Goal: Information Seeking & Learning: Learn about a topic

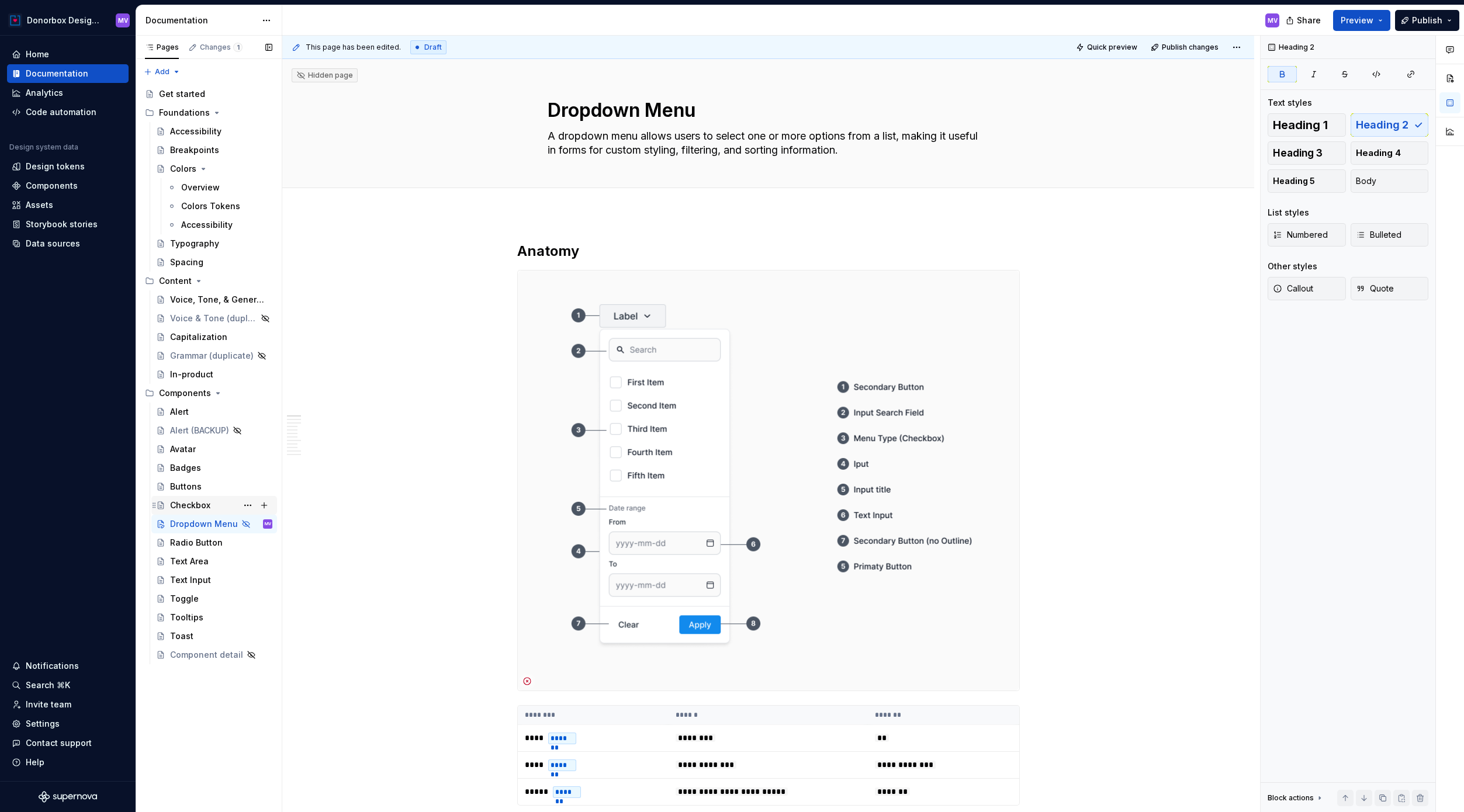
click at [209, 501] on div "Checkbox" at bounding box center [221, 505] width 102 height 16
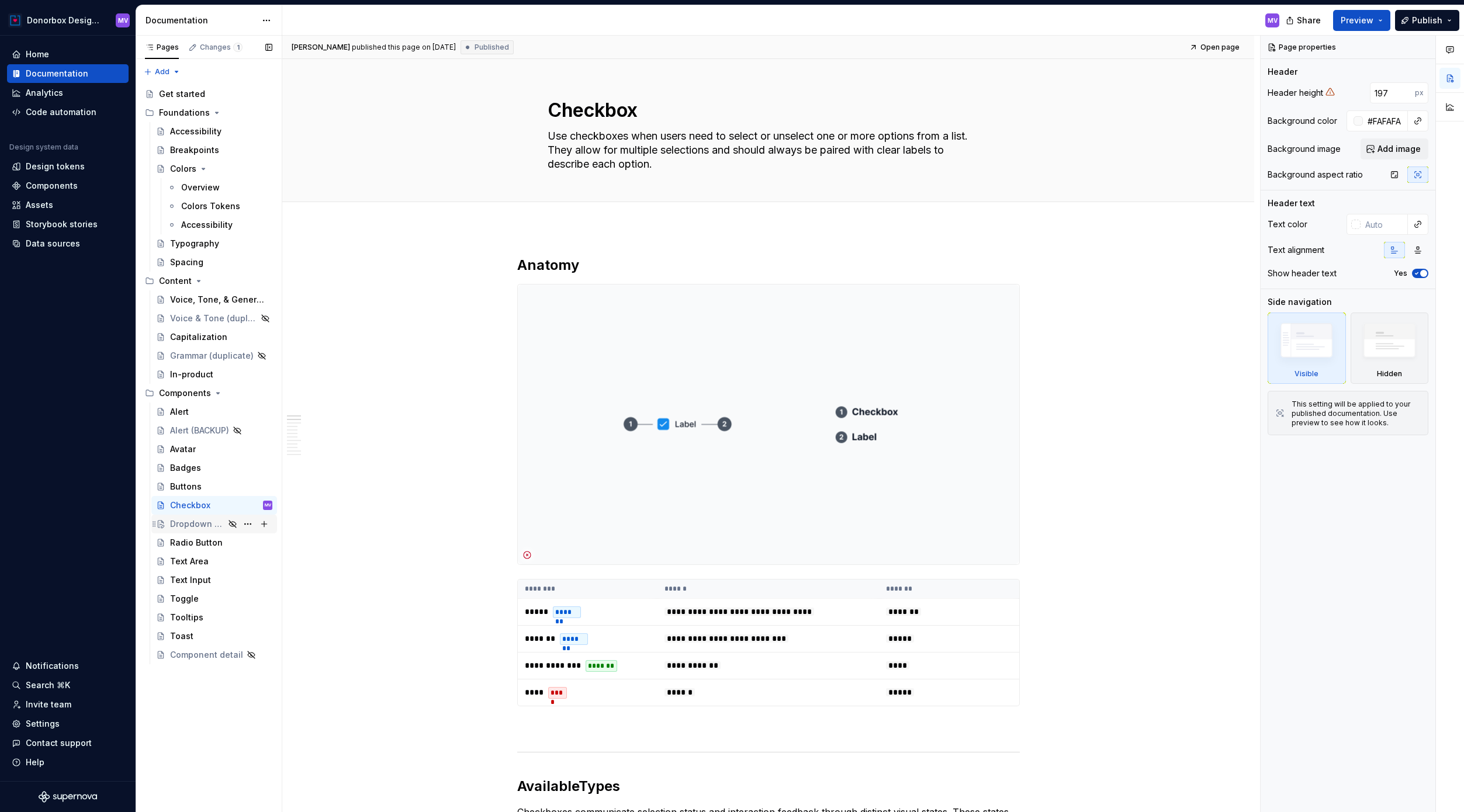
click at [194, 525] on div "Dropdown Menu" at bounding box center [196, 524] width 54 height 12
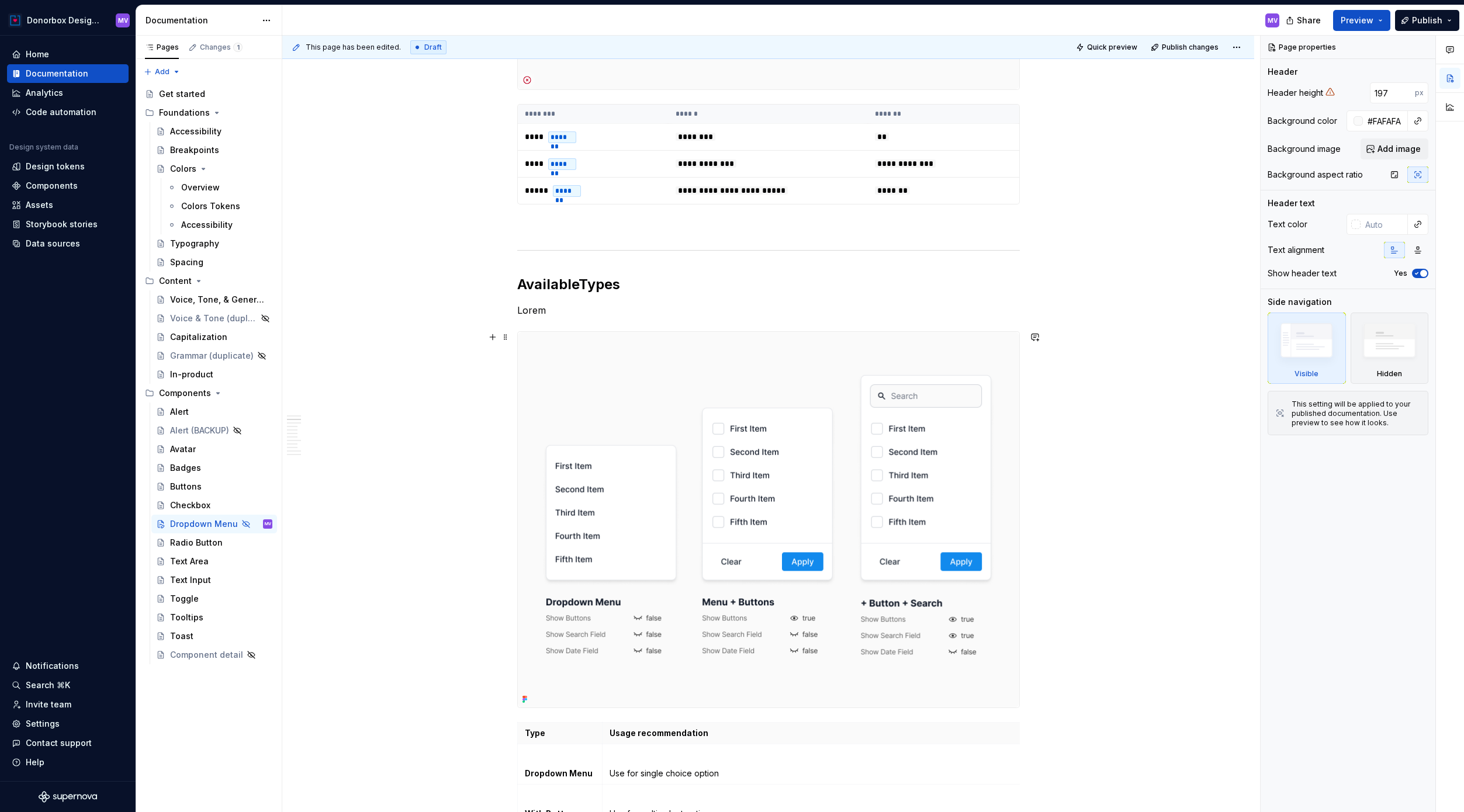
scroll to position [602, 0]
click at [556, 284] on strong "Available" at bounding box center [547, 283] width 61 height 17
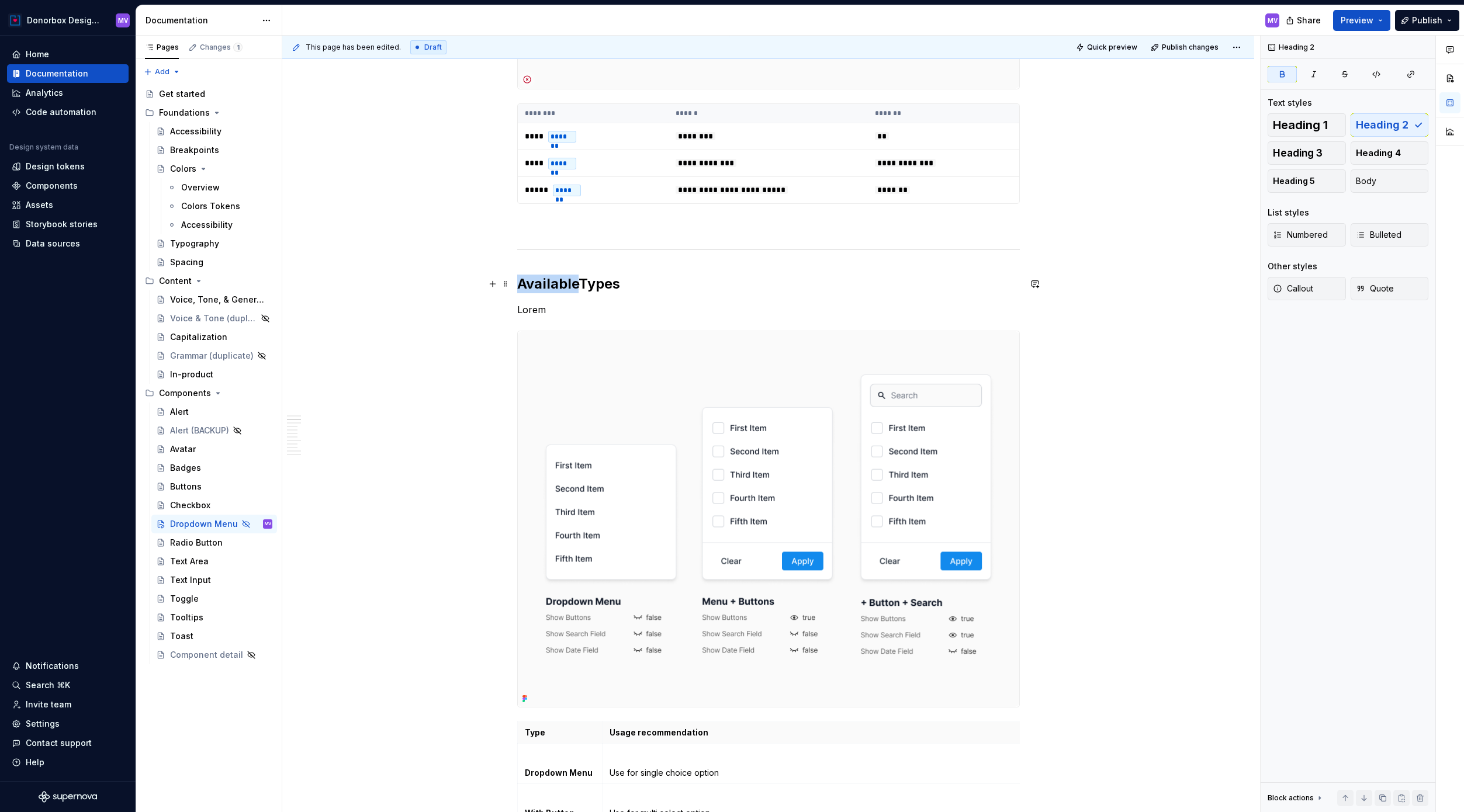
click at [556, 284] on strong "Available" at bounding box center [547, 283] width 61 height 17
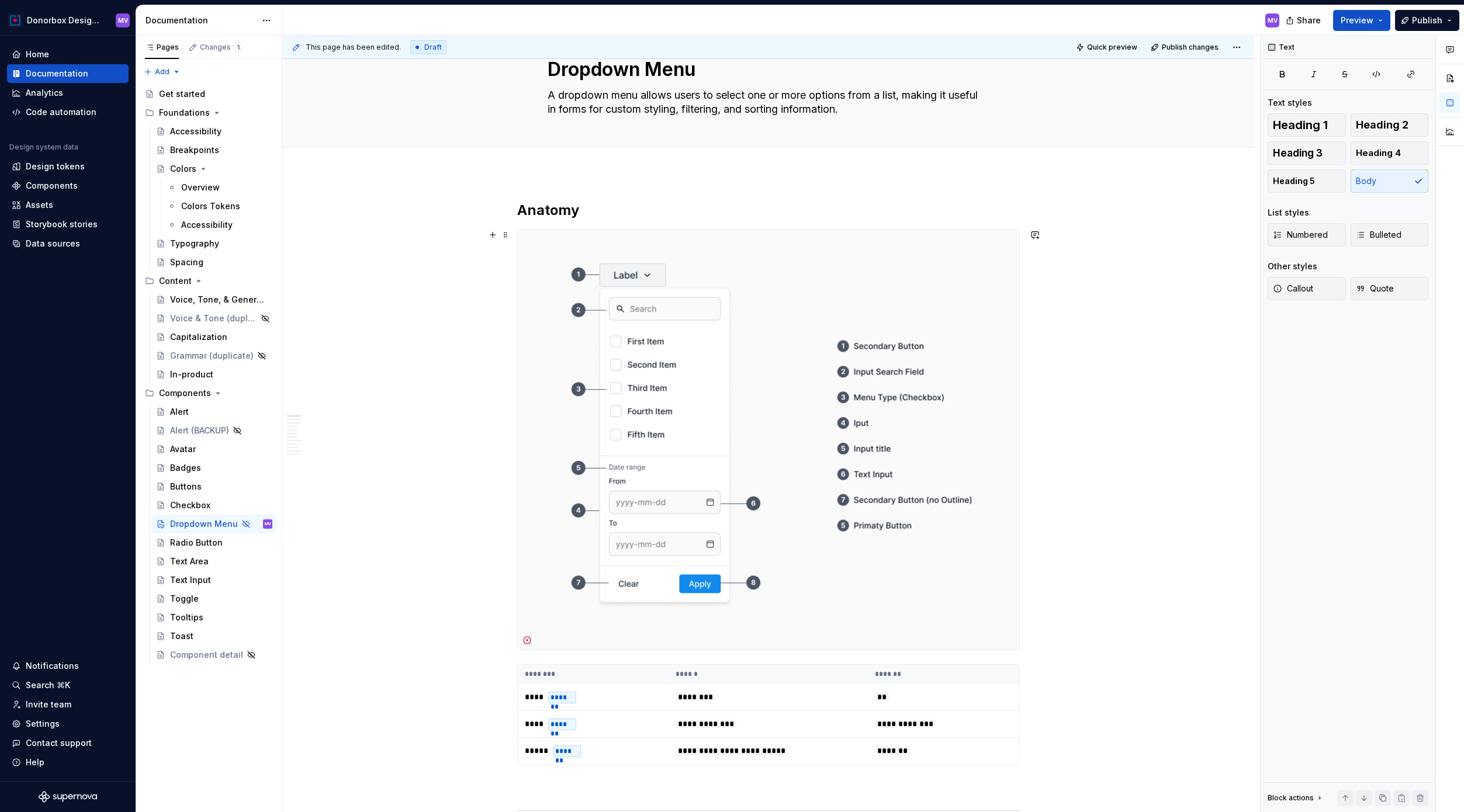
scroll to position [0, 0]
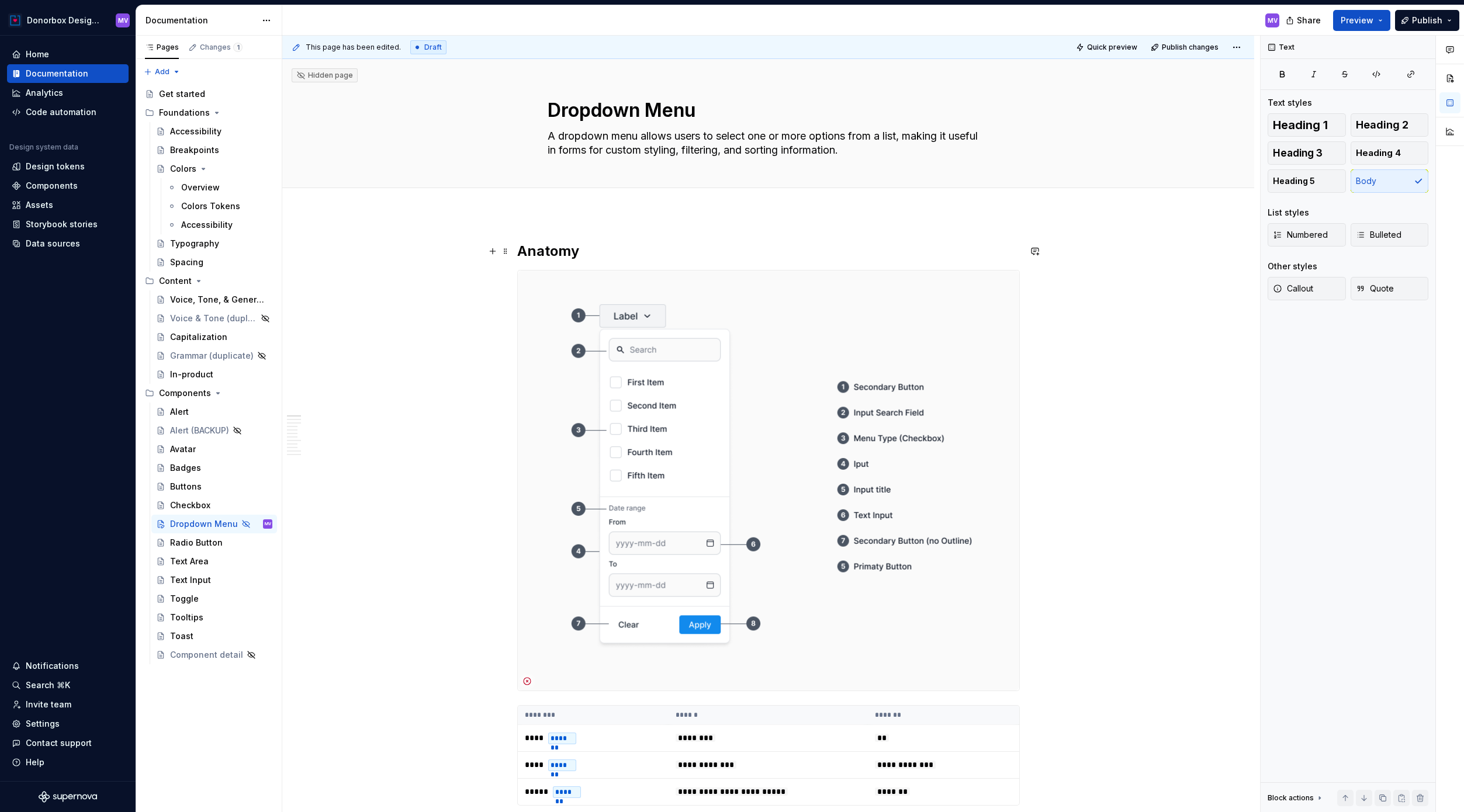
click at [595, 259] on h2 "Anatomy" at bounding box center [768, 251] width 502 height 19
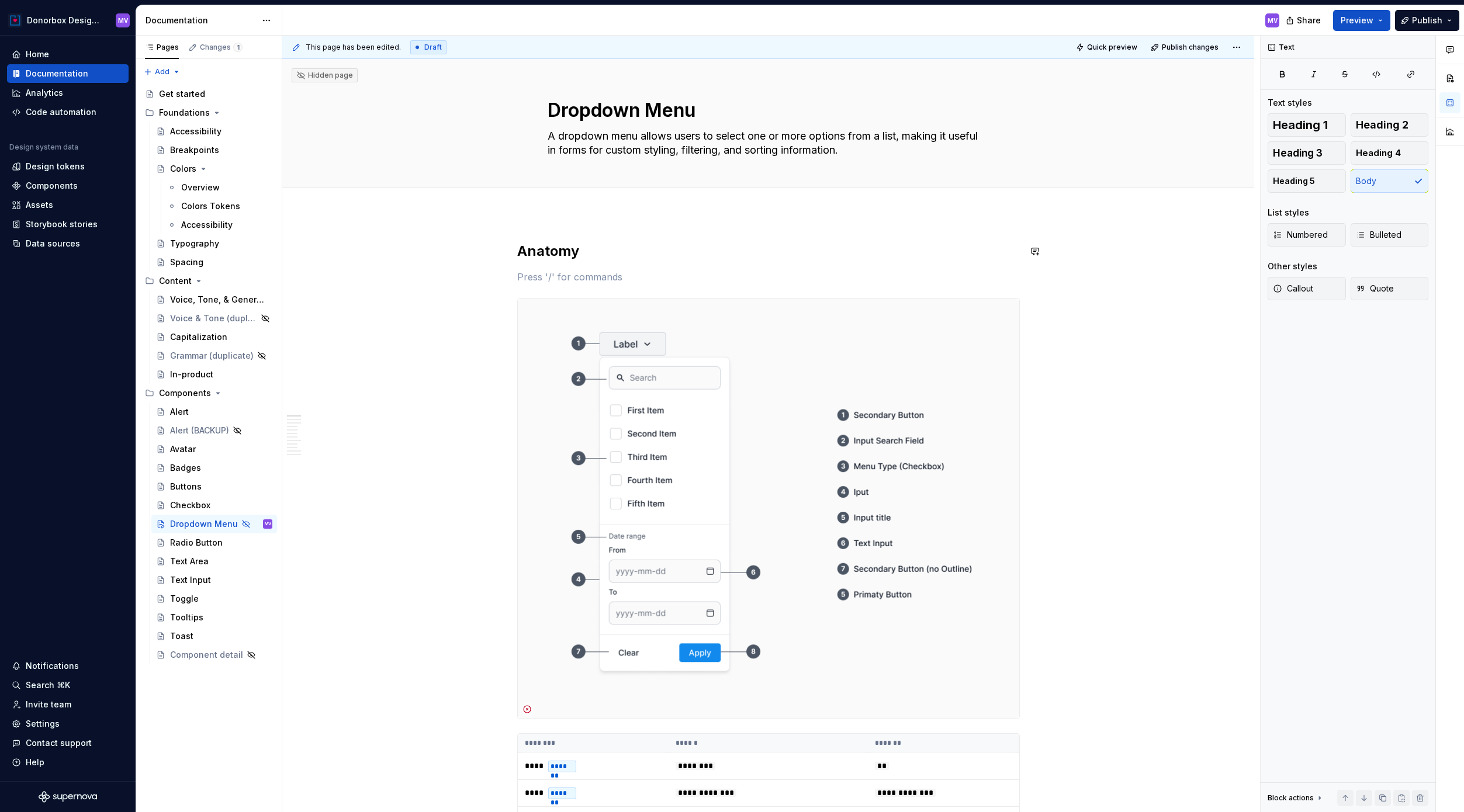
type textarea "*"
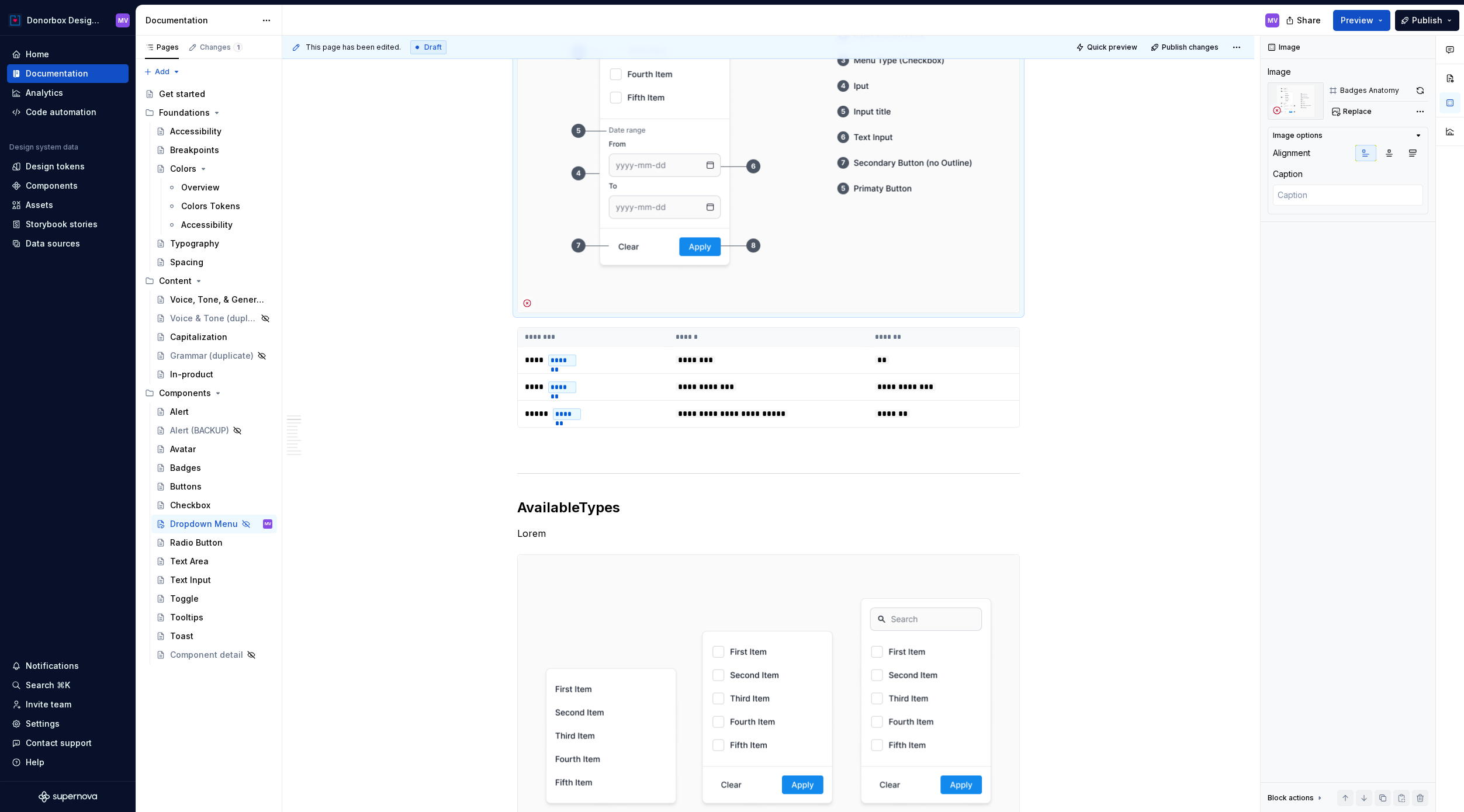
scroll to position [460, 0]
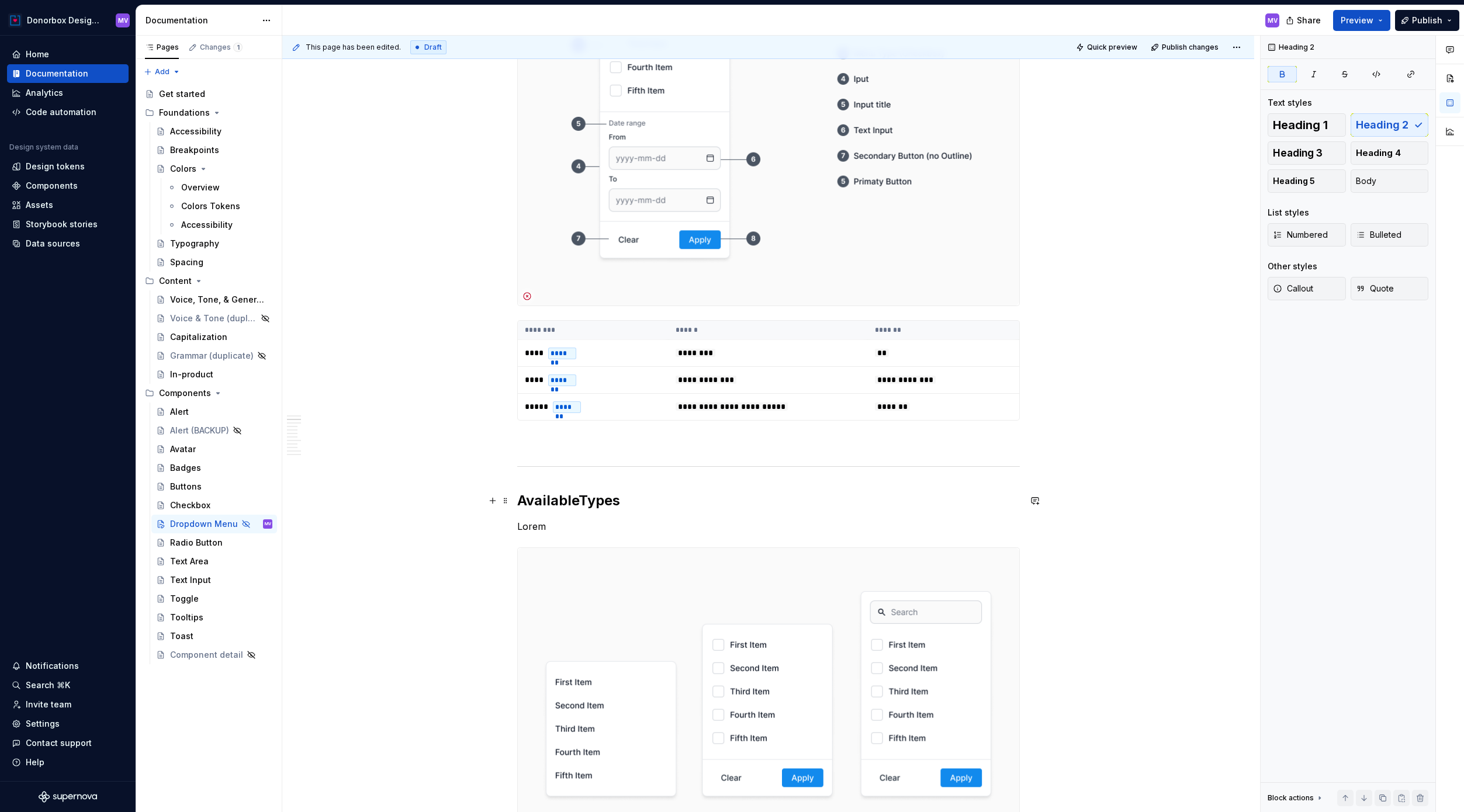
click at [574, 502] on strong "Available" at bounding box center [547, 500] width 61 height 17
click at [602, 499] on h2 "Available Types" at bounding box center [768, 501] width 502 height 19
click at [548, 501] on strong "Available" at bounding box center [547, 500] width 61 height 17
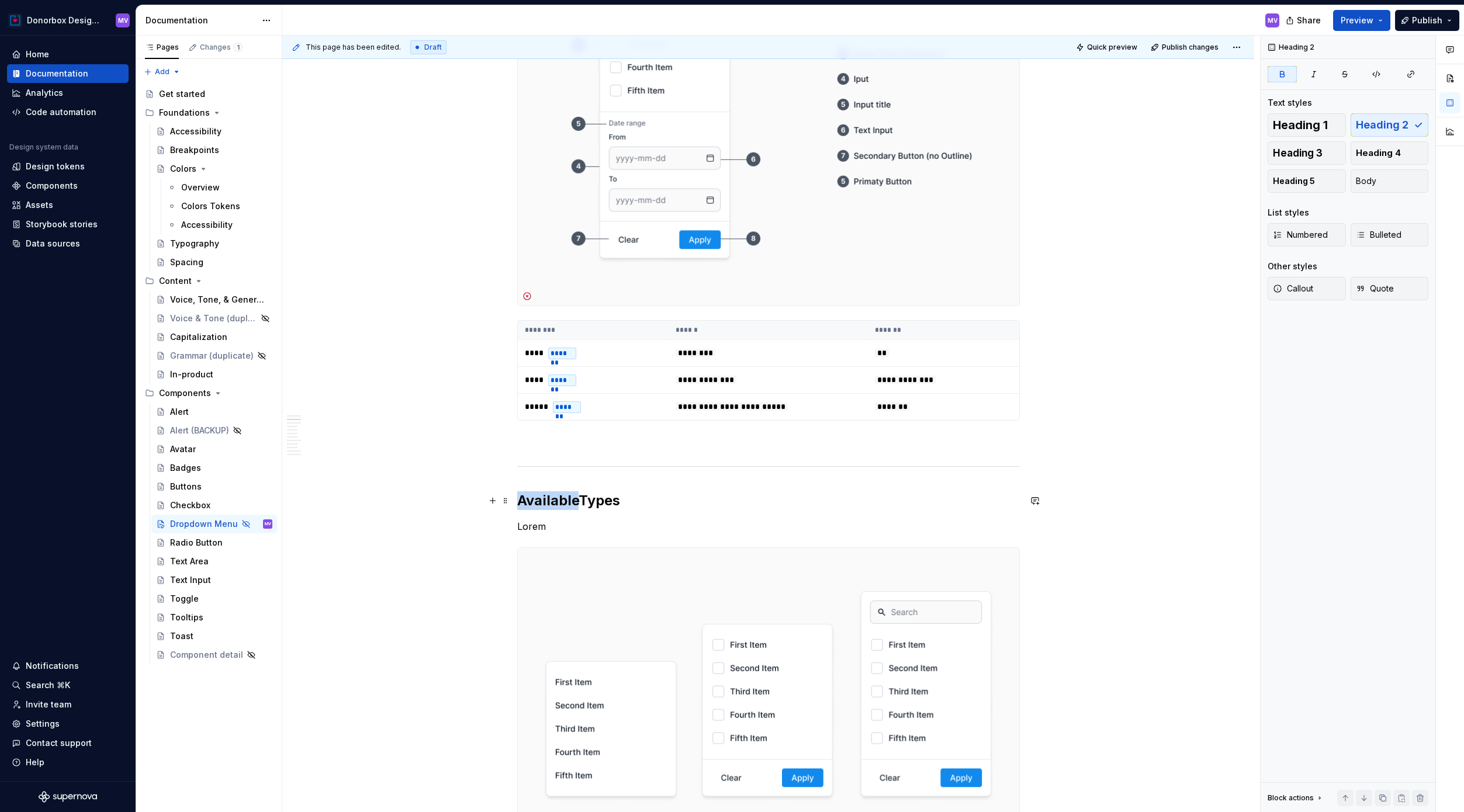
click at [548, 501] on strong "Available" at bounding box center [547, 500] width 61 height 17
click at [615, 506] on h2 "Dropdown Types" at bounding box center [768, 501] width 502 height 19
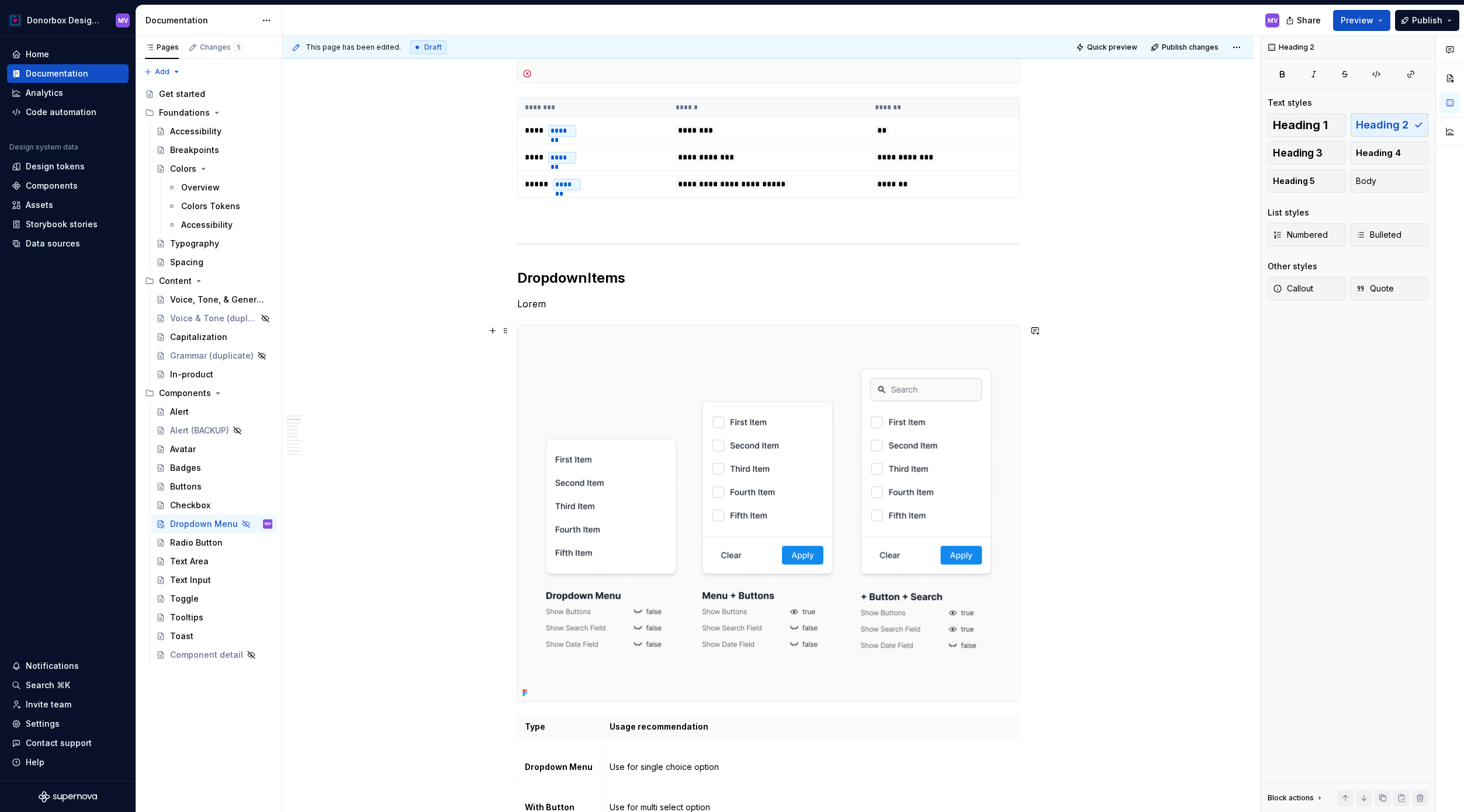
scroll to position [698, 0]
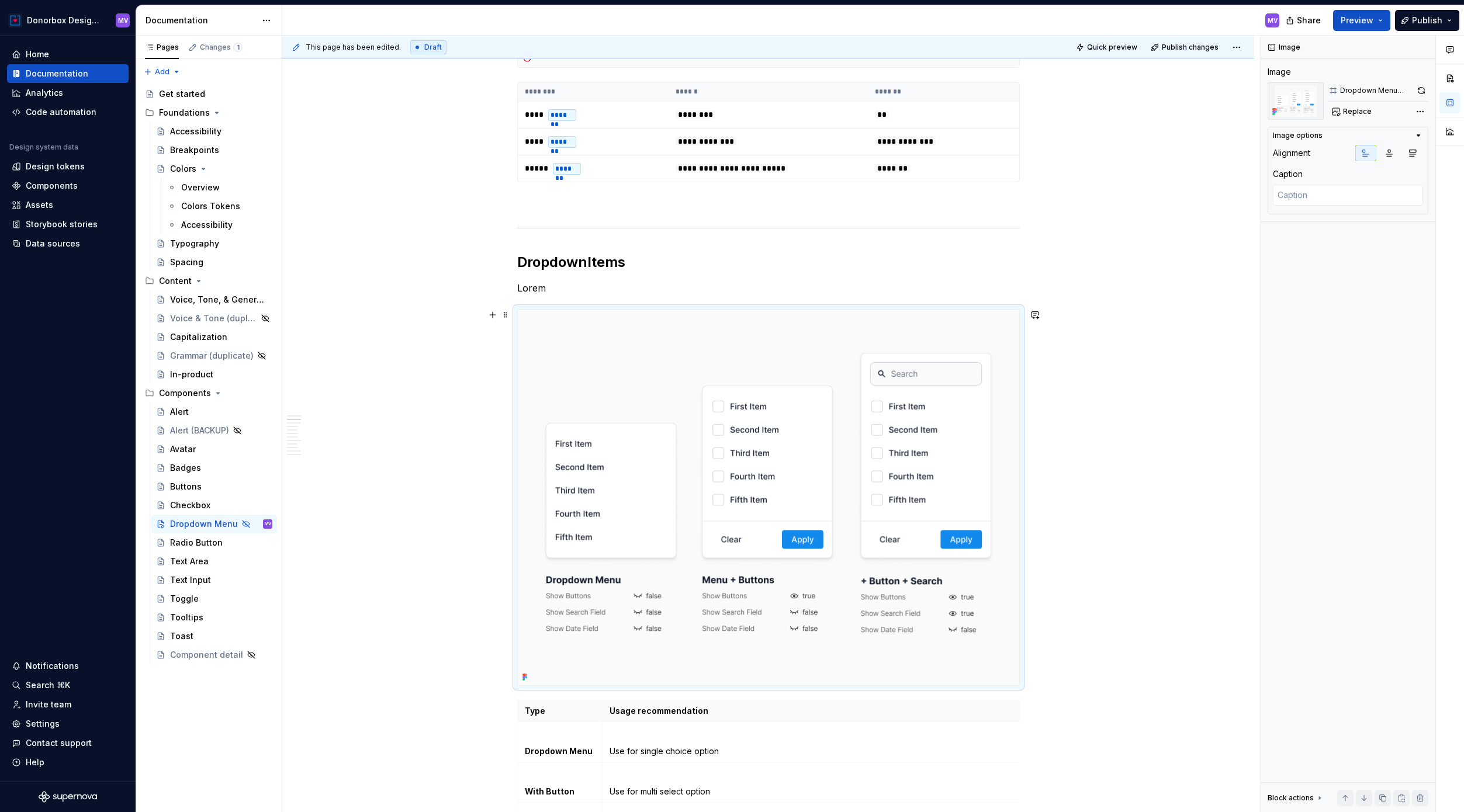
click at [677, 428] on img at bounding box center [768, 498] width 502 height 376
click at [649, 415] on img at bounding box center [768, 498] width 502 height 376
click at [637, 318] on img at bounding box center [768, 498] width 502 height 376
click at [776, 333] on img at bounding box center [768, 498] width 502 height 376
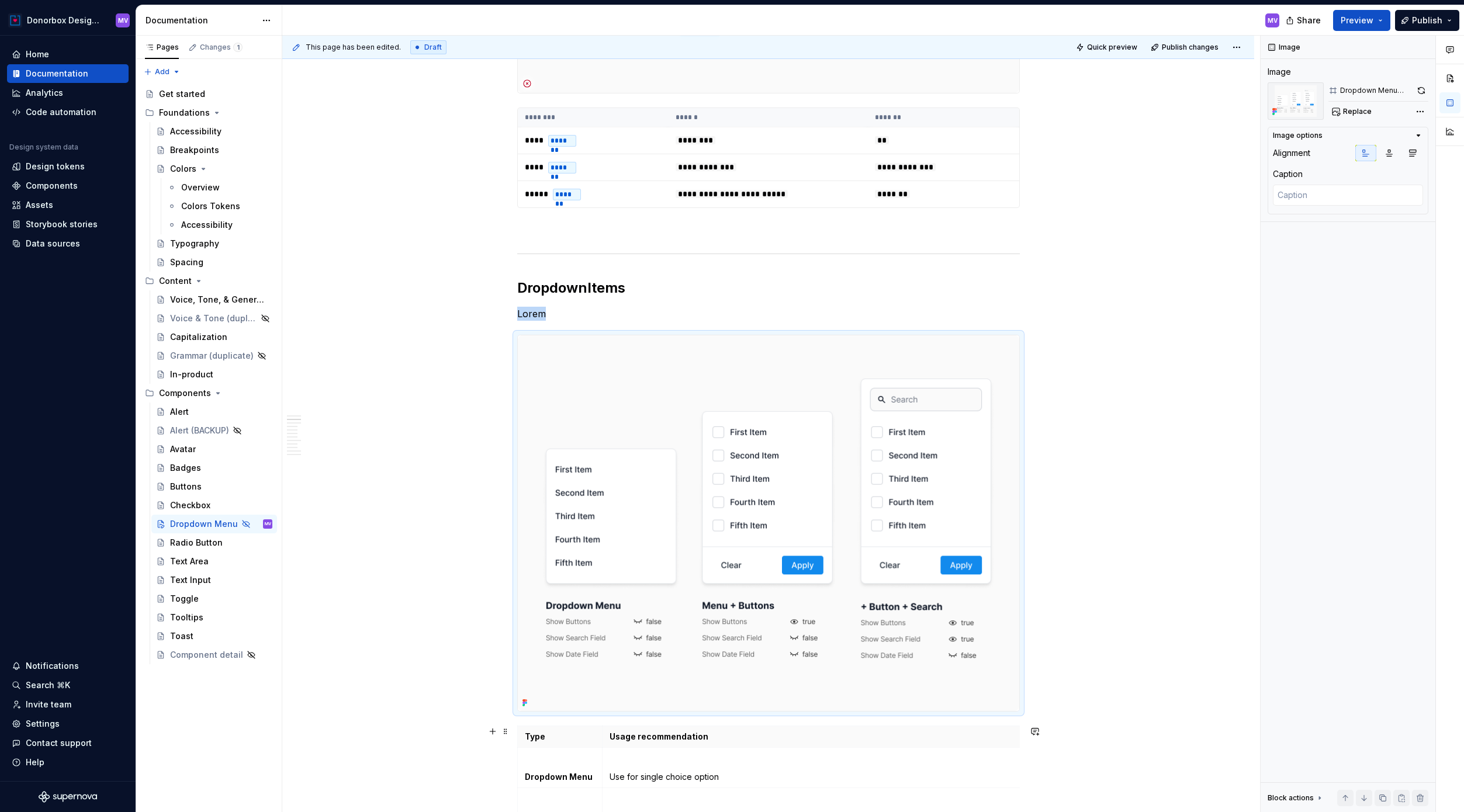
scroll to position [710, 0]
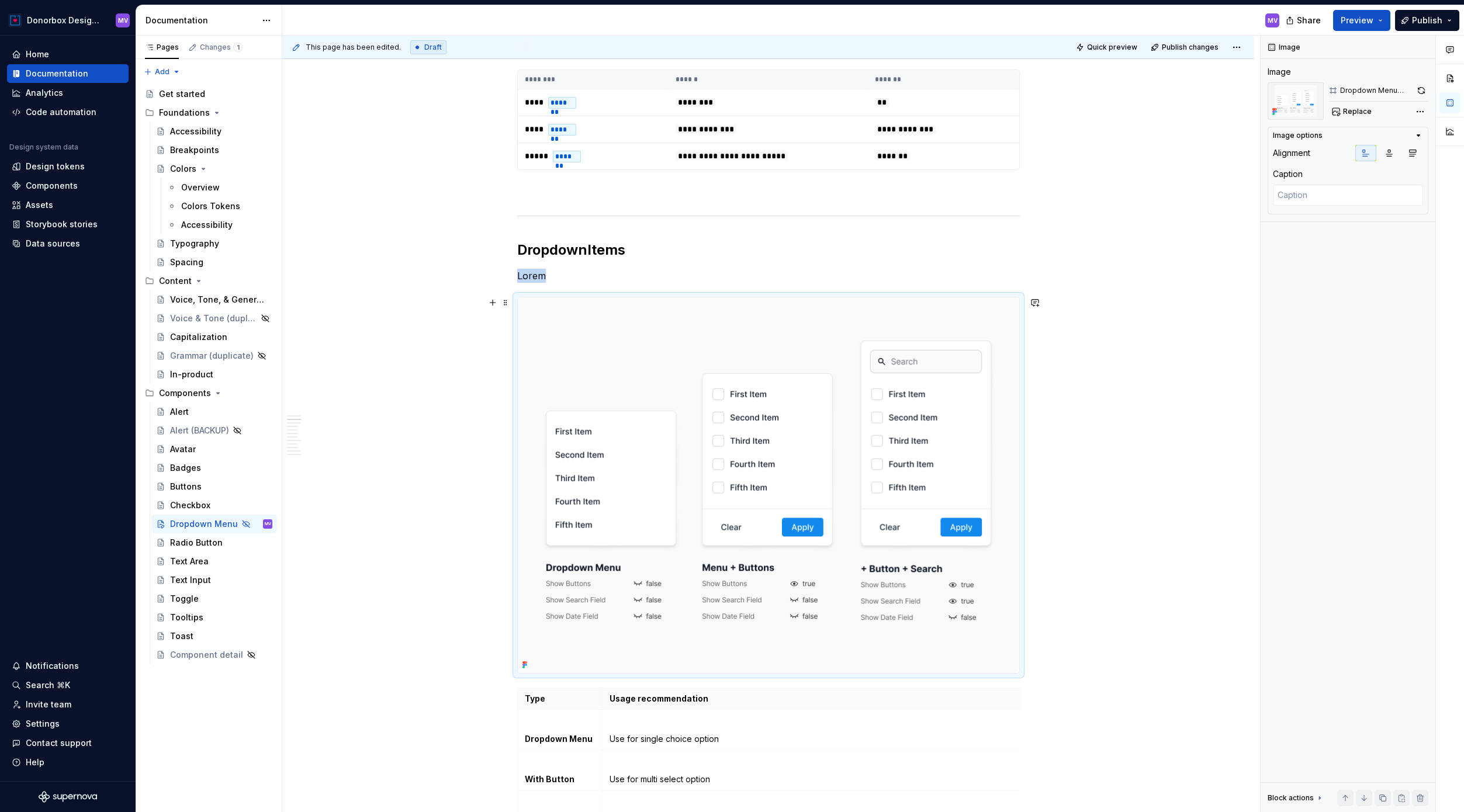
click at [730, 433] on img at bounding box center [768, 485] width 502 height 376
click at [1110, 89] on button "button" at bounding box center [1421, 90] width 14 height 16
click at [1110, 110] on div "Replace" at bounding box center [1378, 111] width 100 height 16
click at [1110, 111] on span "Replace" at bounding box center [1357, 111] width 29 height 9
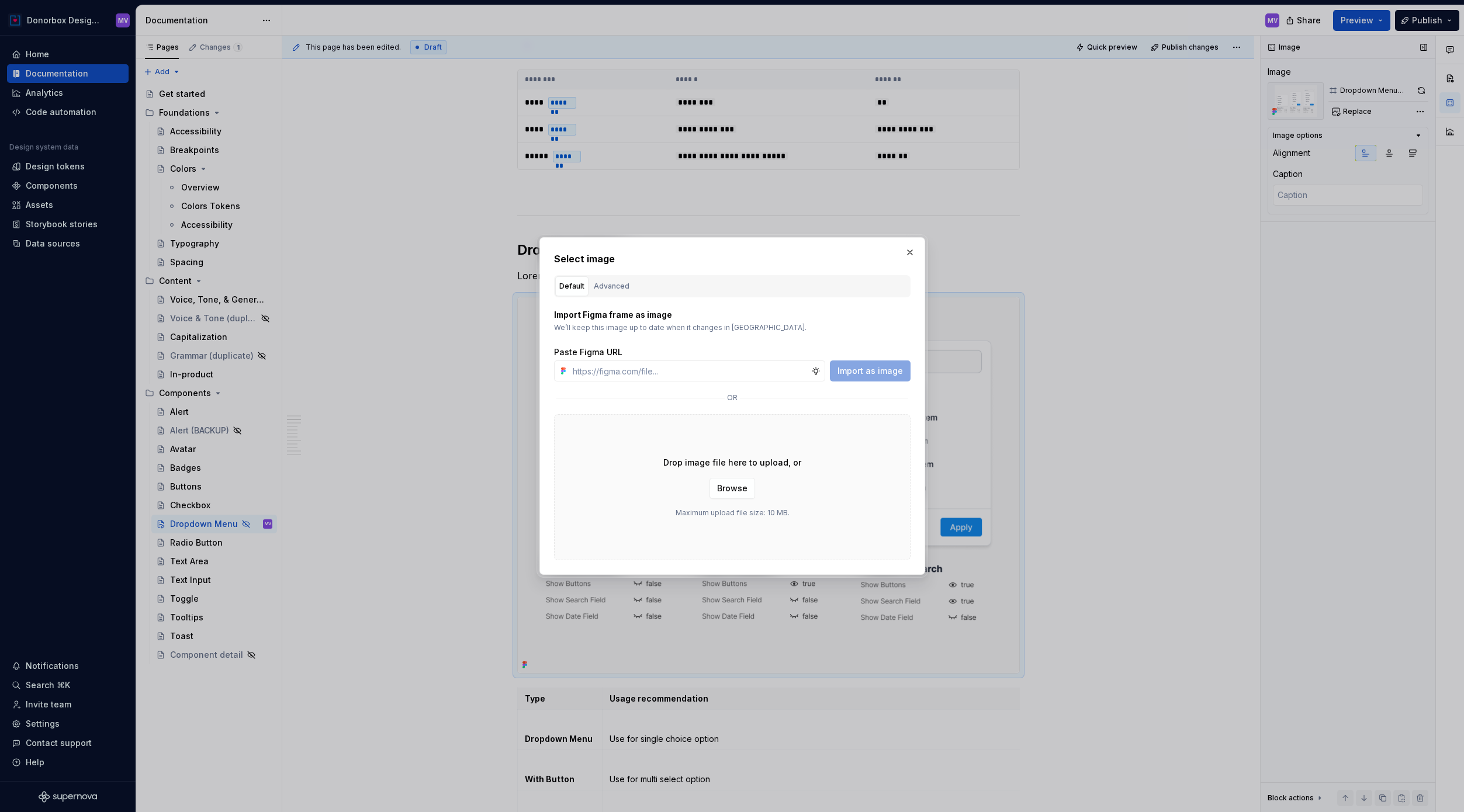
type textarea "*"
type input "[URL][DOMAIN_NAME]"
click at [859, 367] on span "Import as image" at bounding box center [870, 371] width 65 height 12
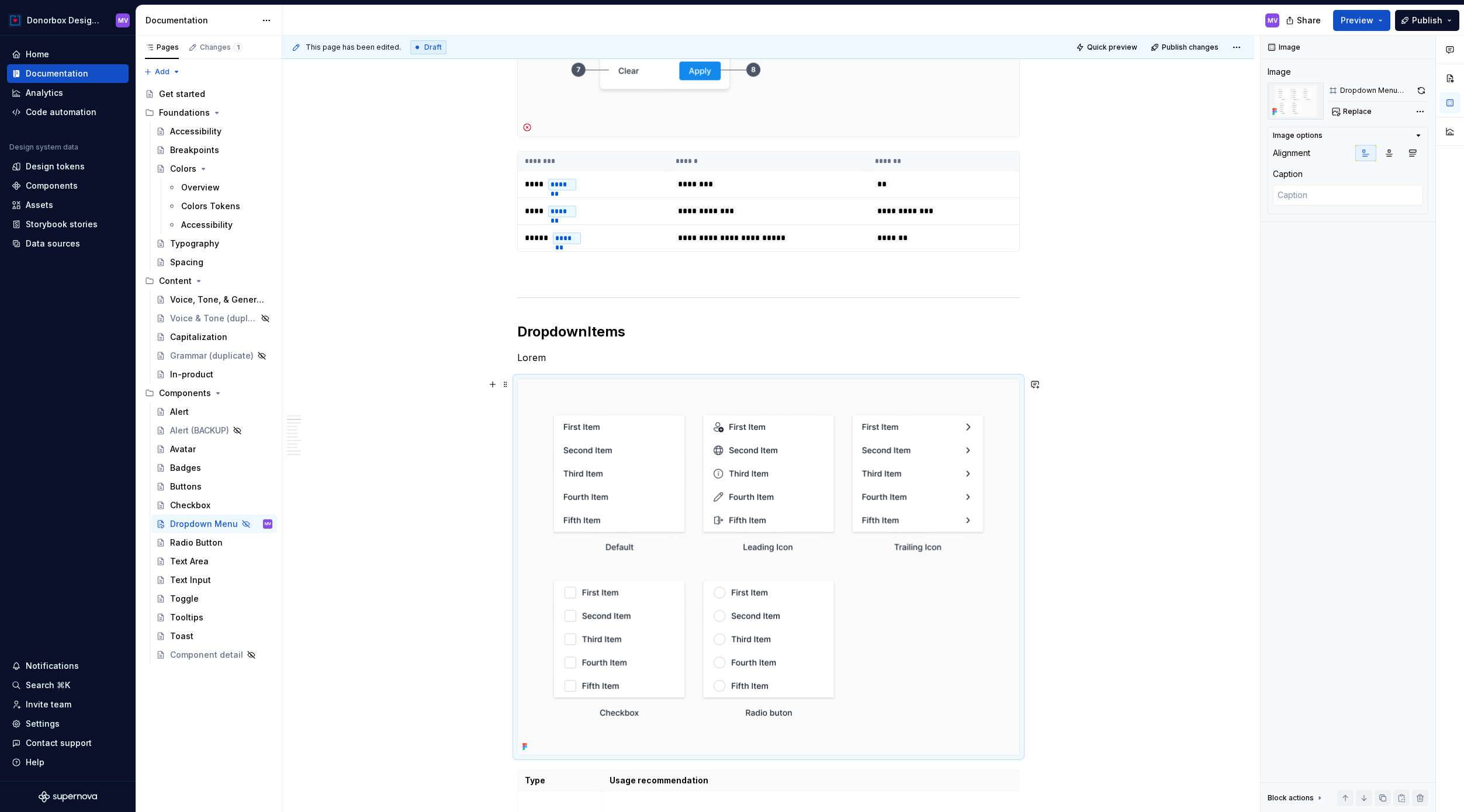
scroll to position [674, 0]
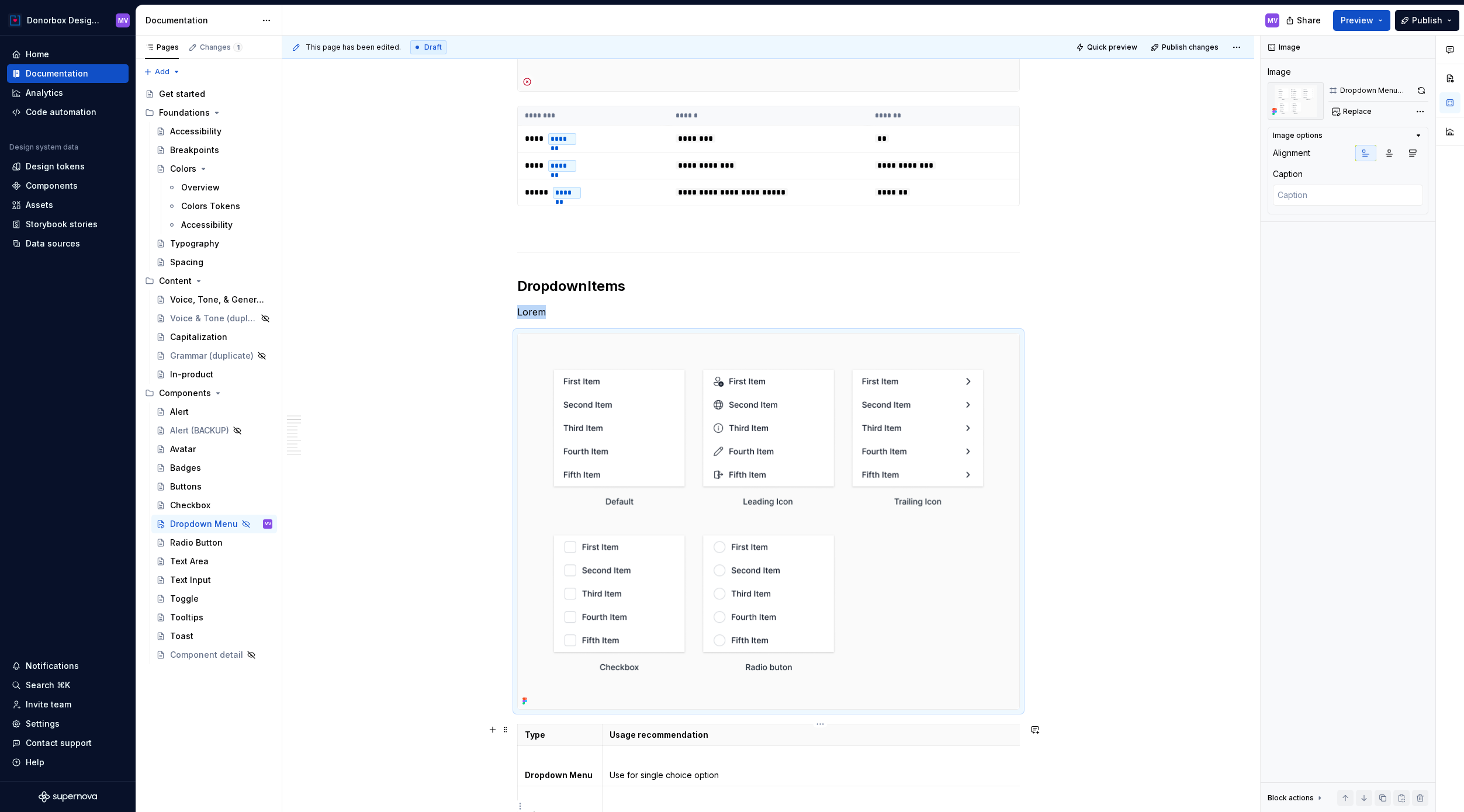
click at [541, 313] on p "Lorem" at bounding box center [768, 312] width 502 height 14
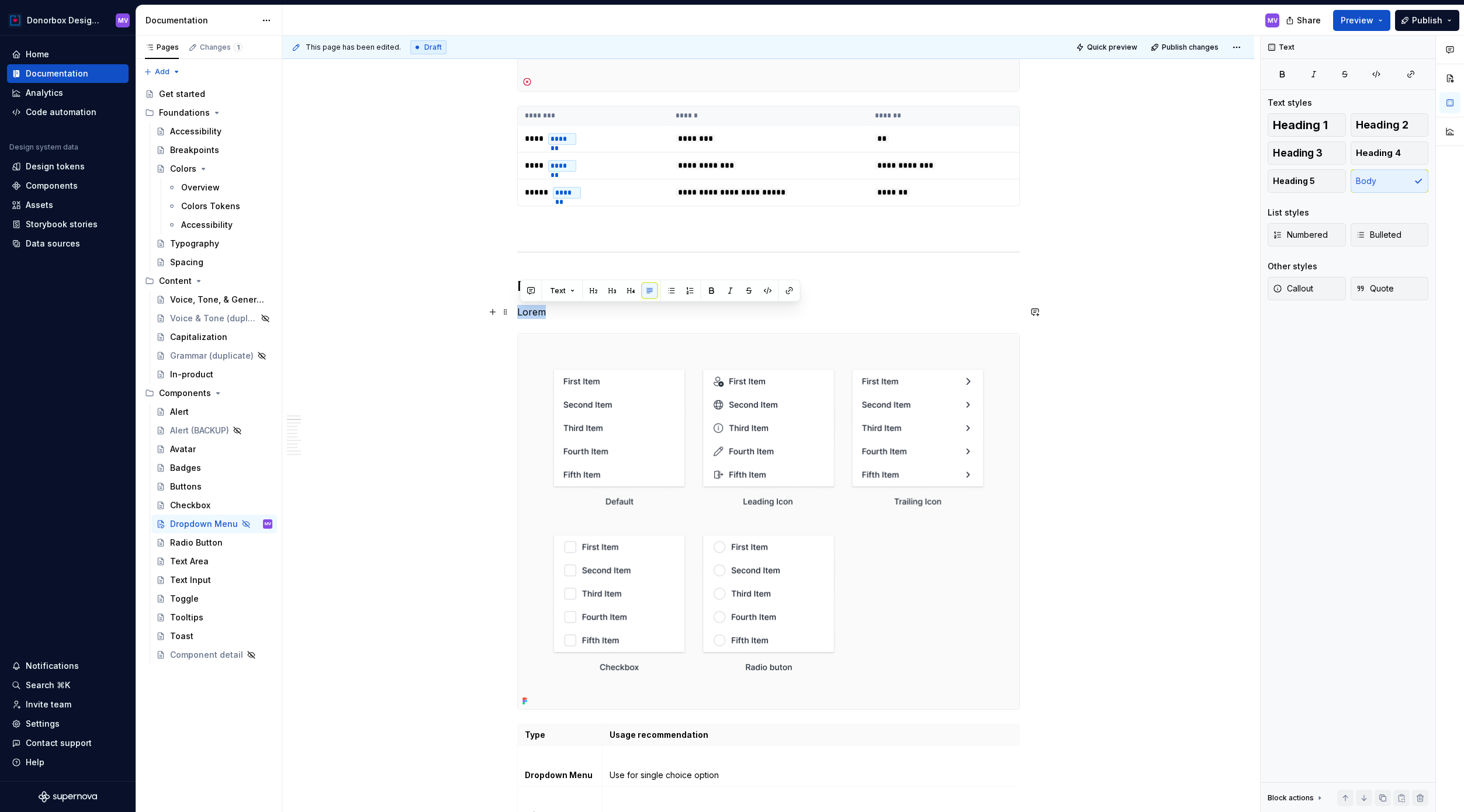
click at [541, 313] on p "Lorem" at bounding box center [768, 312] width 502 height 14
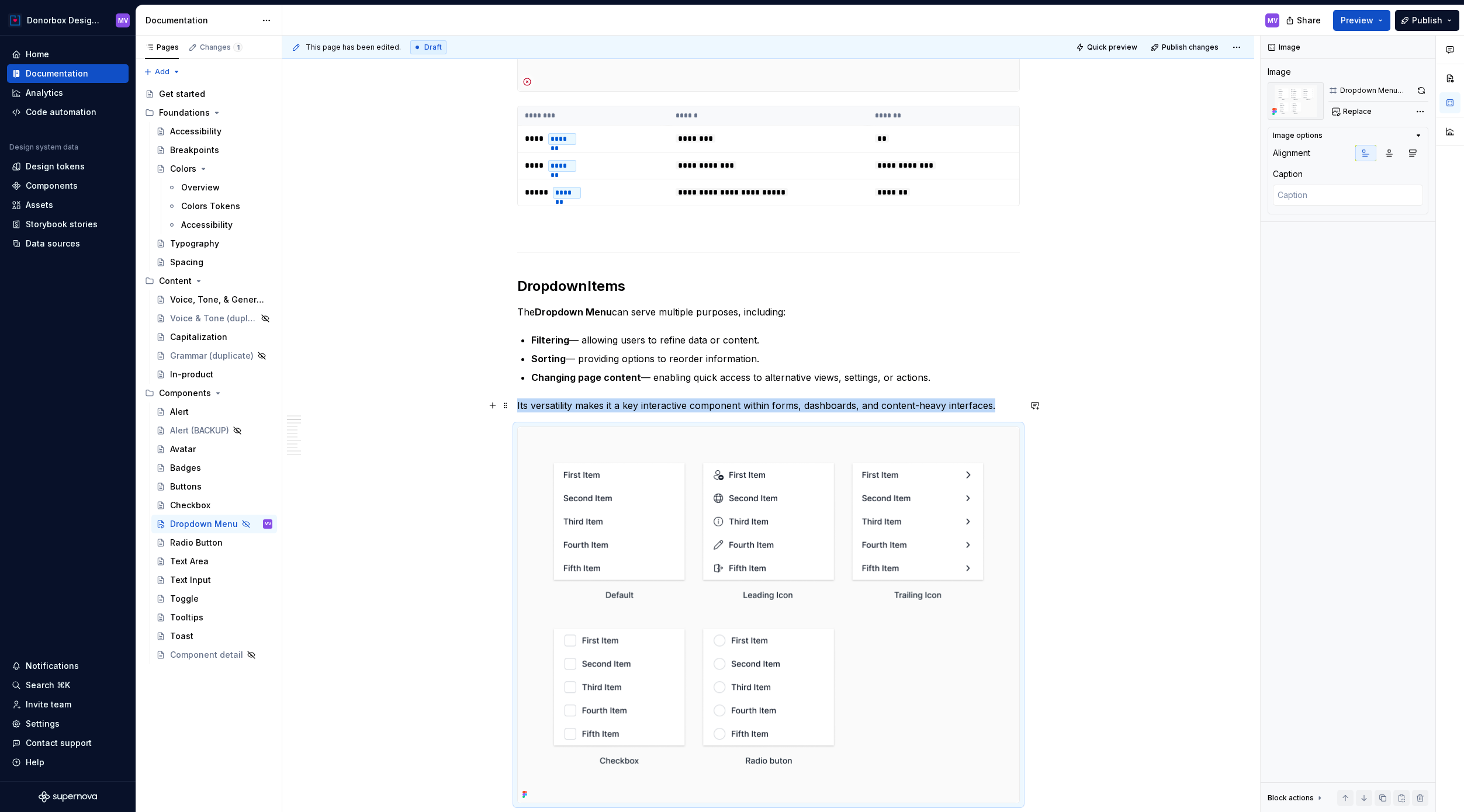
click at [1013, 405] on p "Its versatility makes it a key interactive component within forms, dashboards, …" at bounding box center [768, 405] width 502 height 14
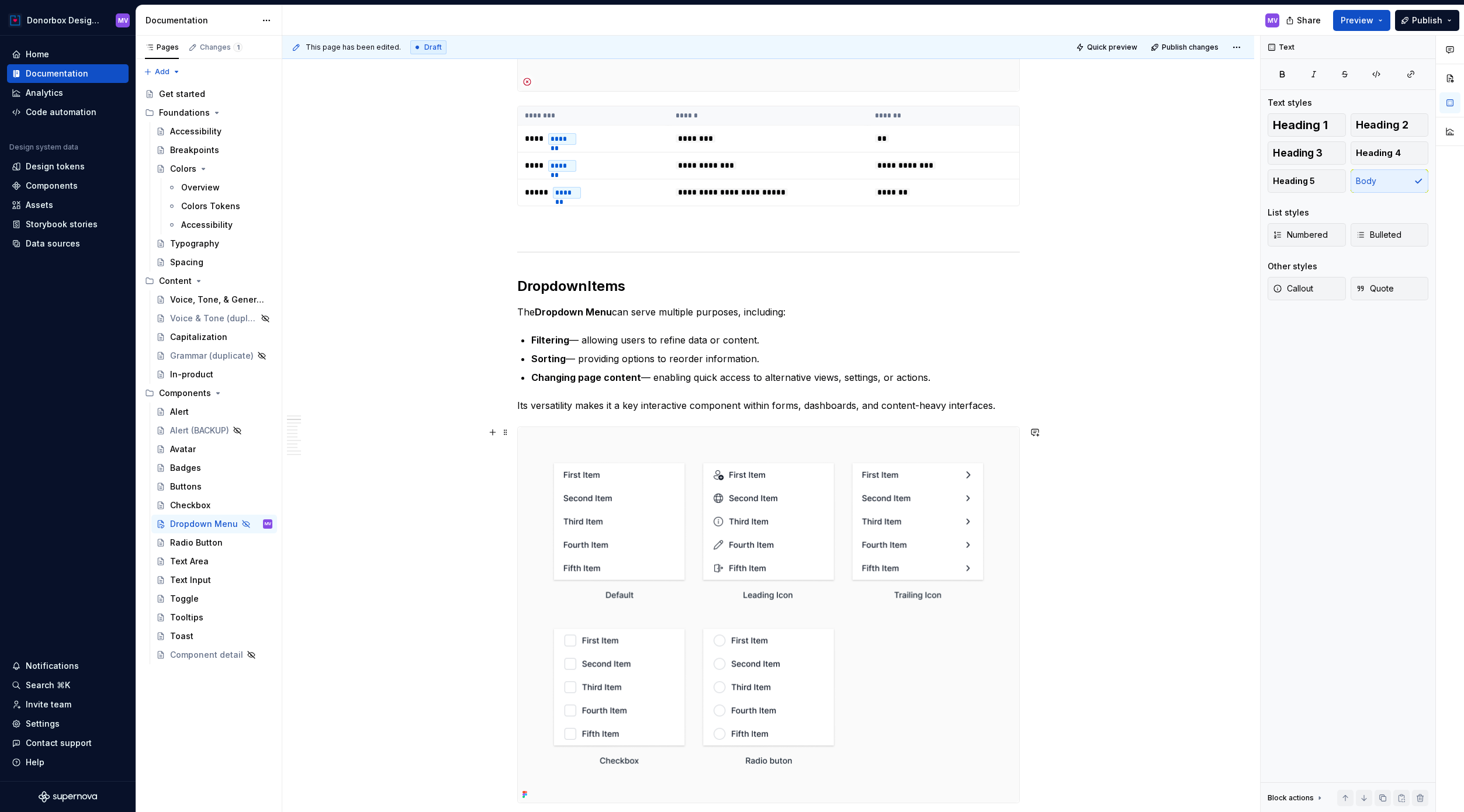
click at [931, 593] on img at bounding box center [768, 615] width 502 height 376
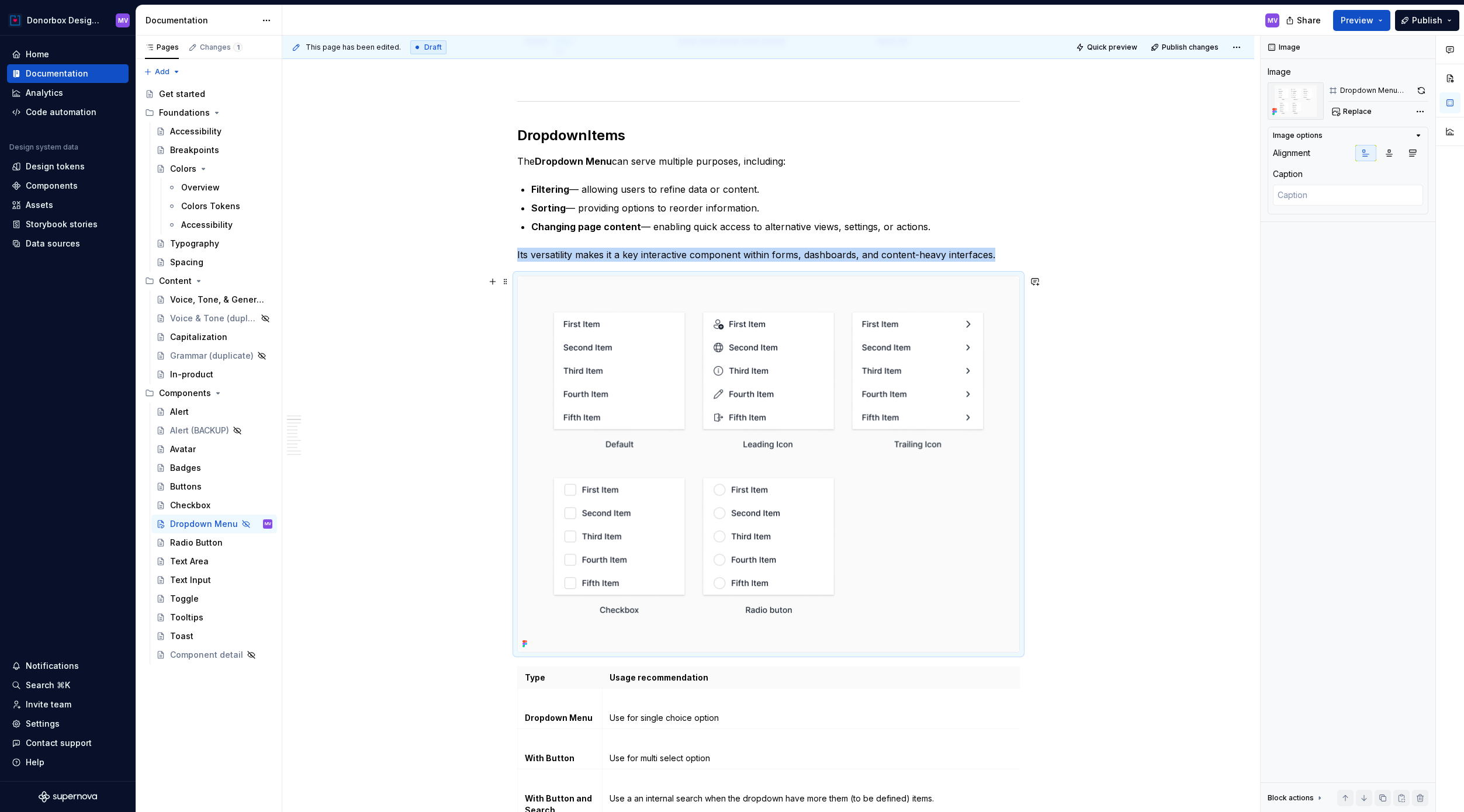
scroll to position [822, 0]
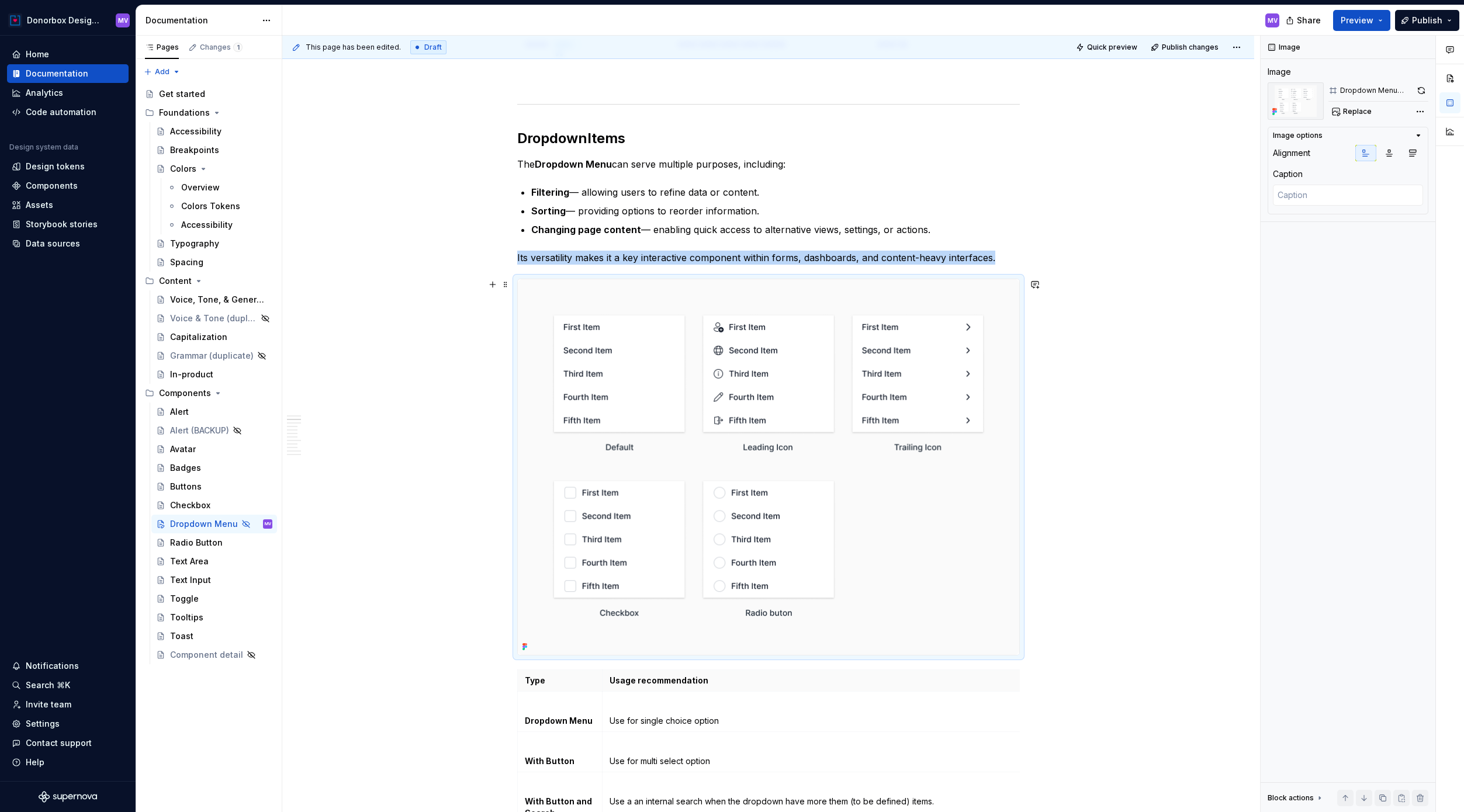
click at [753, 384] on img at bounding box center [768, 467] width 502 height 376
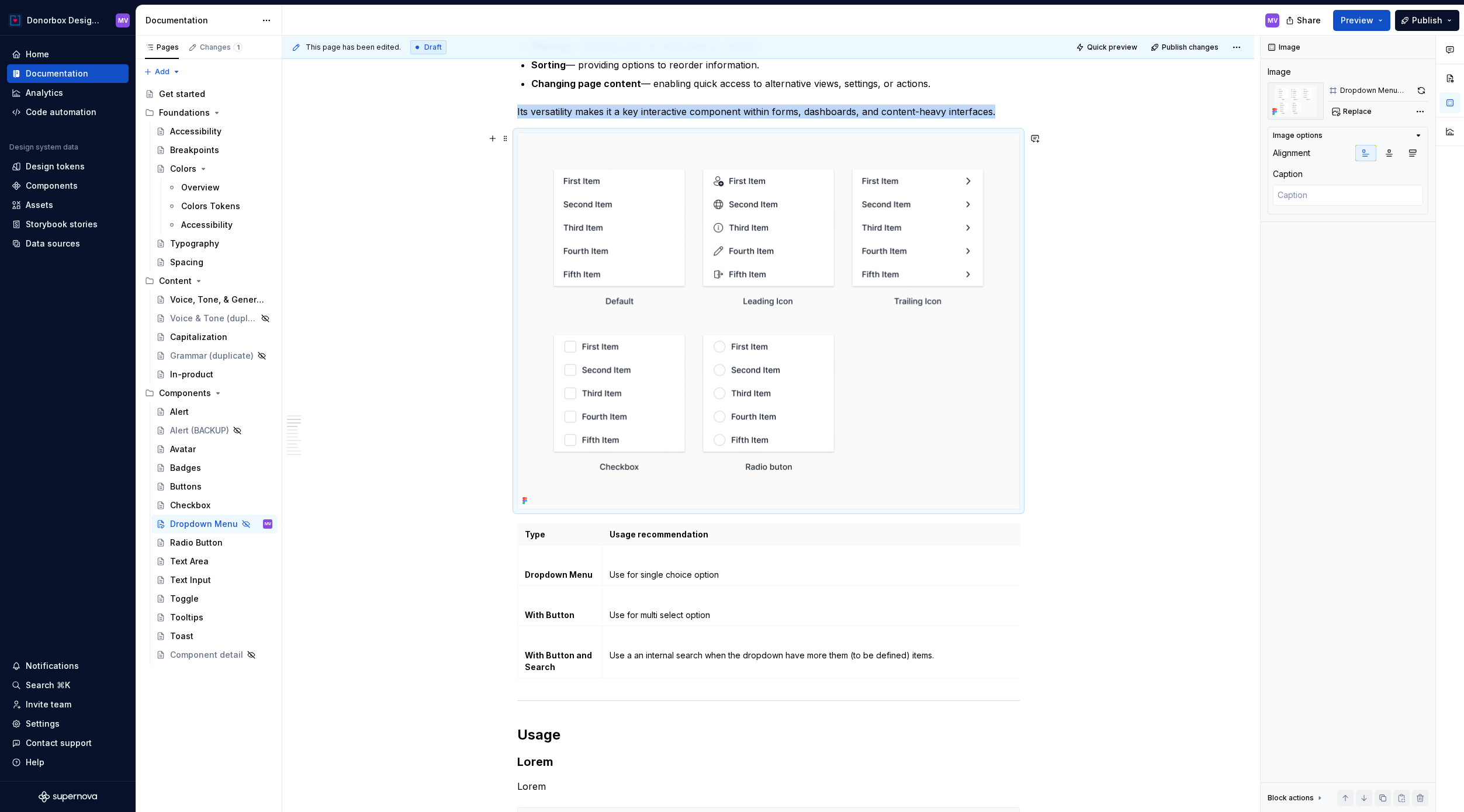
scroll to position [991, 0]
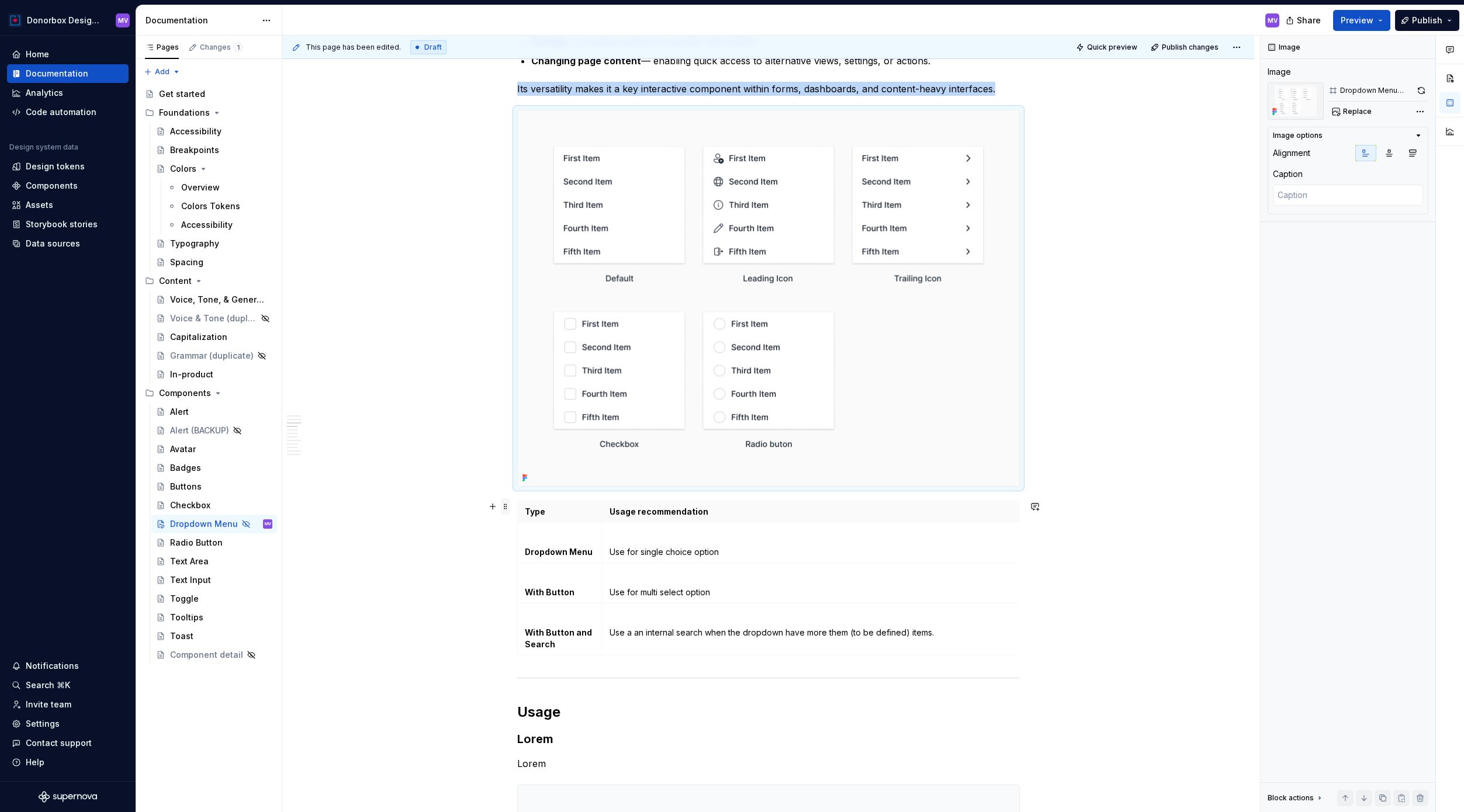
click at [508, 505] on span at bounding box center [505, 506] width 9 height 16
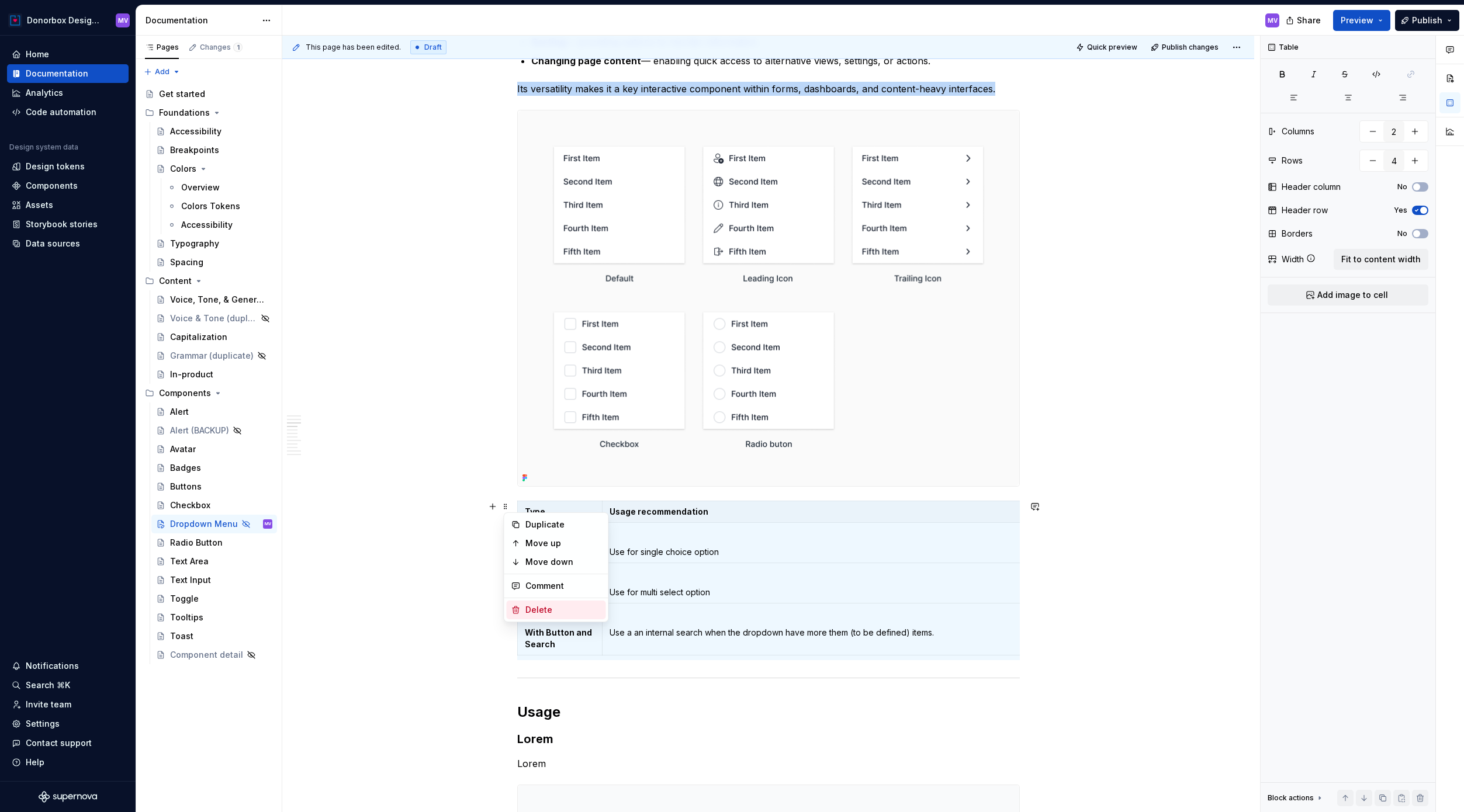
click at [534, 604] on div "Delete" at bounding box center [563, 609] width 76 height 12
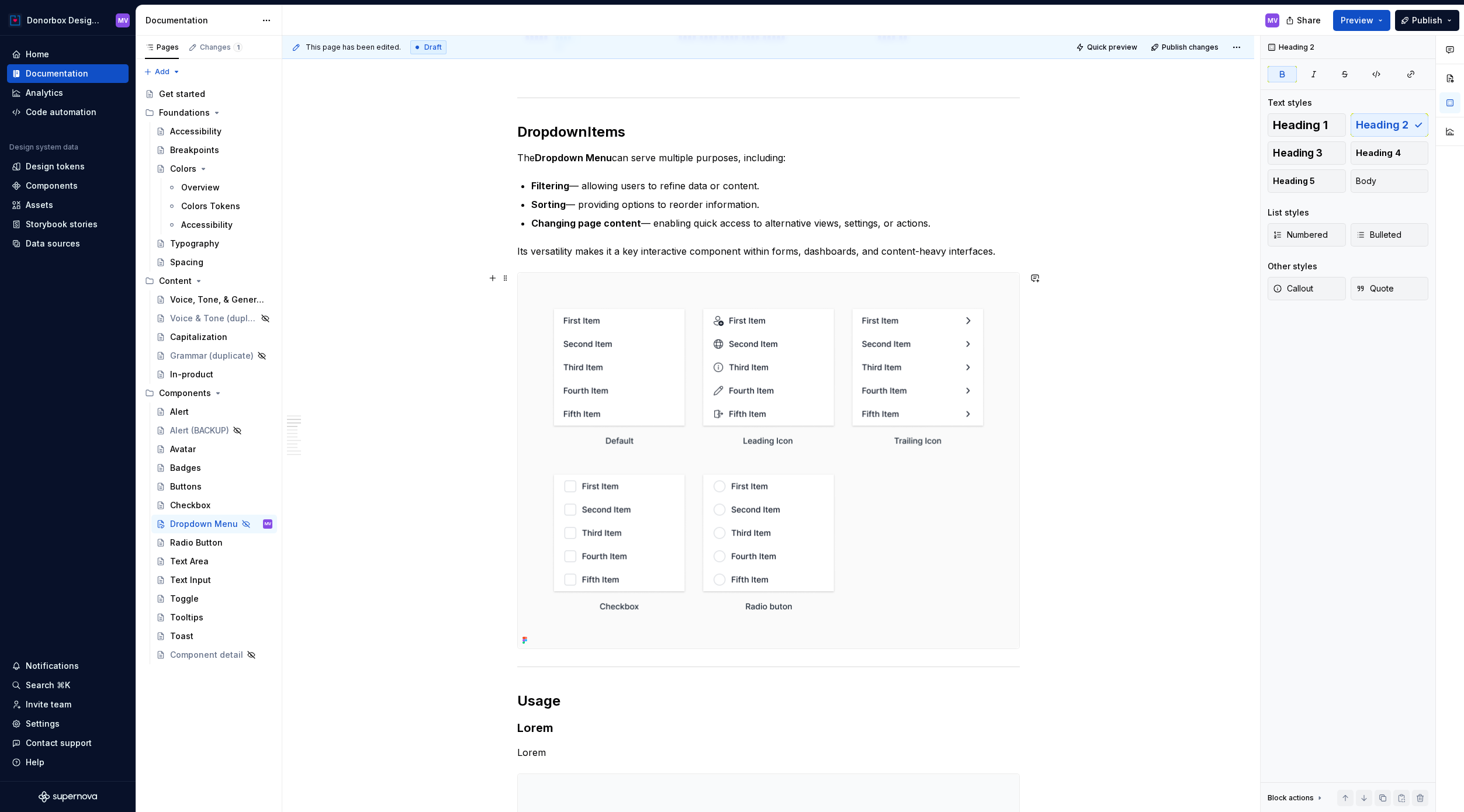
scroll to position [818, 0]
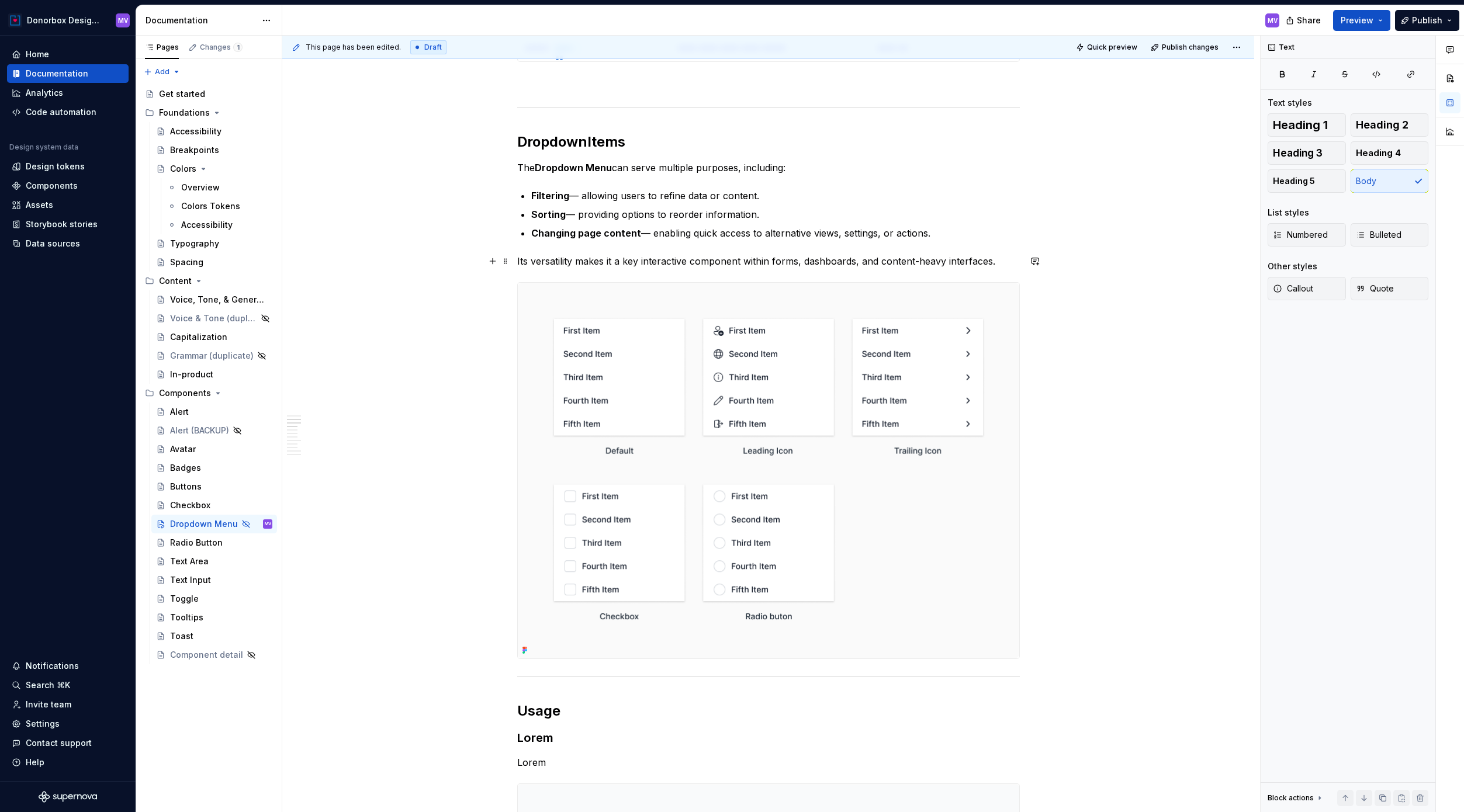
click at [972, 257] on p "Its versatility makes it a key interactive component within forms, dashboards, …" at bounding box center [768, 261] width 502 height 14
click at [995, 261] on p "Its versatility makes it a key interactive component within forms, dashboards, …" at bounding box center [768, 261] width 502 height 14
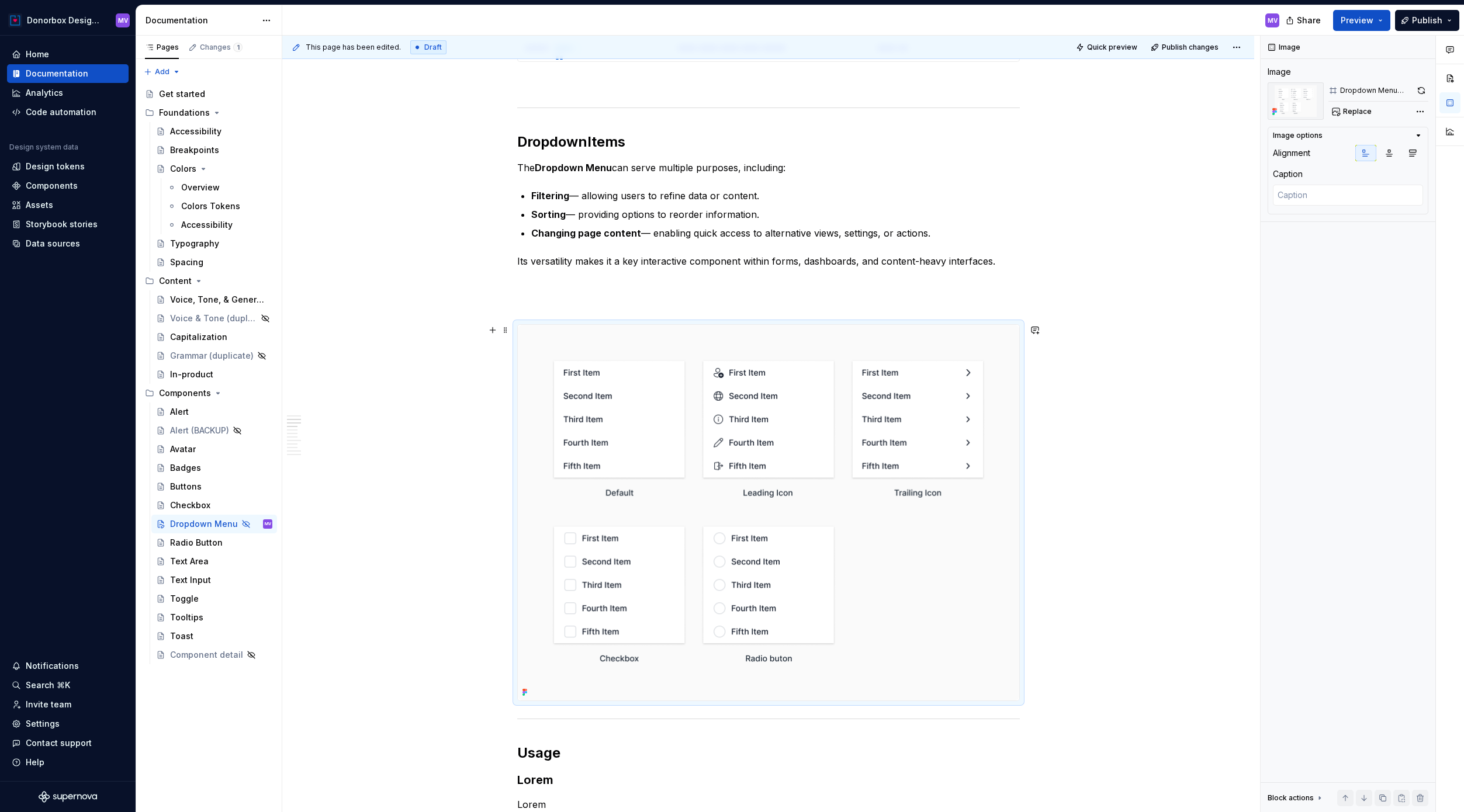
click at [789, 428] on img at bounding box center [768, 513] width 502 height 376
click at [789, 543] on img at bounding box center [768, 513] width 502 height 376
click at [1110, 109] on span "Replace" at bounding box center [1357, 111] width 29 height 9
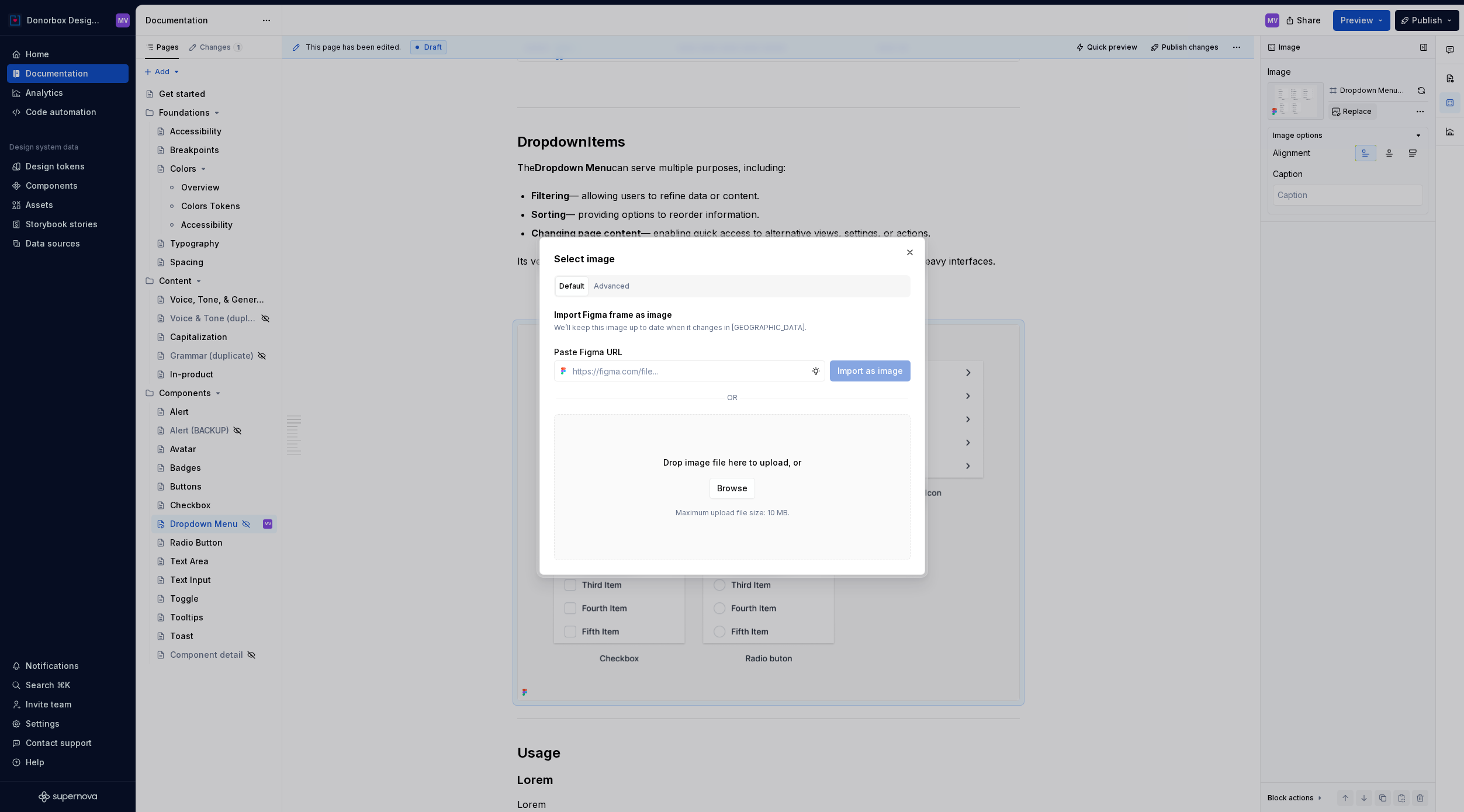
type textarea "*"
type input "[URL][DOMAIN_NAME]"
click at [884, 367] on span "Import as image" at bounding box center [870, 371] width 65 height 12
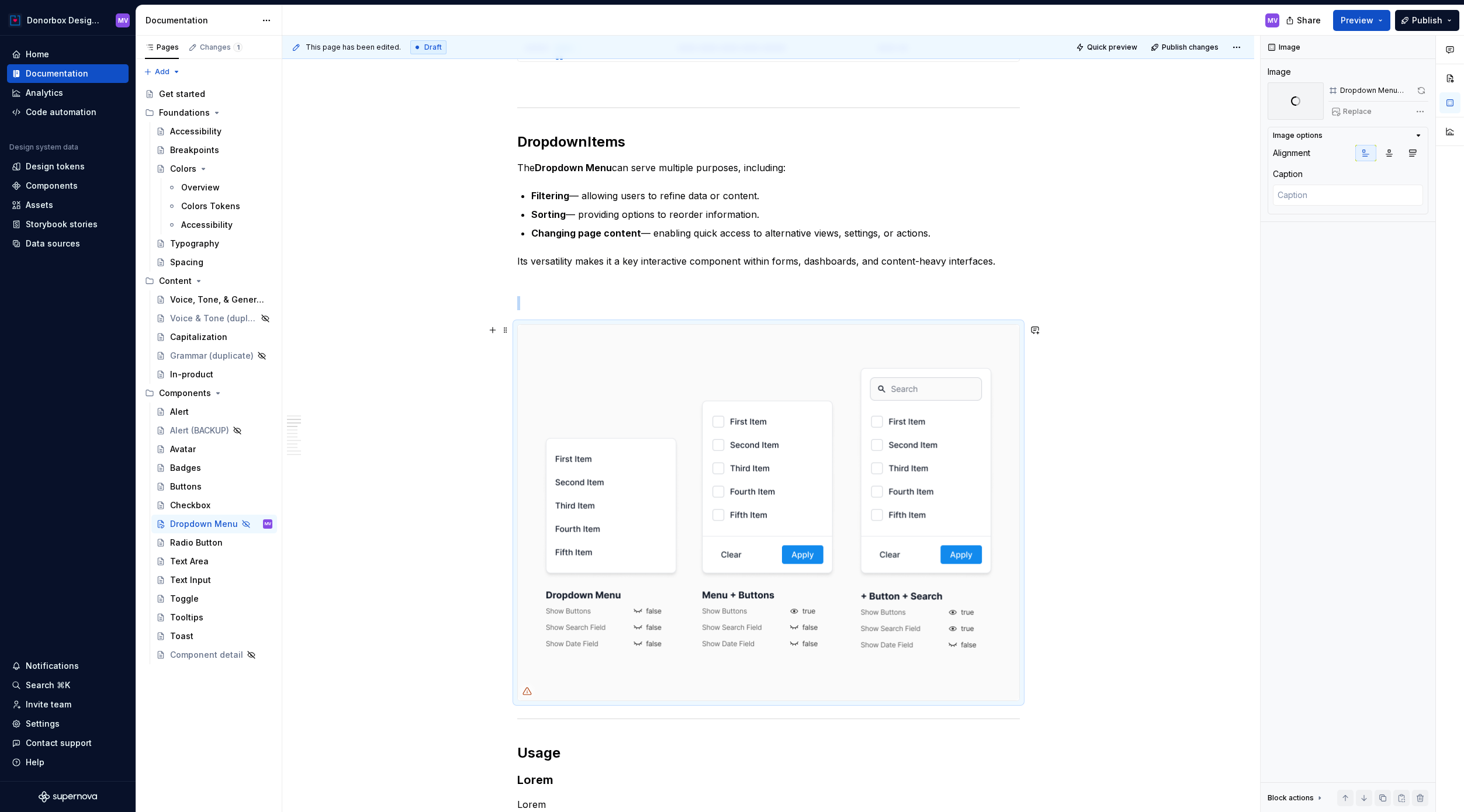
click at [789, 482] on img at bounding box center [768, 513] width 502 height 376
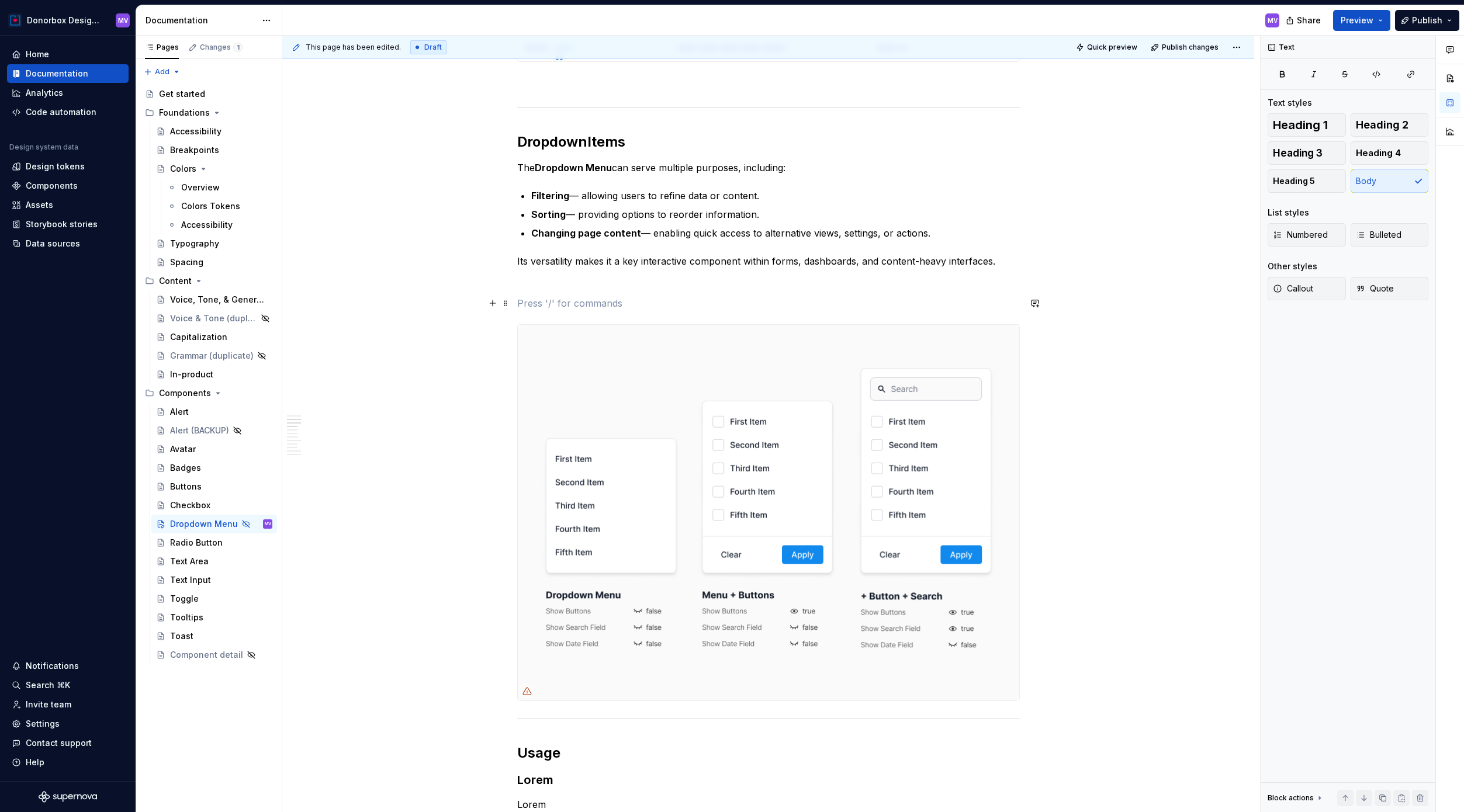
click at [564, 299] on p at bounding box center [768, 303] width 502 height 14
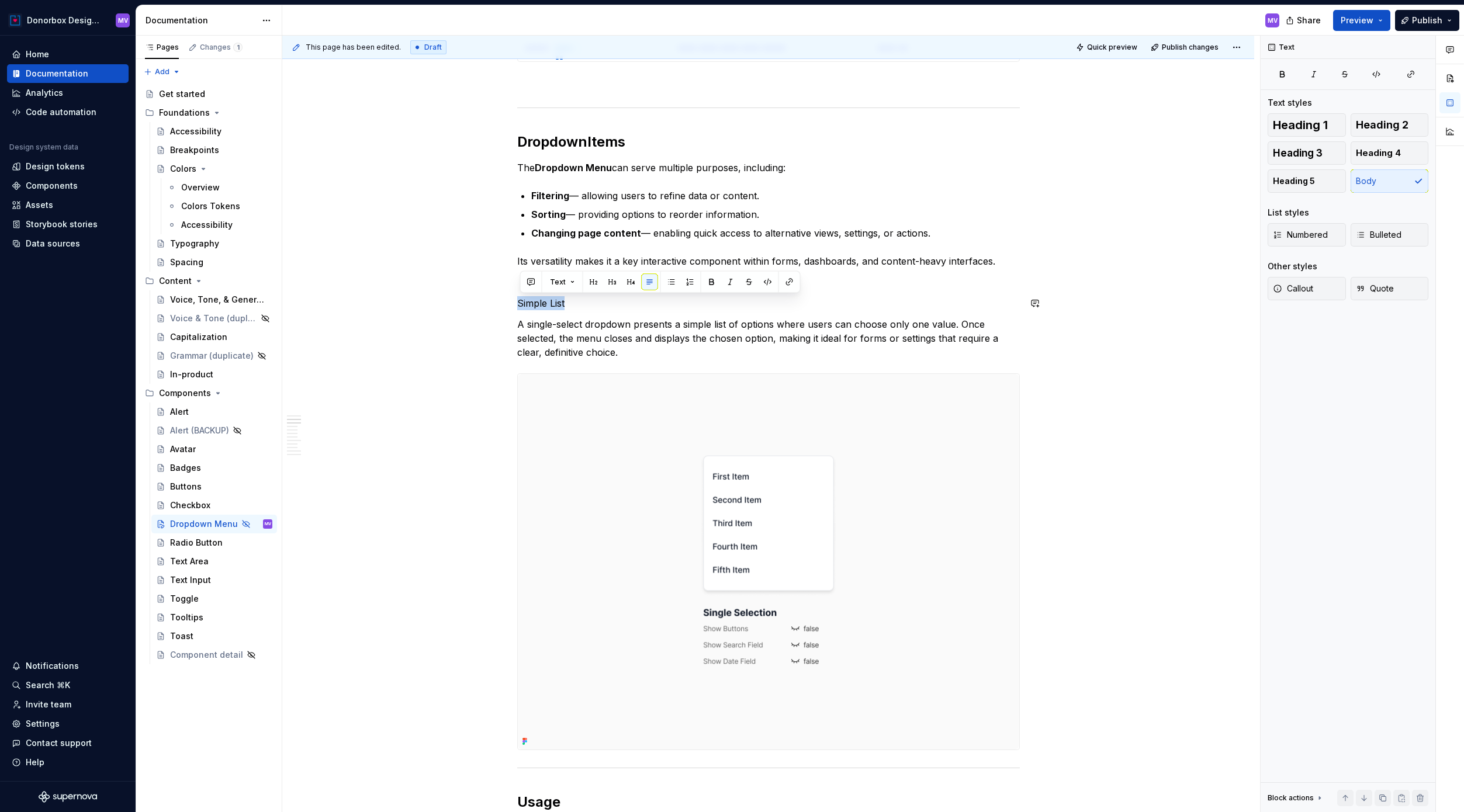
drag, startPoint x: 584, startPoint y: 306, endPoint x: 485, endPoint y: 292, distance: 100.0
click at [612, 286] on button "button" at bounding box center [612, 282] width 16 height 16
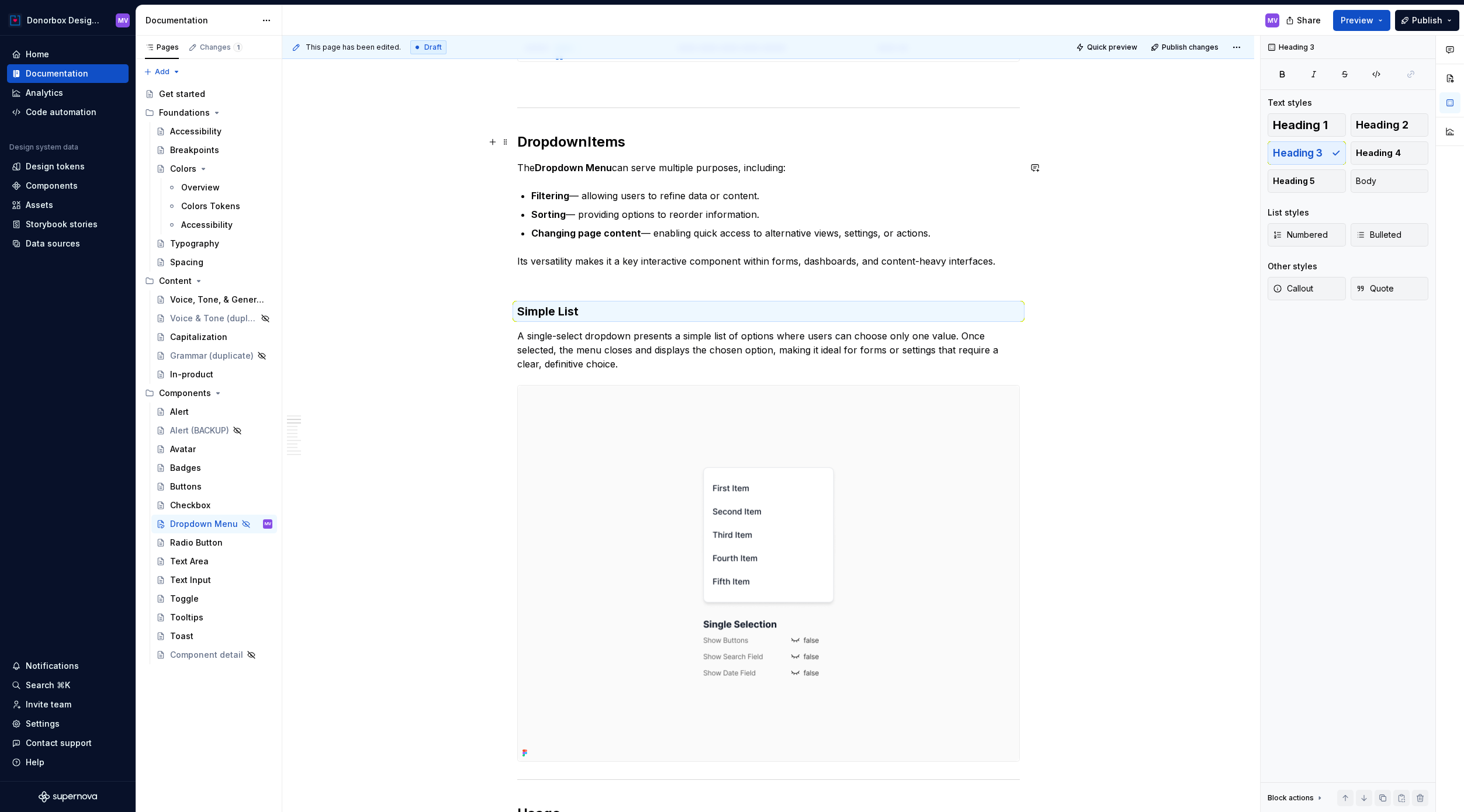
click at [611, 144] on h2 "Dropdown Items" at bounding box center [768, 142] width 502 height 19
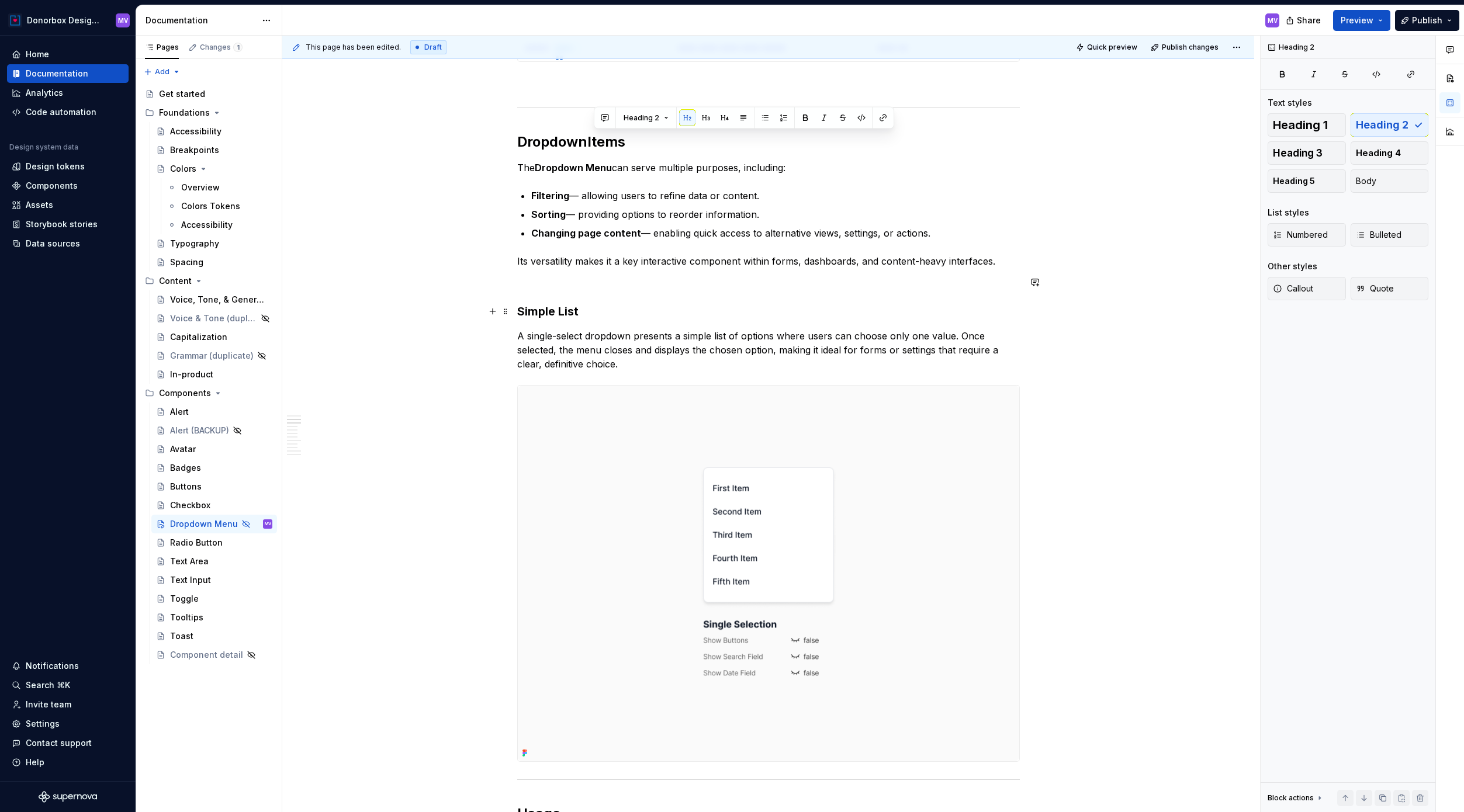
click at [582, 304] on h3 "Simple List" at bounding box center [768, 311] width 502 height 16
click at [548, 311] on h3 "Simple List" at bounding box center [768, 311] width 502 height 16
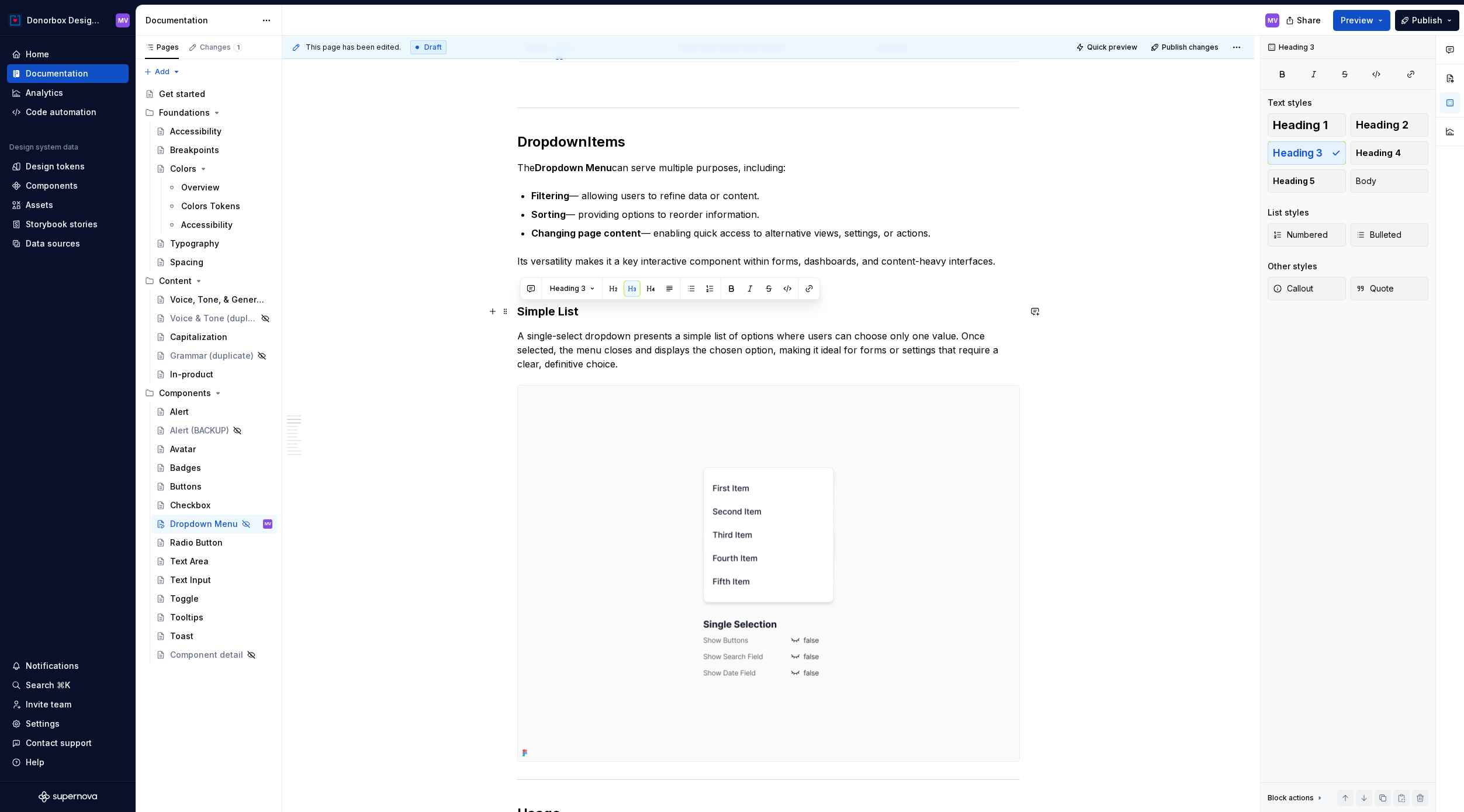
click at [565, 311] on h3 "Simple List" at bounding box center [768, 311] width 502 height 16
click at [544, 311] on h3 "Simple Select" at bounding box center [768, 311] width 502 height 16
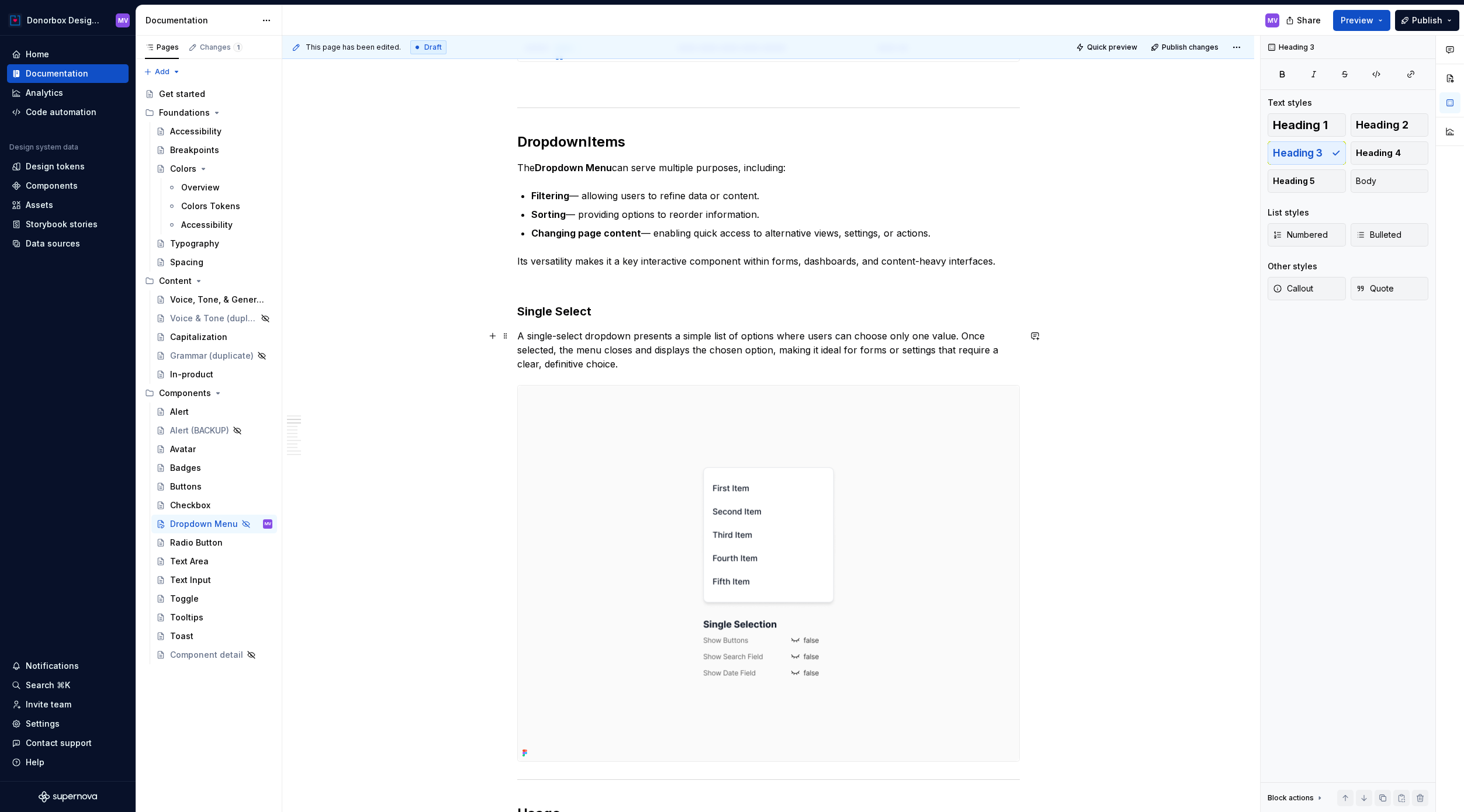
click at [657, 351] on p "A single-select dropdown presents a simple list of options where users can choo…" at bounding box center [768, 350] width 502 height 42
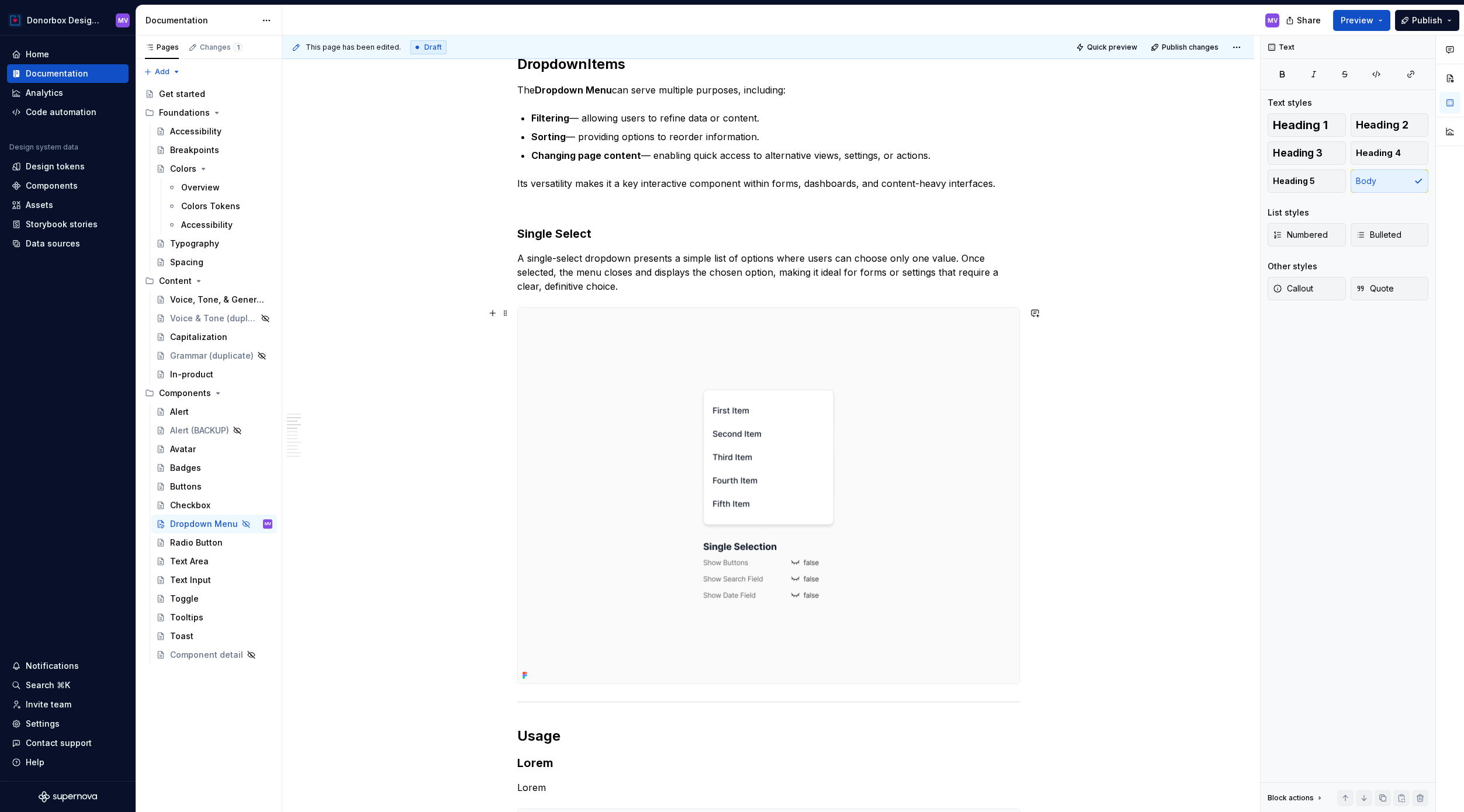
scroll to position [904, 0]
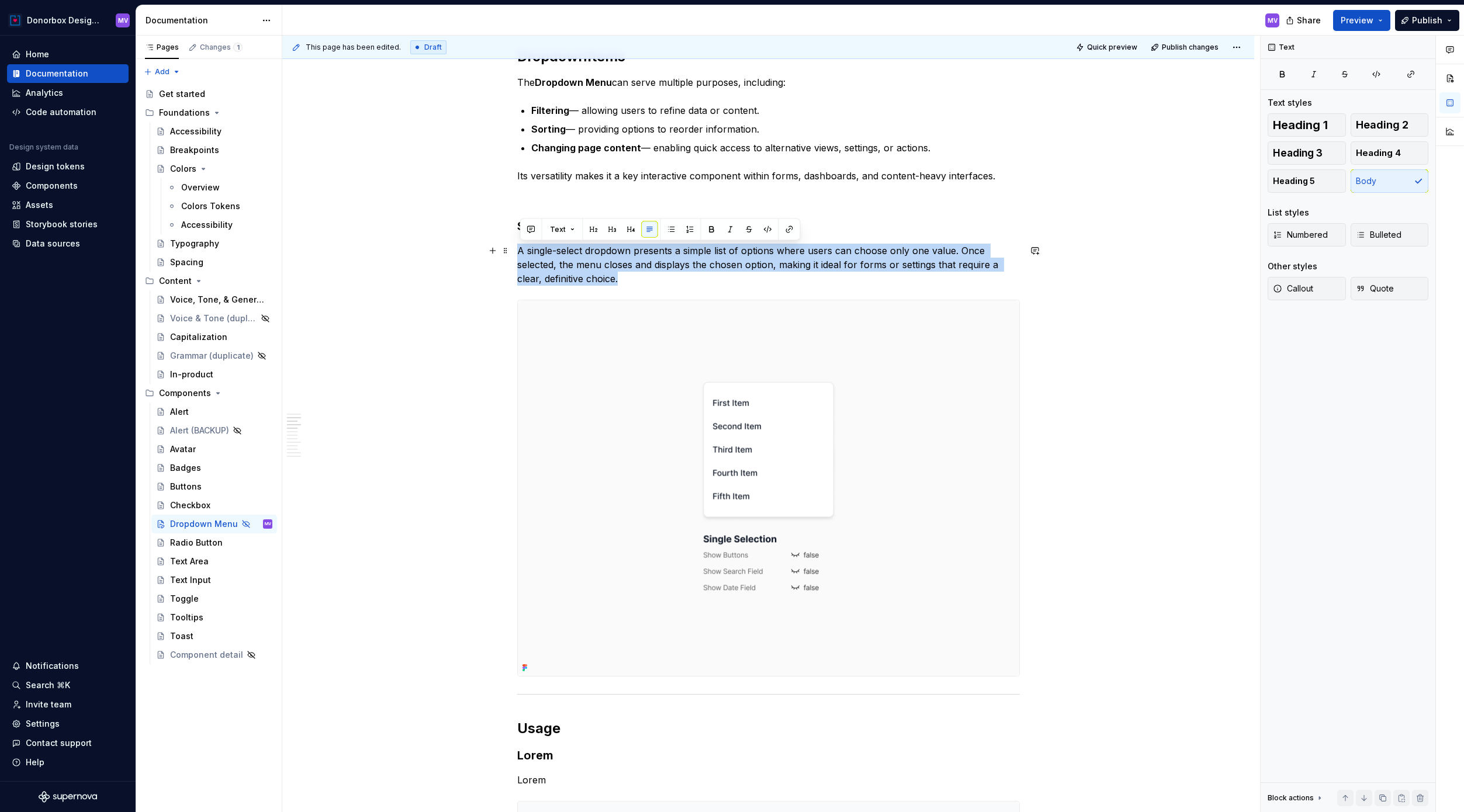
drag, startPoint x: 629, startPoint y: 283, endPoint x: 516, endPoint y: 256, distance: 116.2
copy p "A single-select dropdown presents a simple list of options where users can choo…"
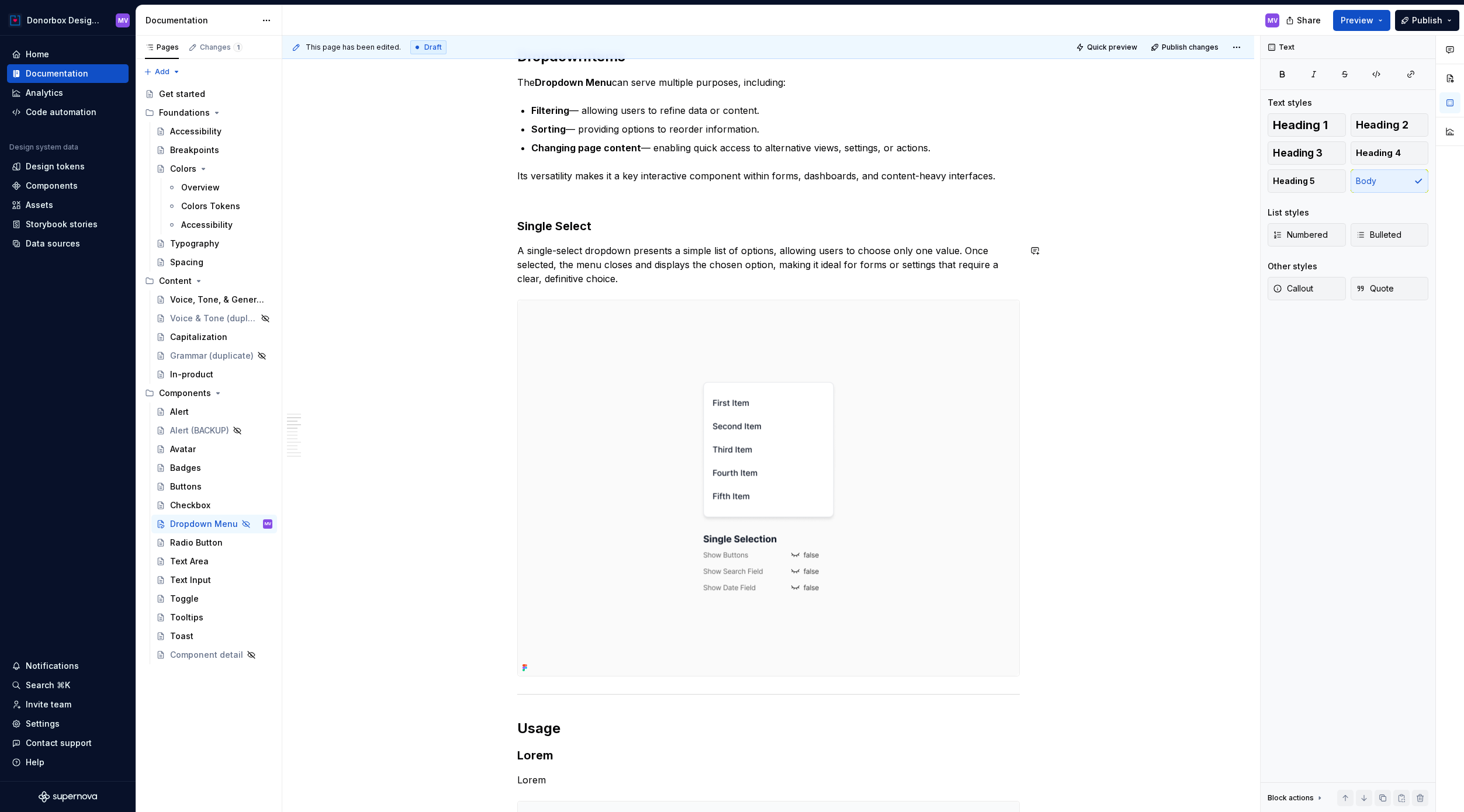
click at [509, 224] on span at bounding box center [505, 226] width 9 height 16
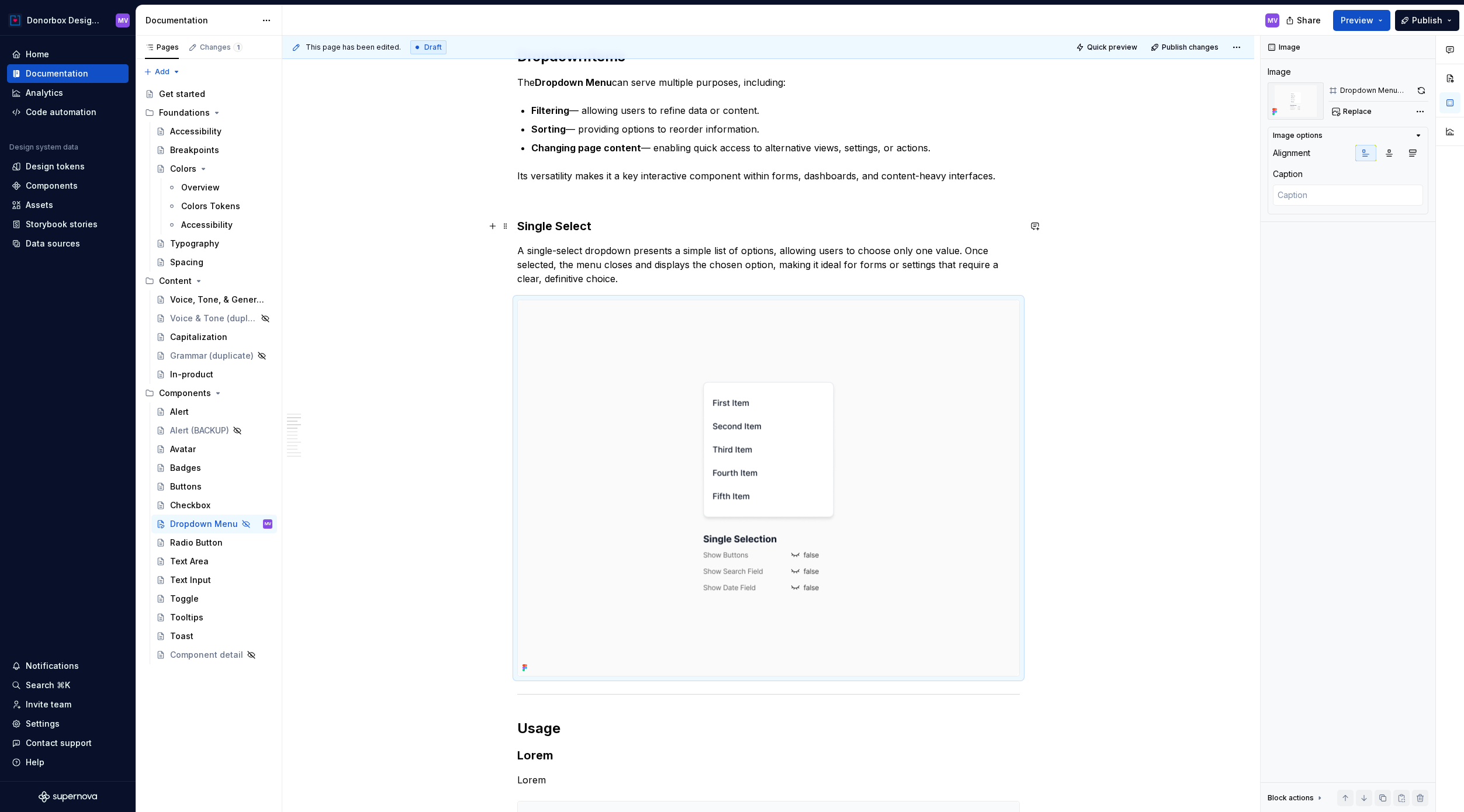
click at [647, 372] on img at bounding box center [768, 488] width 502 height 376
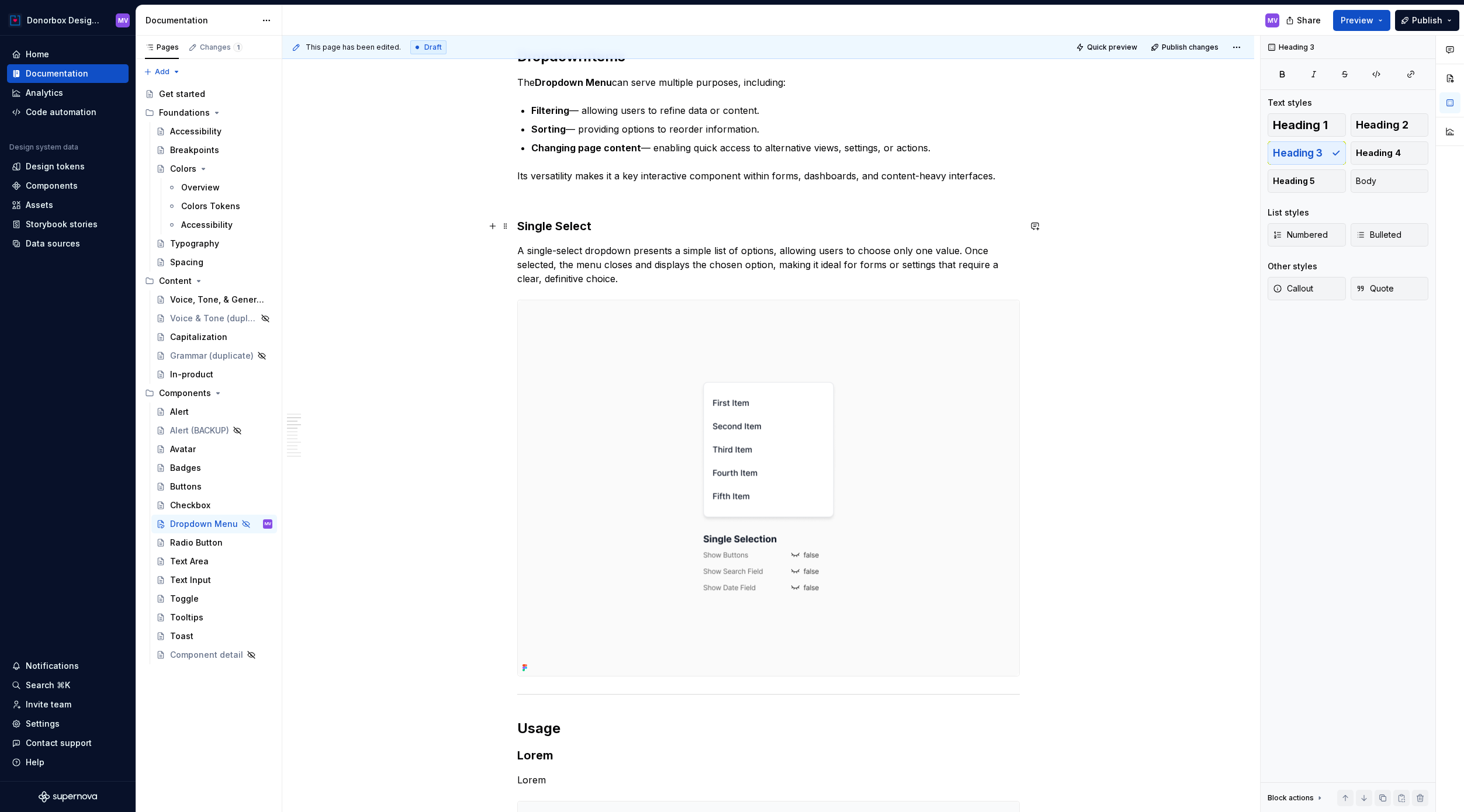
click at [534, 221] on h3 "Single Select" at bounding box center [768, 226] width 502 height 16
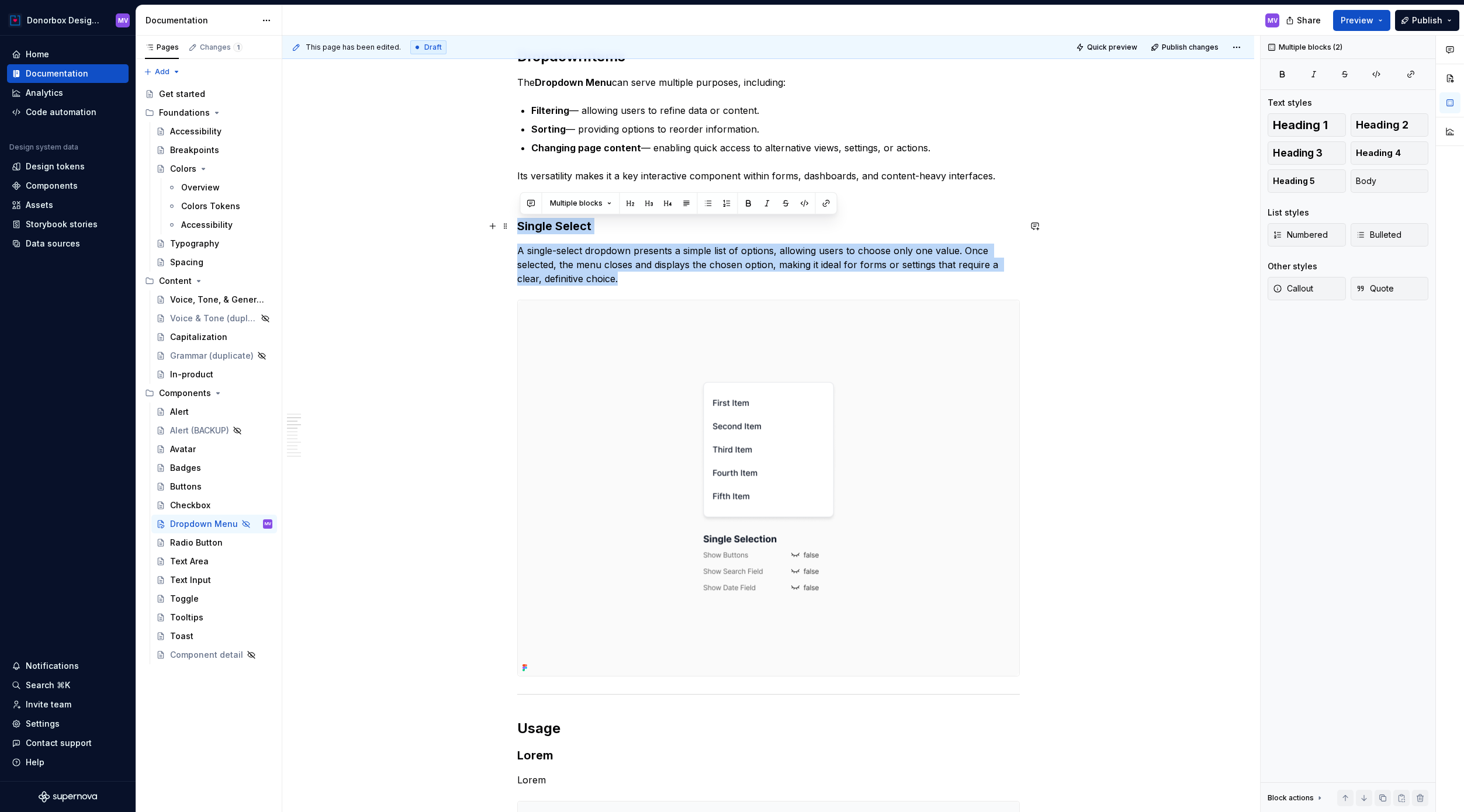
drag, startPoint x: 631, startPoint y: 281, endPoint x: 523, endPoint y: 229, distance: 119.9
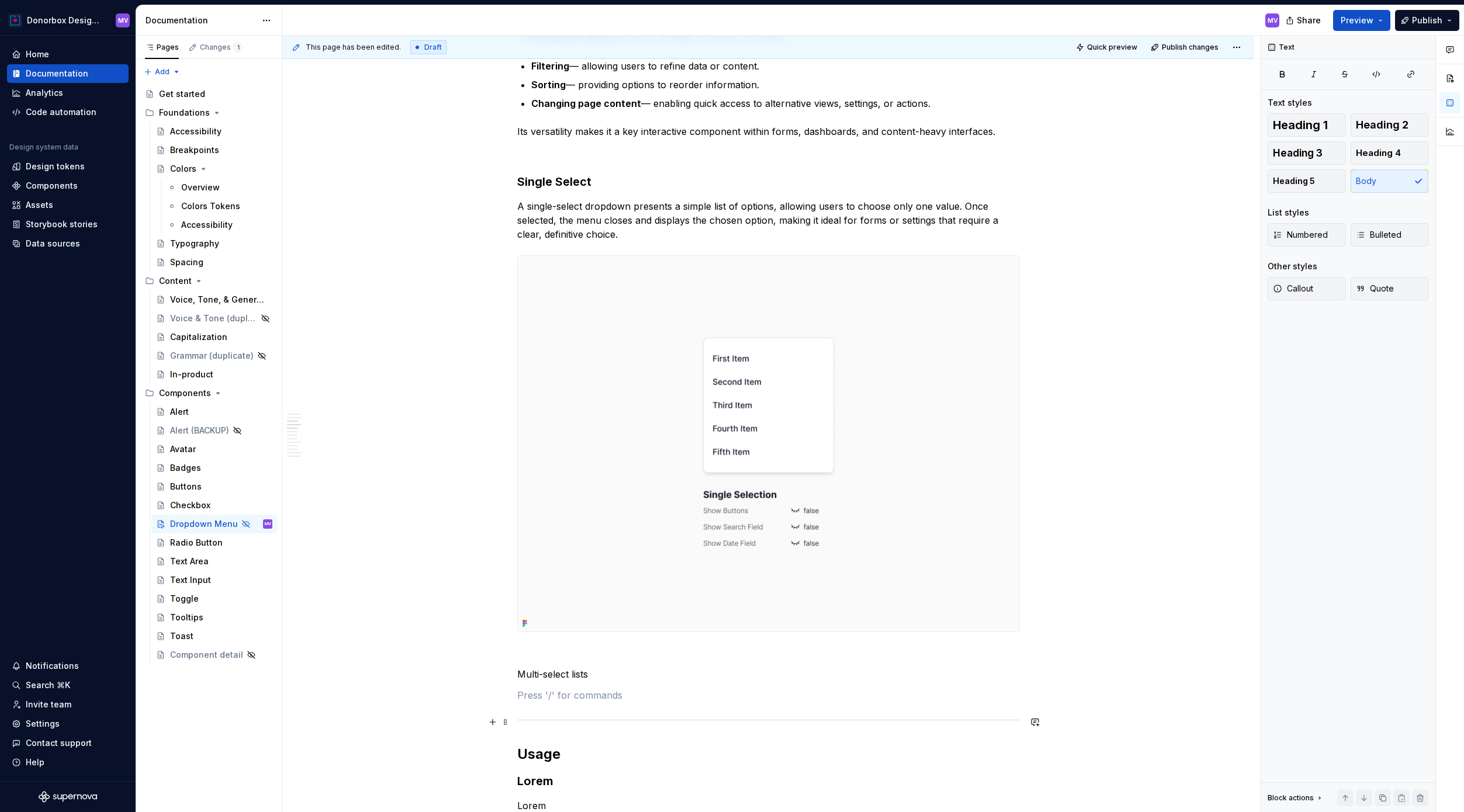
scroll to position [986, 0]
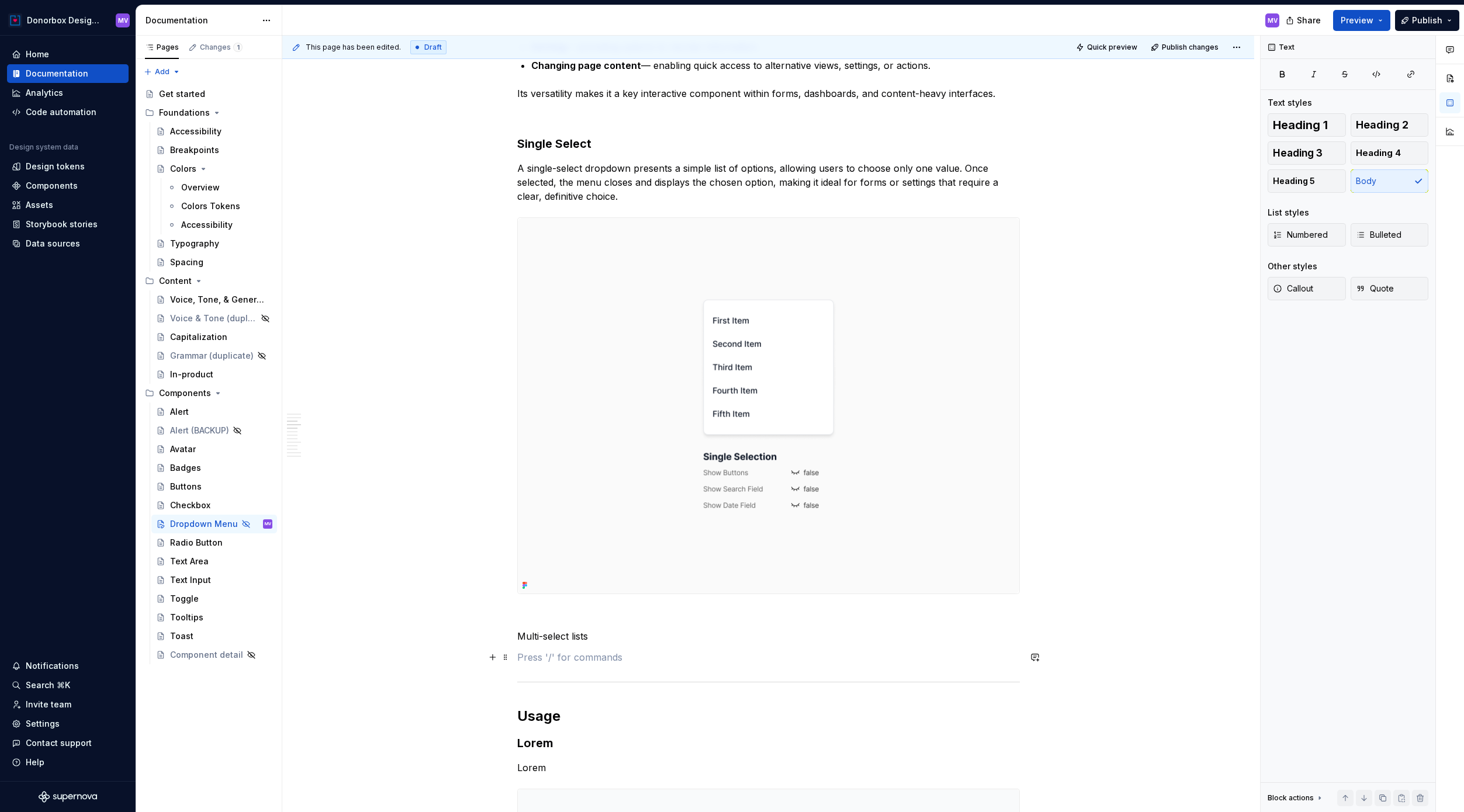
click at [534, 638] on p at bounding box center [768, 657] width 502 height 14
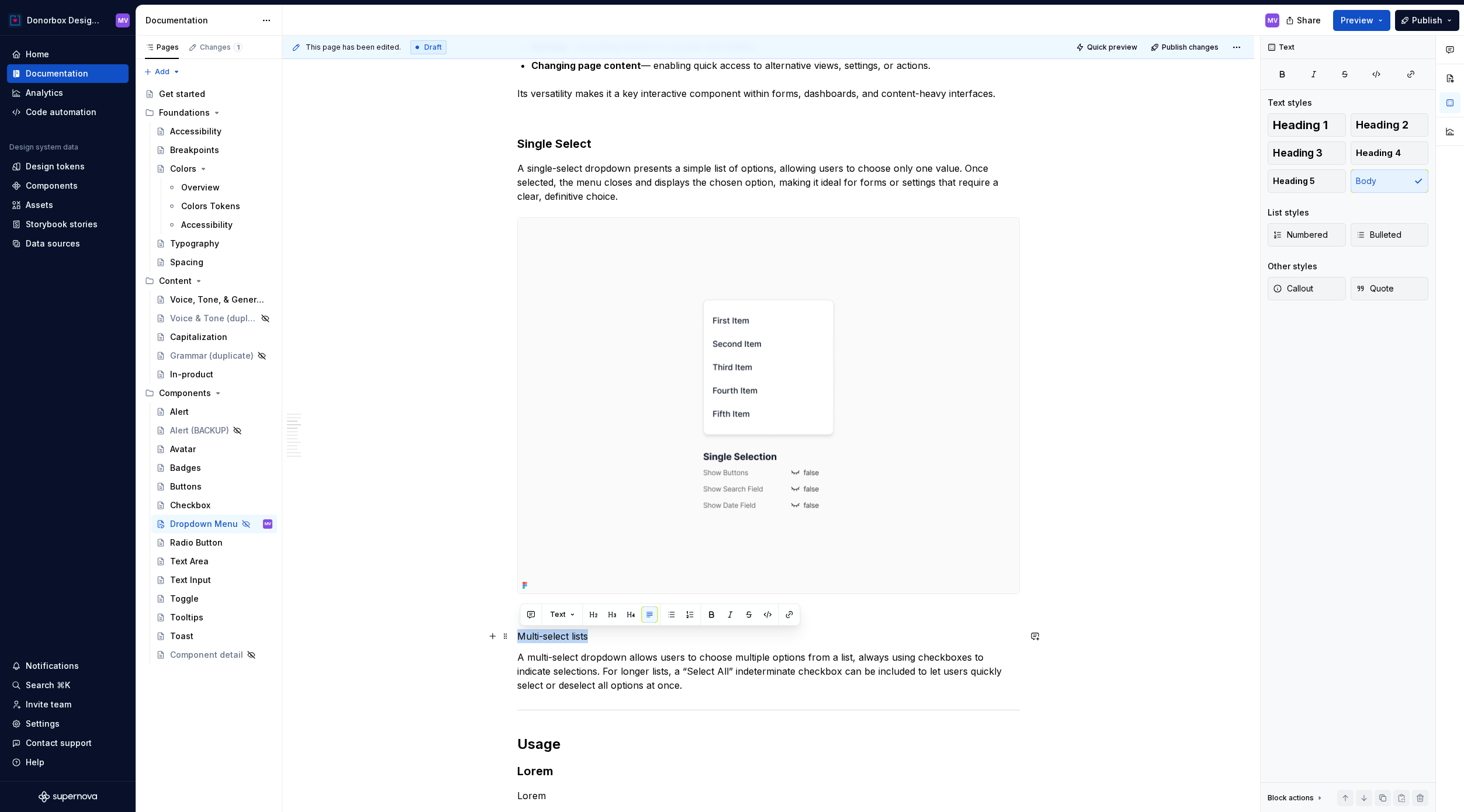
drag, startPoint x: 609, startPoint y: 636, endPoint x: 518, endPoint y: 636, distance: 91.0
click at [615, 616] on button "button" at bounding box center [612, 614] width 16 height 16
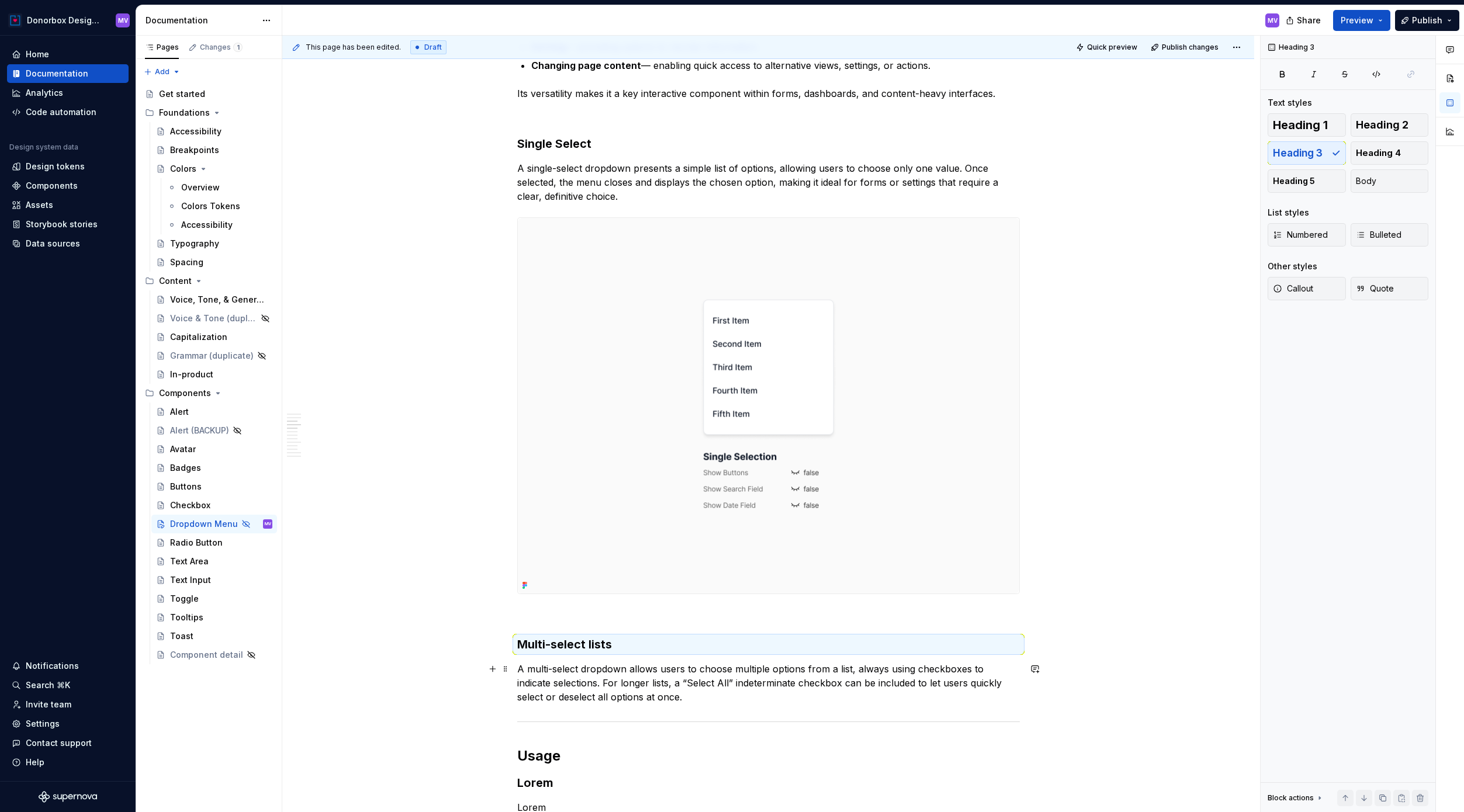
click at [664, 638] on p "A multi-select dropdown allows users to choose multiple options from a list, al…" at bounding box center [768, 683] width 502 height 42
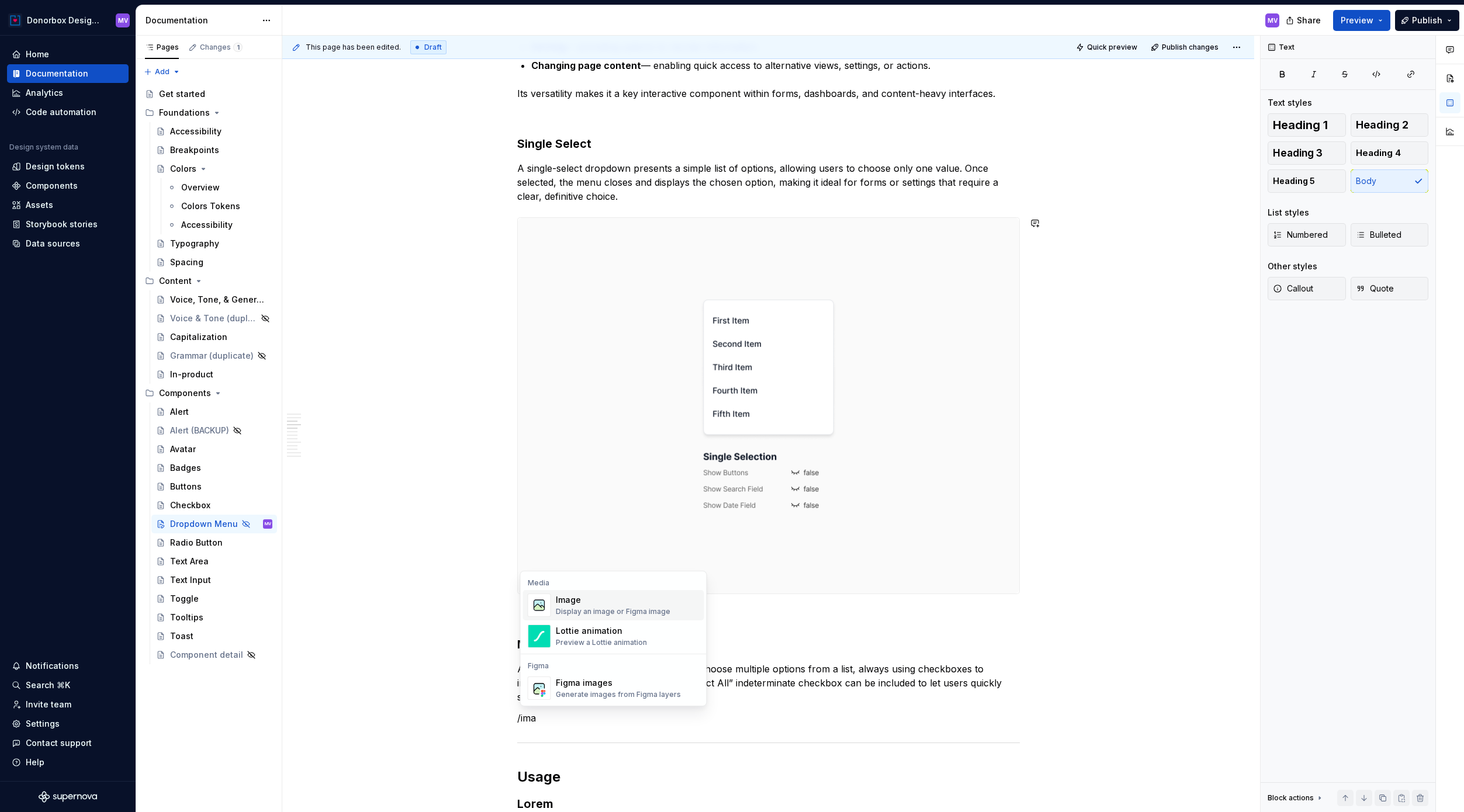
click at [604, 597] on div "Image" at bounding box center [612, 600] width 114 height 12
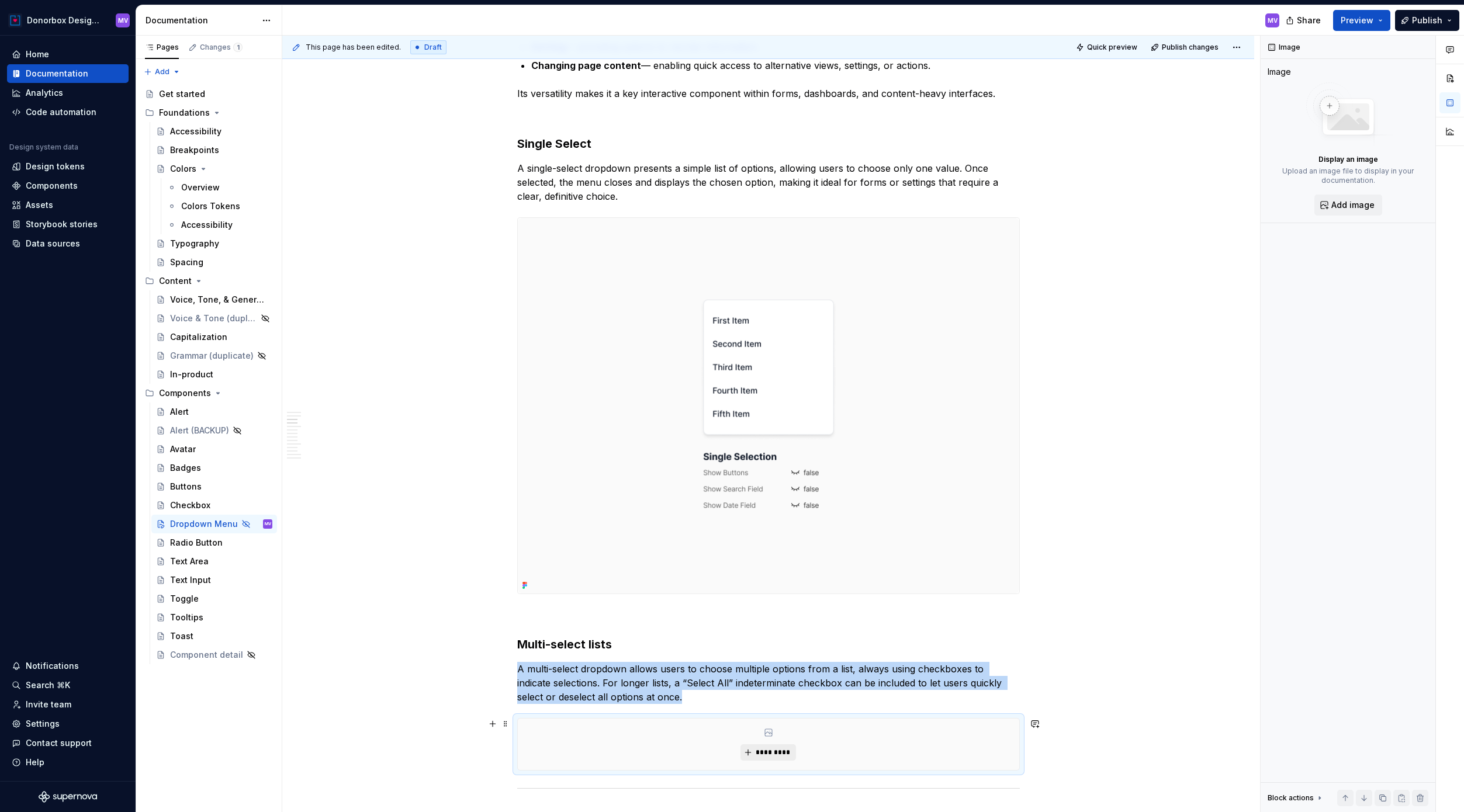
click at [789, 638] on span "*********" at bounding box center [772, 752] width 36 height 9
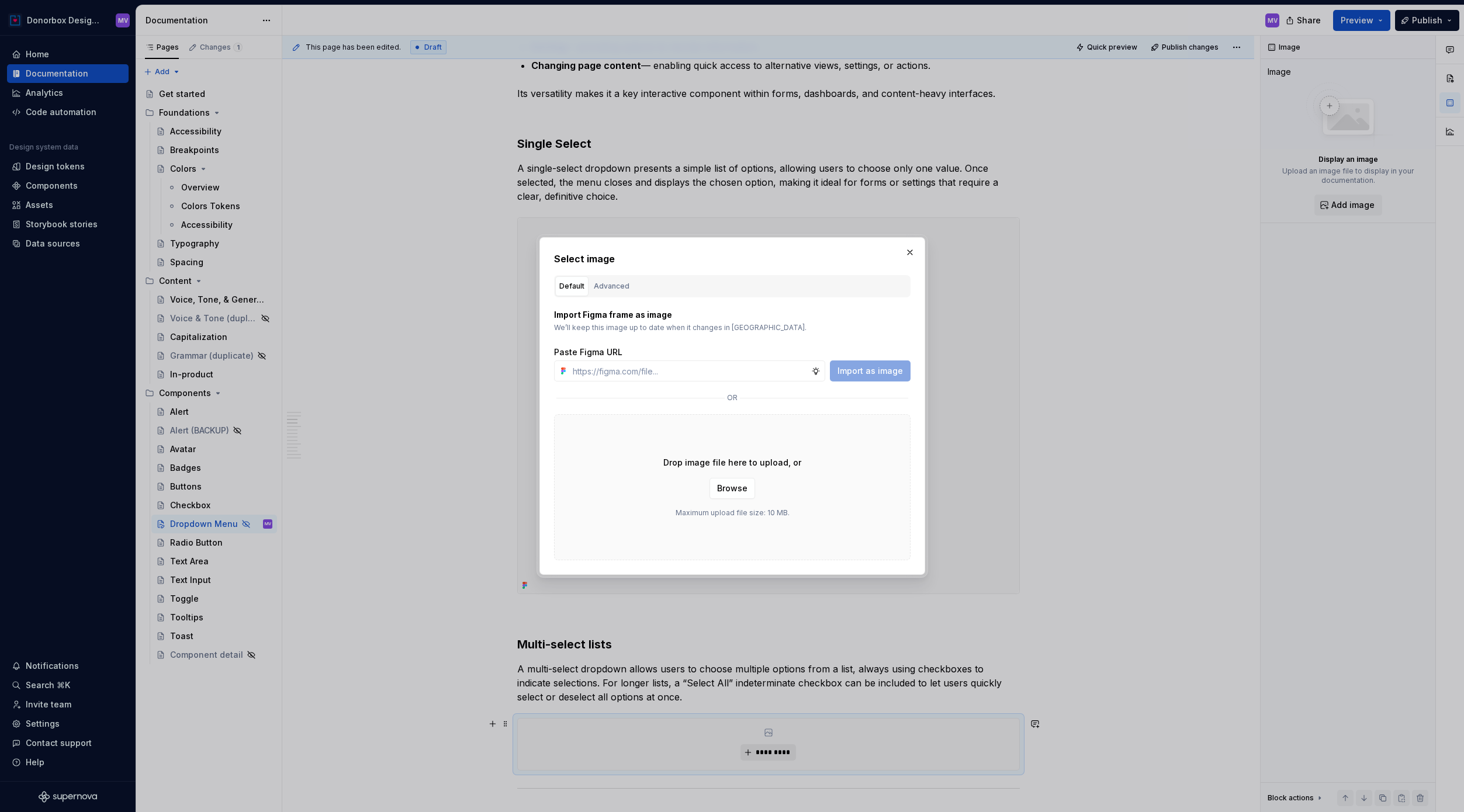
type textarea "*"
type input "[URL][DOMAIN_NAME]"
click at [882, 376] on span "Import as image" at bounding box center [870, 371] width 65 height 12
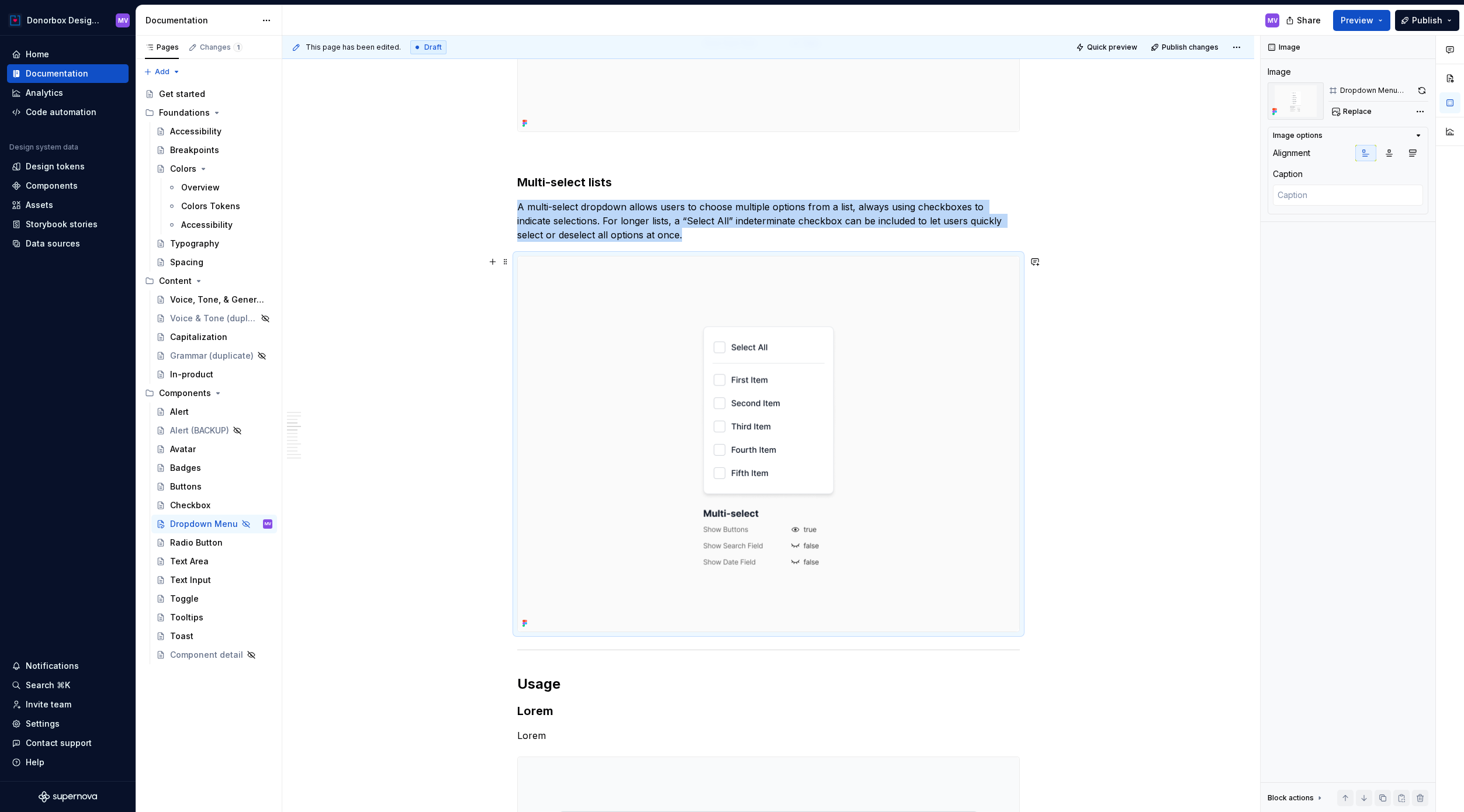
scroll to position [1449, 0]
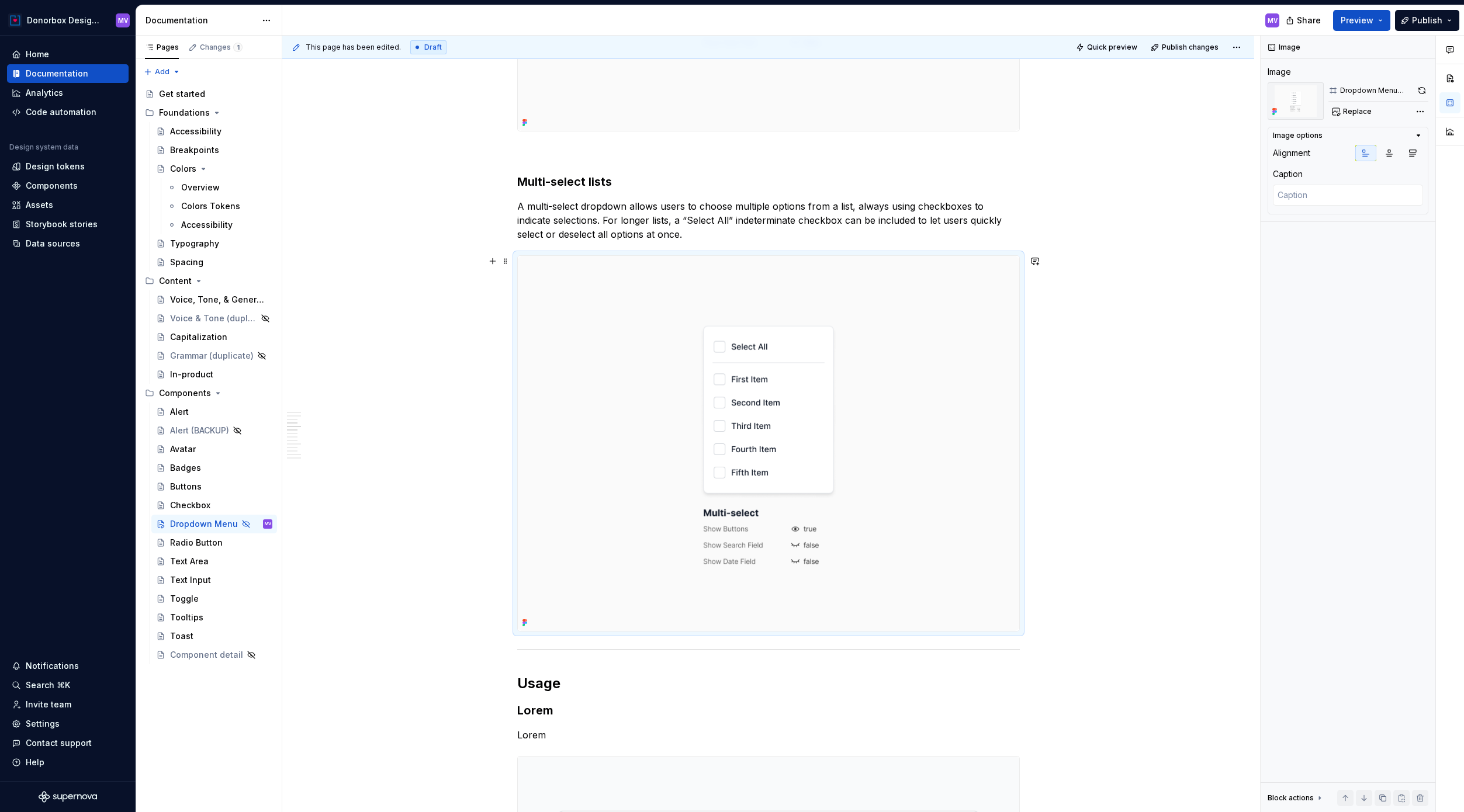
click at [1020, 581] on div at bounding box center [768, 443] width 502 height 377
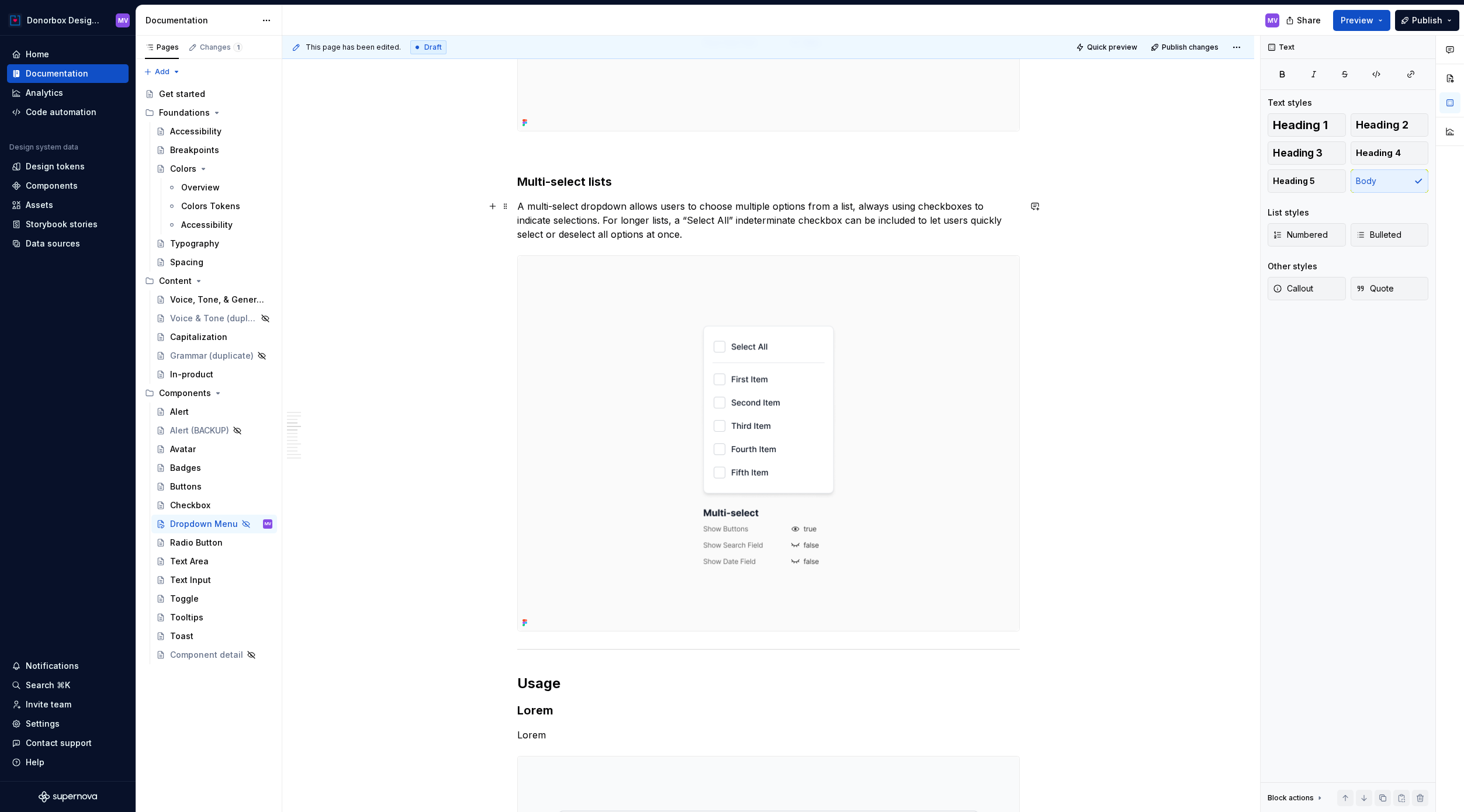
click at [991, 224] on p "A multi-select dropdown allows users to choose multiple options from a list, al…" at bounding box center [768, 220] width 502 height 42
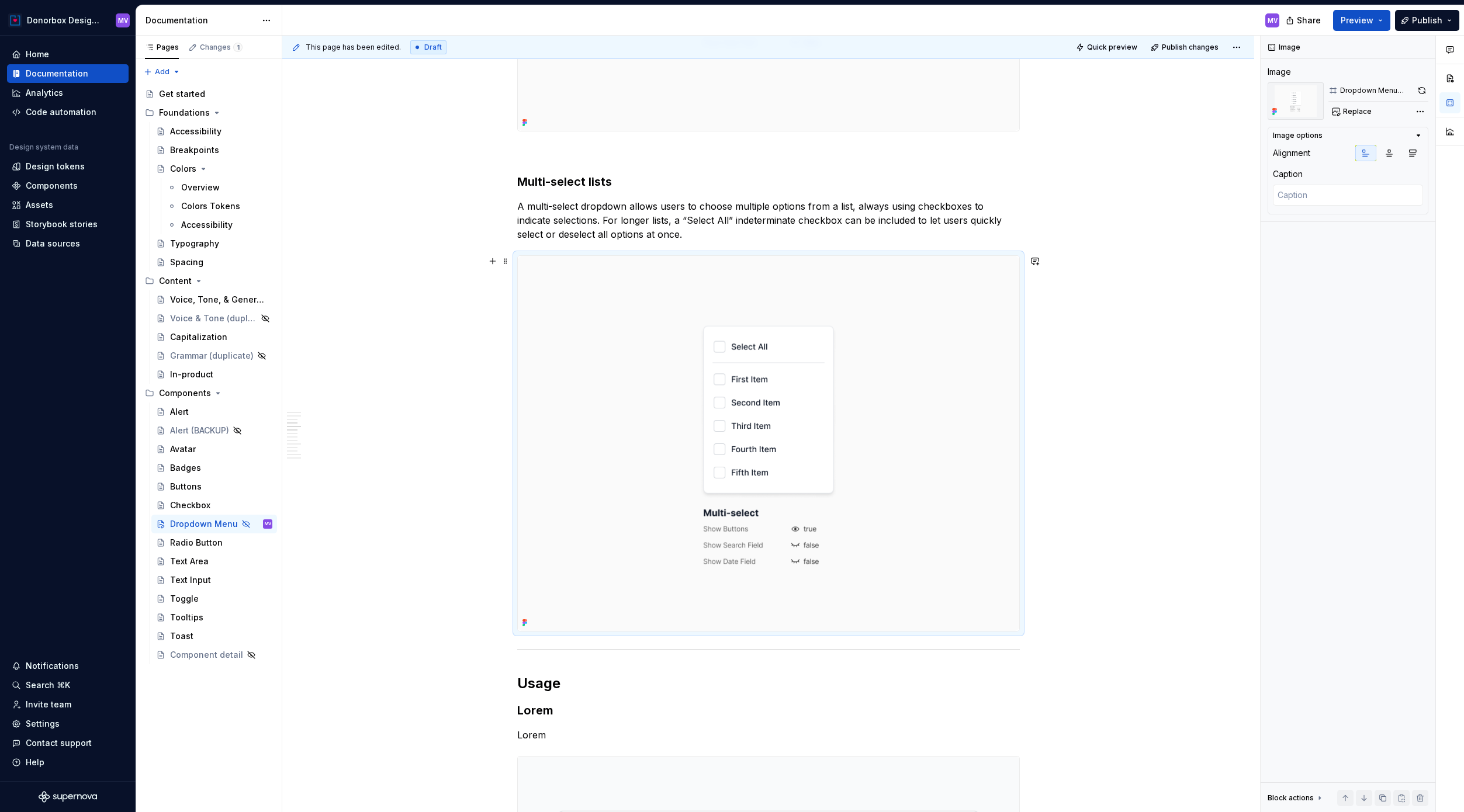
click at [1014, 404] on img at bounding box center [768, 444] width 502 height 376
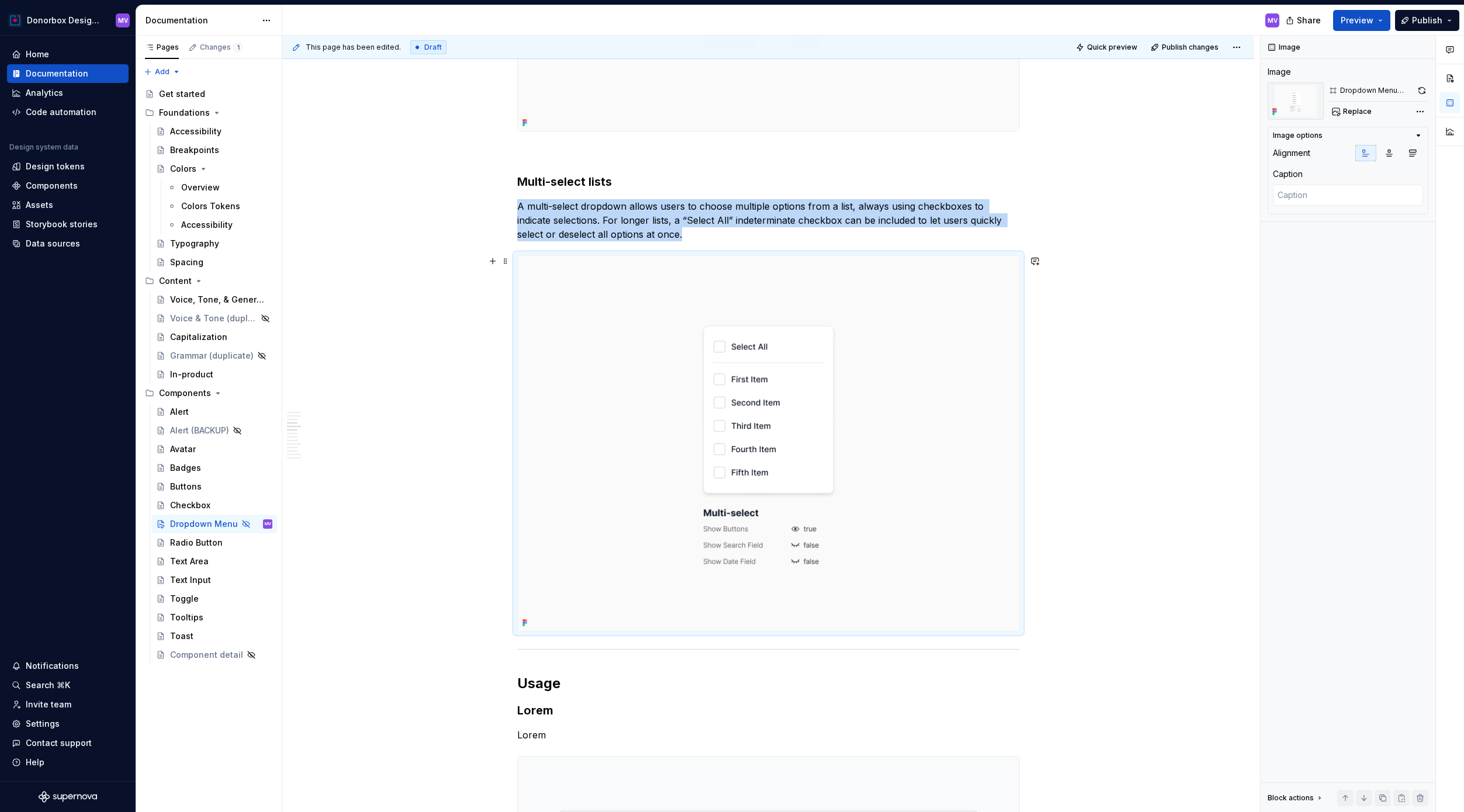
click at [1012, 476] on img at bounding box center [768, 444] width 502 height 376
click at [821, 544] on img at bounding box center [768, 444] width 502 height 376
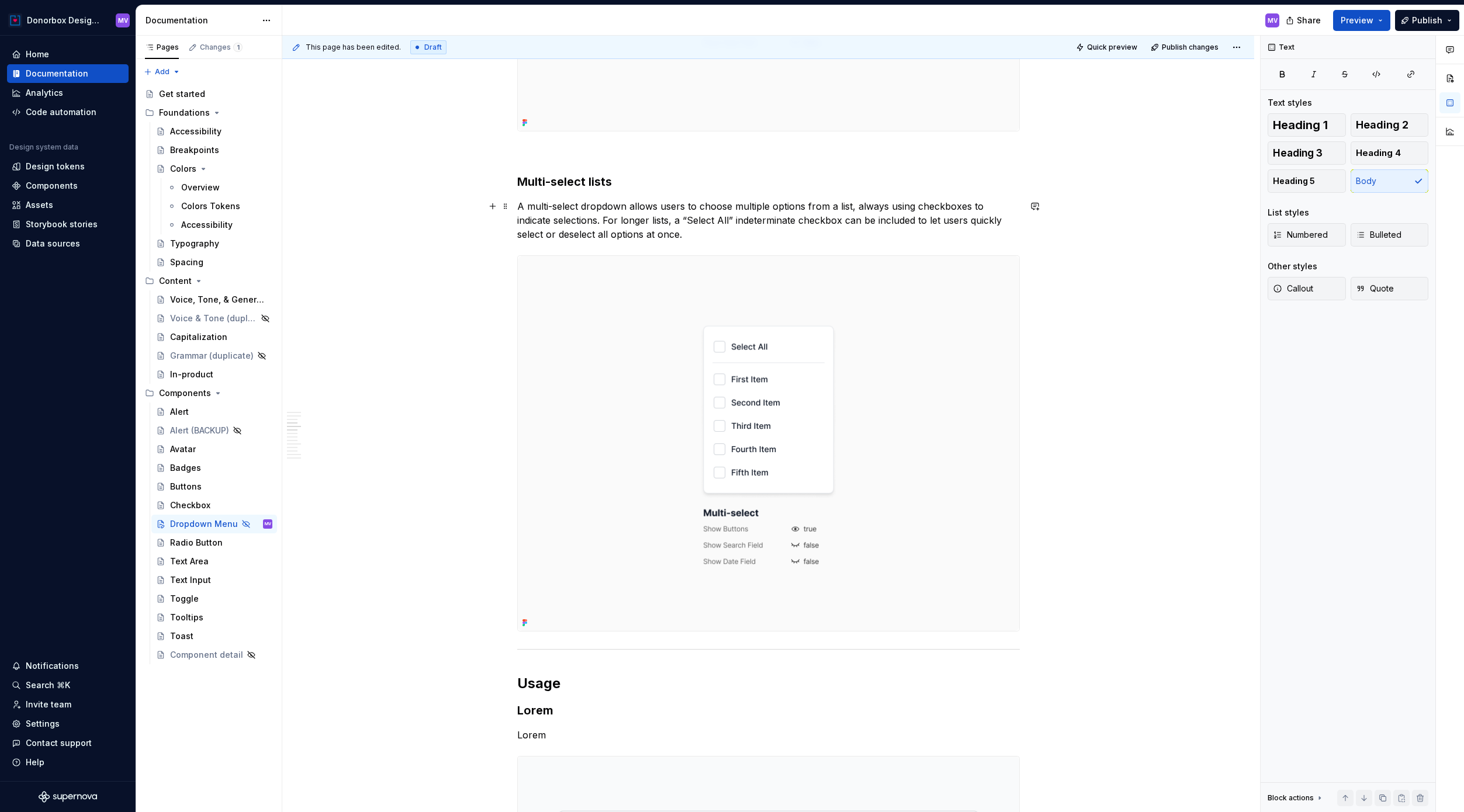
click at [779, 226] on p "A multi-select dropdown allows users to choose multiple options from a list, al…" at bounding box center [768, 220] width 502 height 42
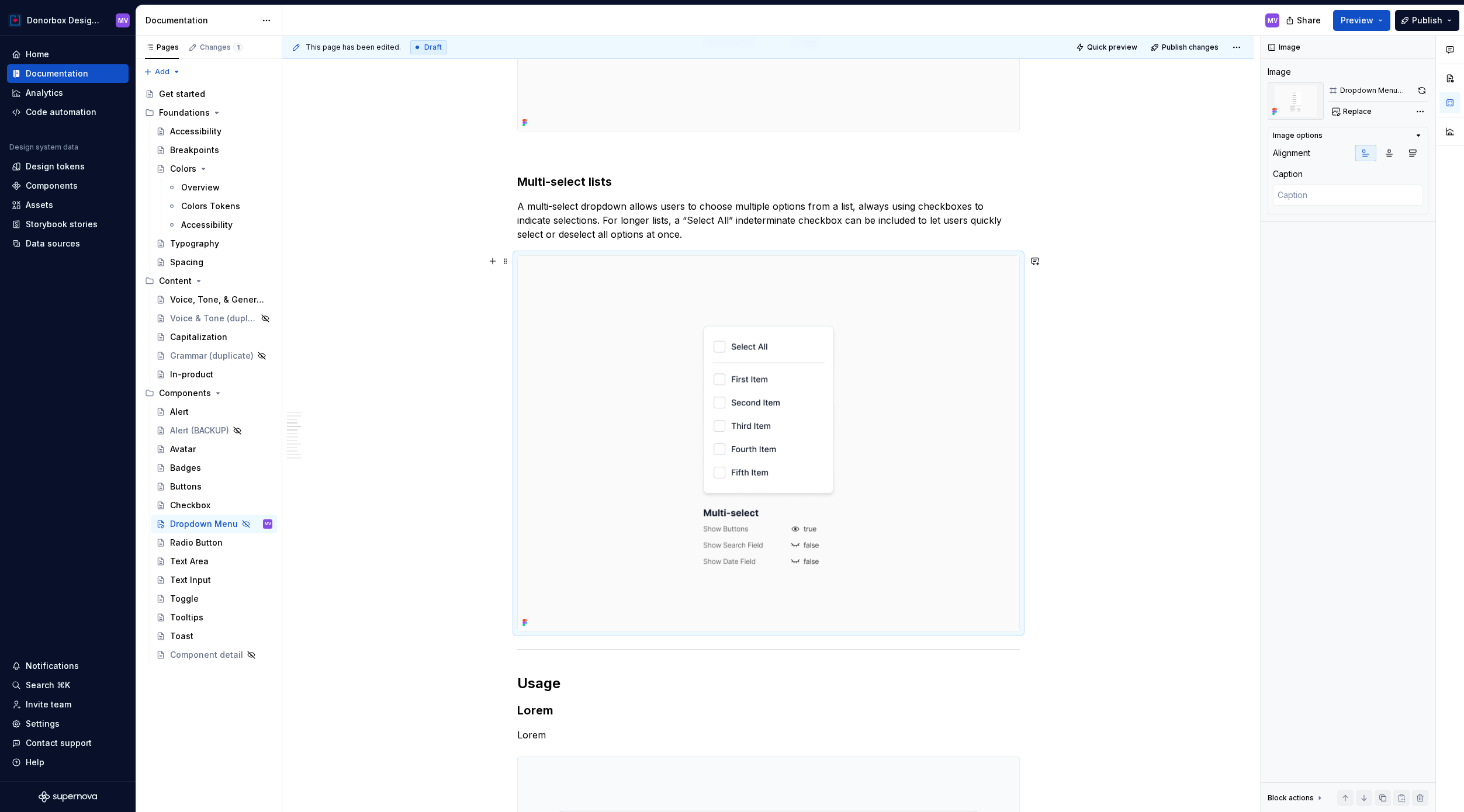
click at [1006, 407] on img at bounding box center [768, 444] width 502 height 376
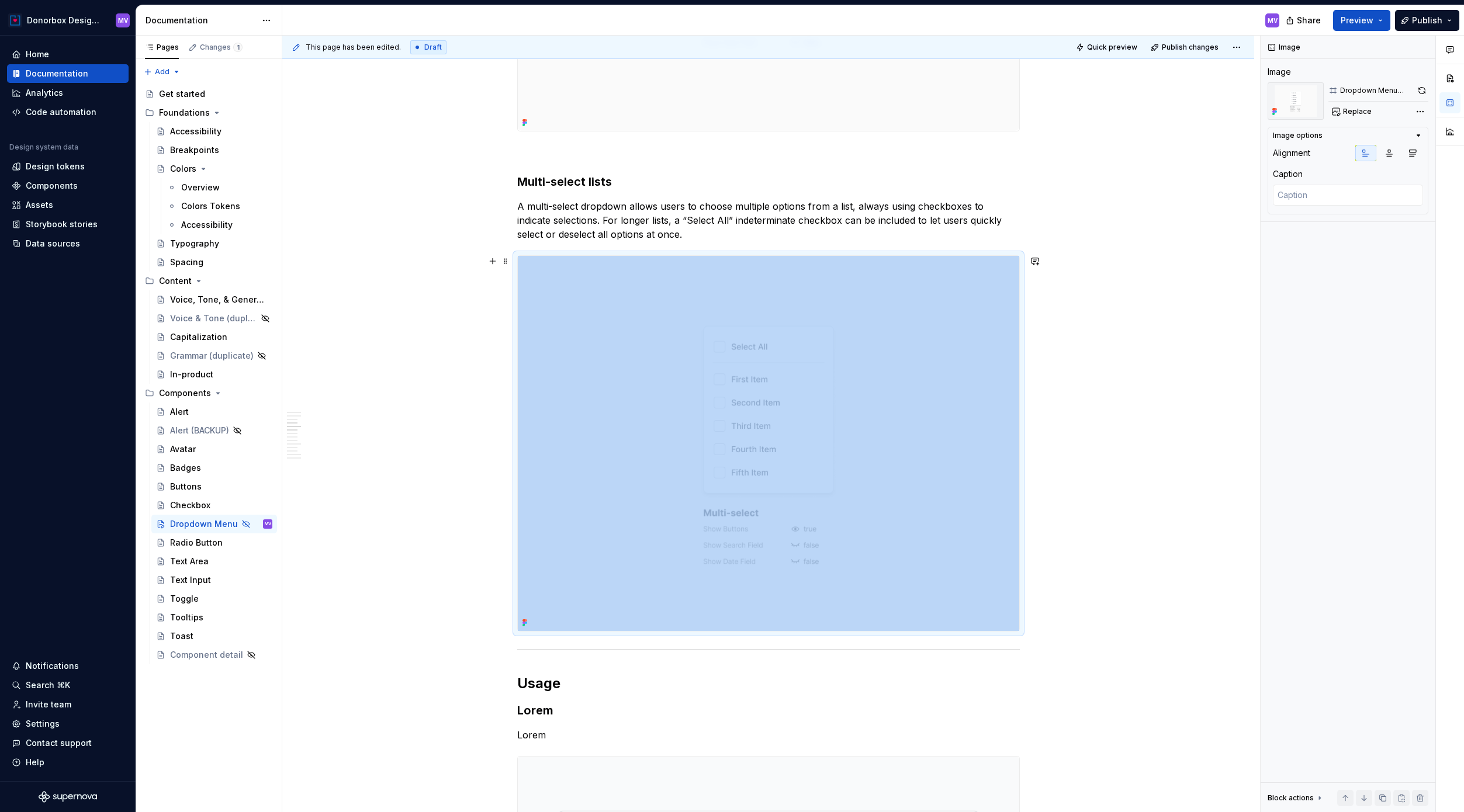
click at [986, 425] on img at bounding box center [768, 444] width 502 height 376
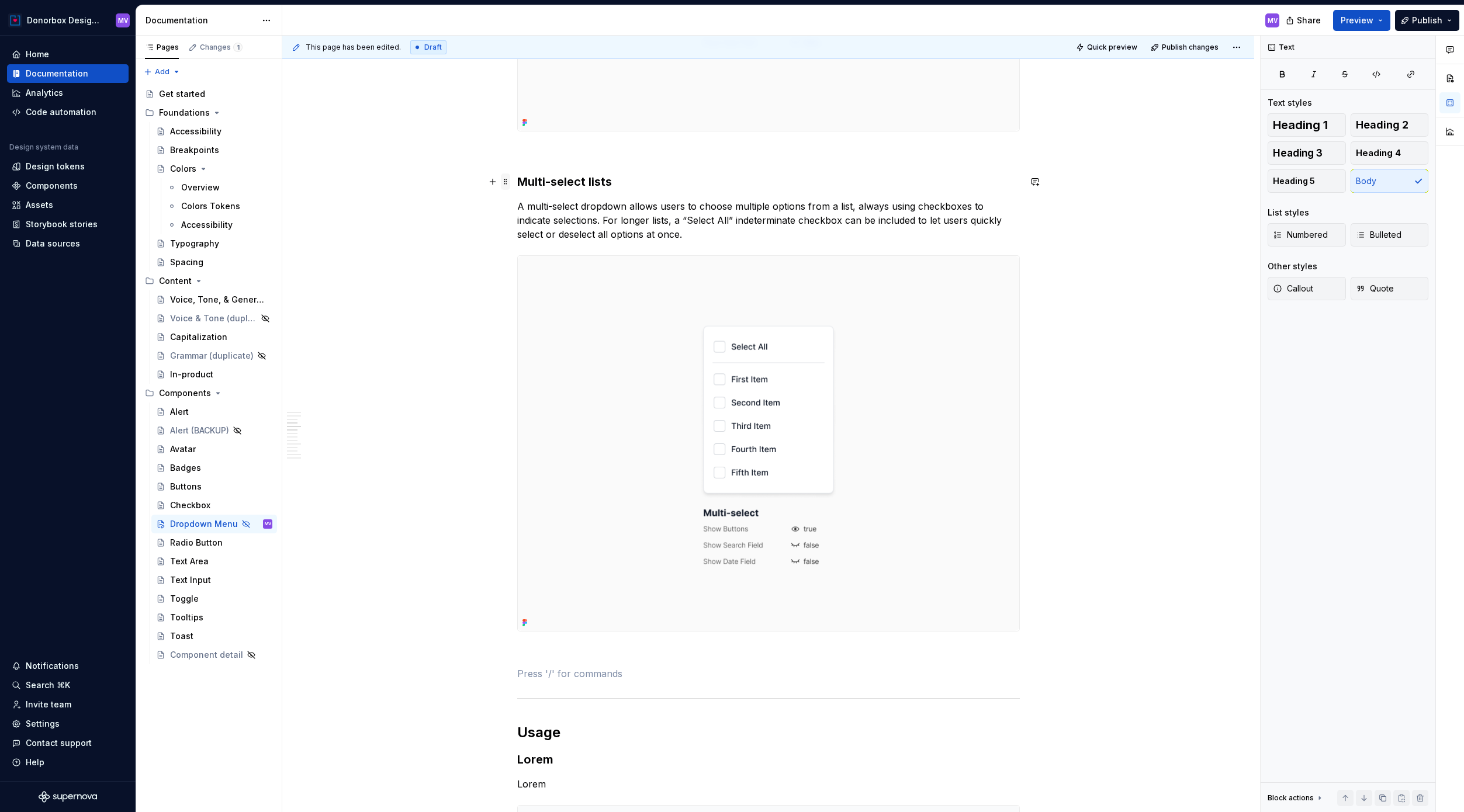
click at [506, 173] on span at bounding box center [505, 181] width 9 height 16
click at [528, 180] on h3 "Multi-select lists" at bounding box center [768, 181] width 502 height 16
copy h3 "Multi-select lists"
click at [543, 638] on p at bounding box center [768, 673] width 502 height 14
click at [532, 638] on p "Multi-select lists" at bounding box center [768, 673] width 502 height 14
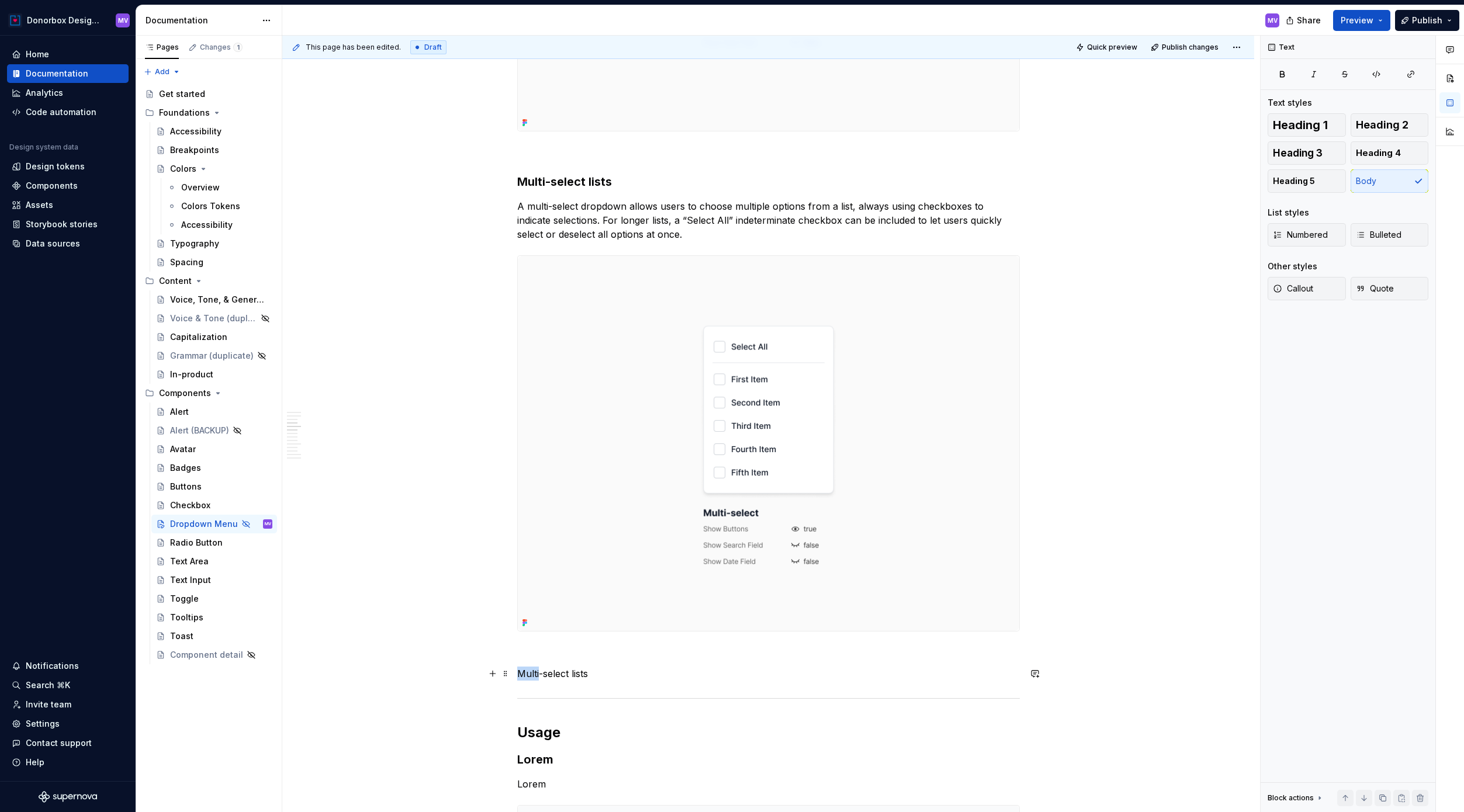
click at [532, 638] on p "Multi-select lists" at bounding box center [768, 673] width 502 height 14
click at [578, 638] on p "Multi-select lists" at bounding box center [768, 673] width 502 height 14
click at [583, 638] on p "Multi-select lists" at bounding box center [768, 673] width 502 height 14
click at [596, 638] on p "Multi-select lists" at bounding box center [768, 673] width 502 height 14
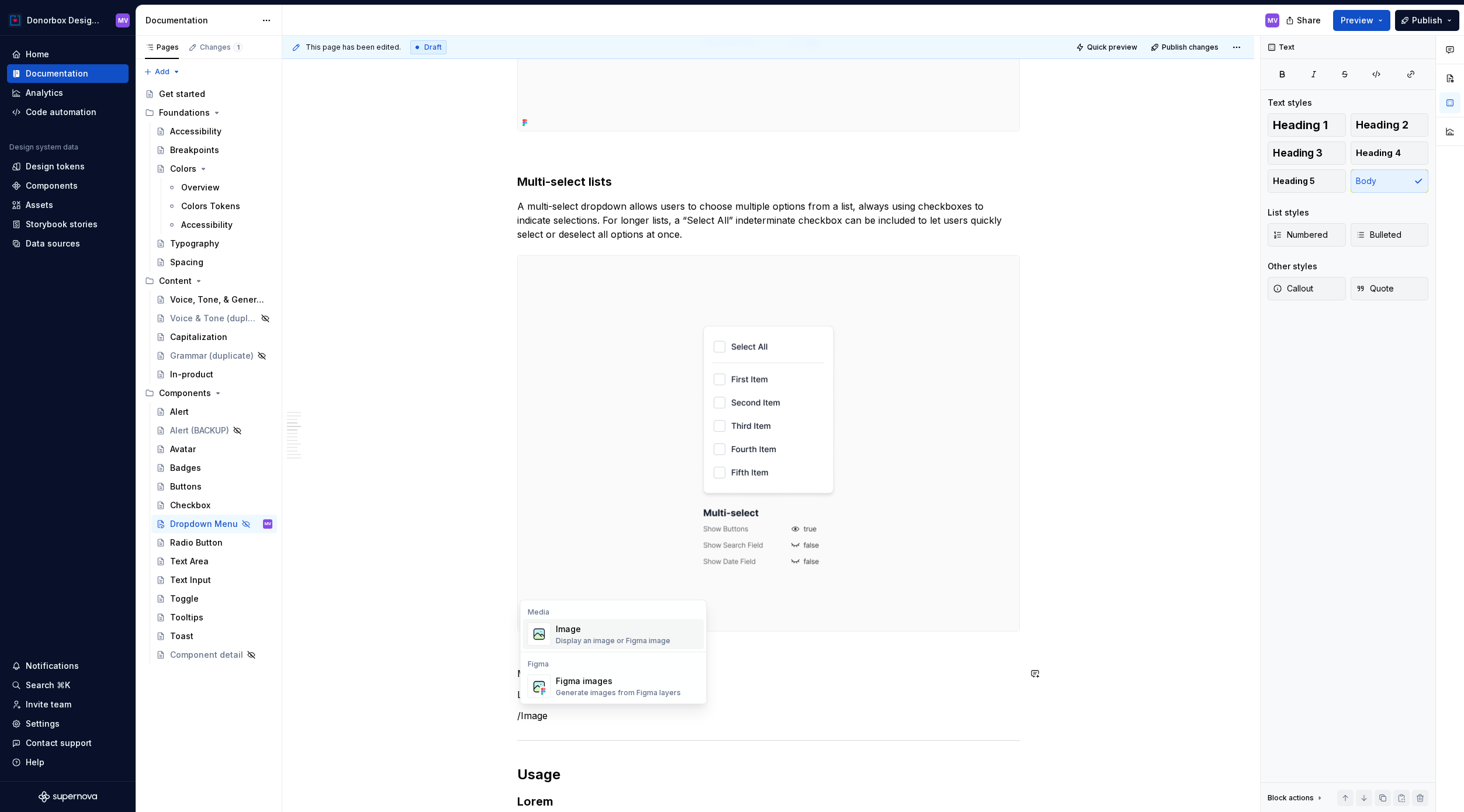
click at [593, 638] on div "Display an image or Figma image" at bounding box center [612, 640] width 114 height 9
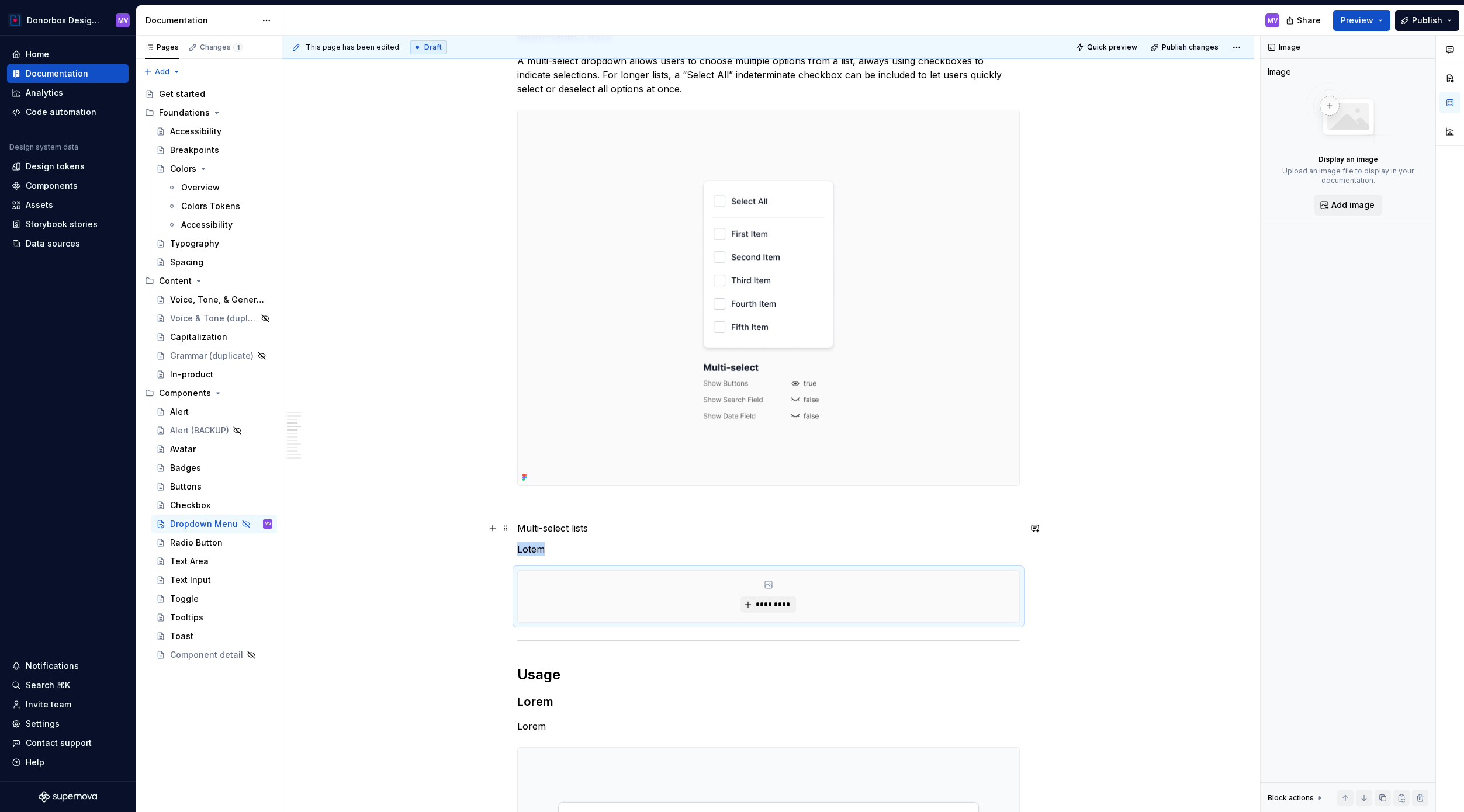
scroll to position [1602, 0]
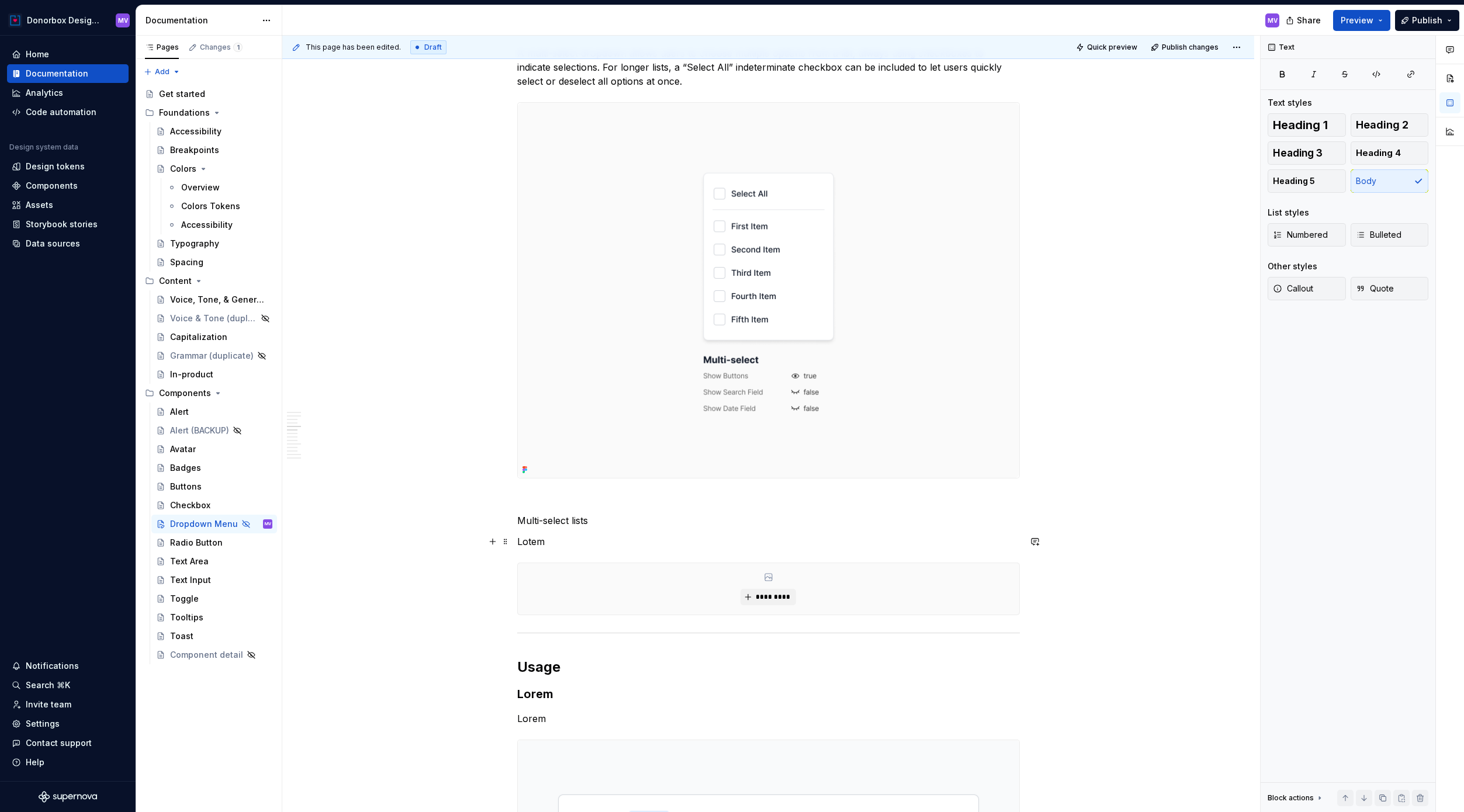
click at [537, 541] on p "Lotem" at bounding box center [768, 541] width 502 height 14
click at [562, 546] on p "Lotem" at bounding box center [768, 541] width 502 height 14
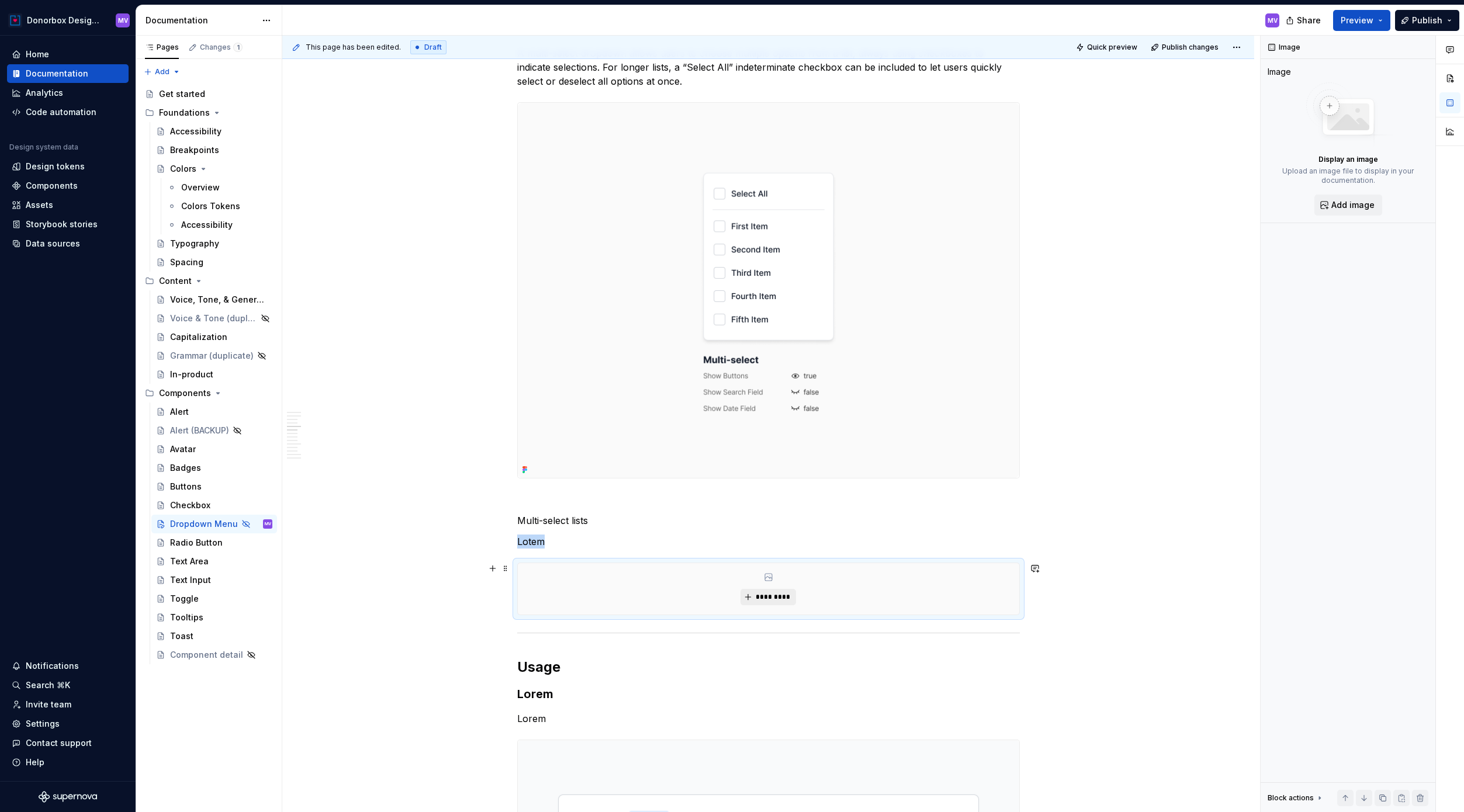
click at [775, 590] on button "*********" at bounding box center [767, 597] width 55 height 16
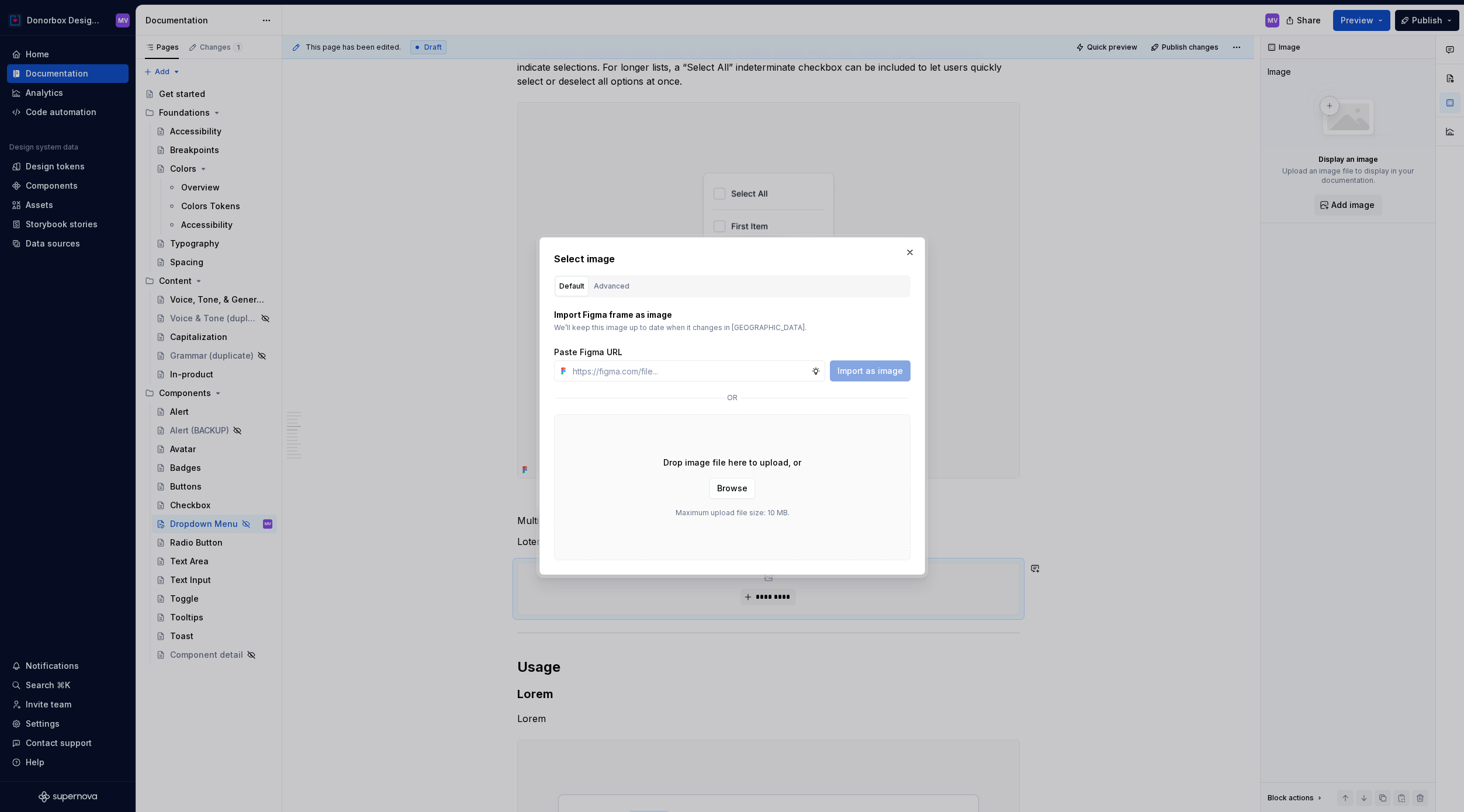
type textarea "*"
click at [747, 372] on input "text" at bounding box center [690, 371] width 243 height 21
type input "[URL][DOMAIN_NAME]"
click at [880, 373] on span "Import as image" at bounding box center [870, 371] width 65 height 12
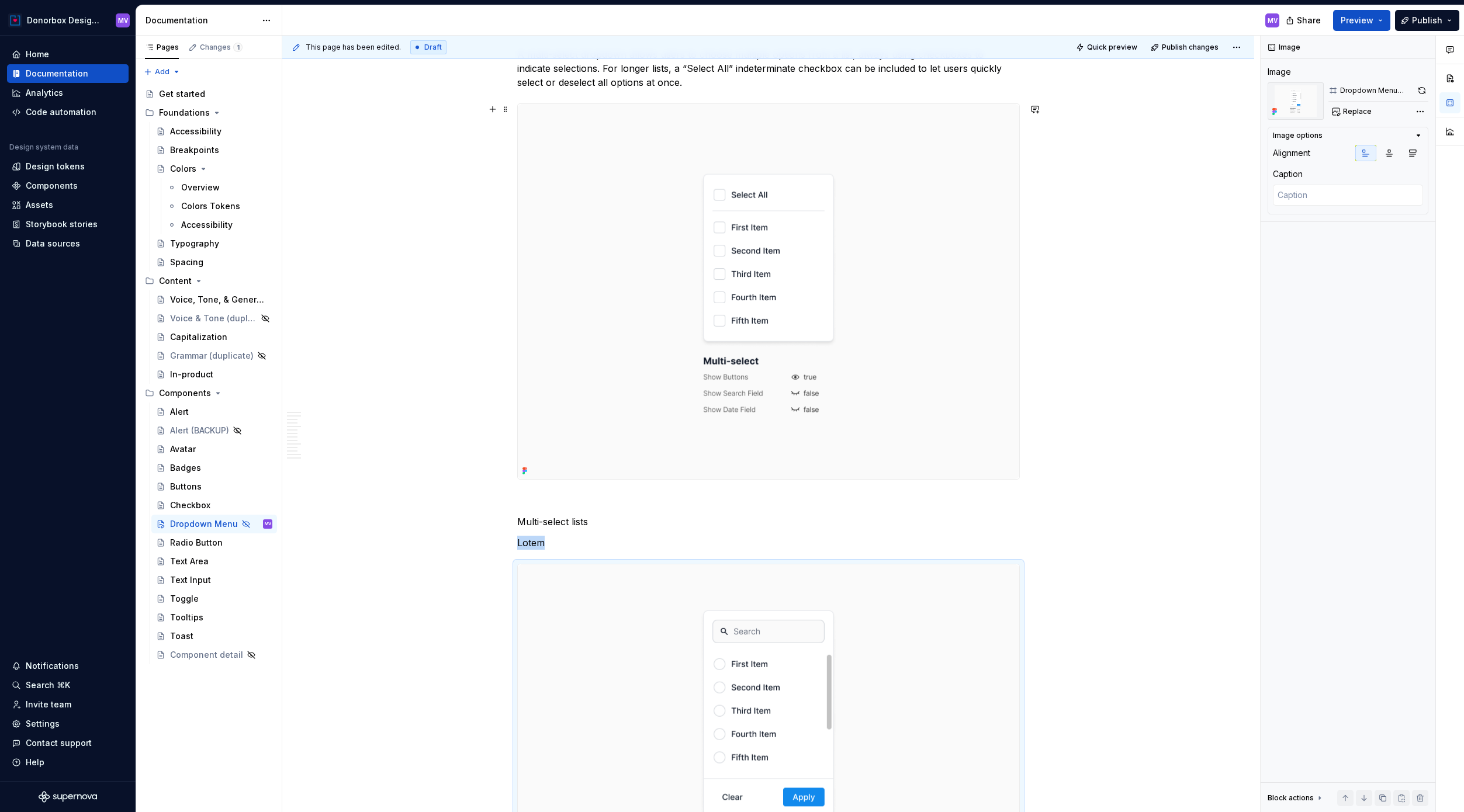
scroll to position [1611, 0]
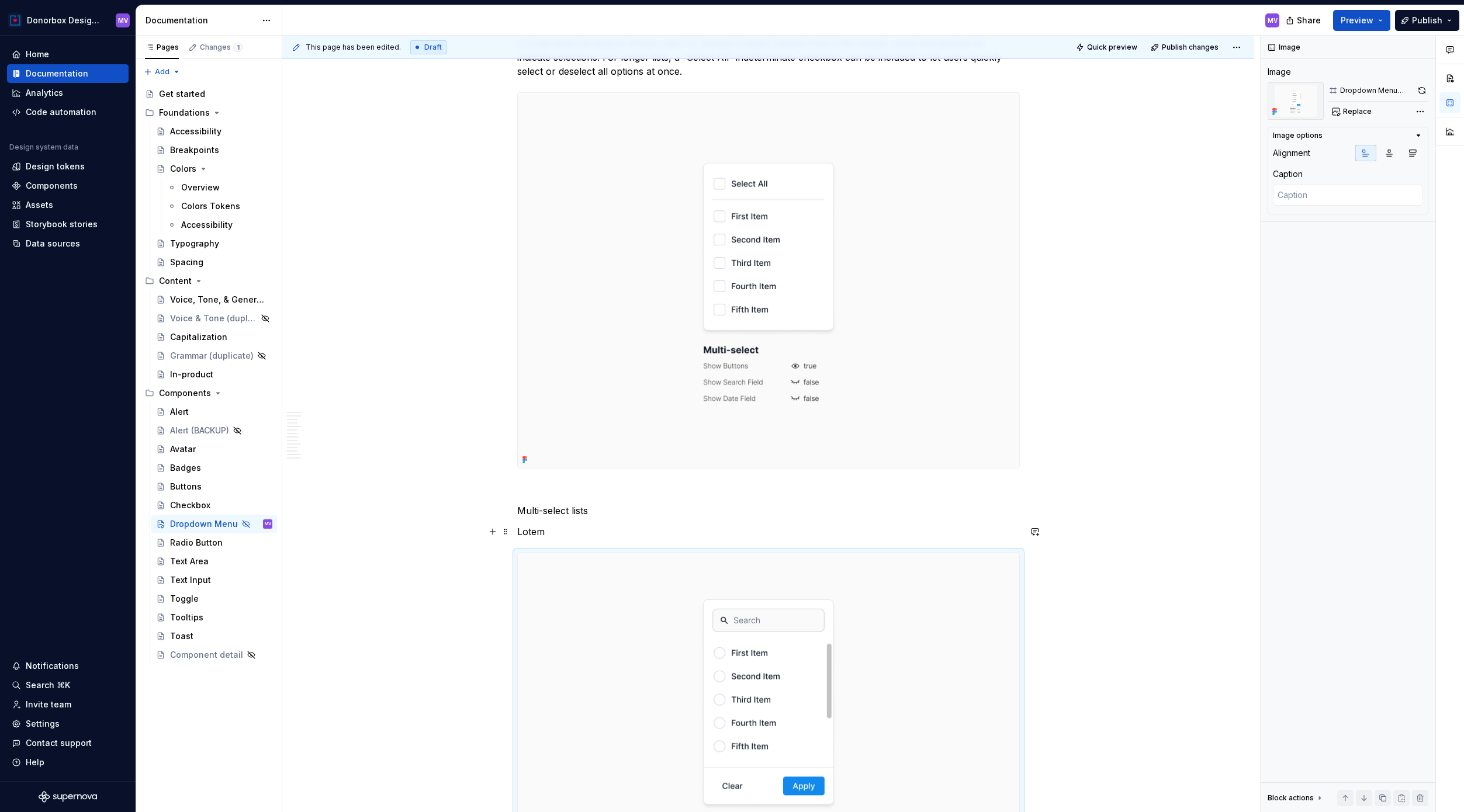
click at [532, 527] on p "Lotem" at bounding box center [768, 532] width 502 height 14
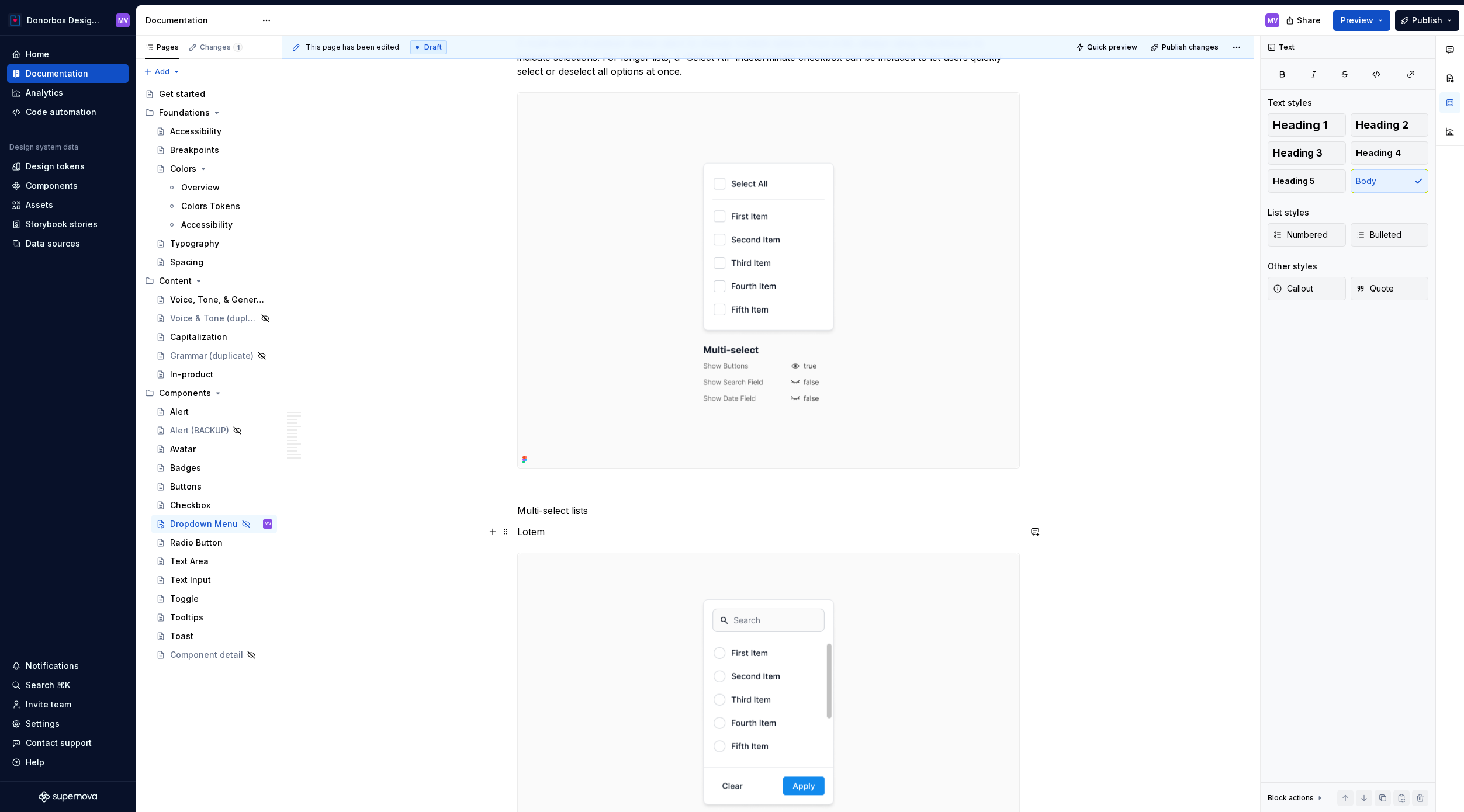
click at [532, 527] on p "Lotem" at bounding box center [768, 532] width 502 height 14
click at [527, 534] on p "used only when the quantity of items in the menu option list exceeds the height…" at bounding box center [768, 532] width 502 height 14
click at [549, 531] on p "Used only when the quantity of items in the menu option list exceeds the height…" at bounding box center [768, 532] width 502 height 14
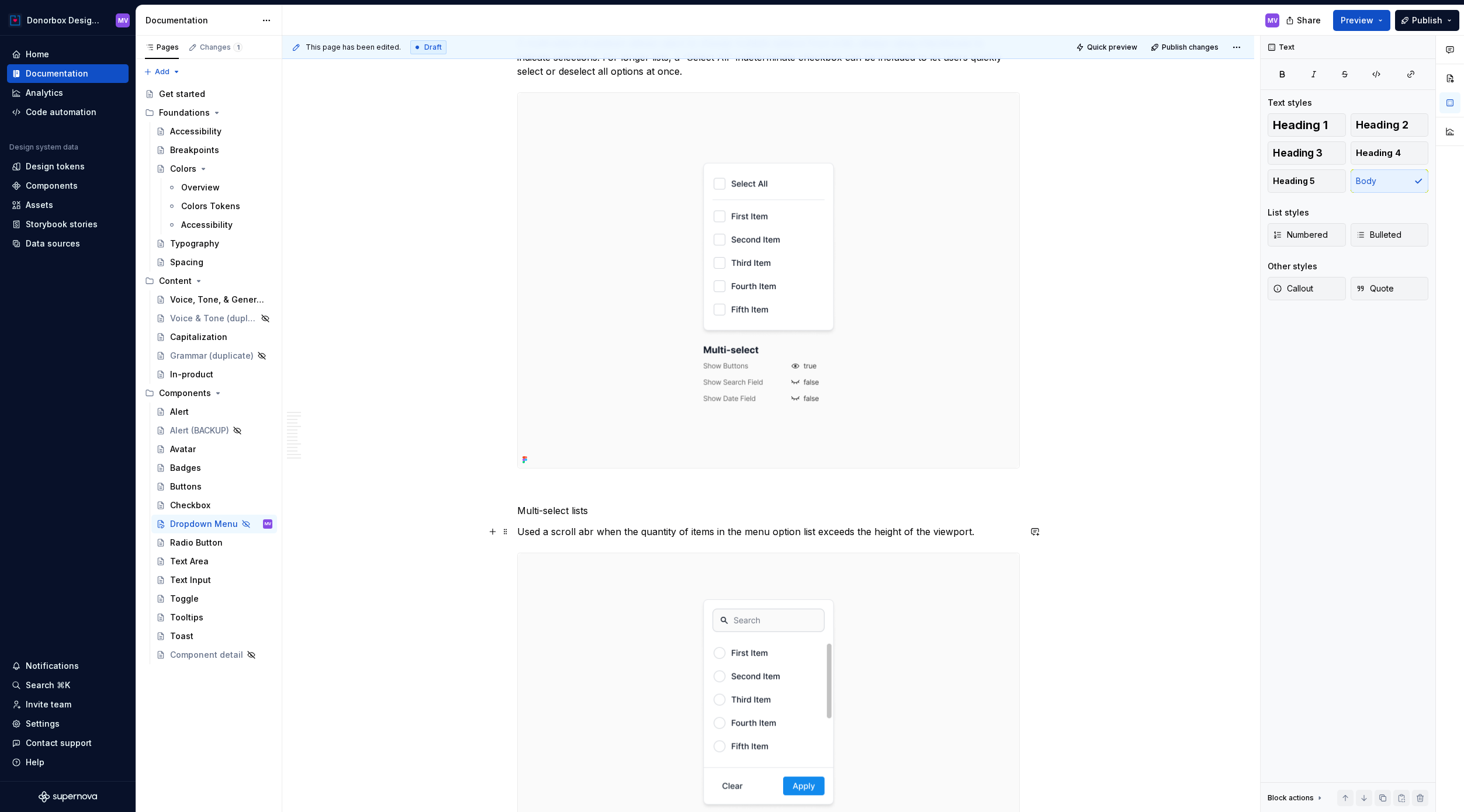
click at [981, 533] on p "Used a scroll abr when the quantity of items in the menu option list exceeds th…" at bounding box center [768, 532] width 502 height 14
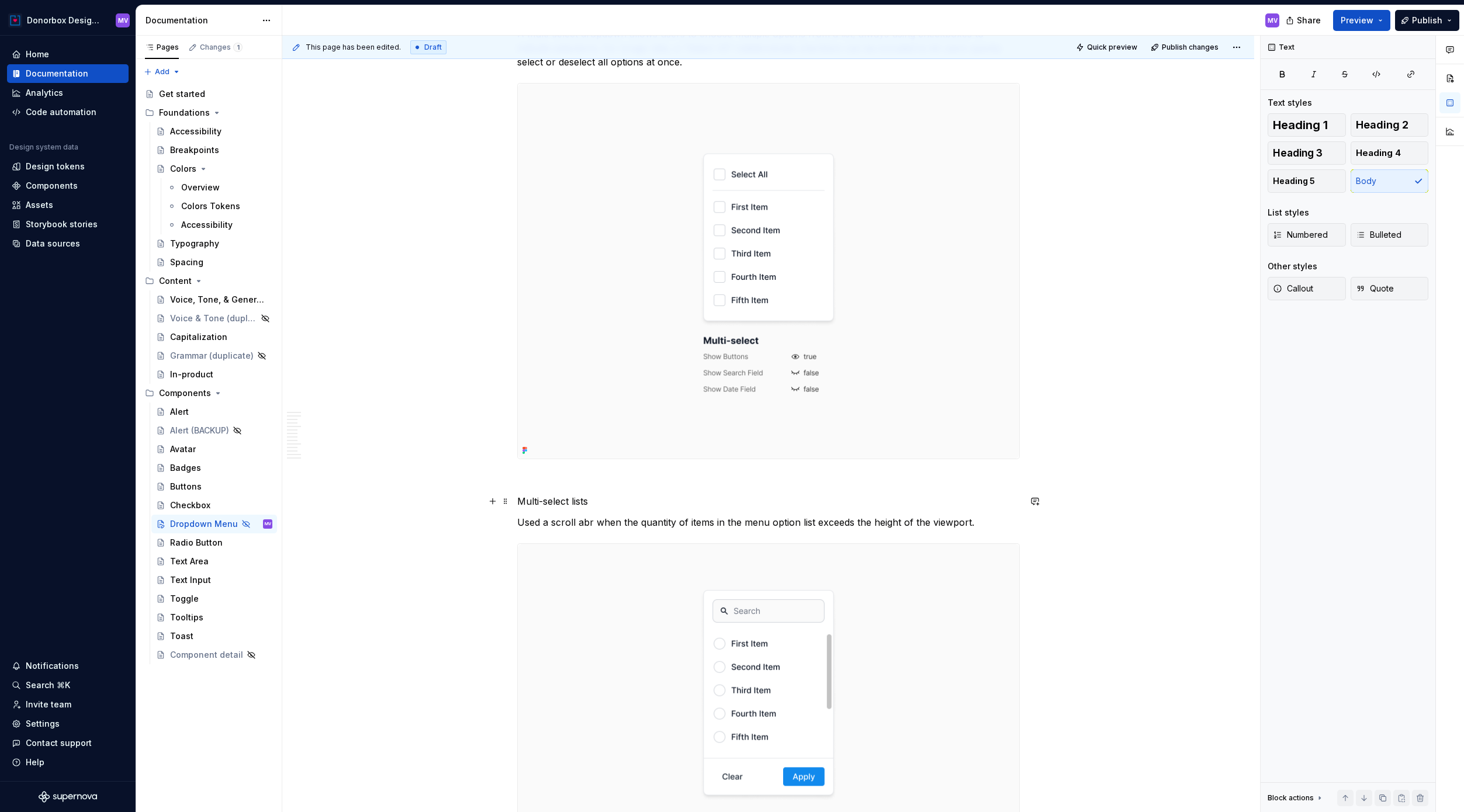
click at [598, 506] on p "Multi-select lists" at bounding box center [768, 501] width 502 height 14
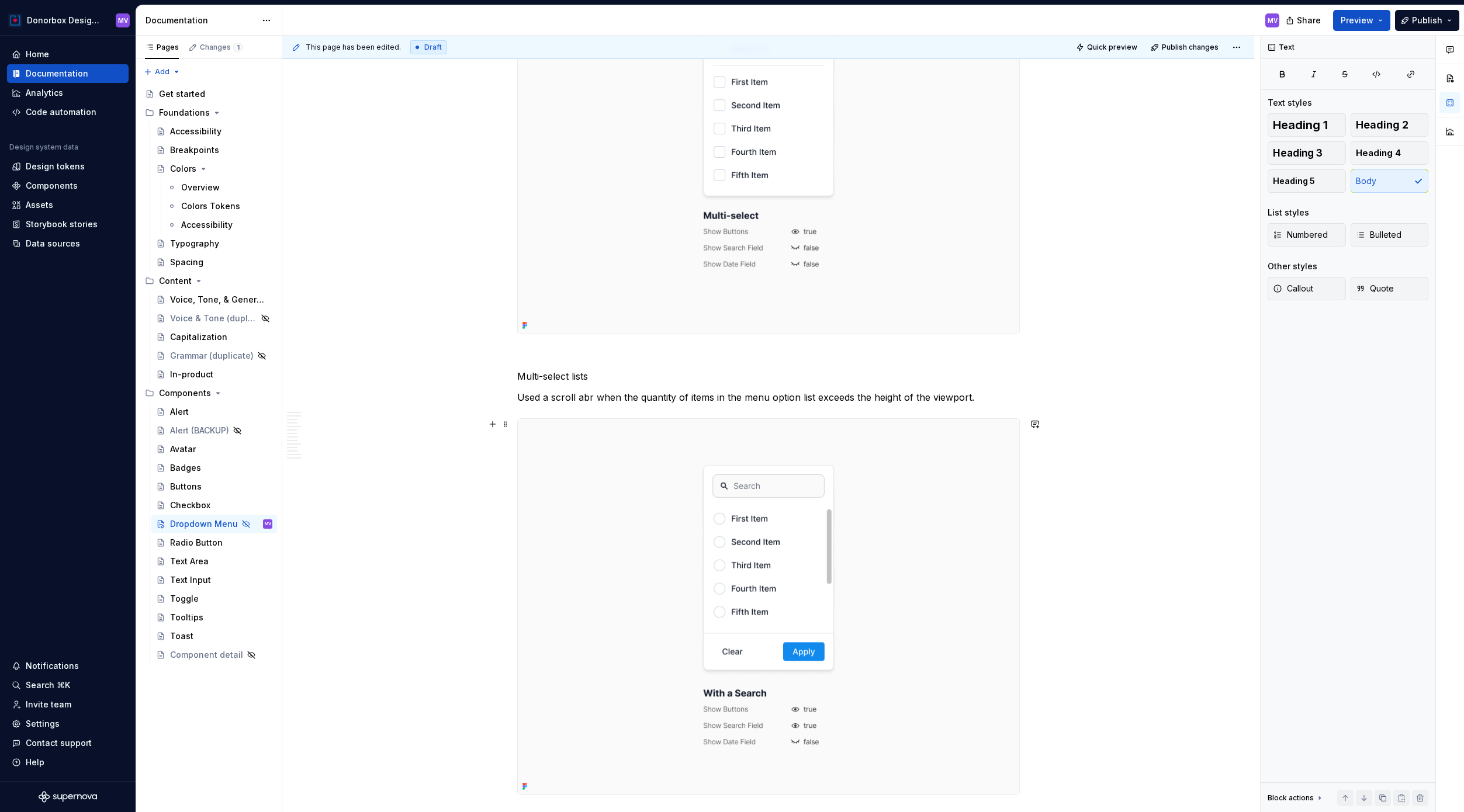
scroll to position [1752, 0]
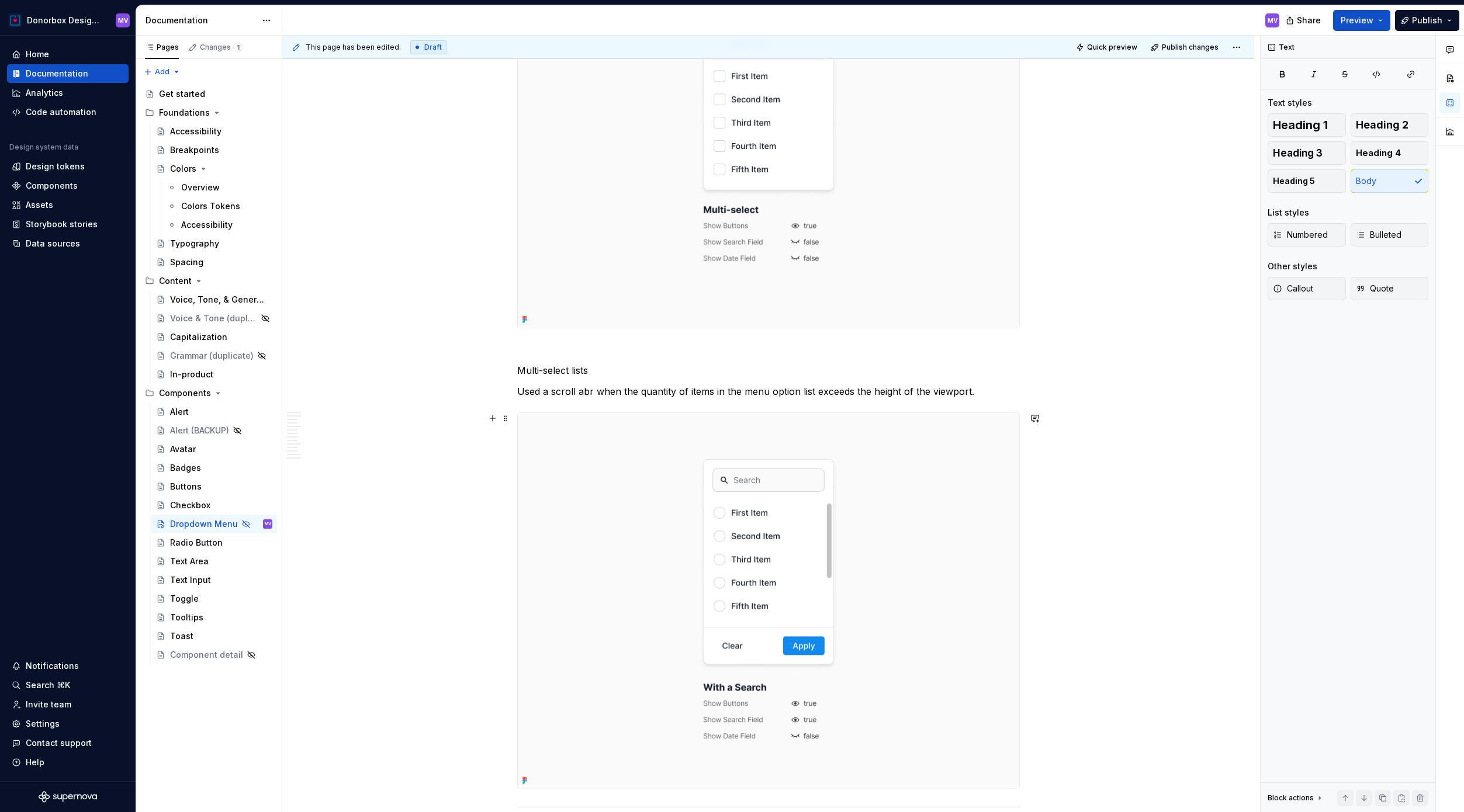
click at [753, 638] on img at bounding box center [768, 601] width 502 height 376
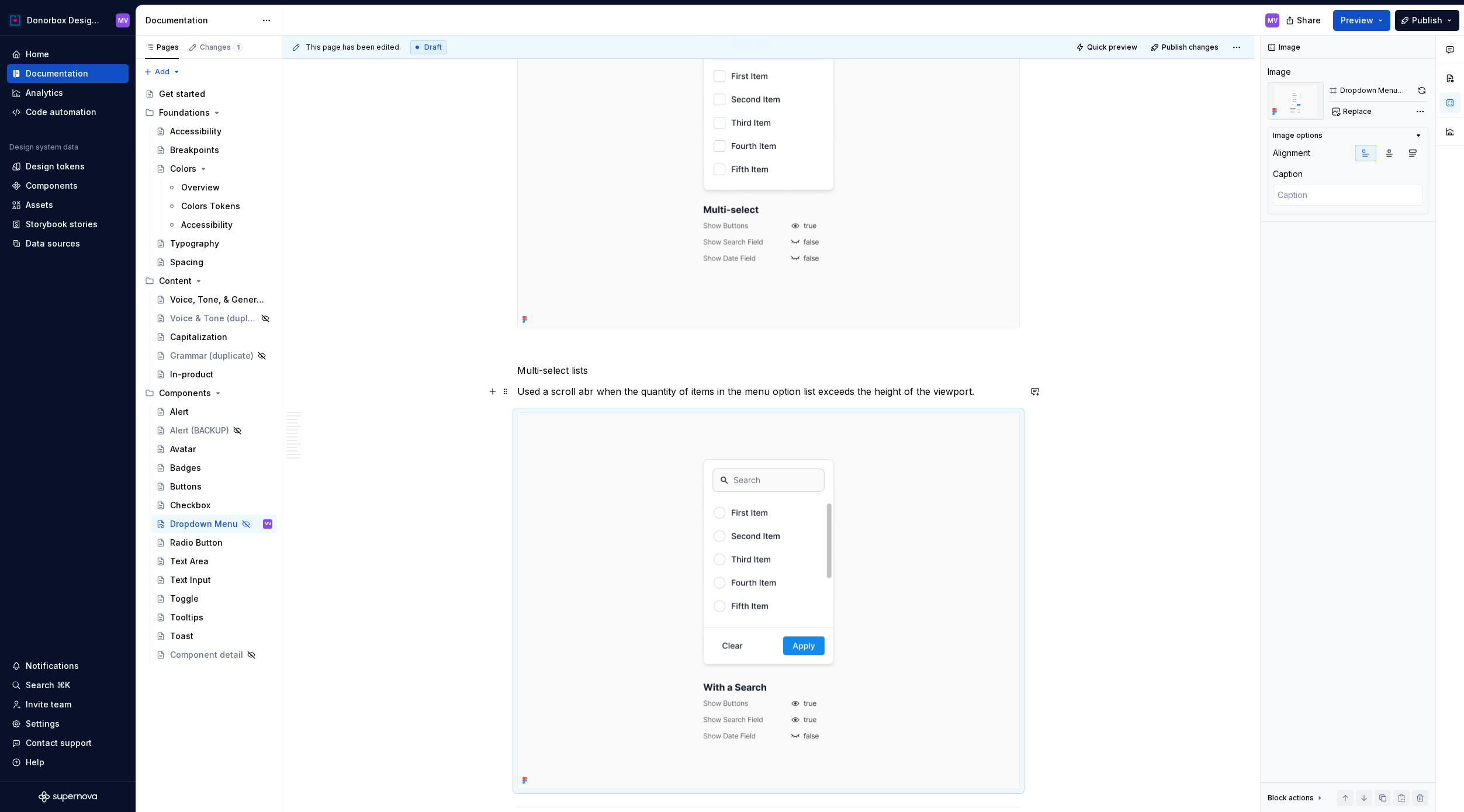
click at [543, 397] on p "Used a scroll abr when the quantity of items in the menu option list exceeds th…" at bounding box center [768, 391] width 502 height 14
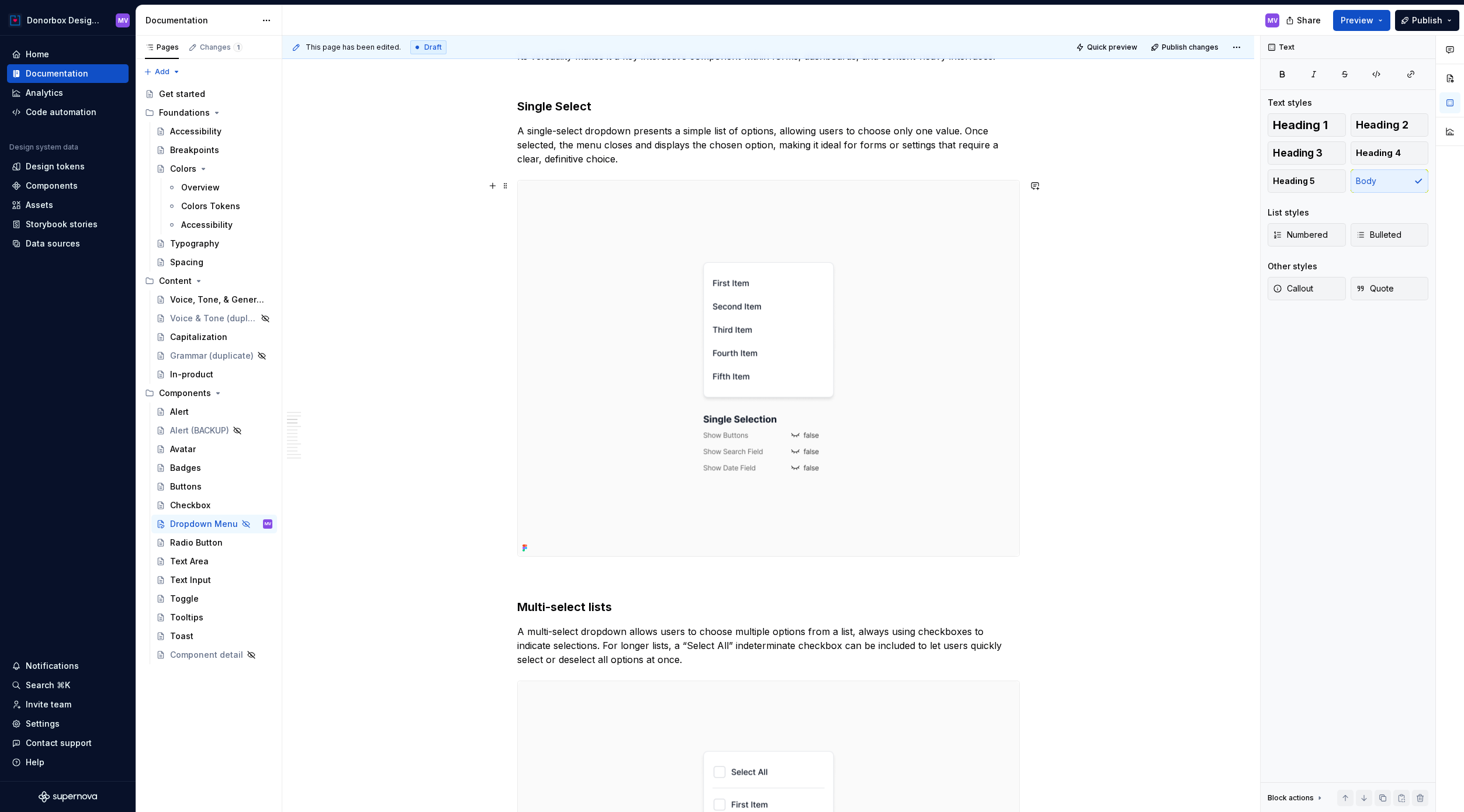
scroll to position [1020, 0]
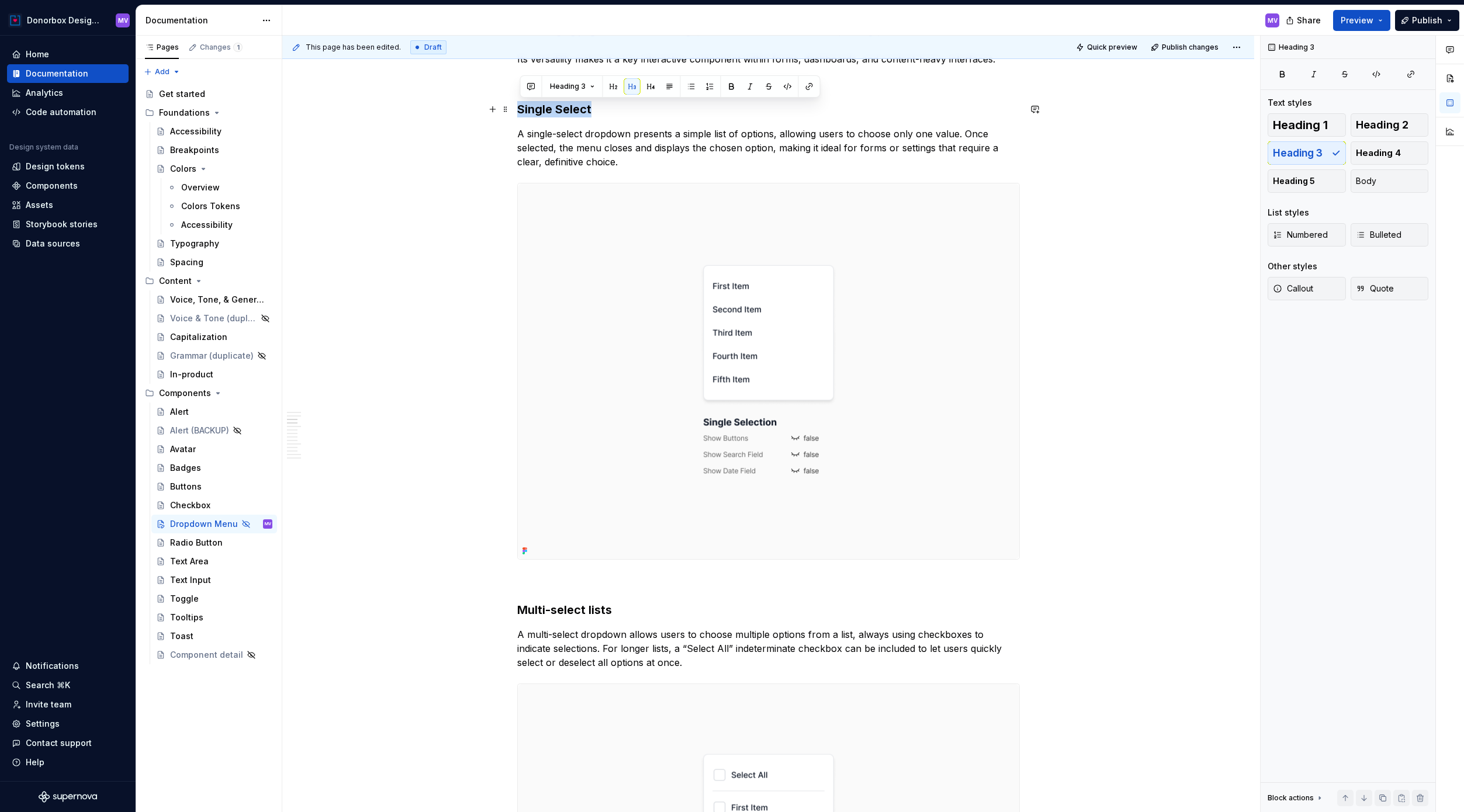
drag, startPoint x: 520, startPoint y: 109, endPoint x: 597, endPoint y: 110, distance: 77.0
click at [598, 110] on h3 "Single Select" at bounding box center [768, 109] width 502 height 16
copy h3 "Single Select"
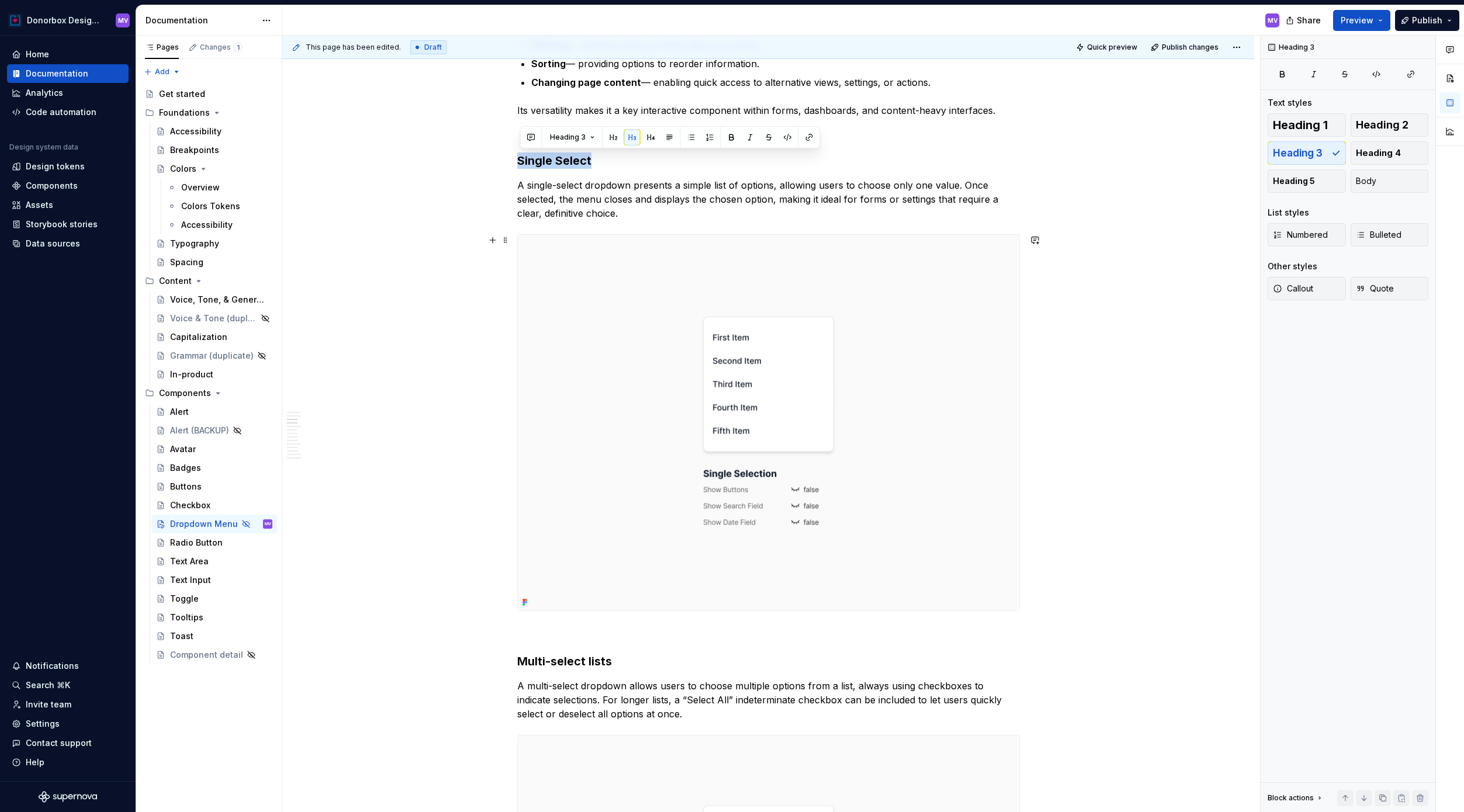
scroll to position [970, 0]
click at [509, 160] on span at bounding box center [505, 159] width 9 height 16
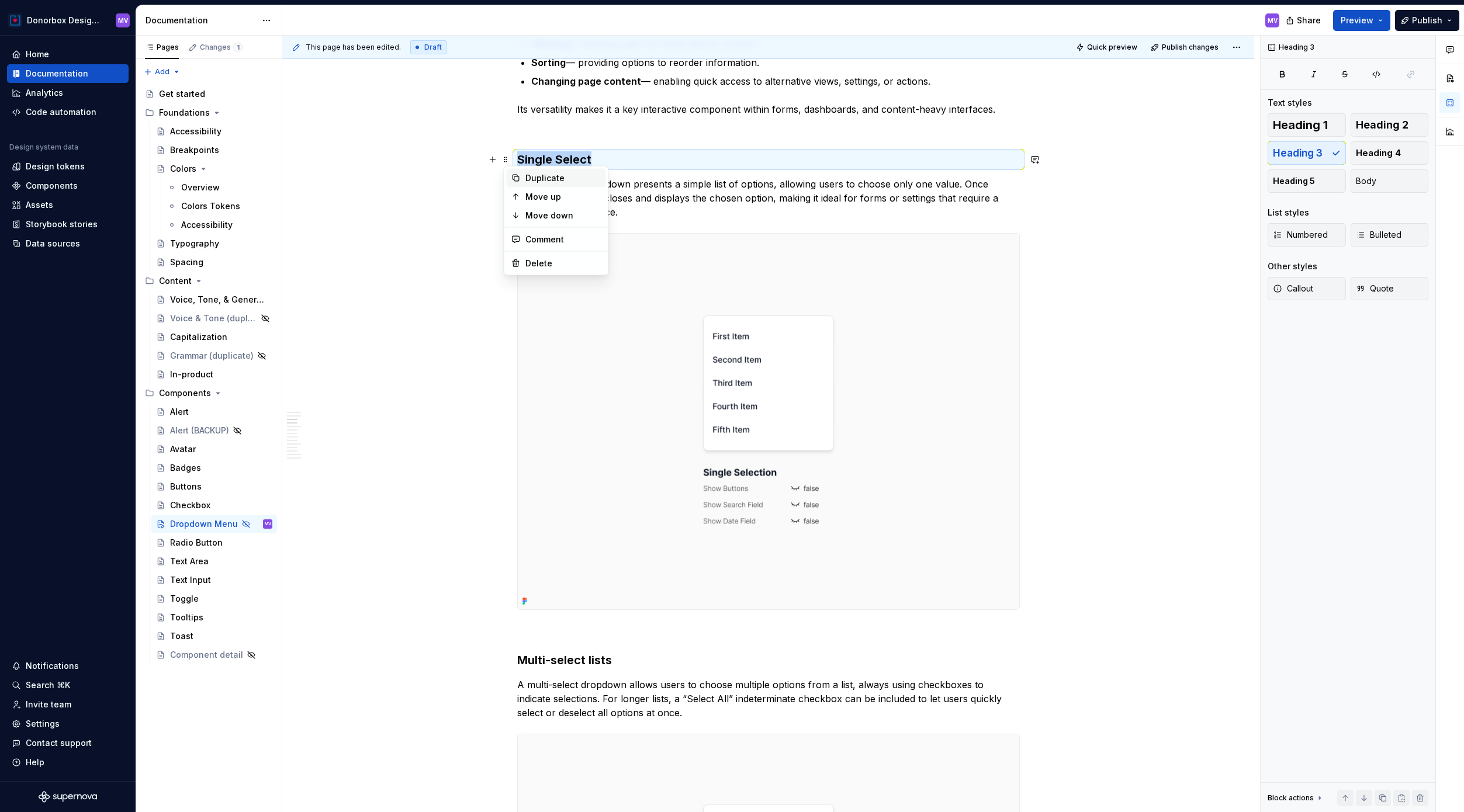
click at [514, 173] on icon at bounding box center [516, 177] width 9 height 9
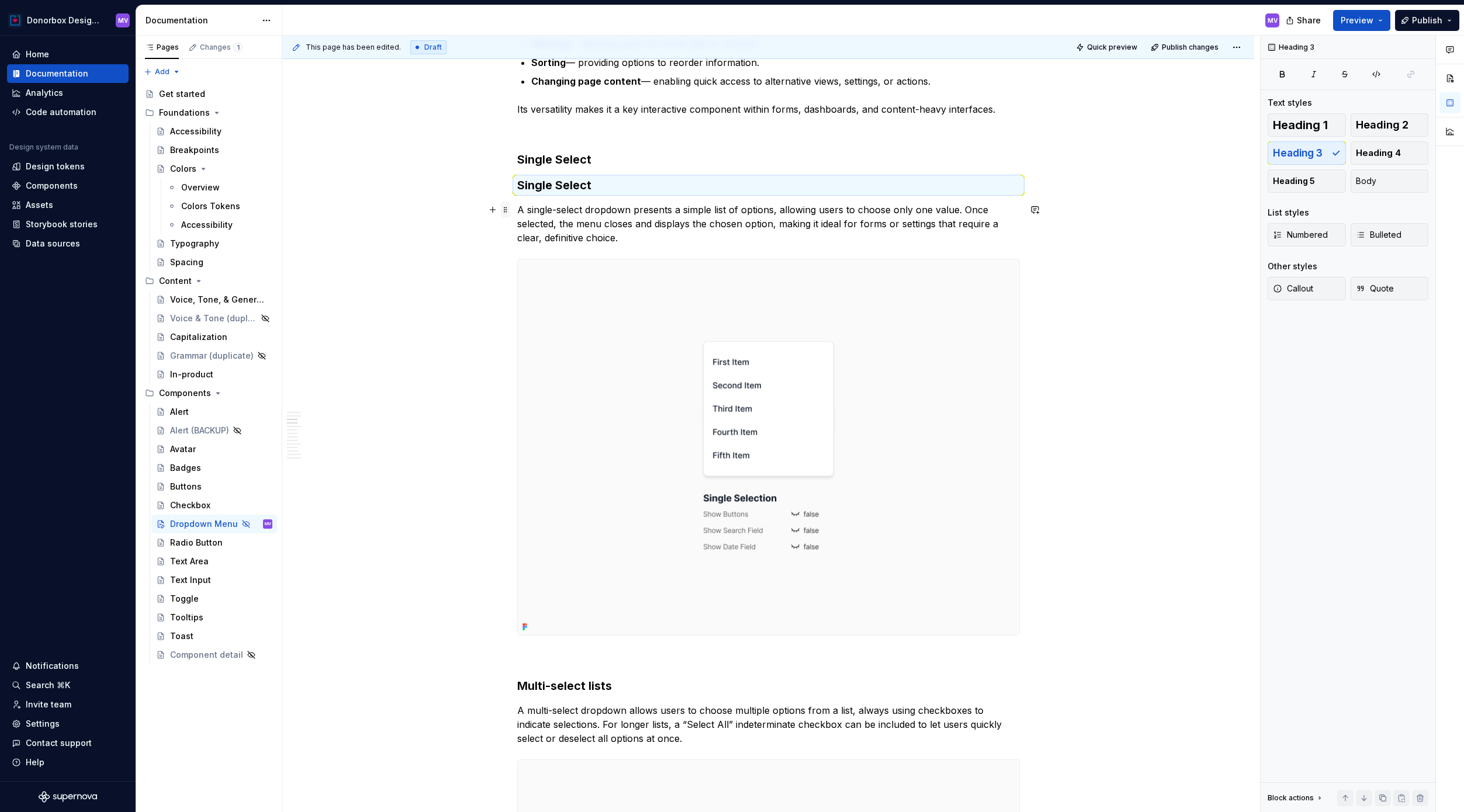
click at [509, 208] on span at bounding box center [505, 209] width 9 height 16
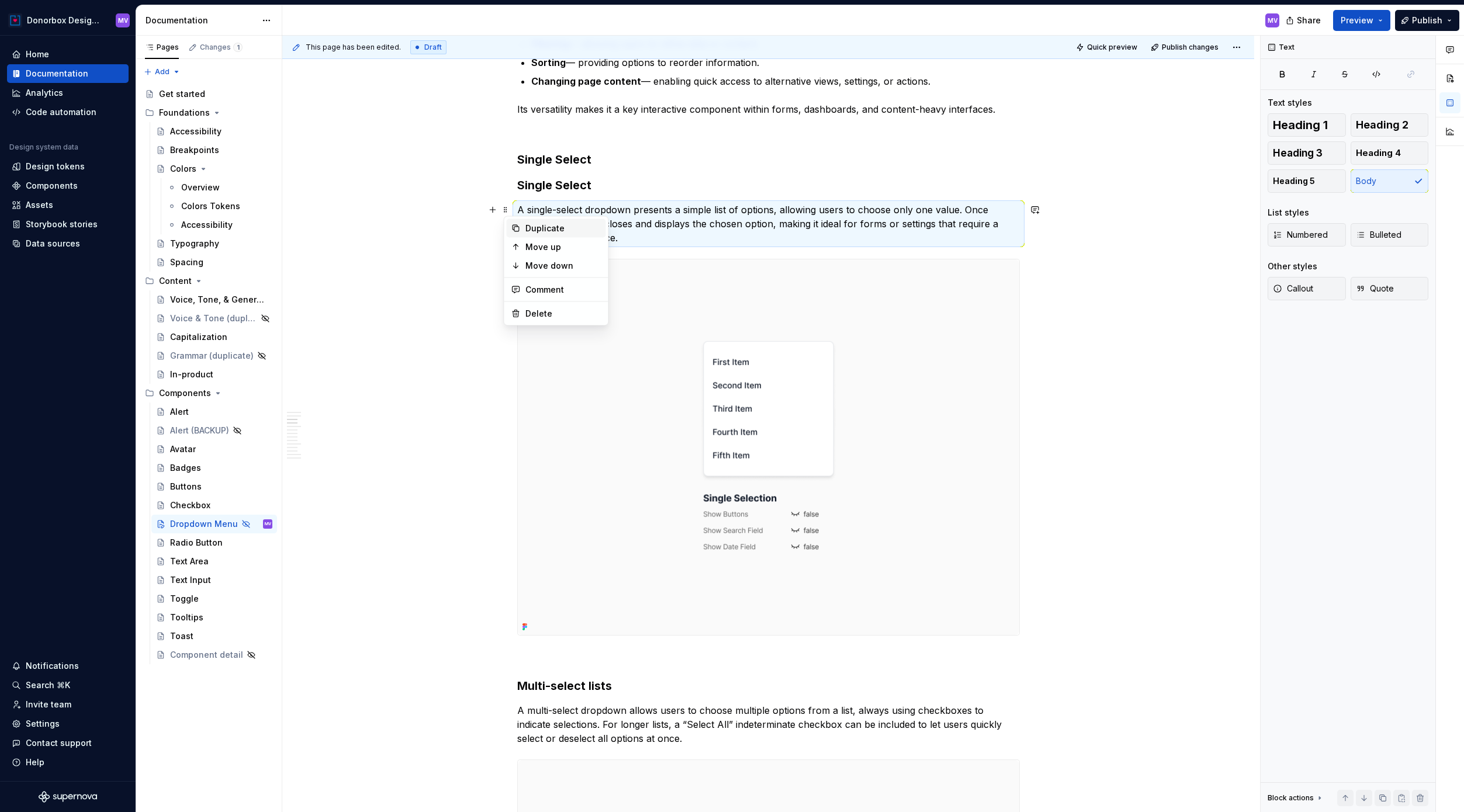
click at [535, 224] on div "Duplicate" at bounding box center [563, 228] width 76 height 12
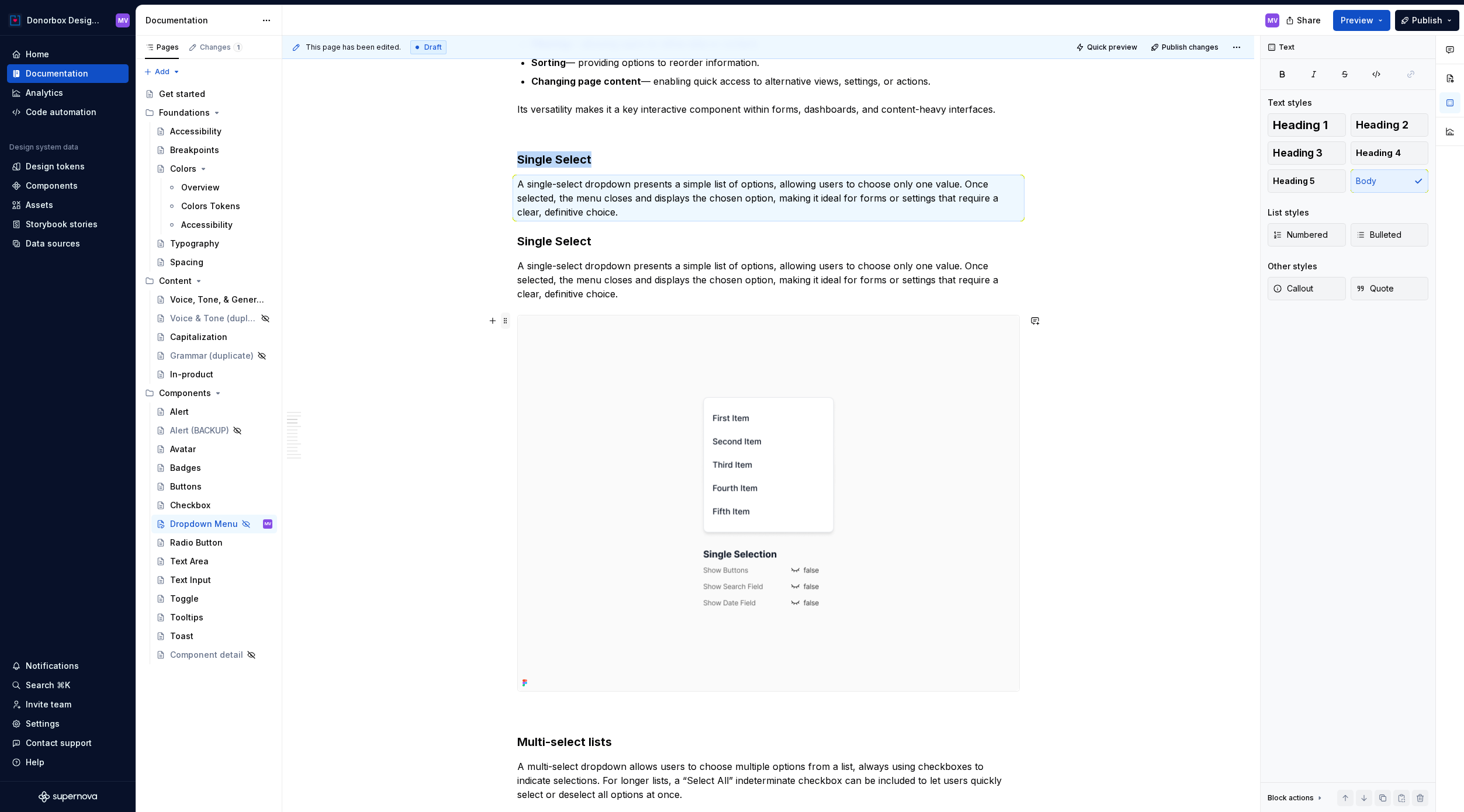
click at [507, 320] on span at bounding box center [505, 320] width 9 height 16
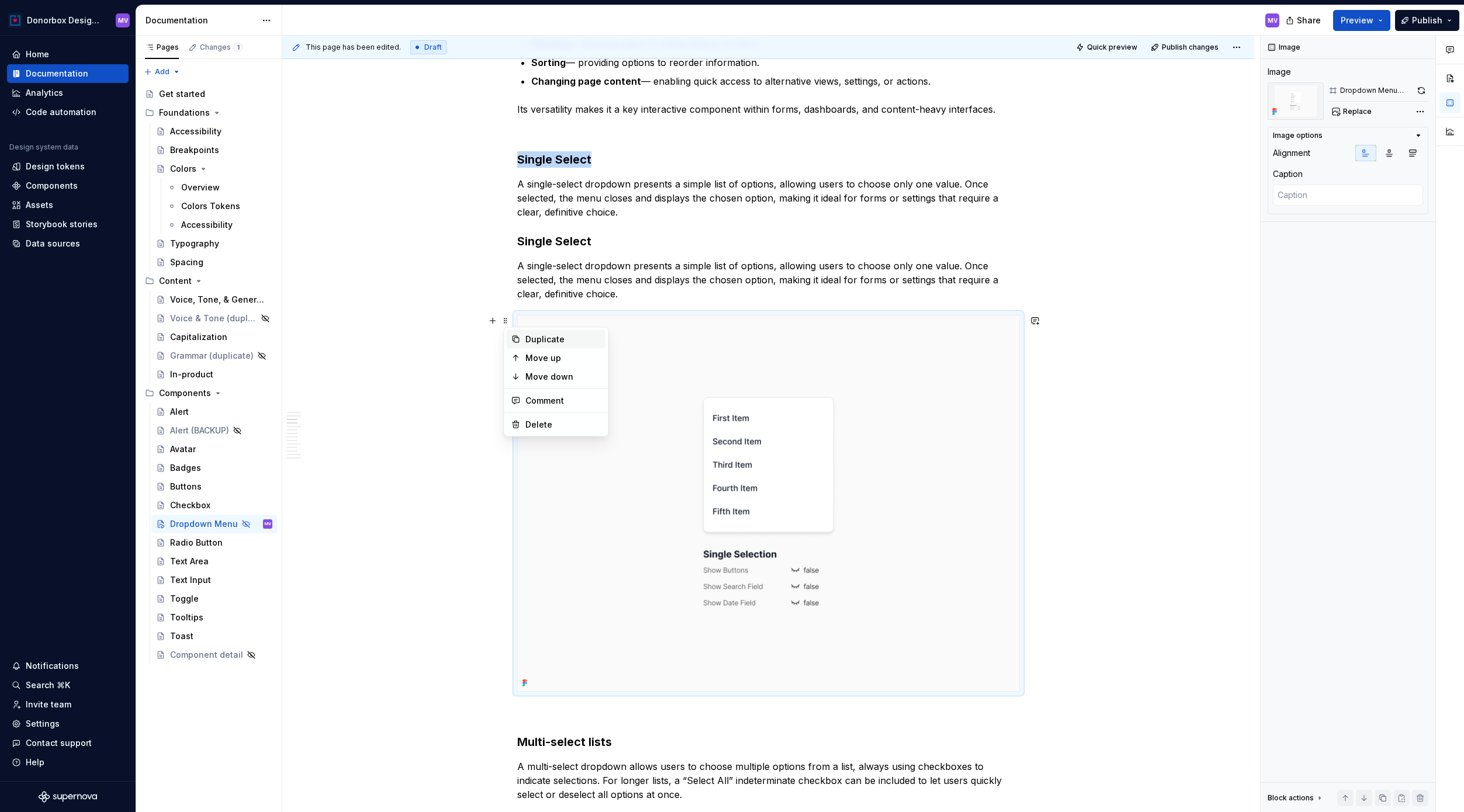
click at [515, 334] on div "Duplicate" at bounding box center [556, 339] width 100 height 19
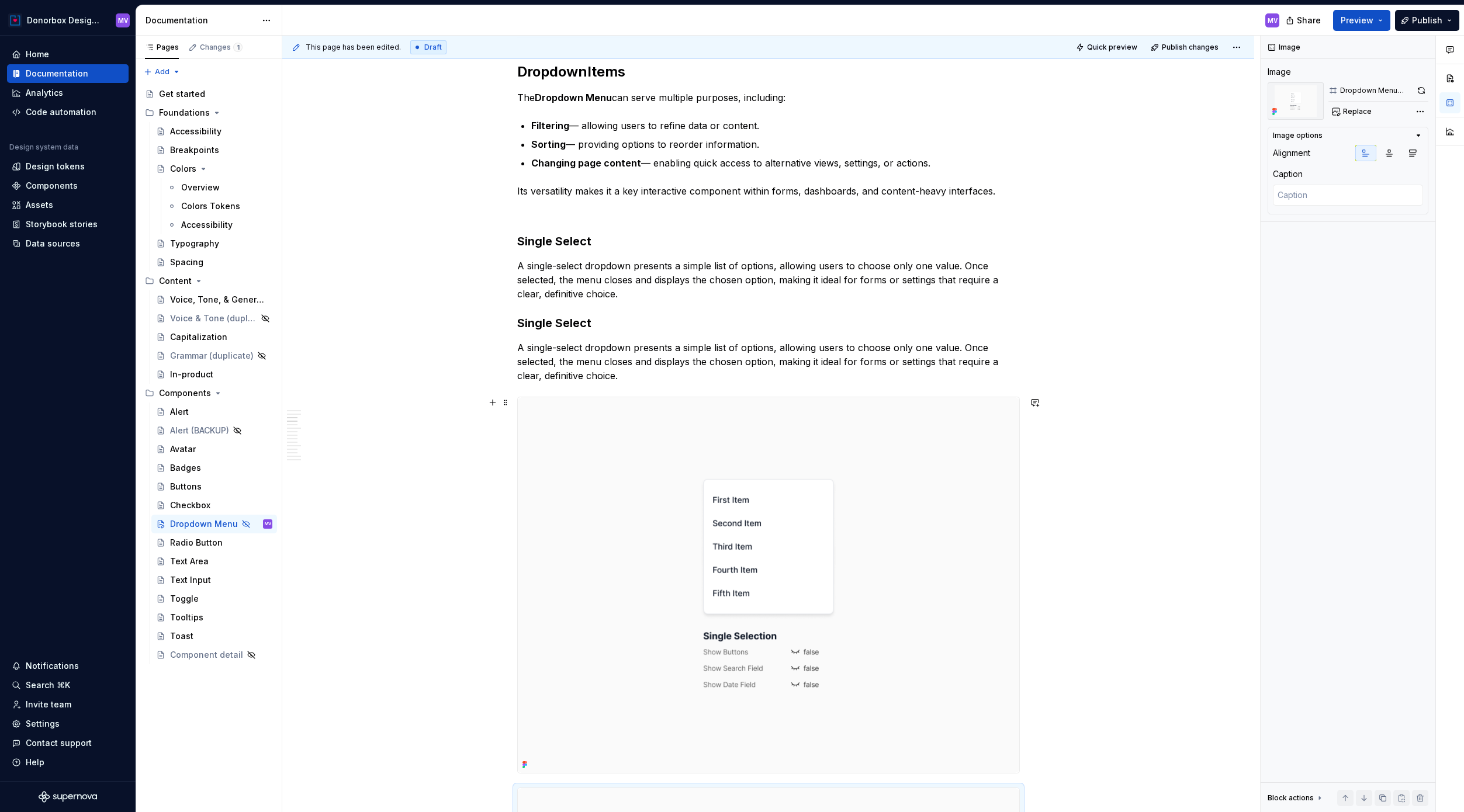
scroll to position [837, 0]
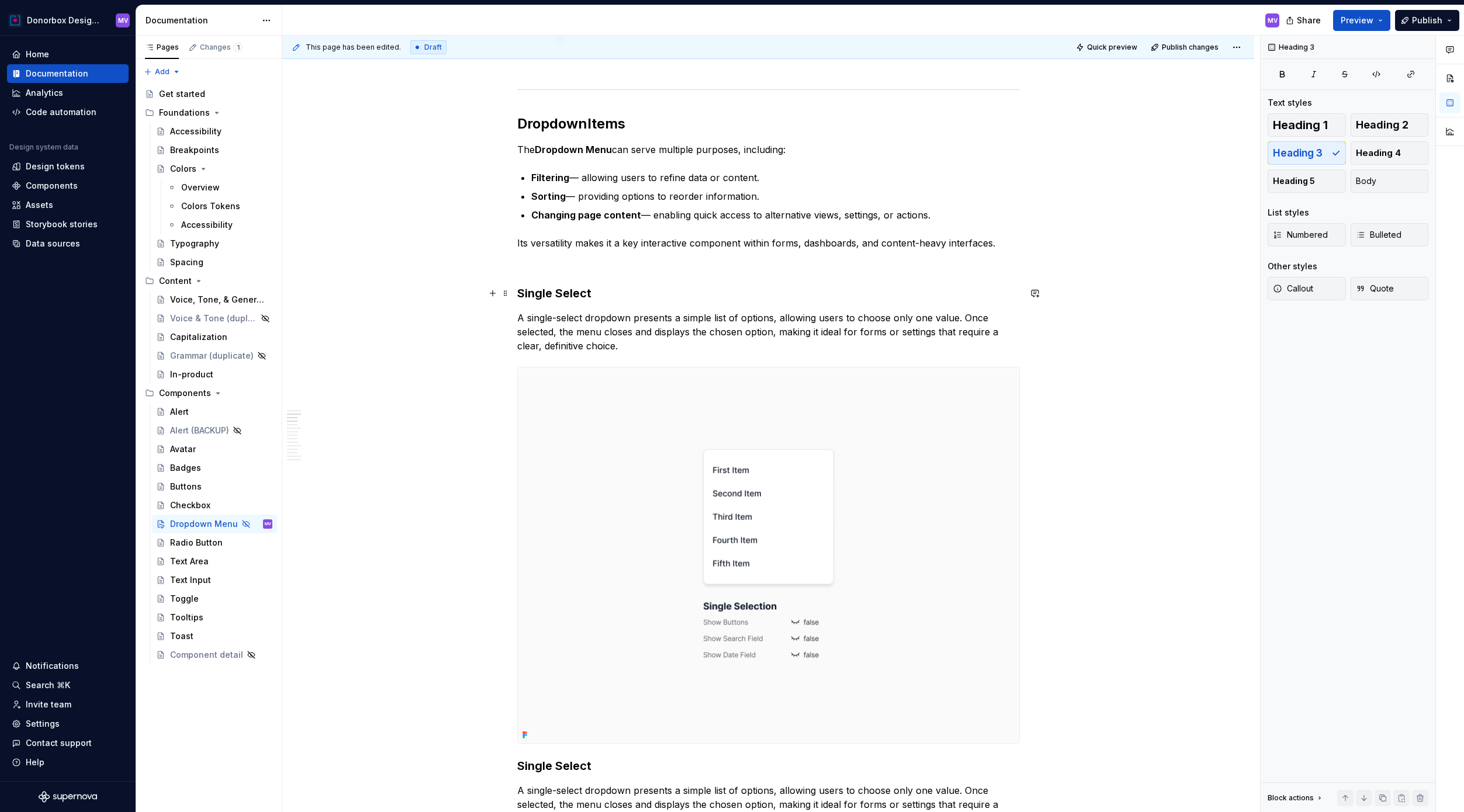
click at [577, 291] on h3 "Single Select" at bounding box center [768, 293] width 502 height 16
drag, startPoint x: 593, startPoint y: 292, endPoint x: 523, endPoint y: 296, distance: 70.1
click at [523, 296] on h3 "Single Select" at bounding box center [768, 293] width 502 height 16
click at [668, 367] on div at bounding box center [768, 555] width 502 height 377
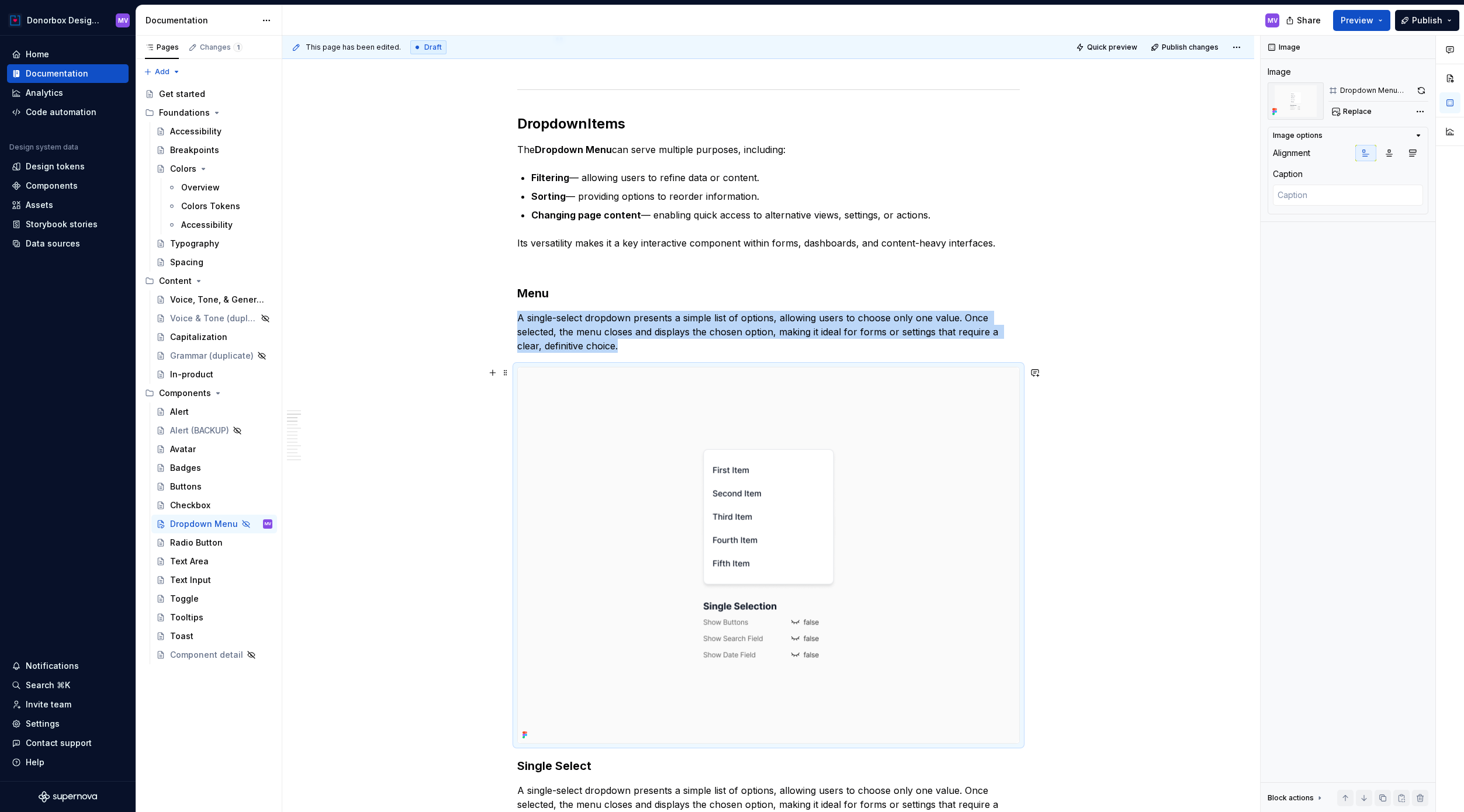
click at [758, 501] on img at bounding box center [768, 555] width 502 height 376
click at [1110, 109] on span "Replace" at bounding box center [1357, 111] width 29 height 9
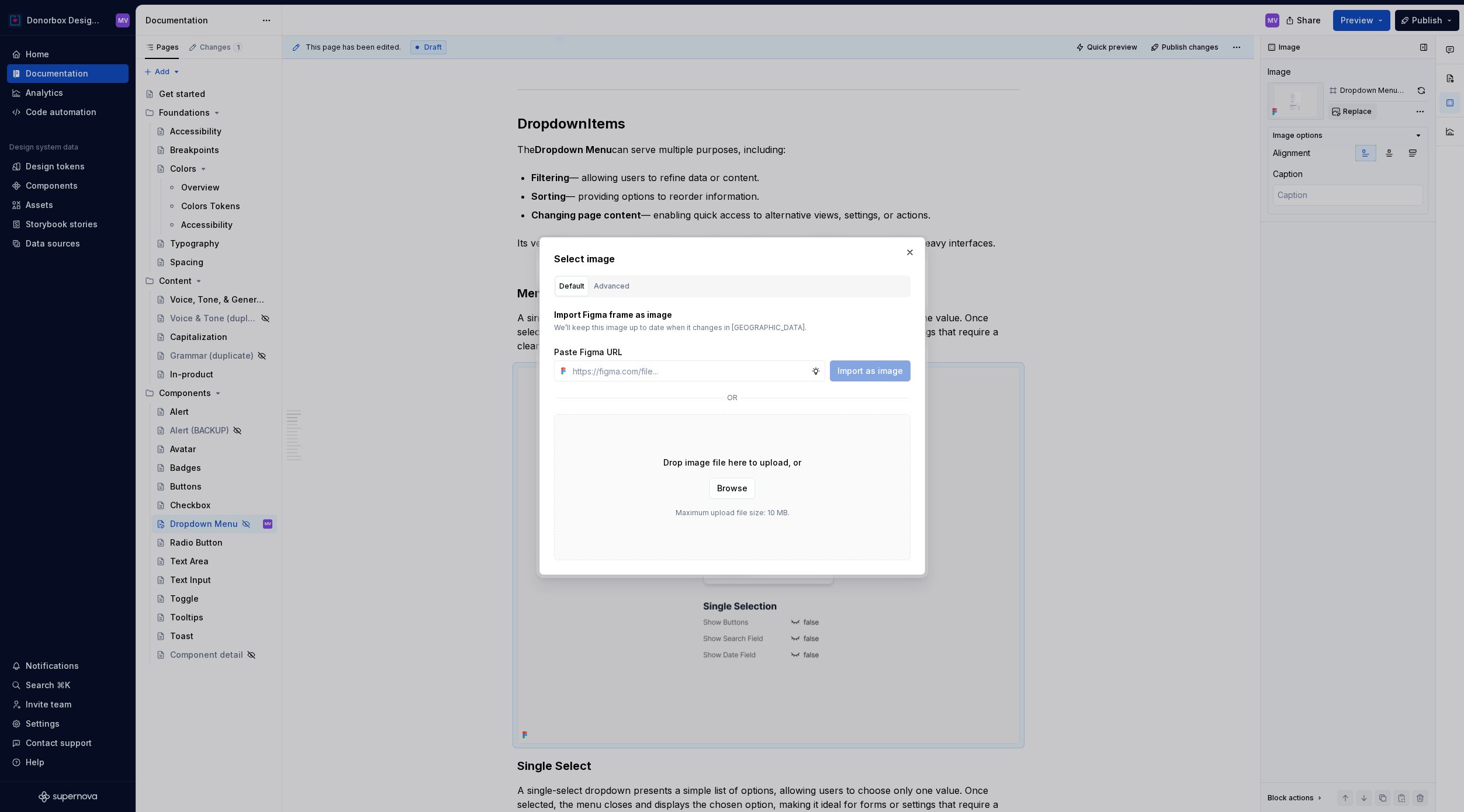
type textarea "*"
type input "[URL][DOMAIN_NAME]"
click at [875, 374] on span "Import as image" at bounding box center [870, 371] width 65 height 12
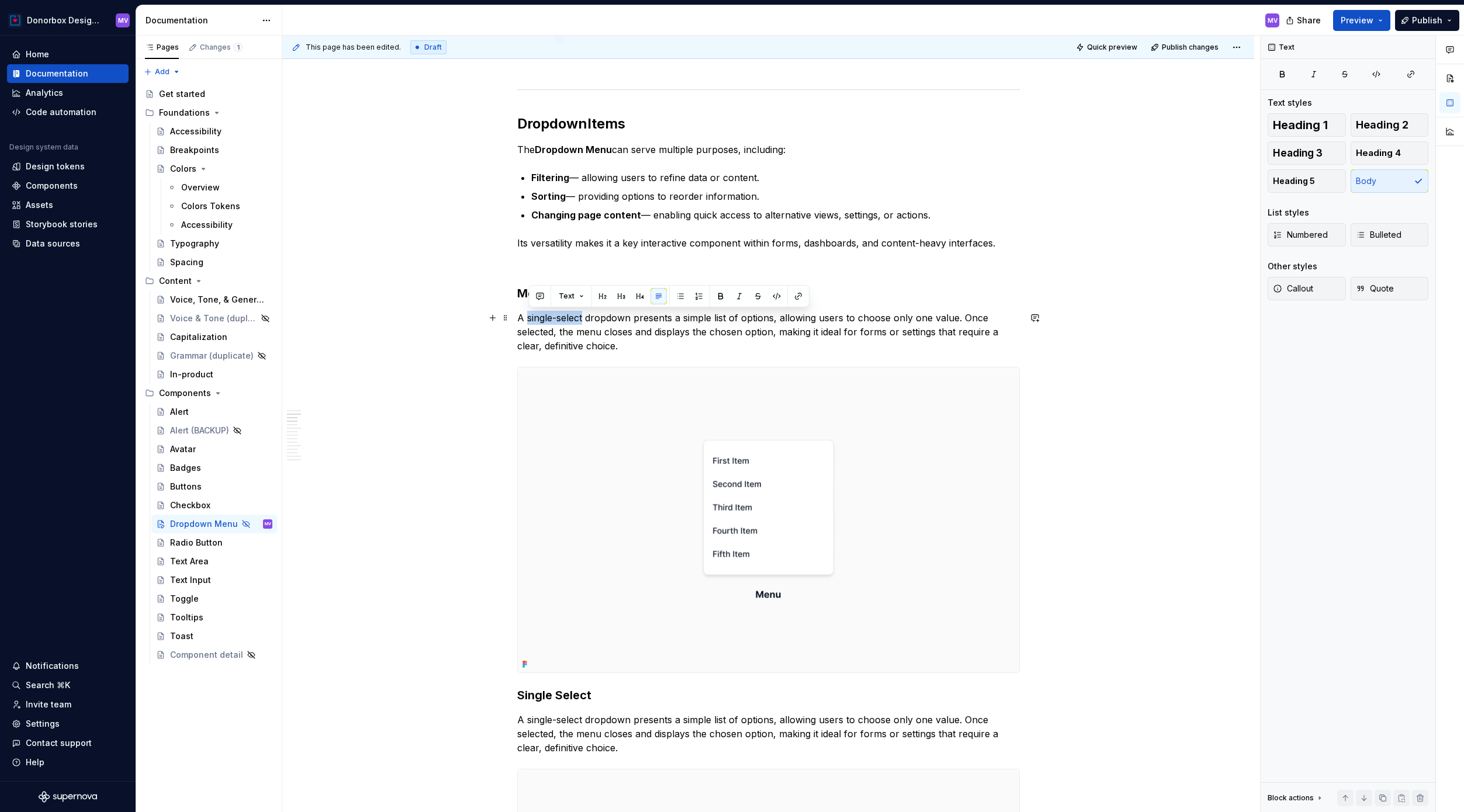
drag, startPoint x: 530, startPoint y: 317, endPoint x: 586, endPoint y: 323, distance: 56.3
click at [586, 323] on p "A single-select dropdown presents a simple list of options, allowing users to c…" at bounding box center [768, 332] width 502 height 42
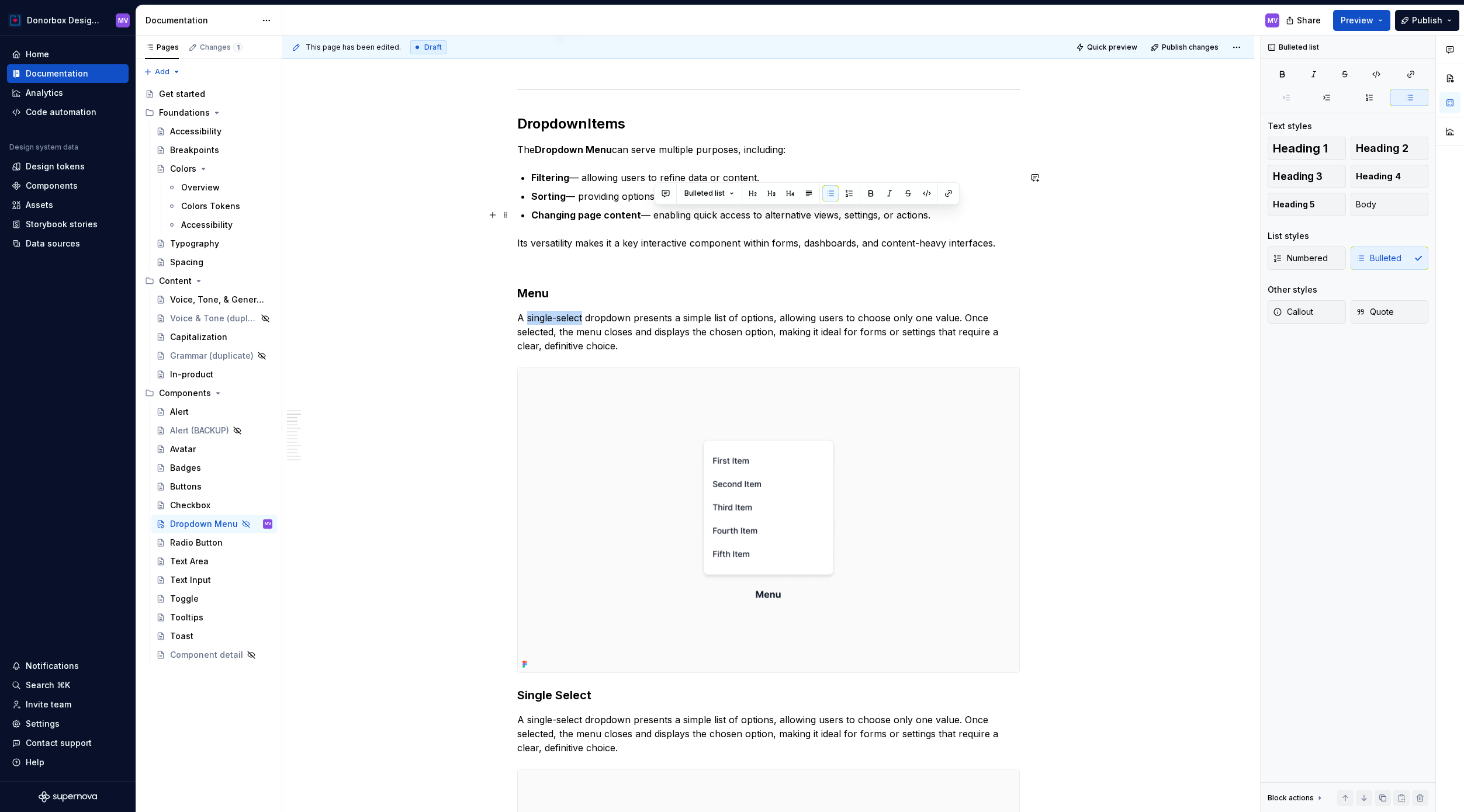
drag, startPoint x: 656, startPoint y: 215, endPoint x: 938, endPoint y: 214, distance: 282.0
click at [938, 214] on p "Changing page content — enabling quick access to alternative views, settings, o…" at bounding box center [775, 215] width 488 height 14
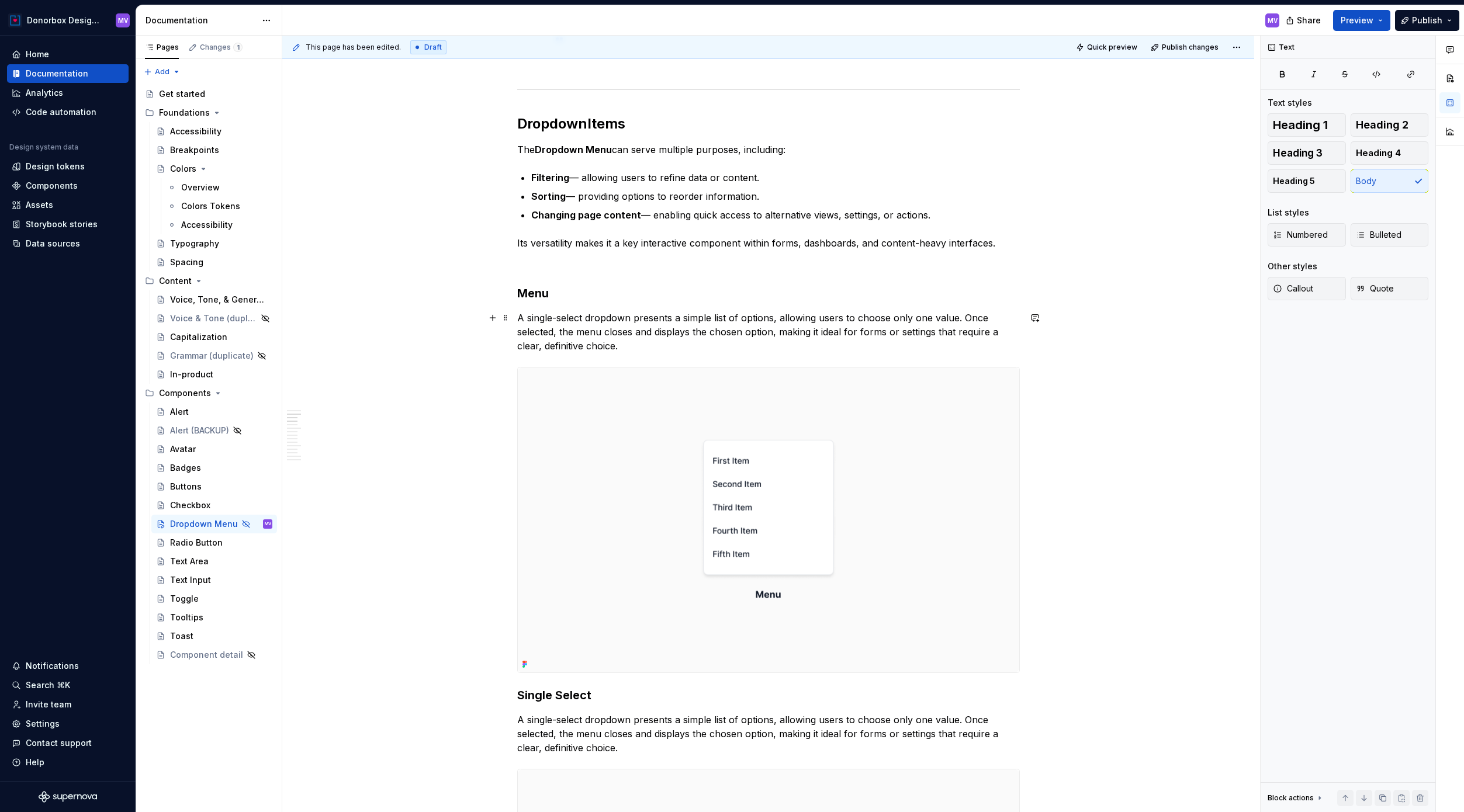
click at [569, 334] on p "A single-select dropdown presents a simple list of options, allowing users to c…" at bounding box center [768, 332] width 502 height 42
drag, startPoint x: 555, startPoint y: 318, endPoint x: 568, endPoint y: 318, distance: 13.0
click at [568, 318] on p "A single-select dropdown presents a simple list of options, allowing users to c…" at bounding box center [768, 332] width 502 height 42
click at [571, 325] on p "A single-select dropdown presents a simple list of options, allowing users to c…" at bounding box center [768, 332] width 502 height 42
drag, startPoint x: 556, startPoint y: 316, endPoint x: 586, endPoint y: 316, distance: 30.0
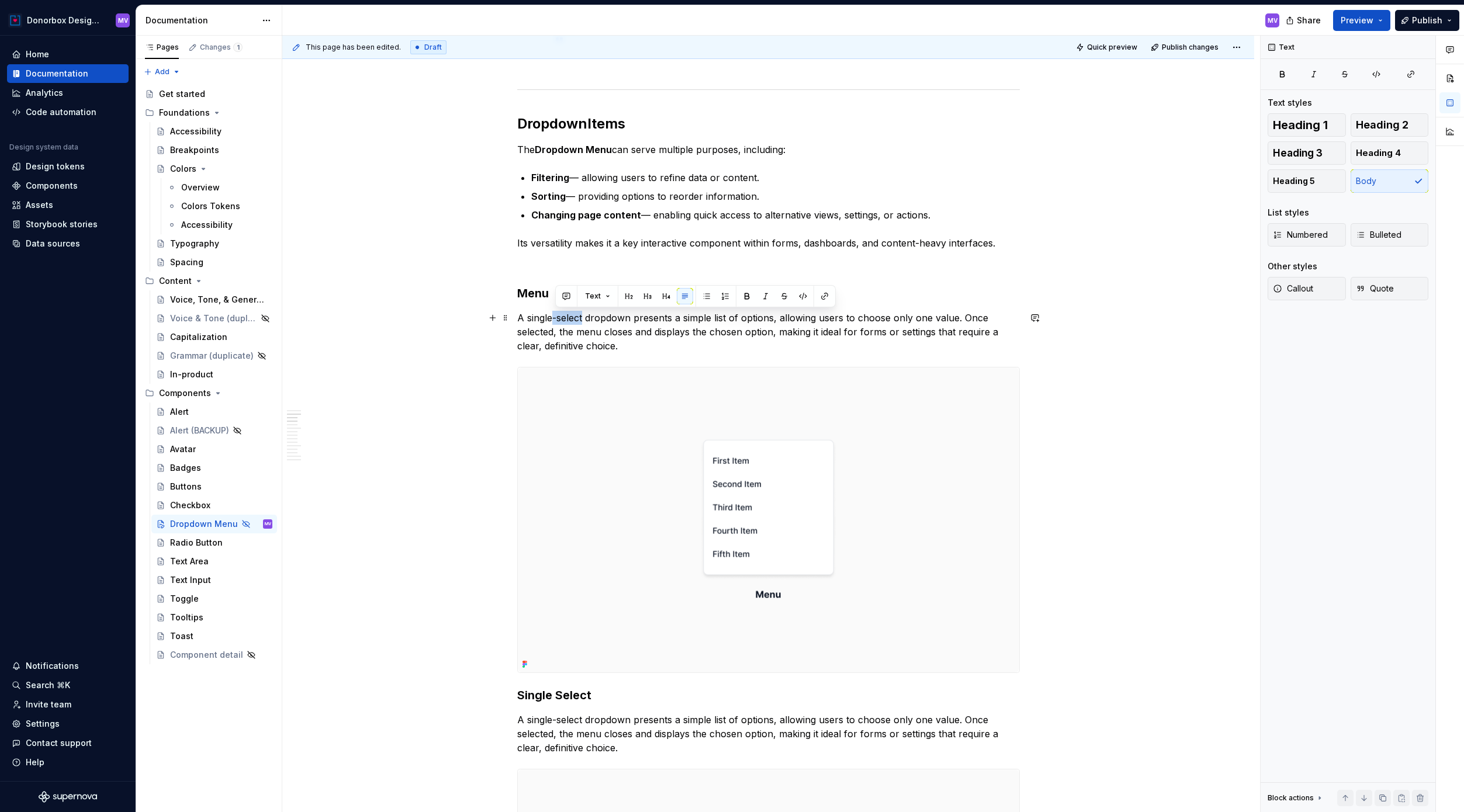
click at [586, 316] on p "A single-select dropdown presents a simple list of options, allowing users to c…" at bounding box center [768, 332] width 502 height 42
click at [638, 315] on p "A single action dropdown presents a simple list of options, allowing users to c…" at bounding box center [768, 332] width 502 height 42
click at [635, 316] on p "A single action dropdown presents a simple list of options, allowing users to c…" at bounding box center [768, 332] width 502 height 42
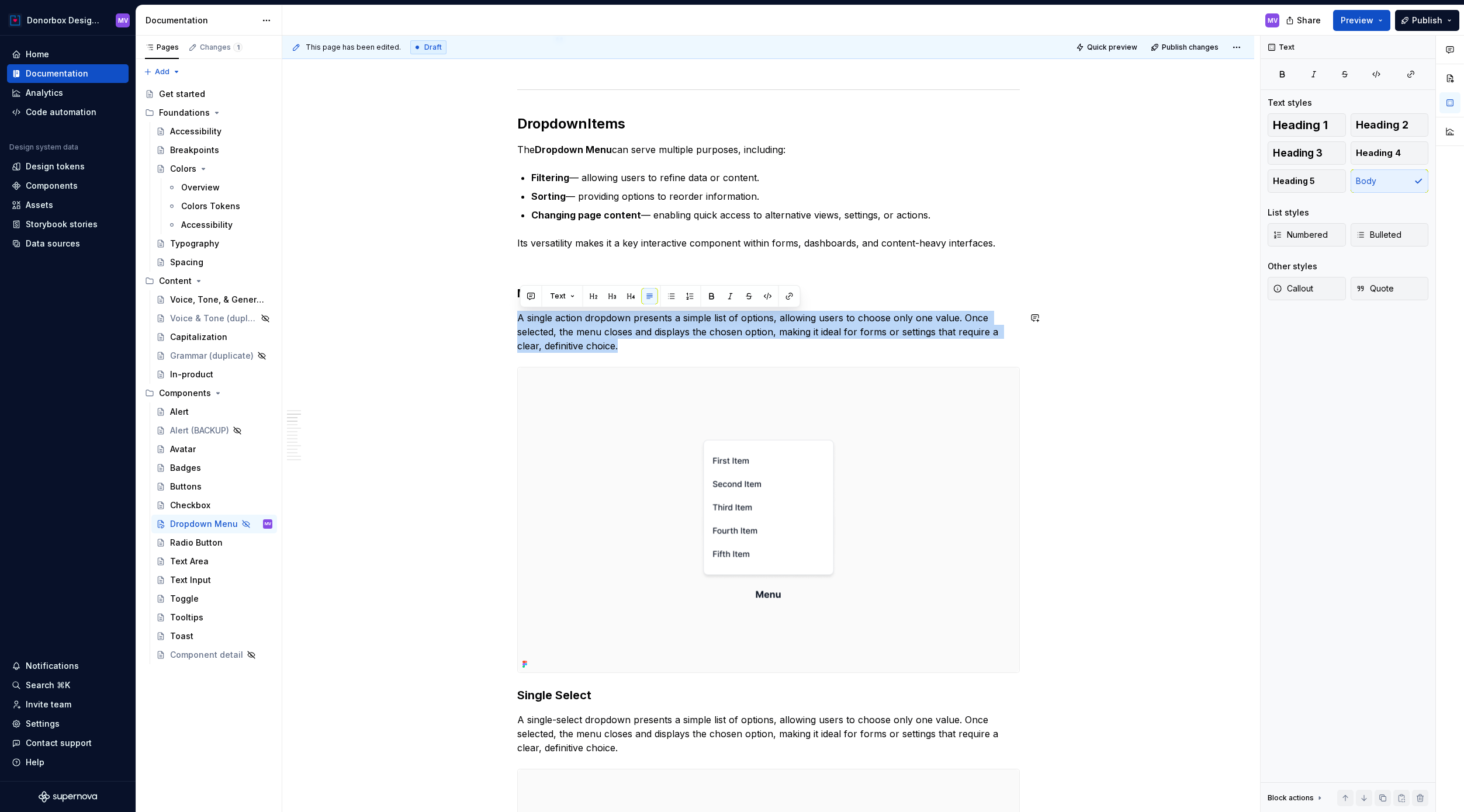
drag, startPoint x: 520, startPoint y: 317, endPoint x: 638, endPoint y: 356, distance: 124.3
copy p "A single action dropdown presents a simple list of options, allowing users to c…"
click at [575, 323] on p "A single action dropdown presents a simple list of options, allowing users to c…" at bounding box center [768, 332] width 502 height 42
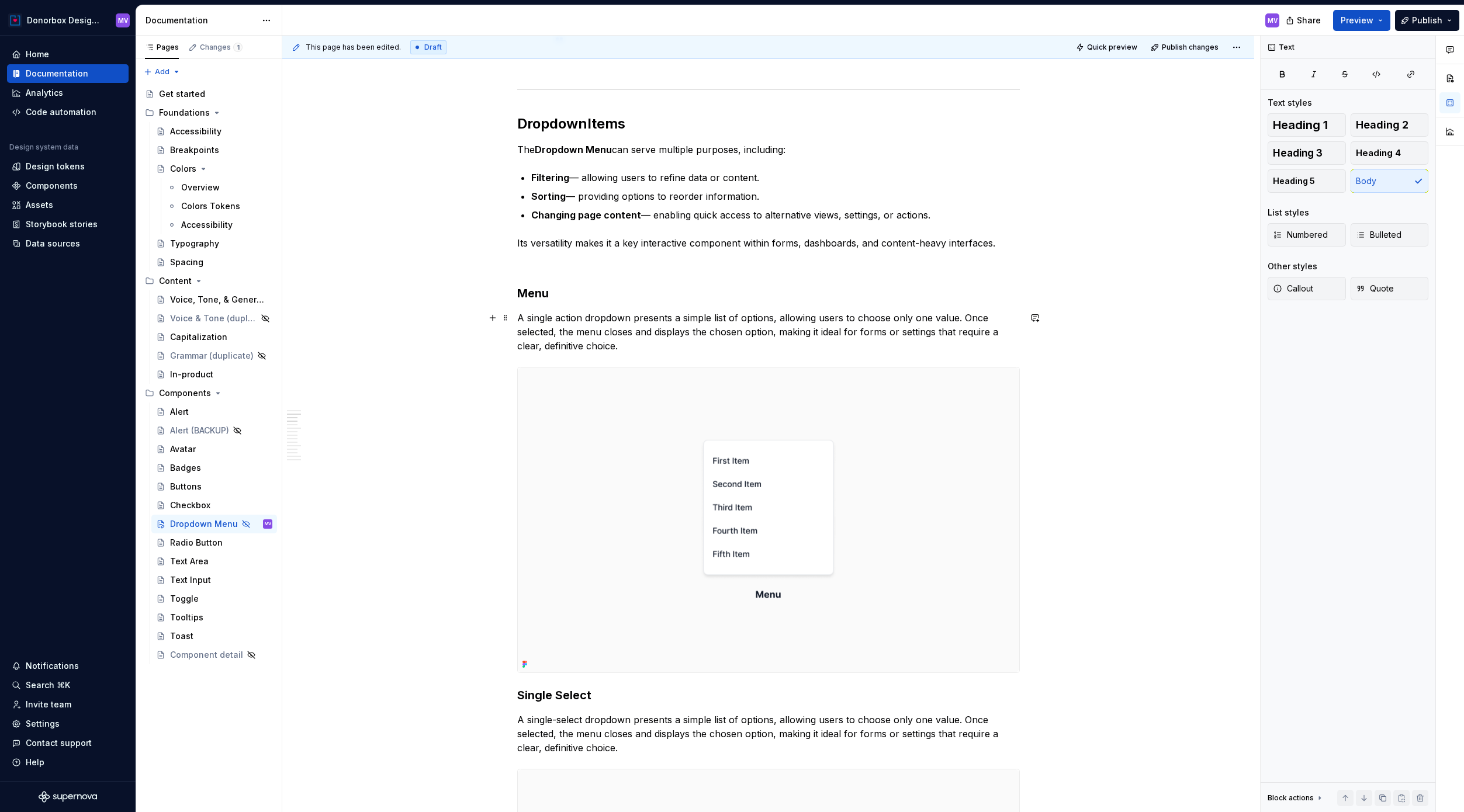
click at [600, 318] on p "A single action dropdown presents a simple list of options, allowing users to c…" at bounding box center [768, 332] width 502 height 42
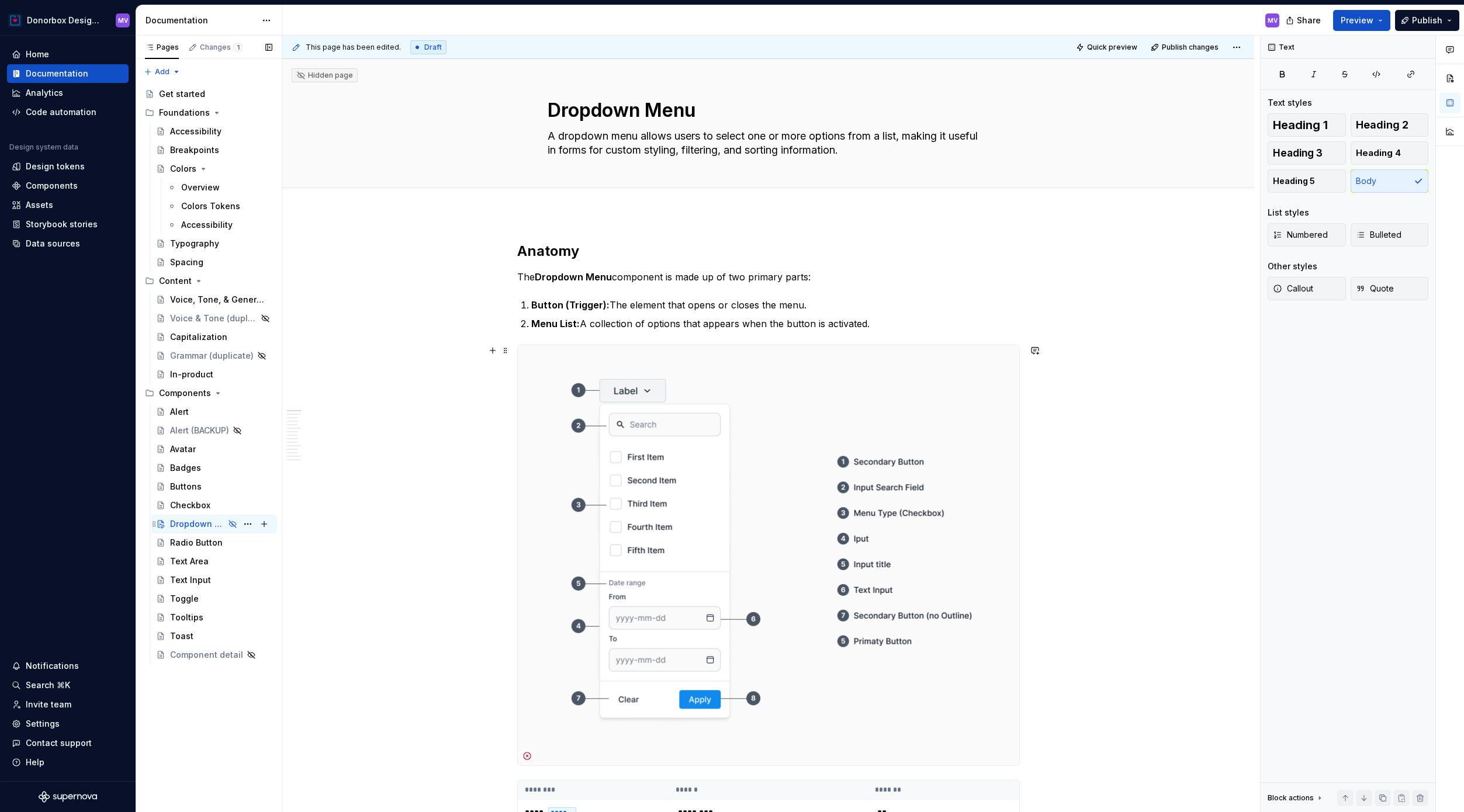
click at [225, 523] on div "Dropdown Menu MV" at bounding box center [221, 524] width 102 height 16
click at [678, 113] on textarea "Dropdown Menu" at bounding box center [766, 110] width 442 height 28
click at [673, 111] on textarea "Dropdown Menu" at bounding box center [766, 110] width 442 height 28
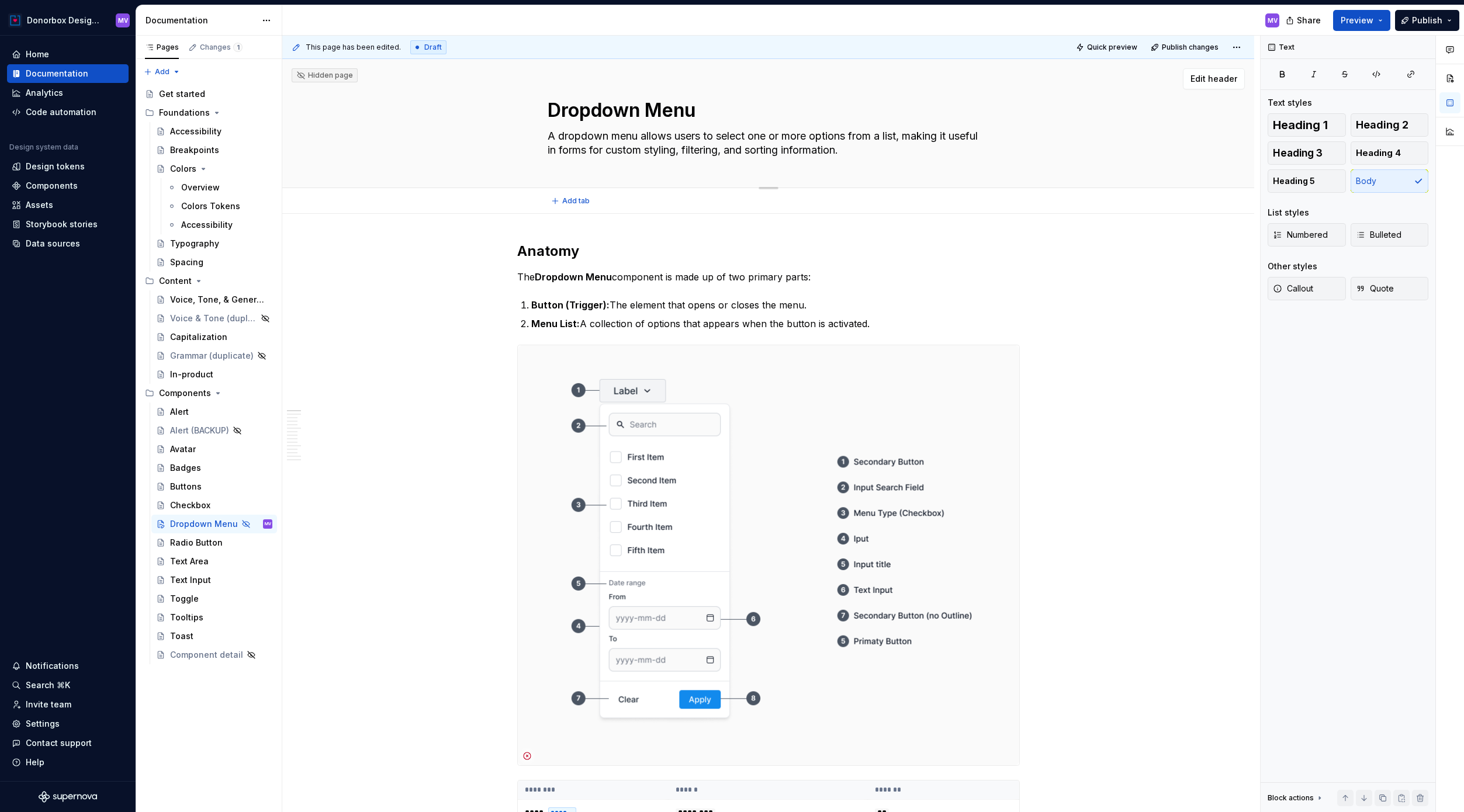
click at [673, 111] on textarea "Dropdown Menu" at bounding box center [766, 110] width 442 height 28
type textarea "*"
type textarea "Dropdown"
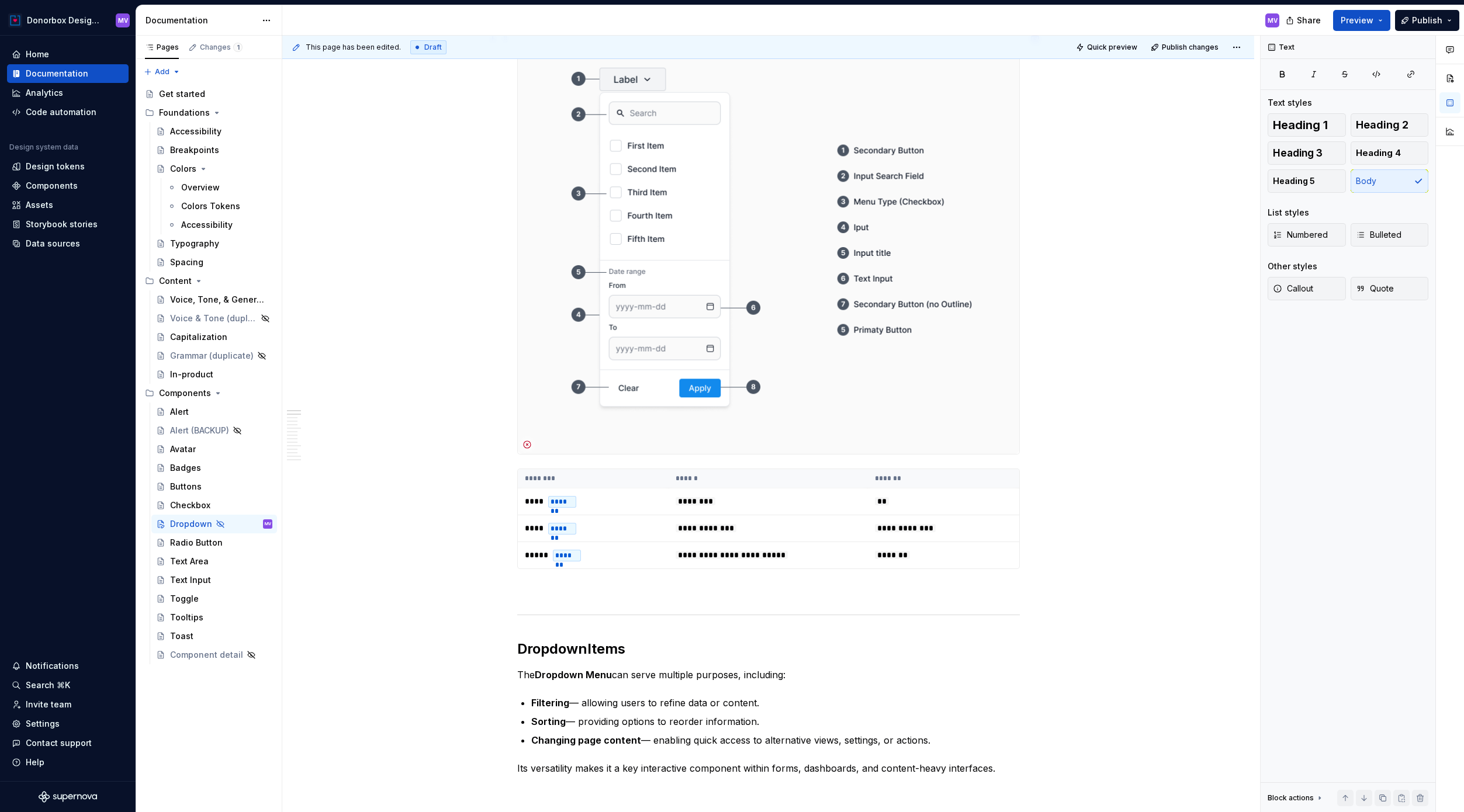
type textarea "*"
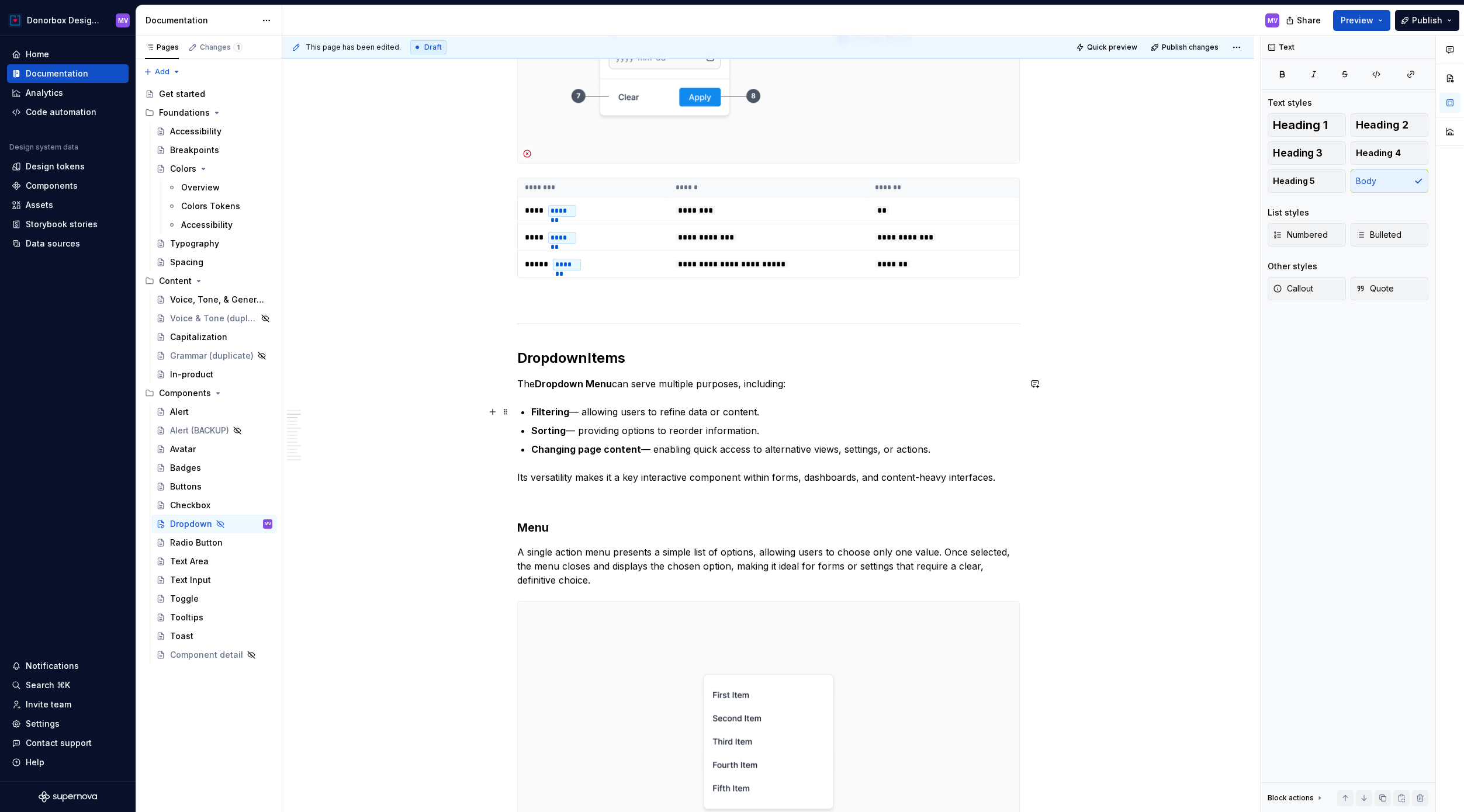
scroll to position [640, 0]
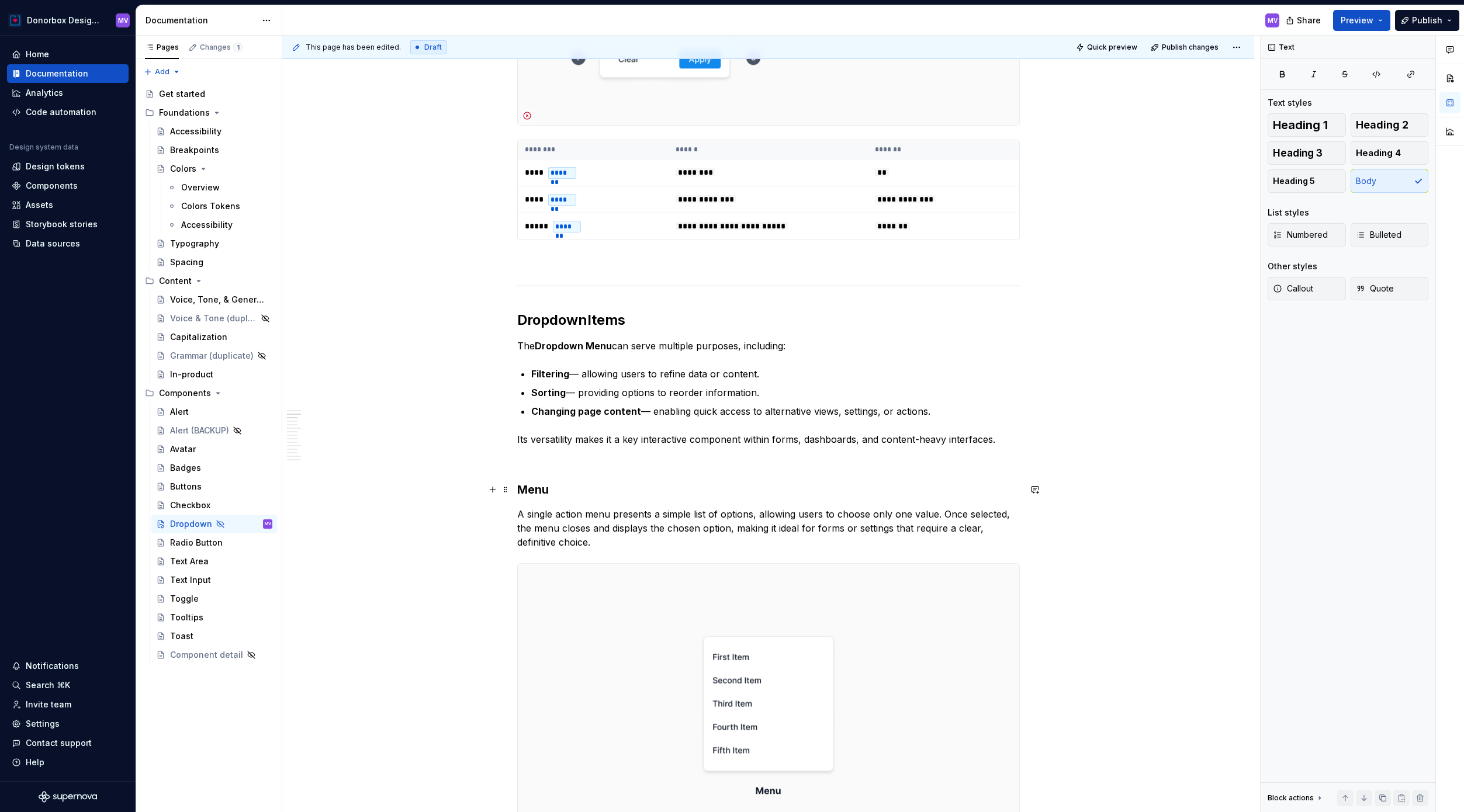
type textarea "Dropdown"
click at [522, 490] on h3 "Menu" at bounding box center [768, 489] width 502 height 16
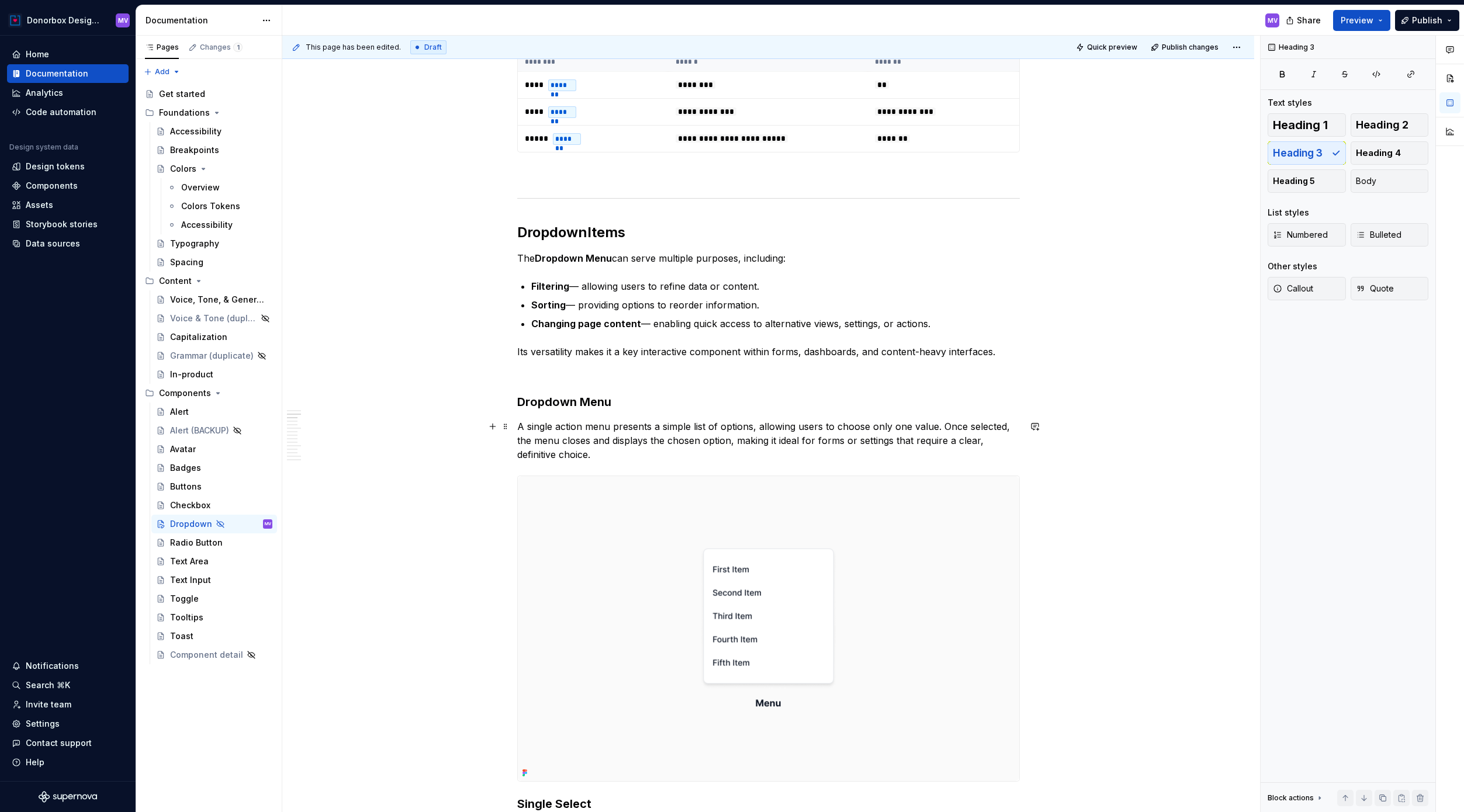
scroll to position [745, 0]
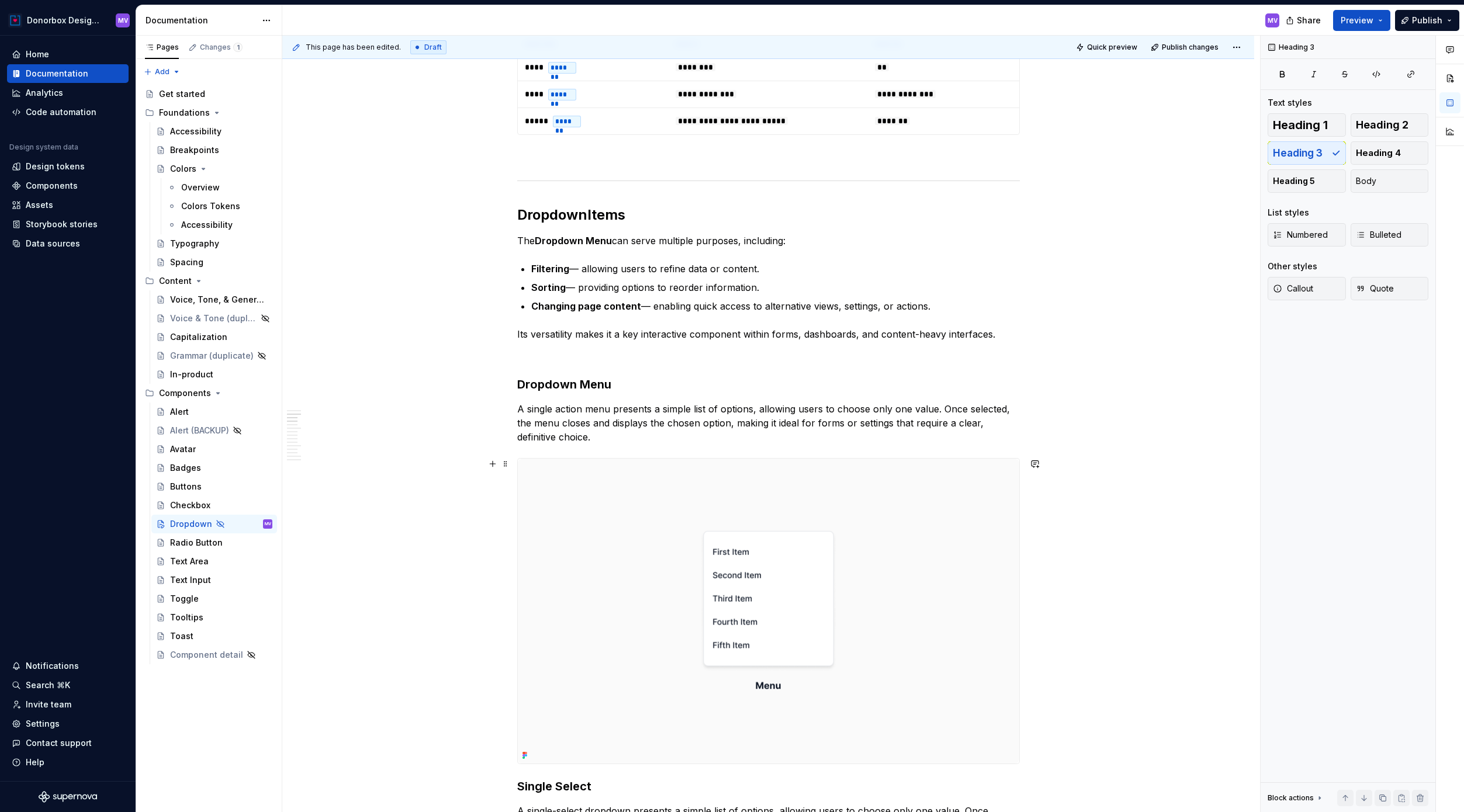
click at [551, 407] on p "A single action menu presents a simple list of options, allowing users to choos…" at bounding box center [768, 423] width 502 height 42
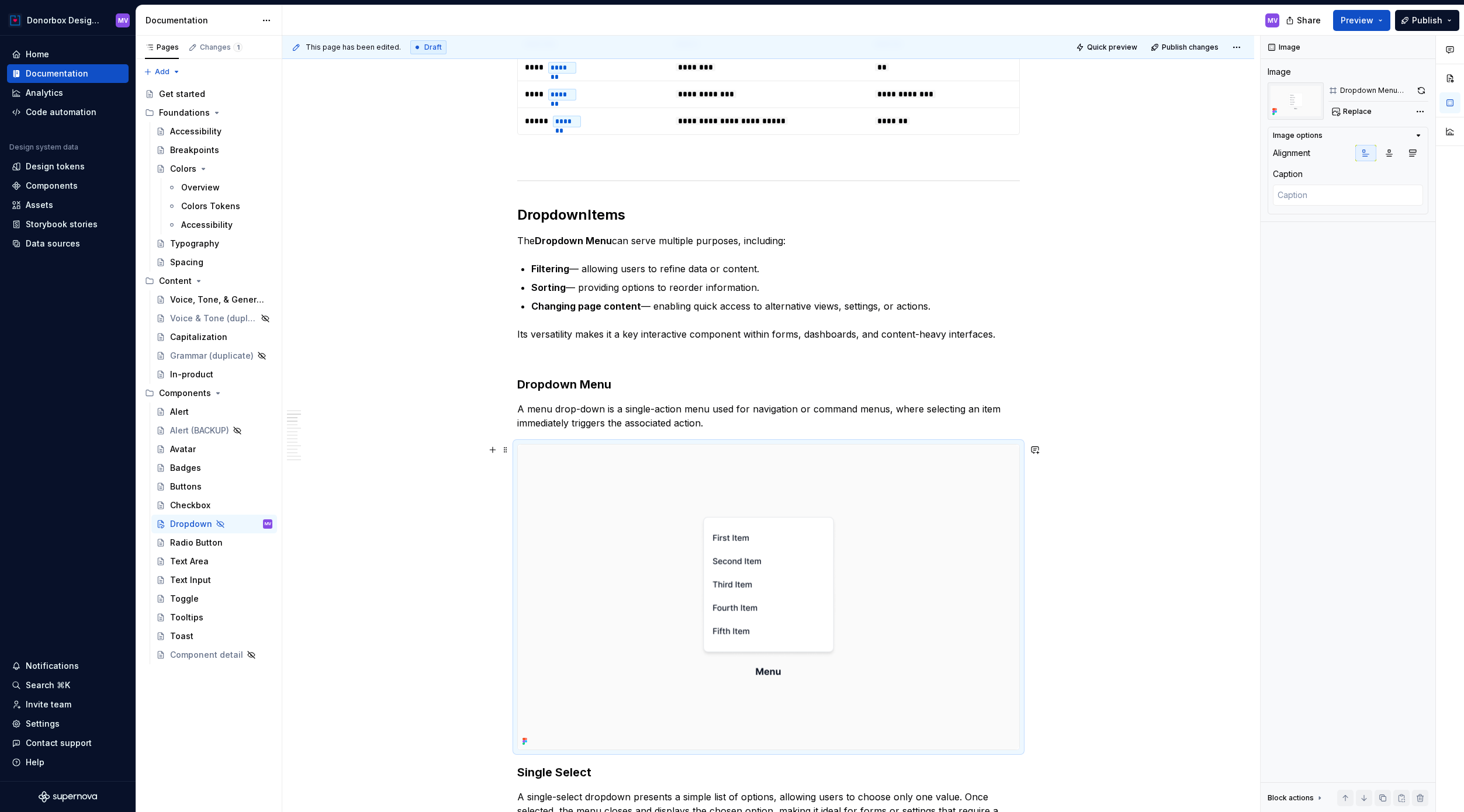
click at [634, 497] on img at bounding box center [768, 597] width 502 height 305
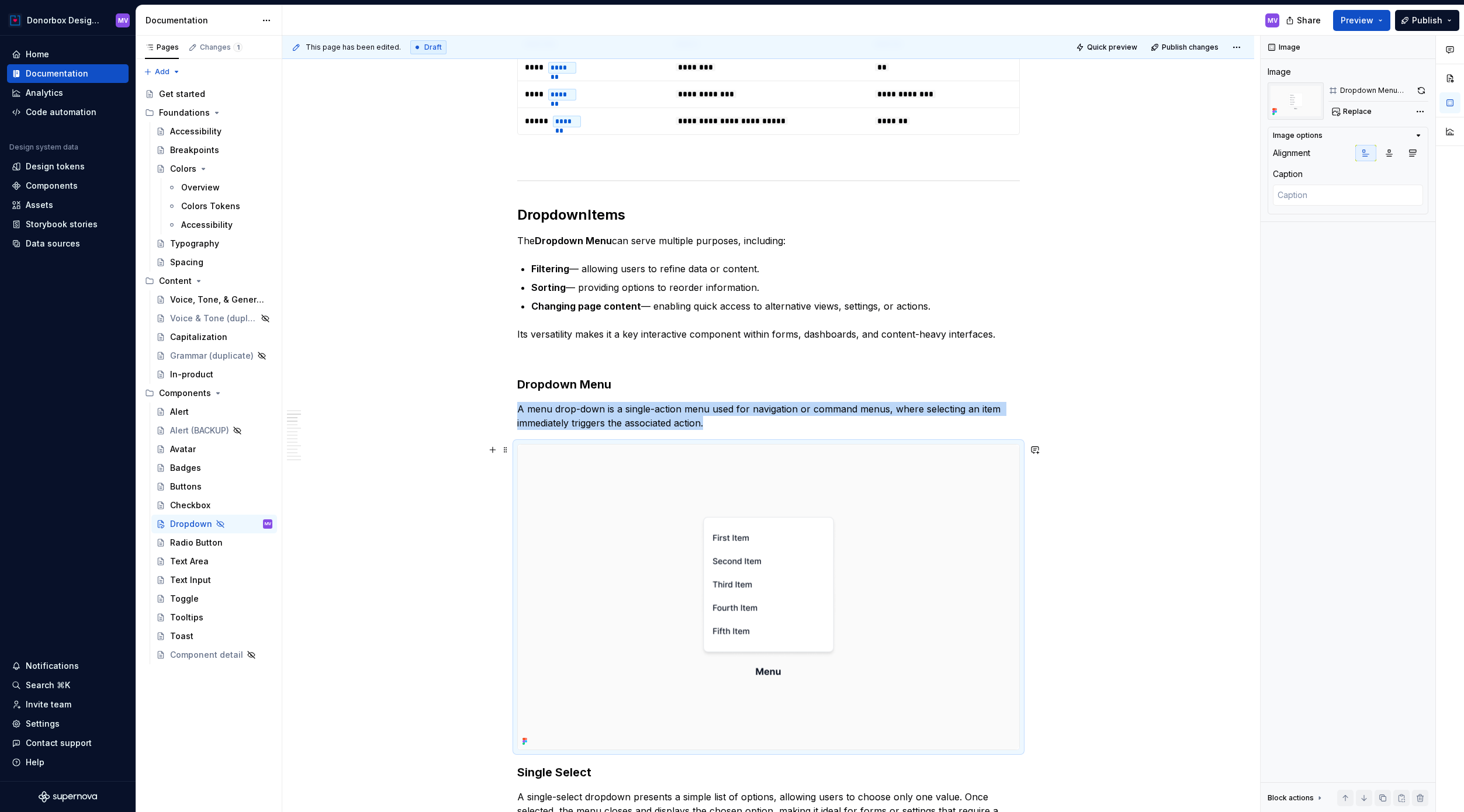
click at [625, 497] on img at bounding box center [768, 597] width 502 height 305
click at [1110, 86] on button "button" at bounding box center [1421, 90] width 14 height 16
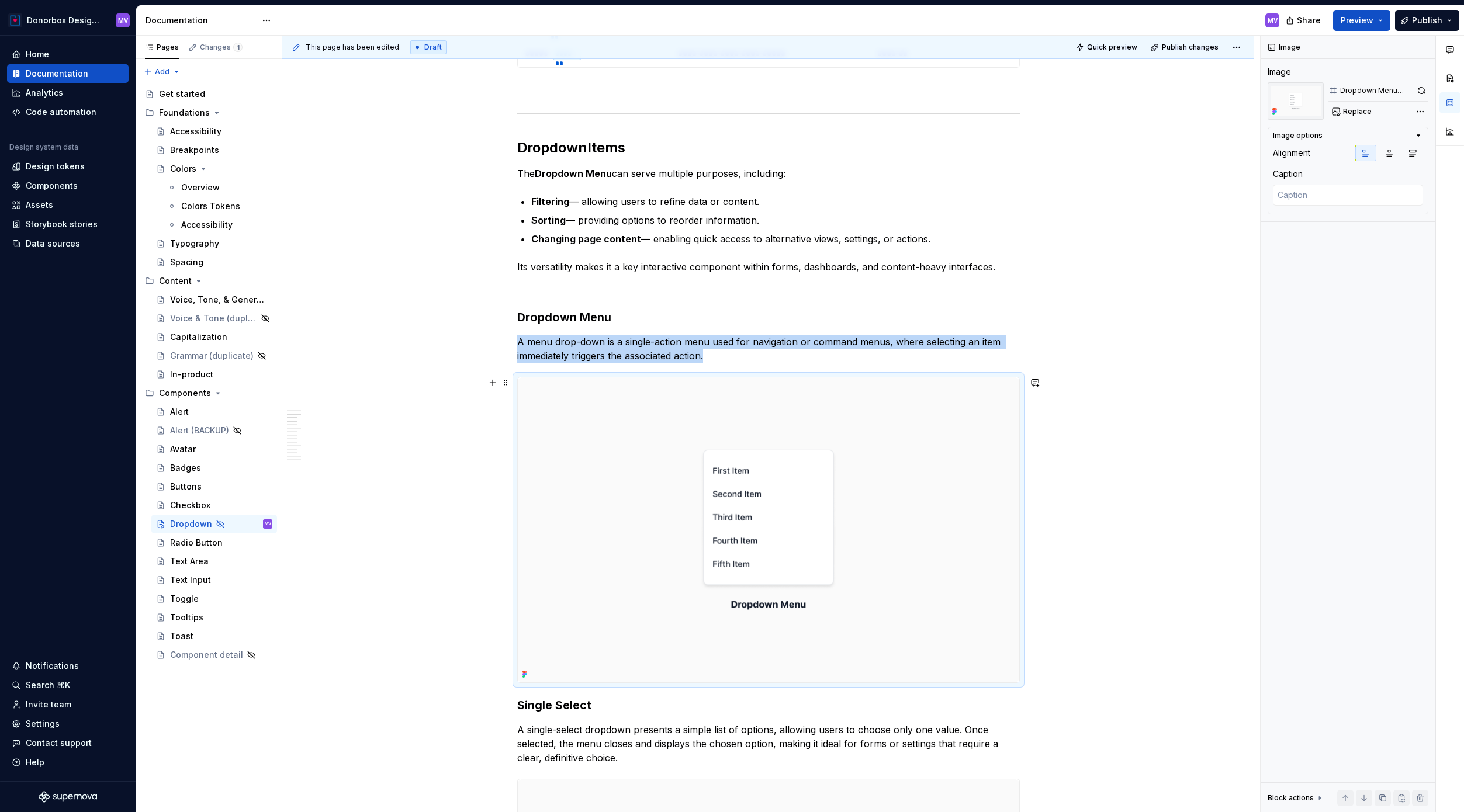
scroll to position [823, 0]
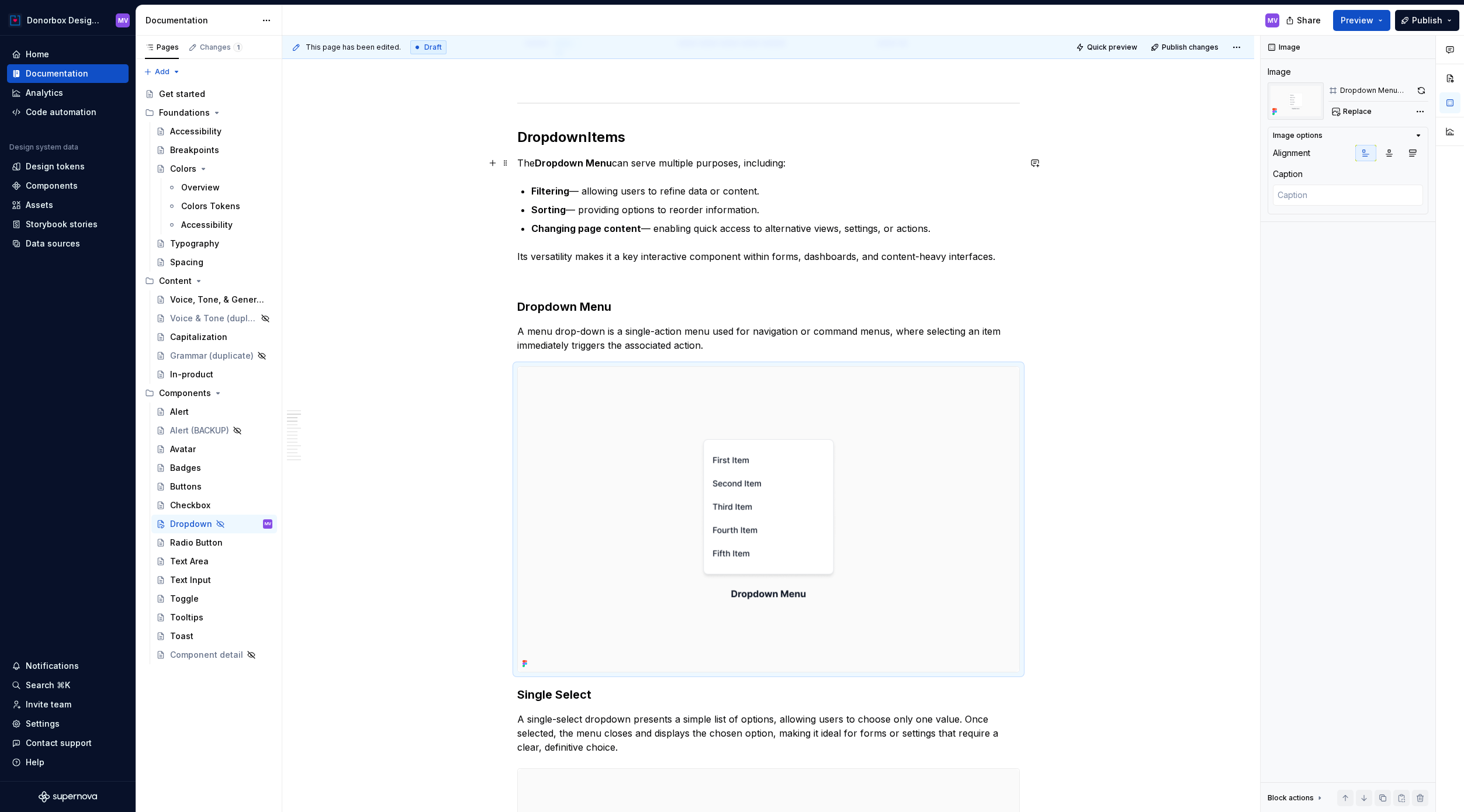
click at [603, 161] on strong "Dropdown Menu" at bounding box center [573, 163] width 77 height 12
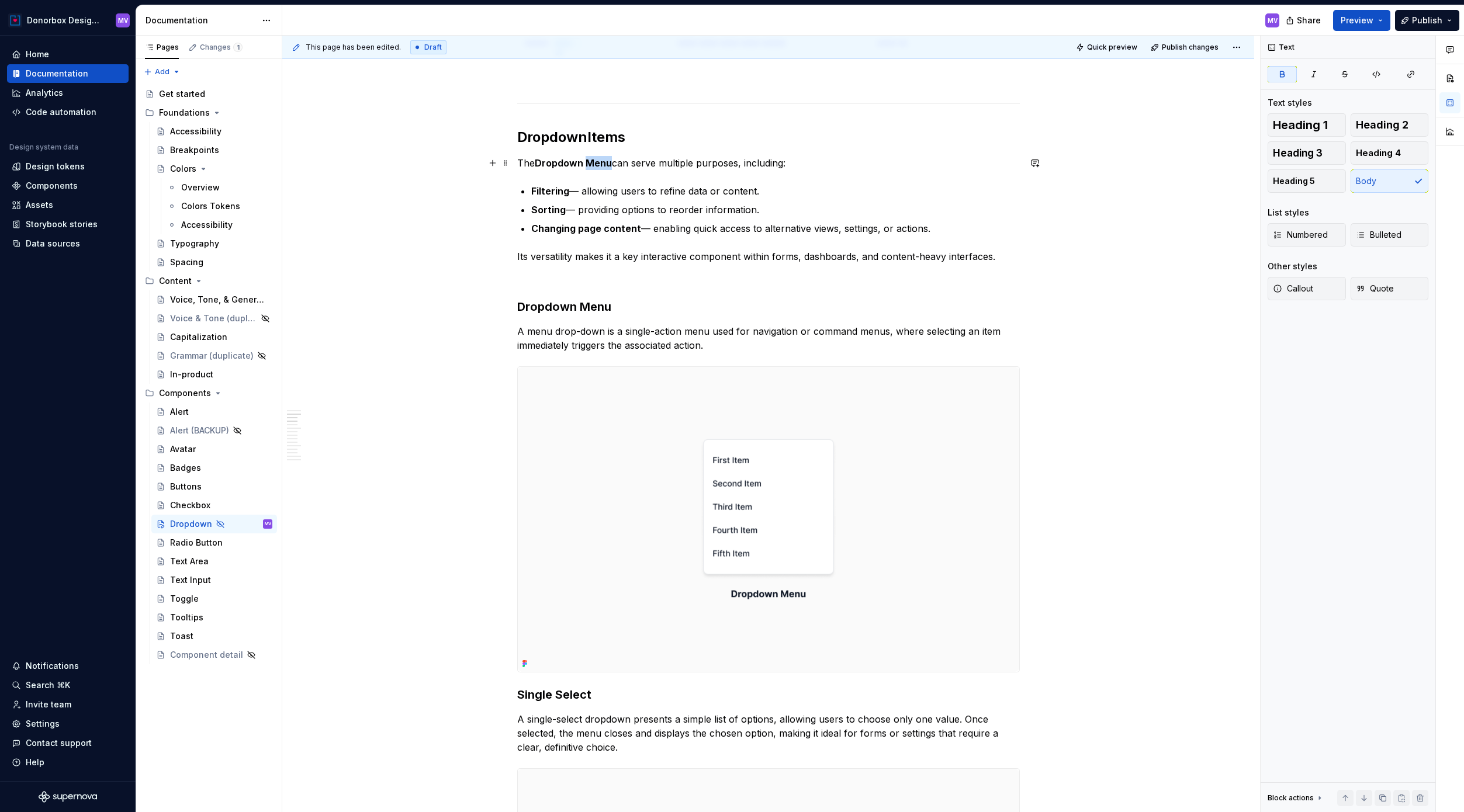
click at [603, 161] on strong "Dropdown Menu" at bounding box center [573, 163] width 77 height 12
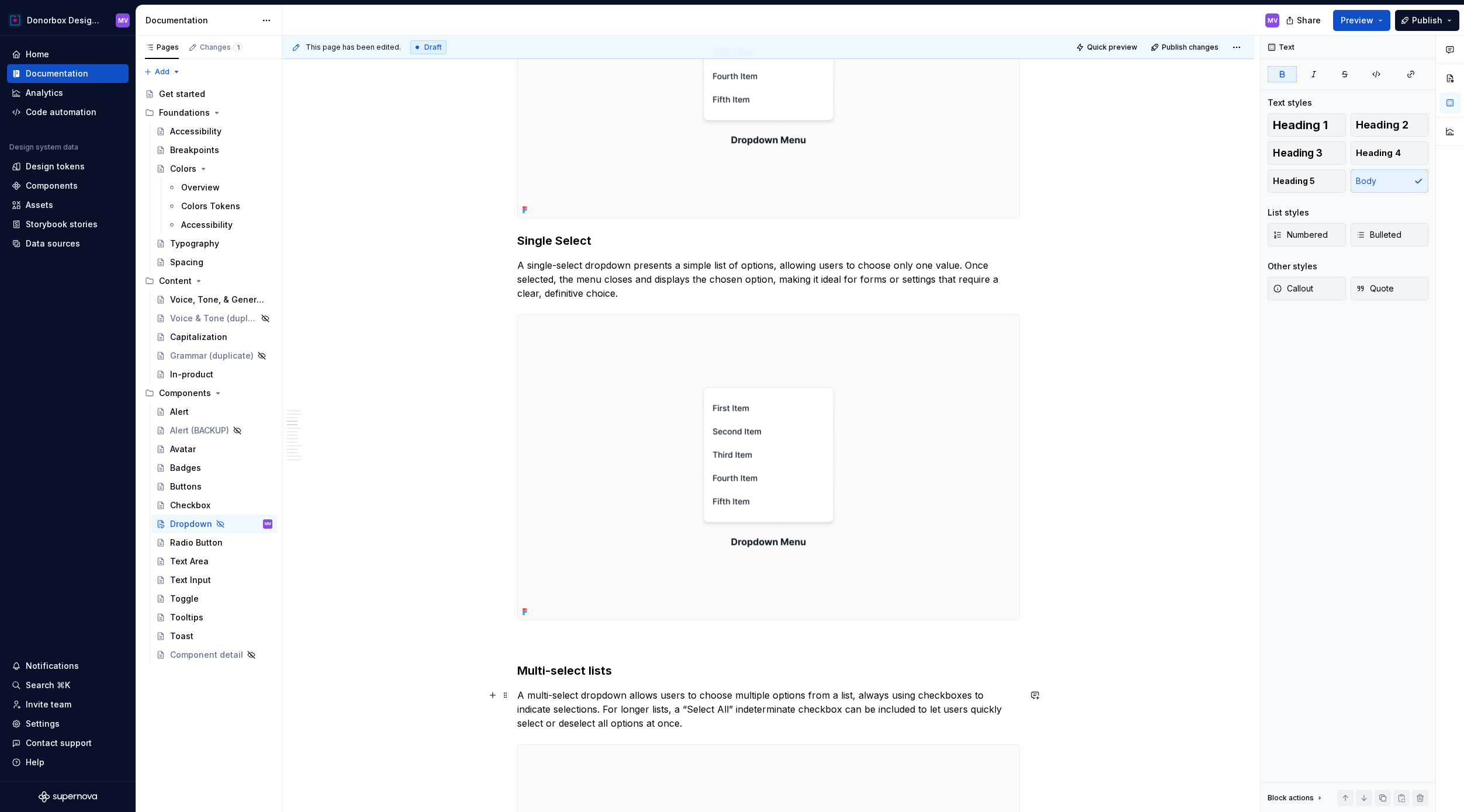
scroll to position [1276, 0]
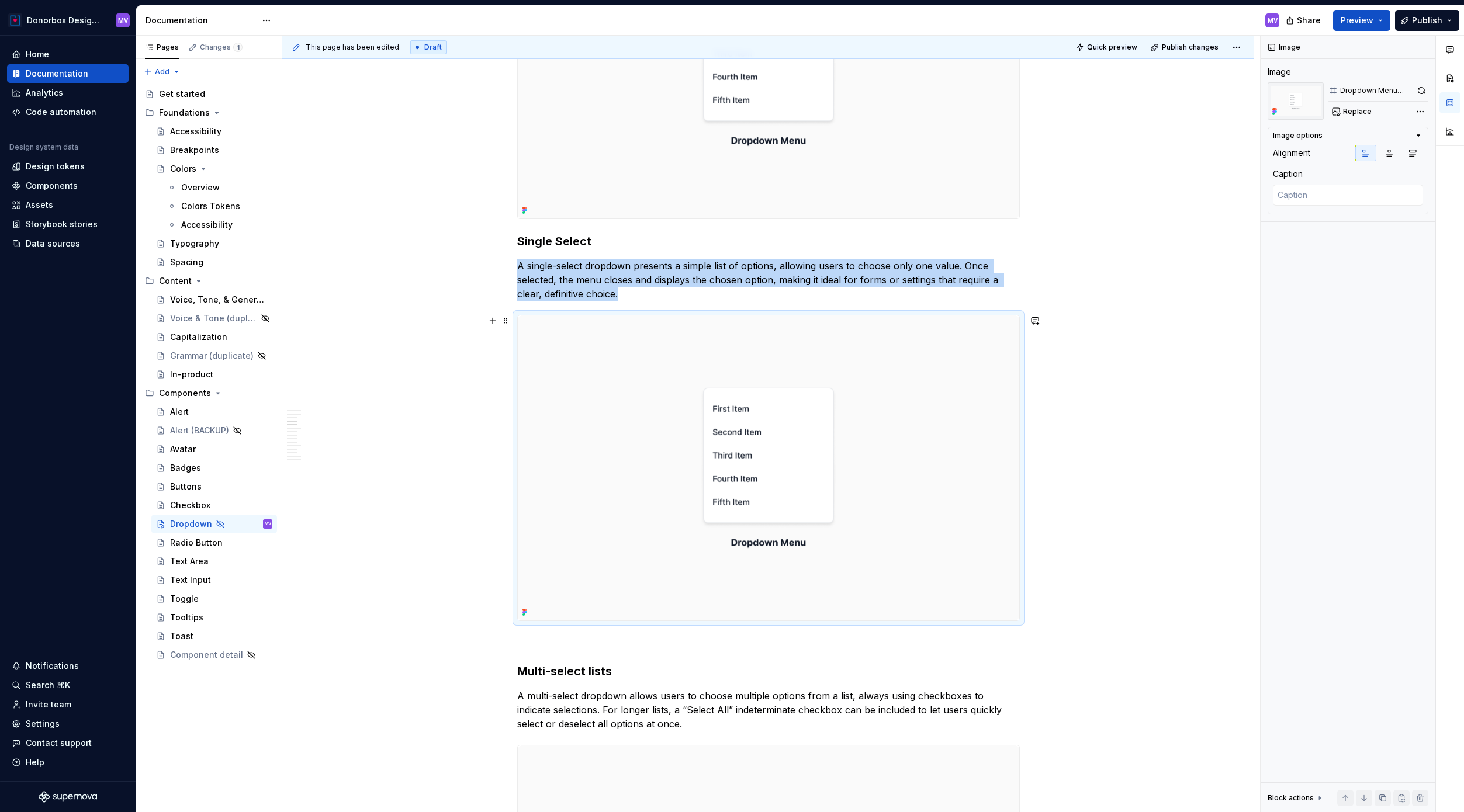
click at [767, 485] on img at bounding box center [768, 468] width 502 height 305
click at [612, 426] on img at bounding box center [768, 468] width 502 height 305
click at [870, 460] on img at bounding box center [768, 468] width 502 height 305
click at [1110, 111] on span "Replace" at bounding box center [1357, 111] width 29 height 9
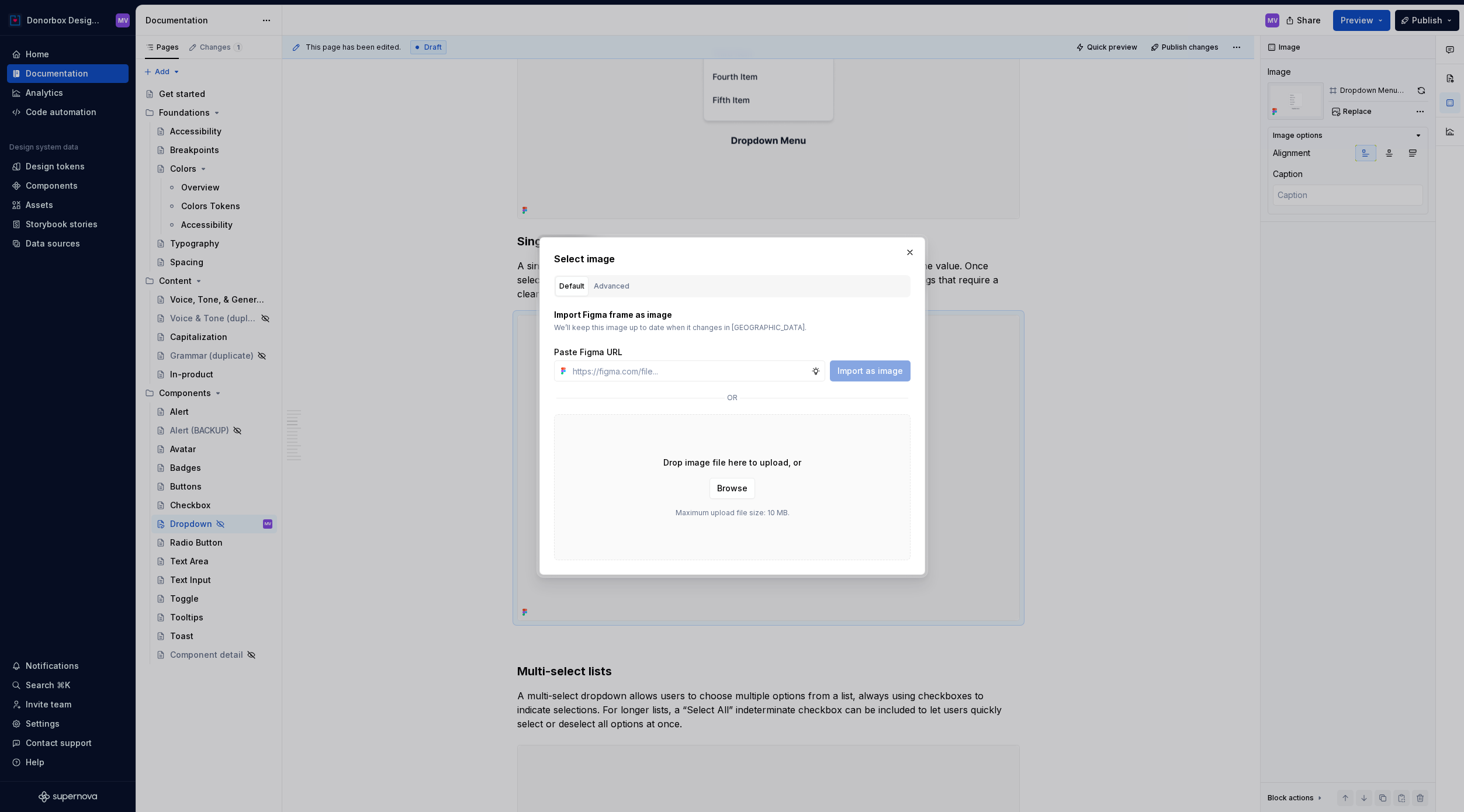
type textarea "*"
click at [799, 379] on input "text" at bounding box center [690, 371] width 243 height 21
type input "[URL][DOMAIN_NAME]"
click at [850, 368] on span "Import as image" at bounding box center [870, 371] width 65 height 12
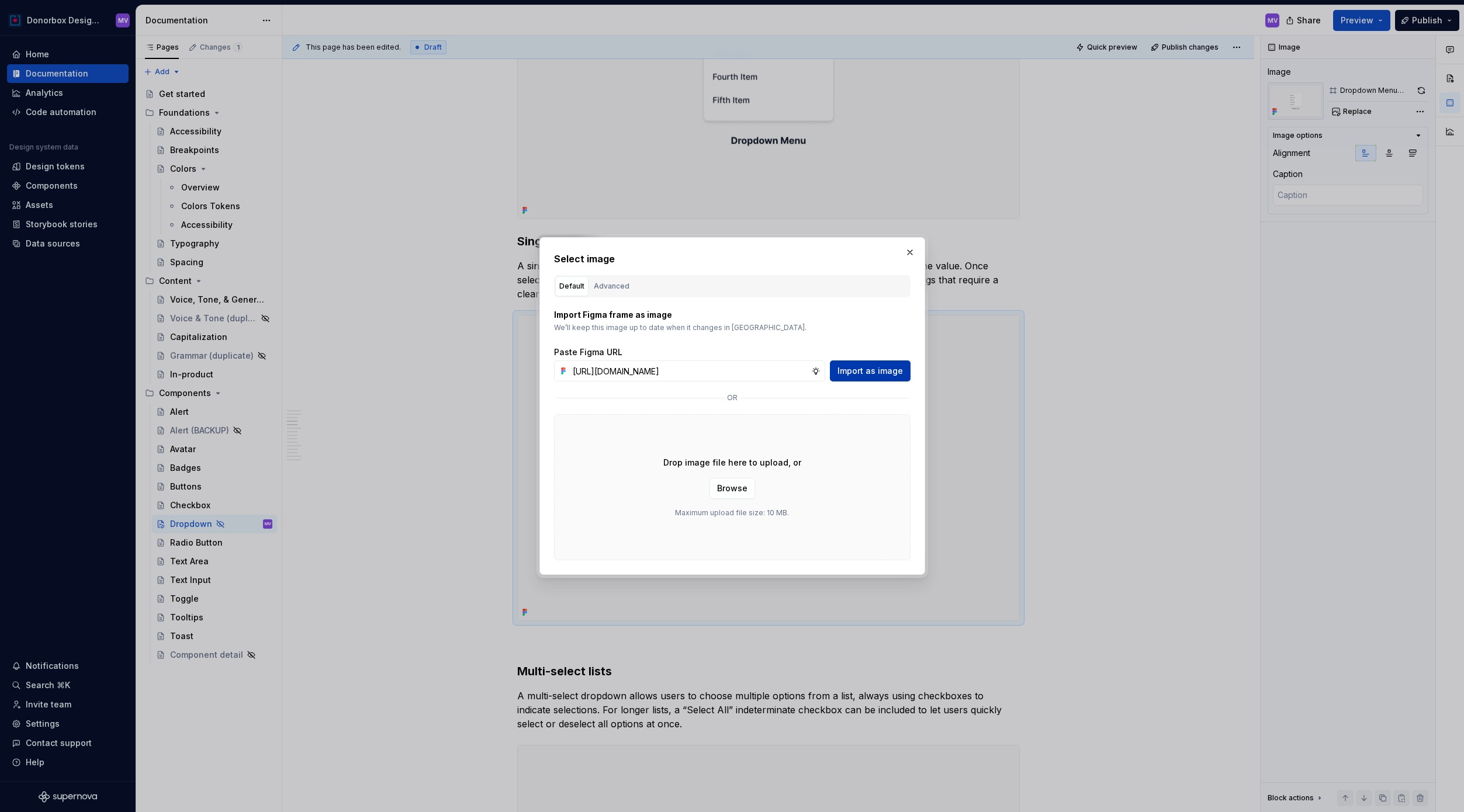
scroll to position [0, 0]
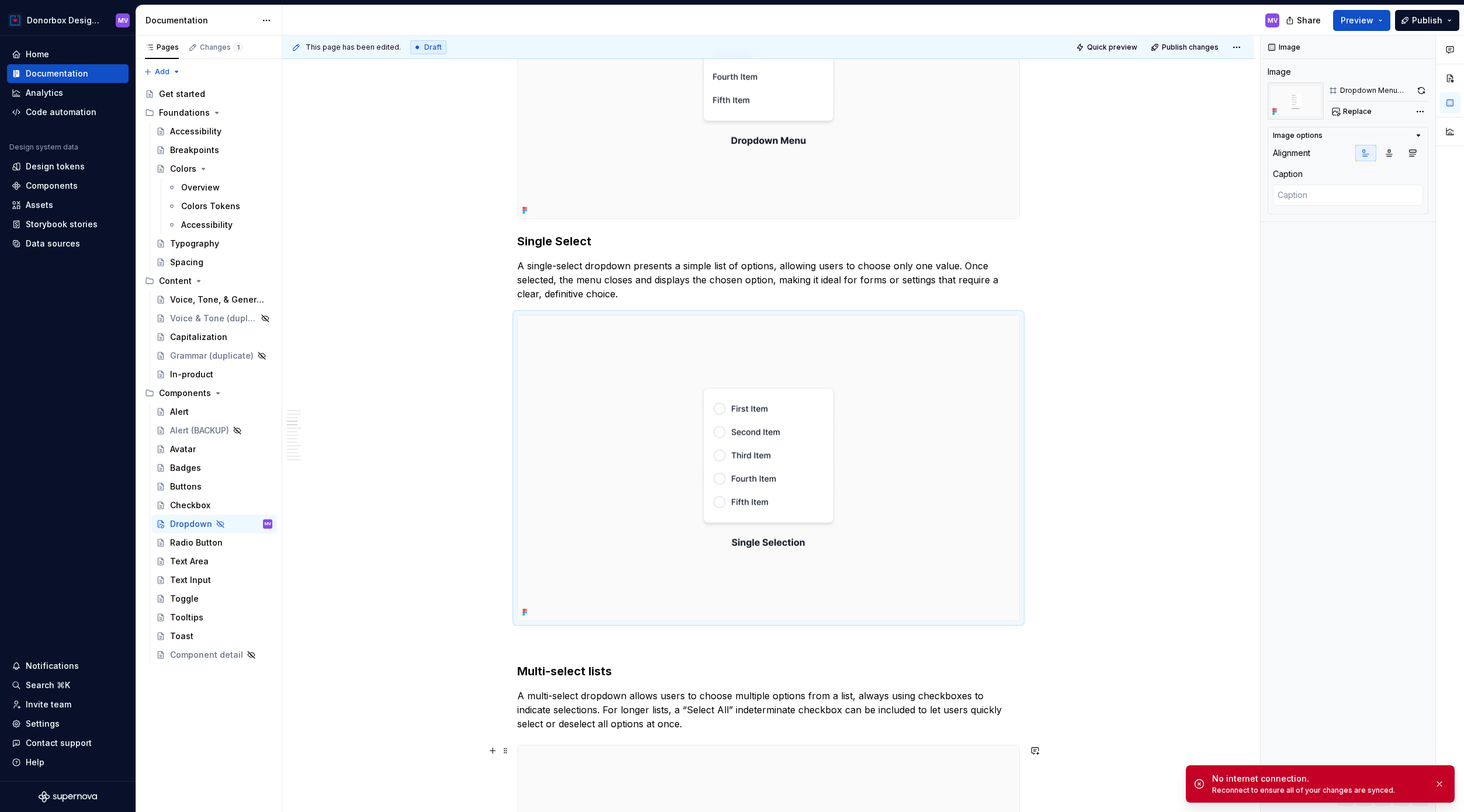
click at [1110, 638] on div "Reconnect to ensure all of your changes are synced." at bounding box center [1318, 790] width 213 height 9
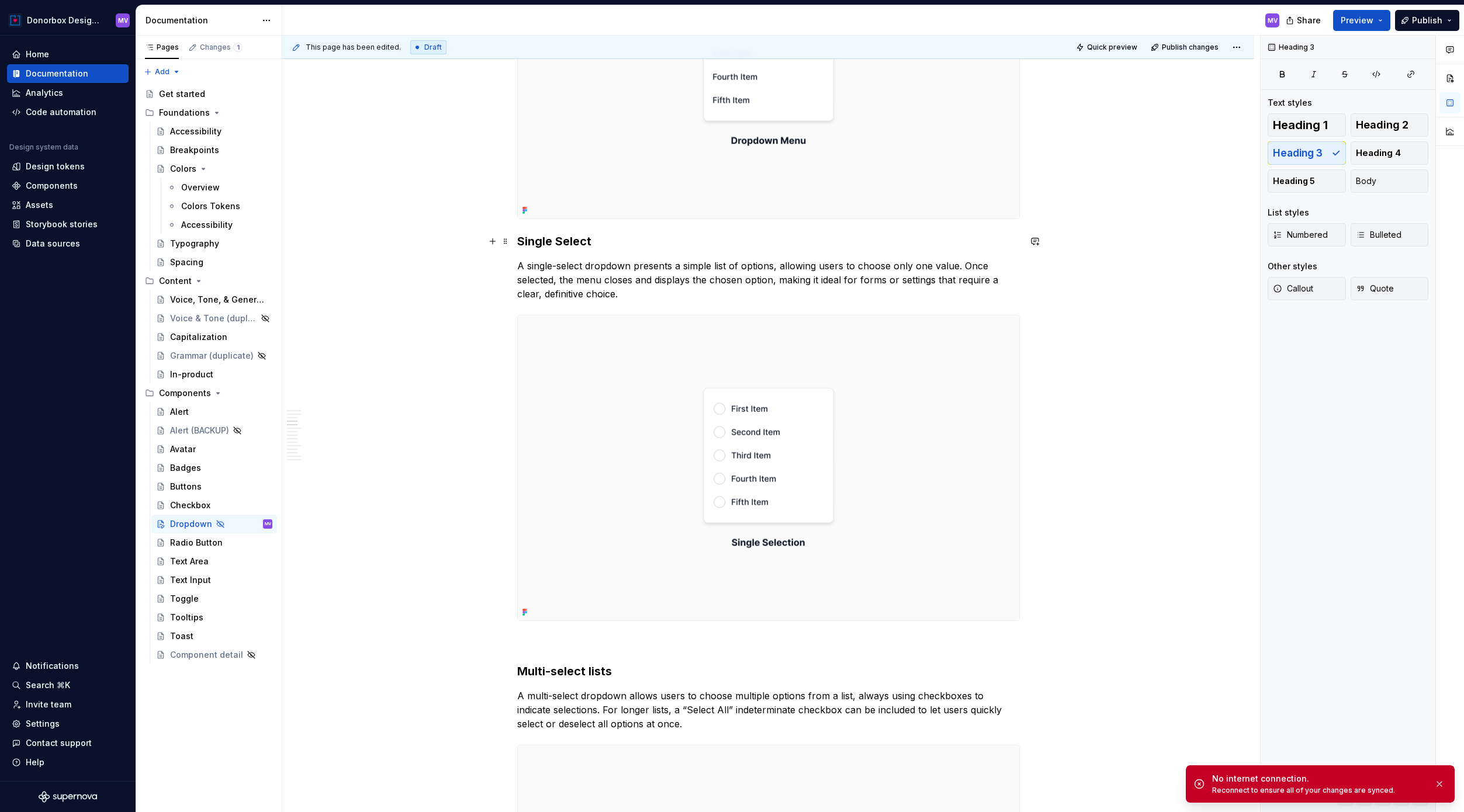
click at [527, 241] on h3 "Single Select" at bounding box center [768, 241] width 502 height 16
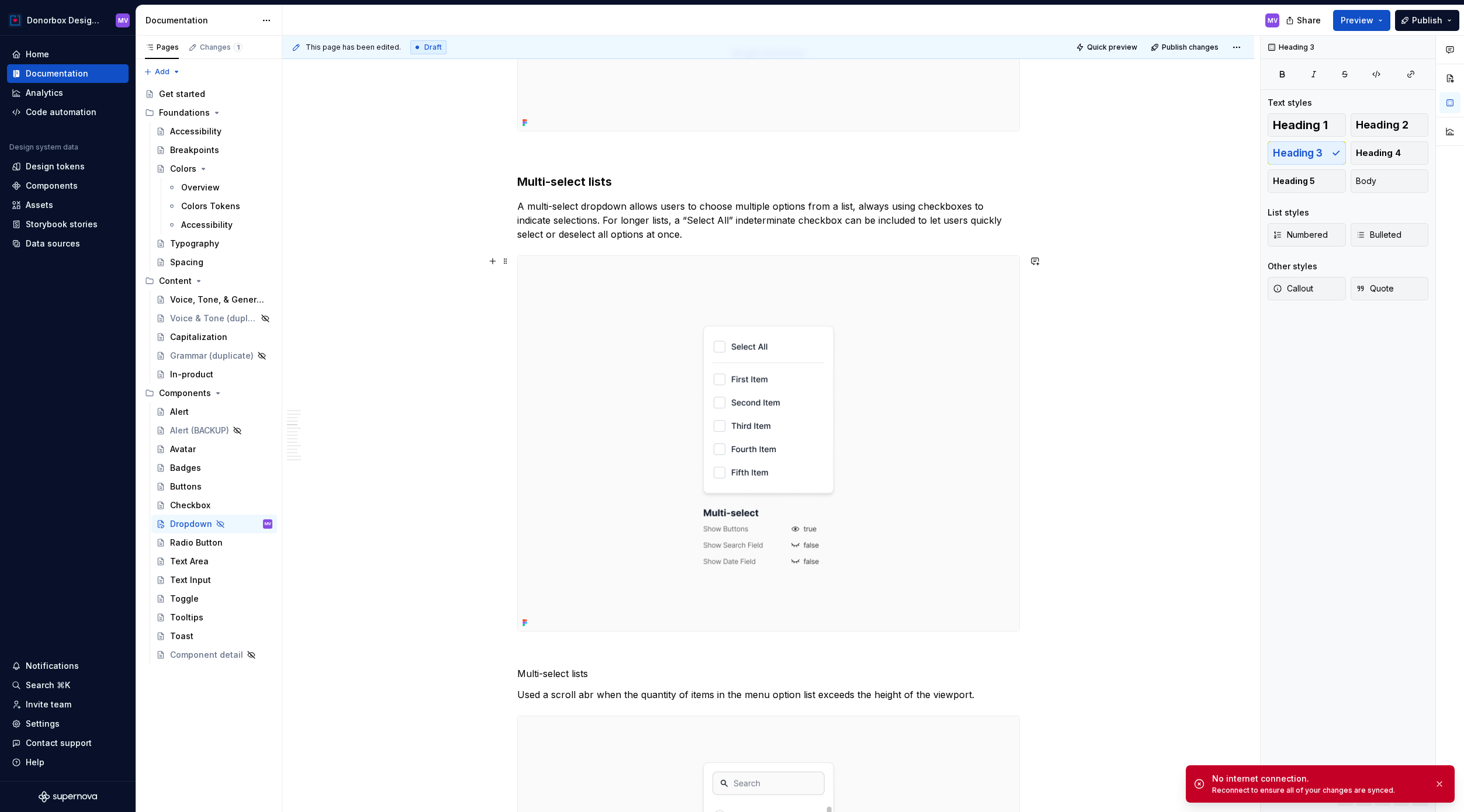
scroll to position [1800, 0]
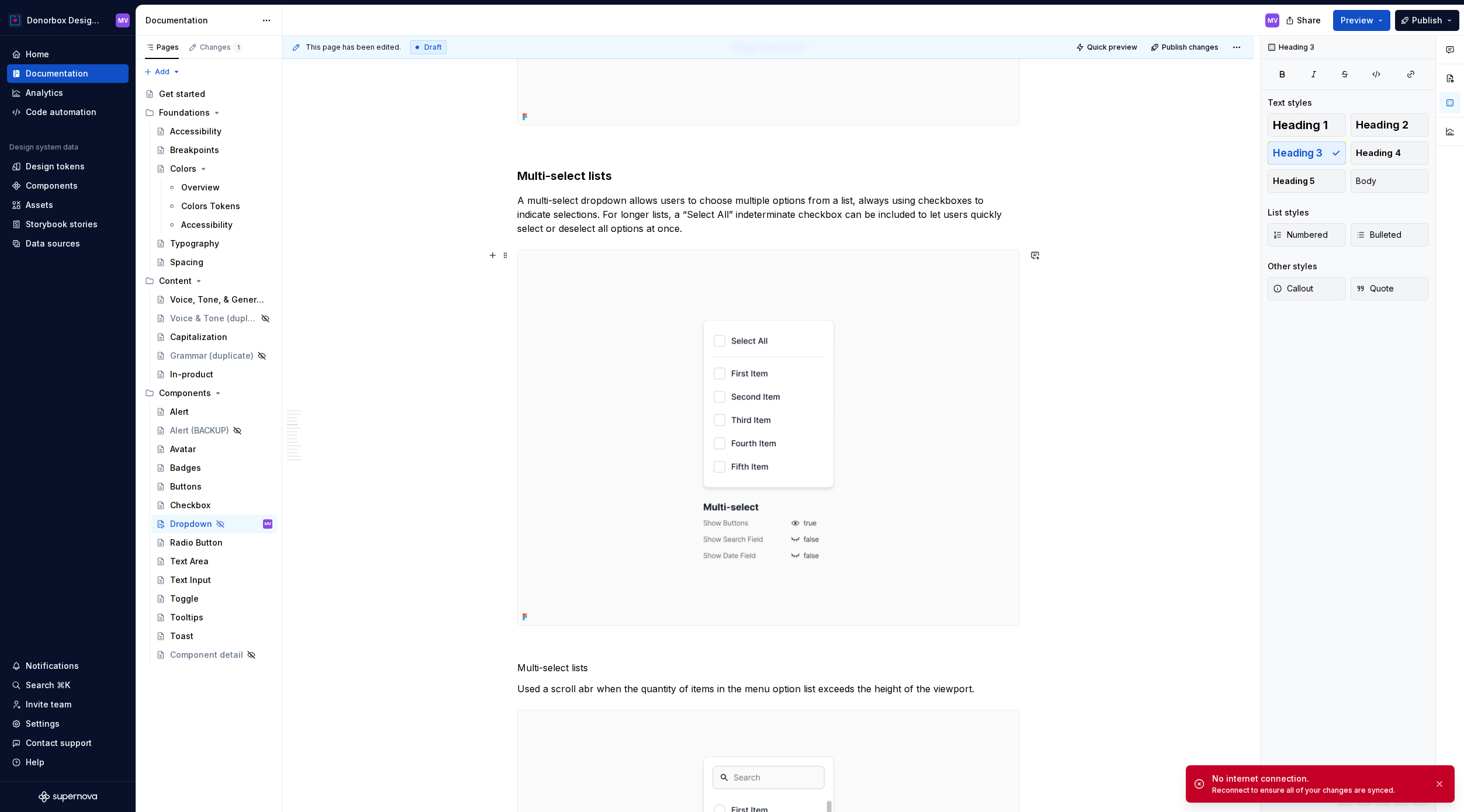
click at [629, 378] on img at bounding box center [768, 438] width 502 height 376
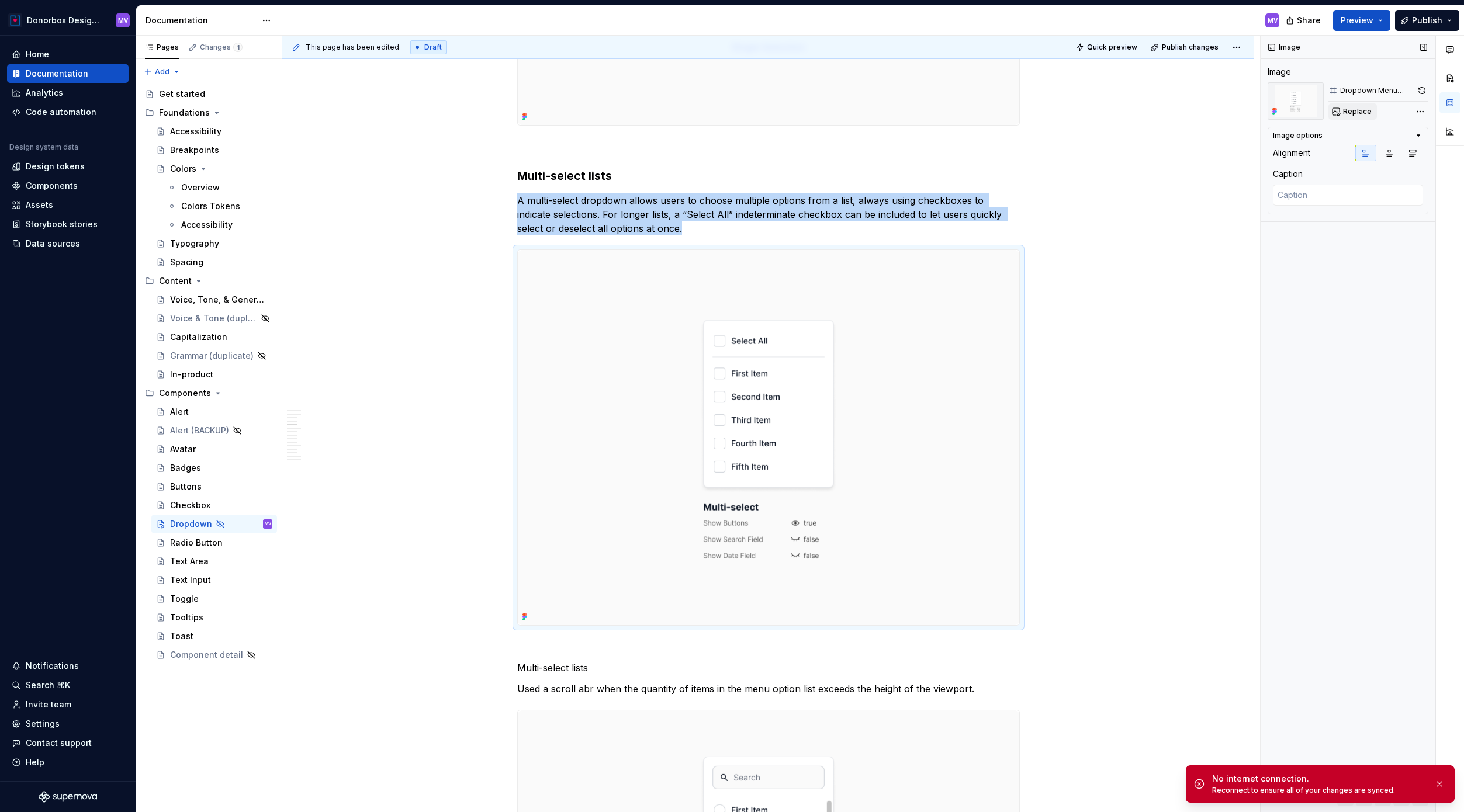
click at [1110, 107] on span "Replace" at bounding box center [1357, 111] width 29 height 9
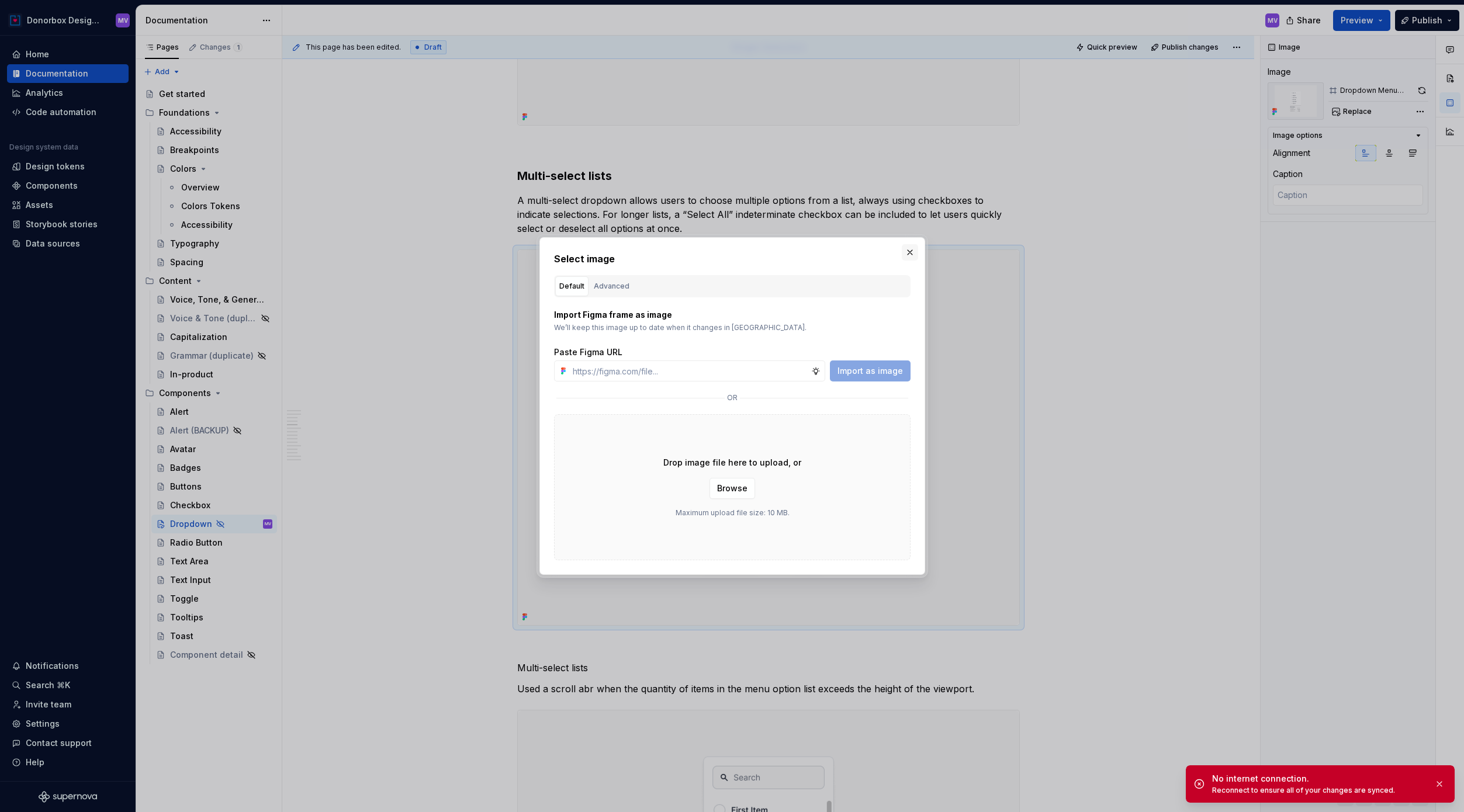
click at [911, 250] on button "button" at bounding box center [909, 252] width 16 height 16
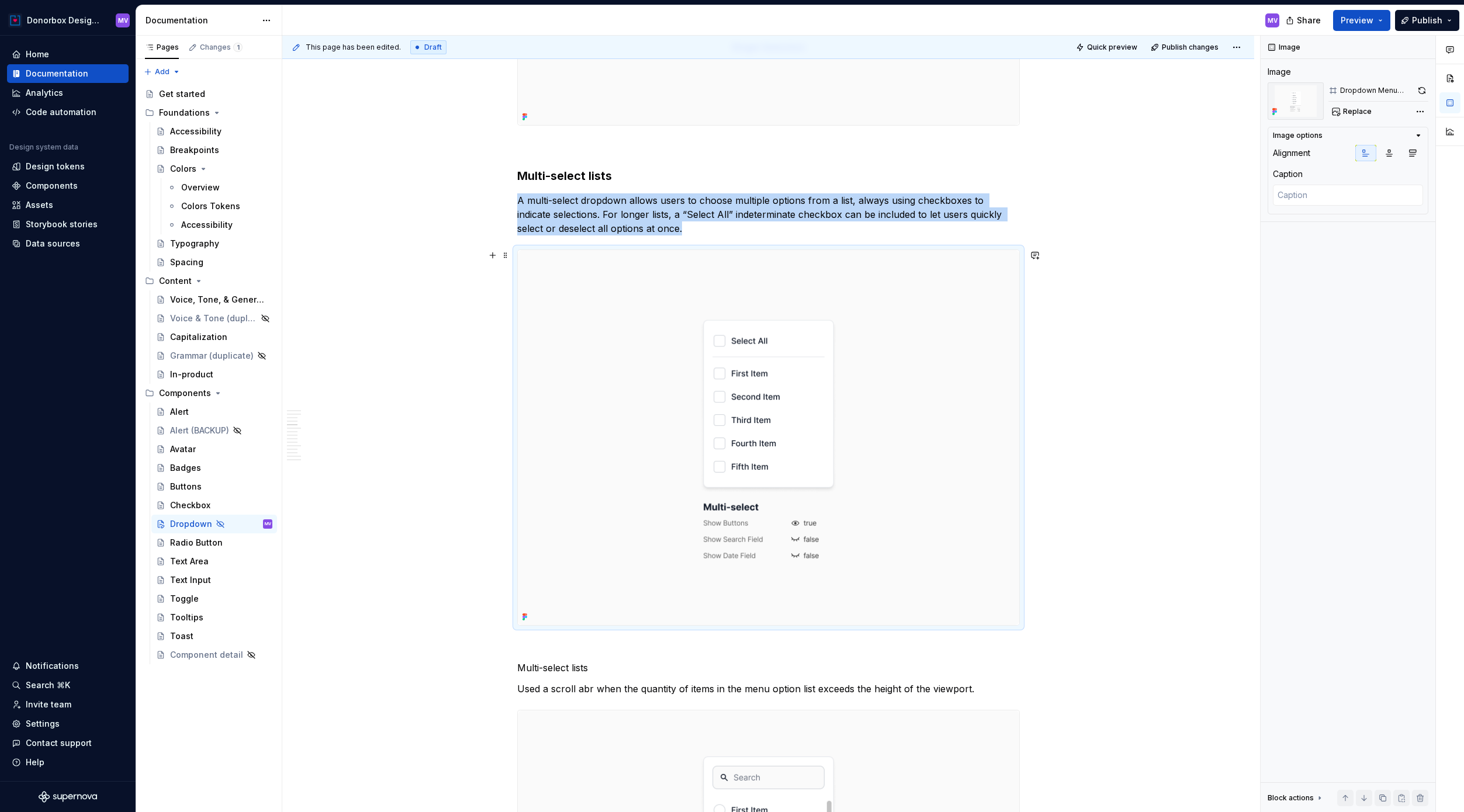
click at [750, 367] on img at bounding box center [768, 438] width 502 height 376
click at [1110, 89] on button "button" at bounding box center [1421, 90] width 13 height 16
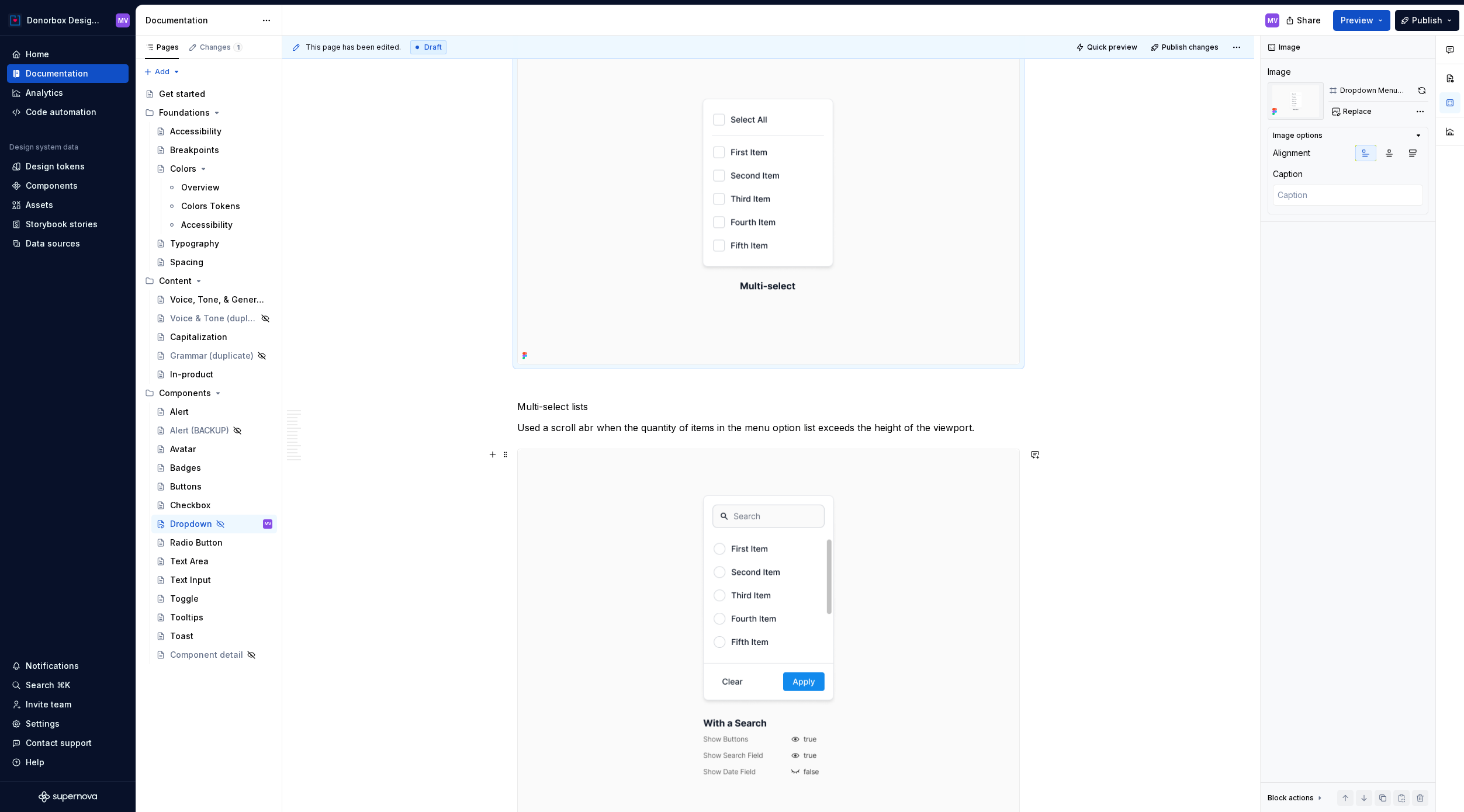
scroll to position [2031, 0]
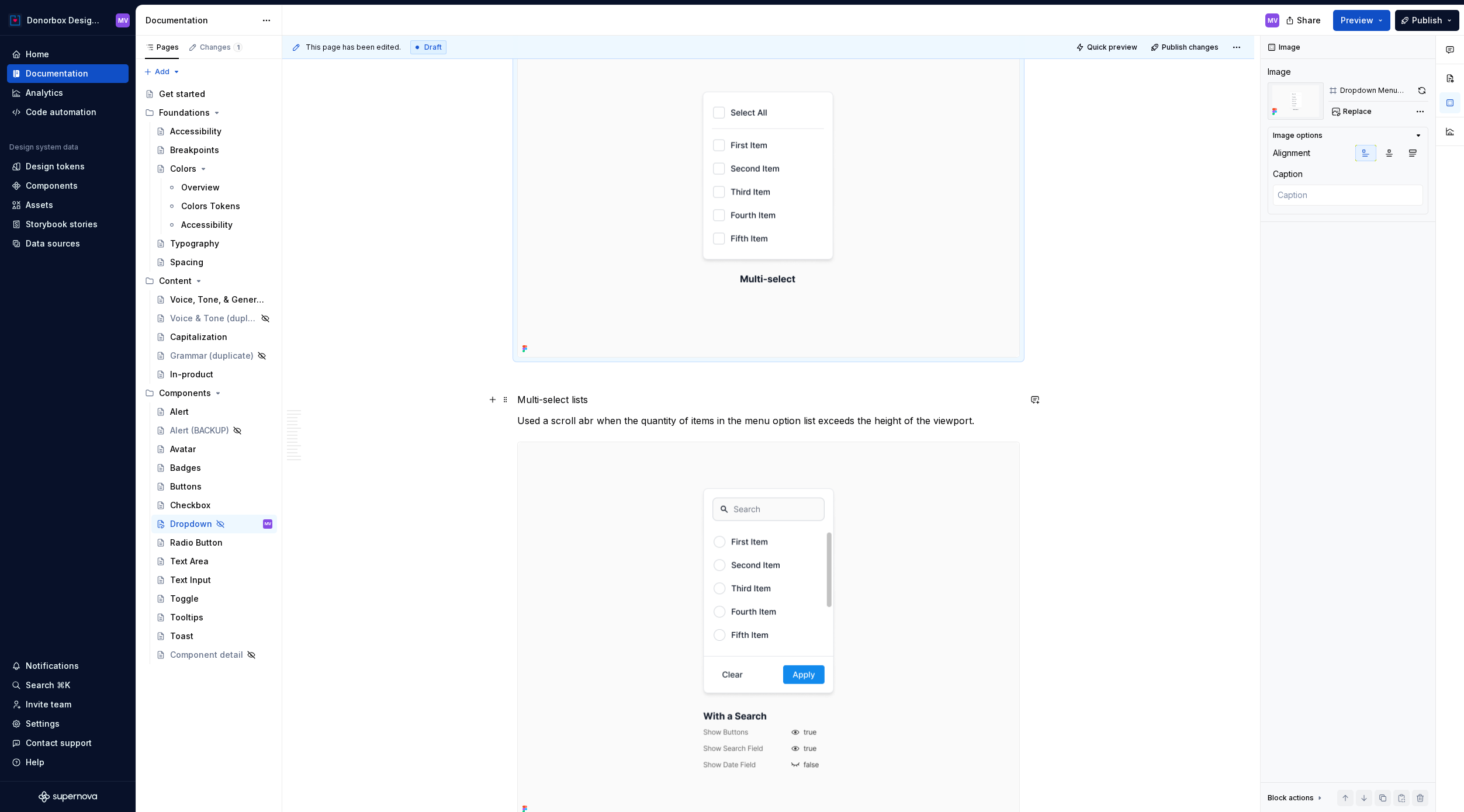
click at [572, 401] on p "Multi-select lists" at bounding box center [768, 400] width 502 height 14
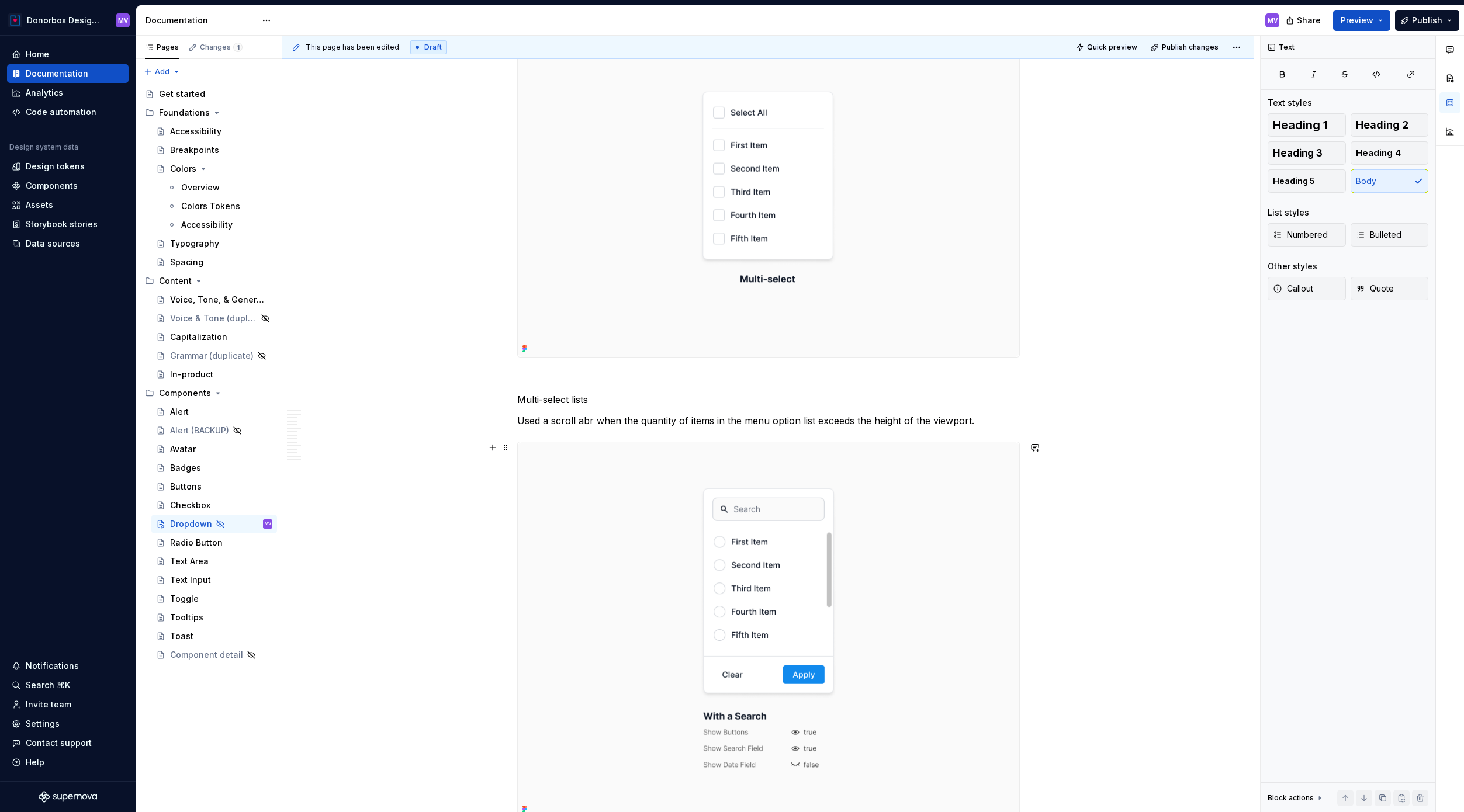
click at [559, 398] on p "Multi-select lists" at bounding box center [768, 400] width 502 height 14
click at [969, 419] on p "Used a scroll abr when the quantity of items in the menu option list exceeds th…" at bounding box center [768, 421] width 502 height 14
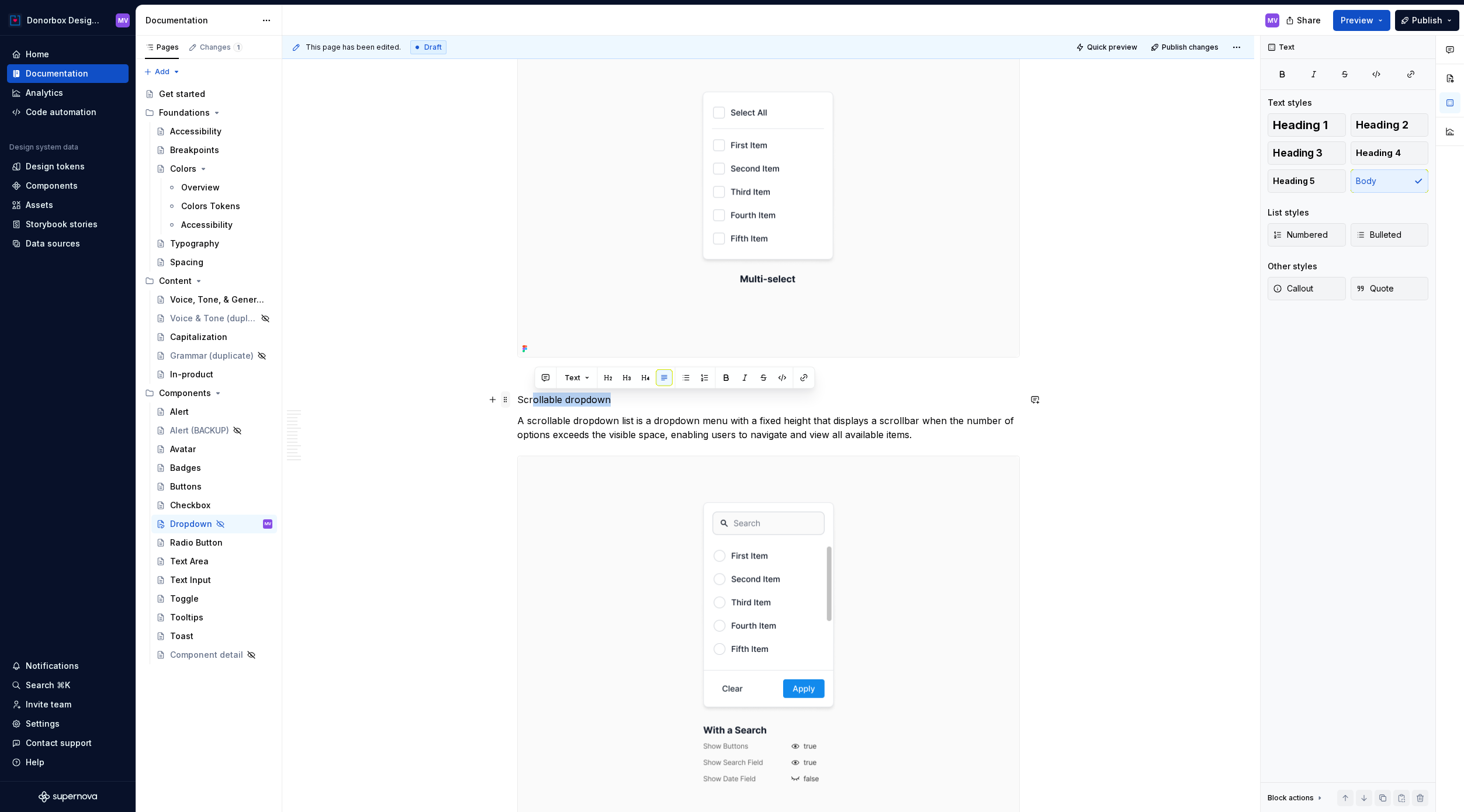
drag, startPoint x: 621, startPoint y: 402, endPoint x: 508, endPoint y: 400, distance: 113.0
click at [539, 398] on p "Scrollable dropdown" at bounding box center [768, 400] width 502 height 14
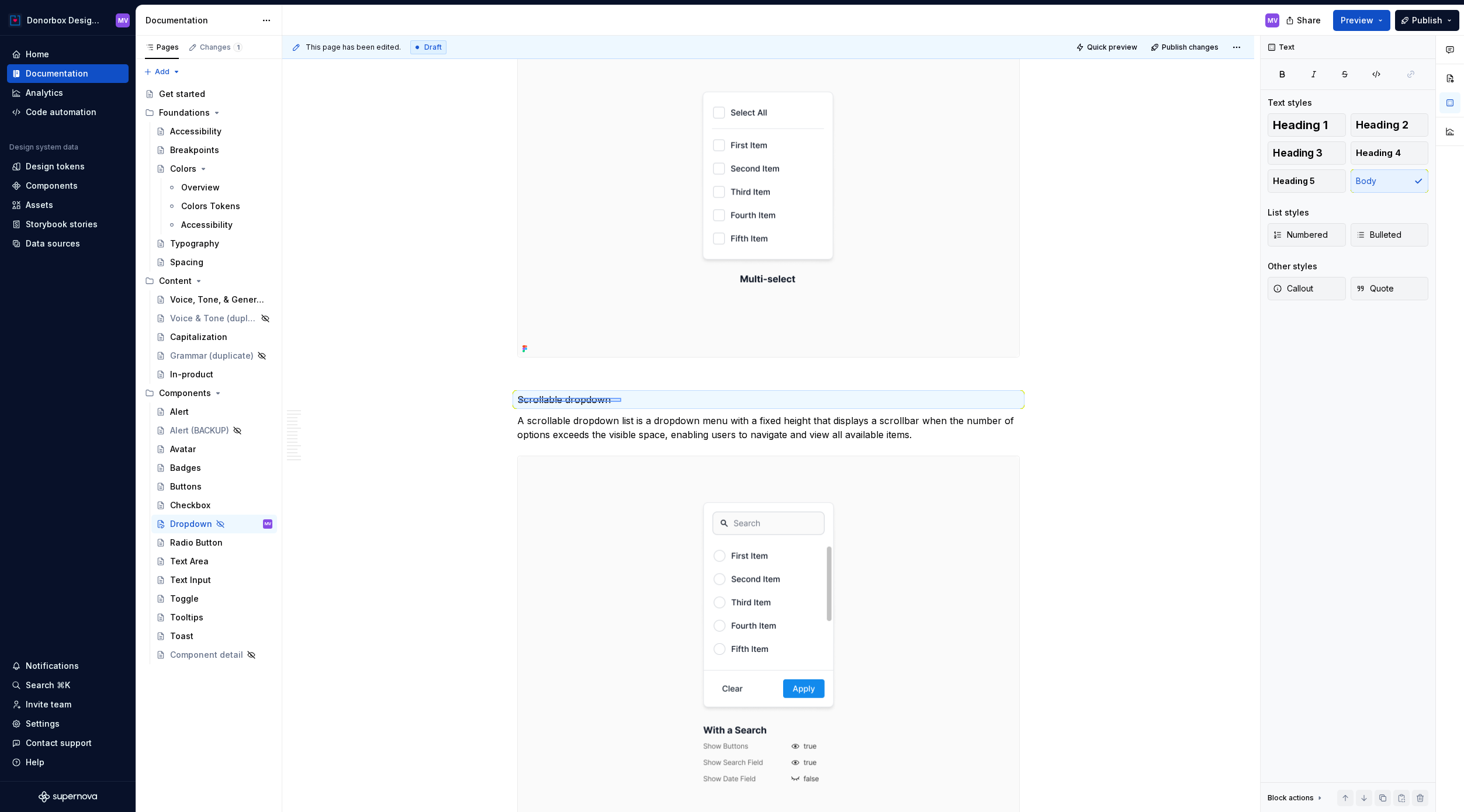
drag, startPoint x: 519, startPoint y: 398, endPoint x: 622, endPoint y: 402, distance: 103.1
click at [622, 402] on div "**********" at bounding box center [771, 424] width 978 height 777
click at [607, 400] on p "Scrollable dropdown" at bounding box center [768, 400] width 502 height 14
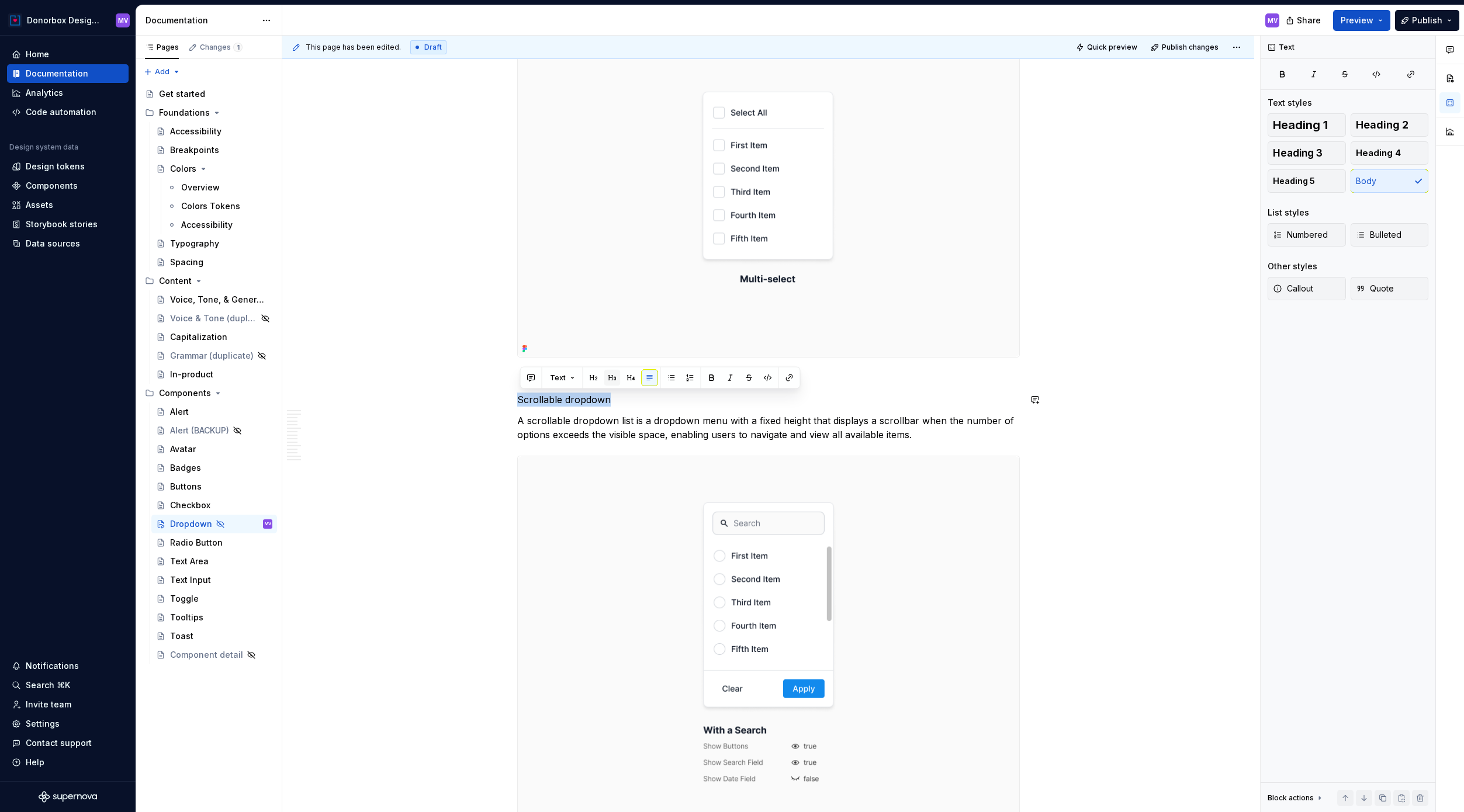
click at [611, 377] on button "button" at bounding box center [612, 377] width 16 height 16
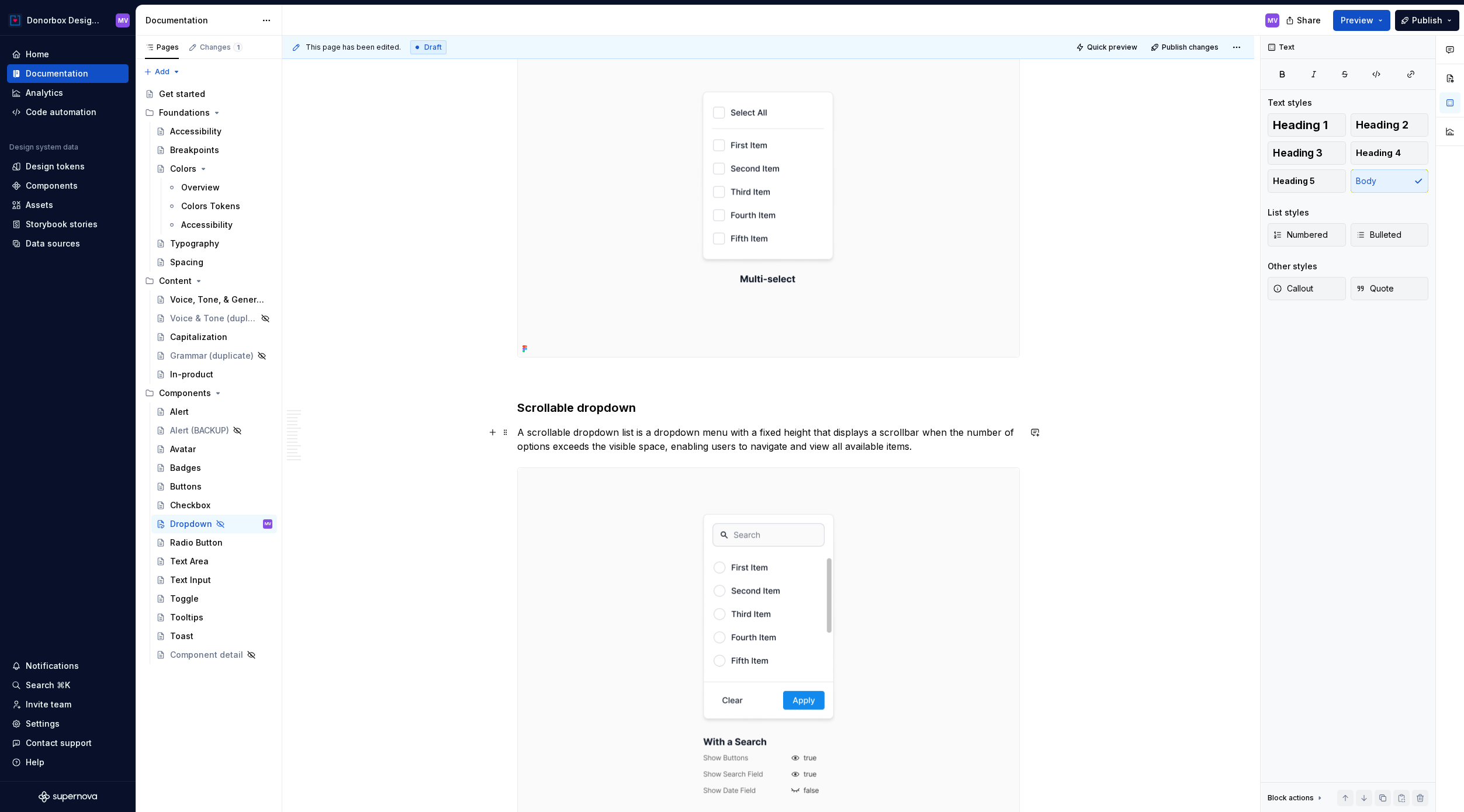
click at [931, 448] on p "A scrollable dropdown list is a dropdown menu with a fixed height that displays…" at bounding box center [768, 439] width 502 height 28
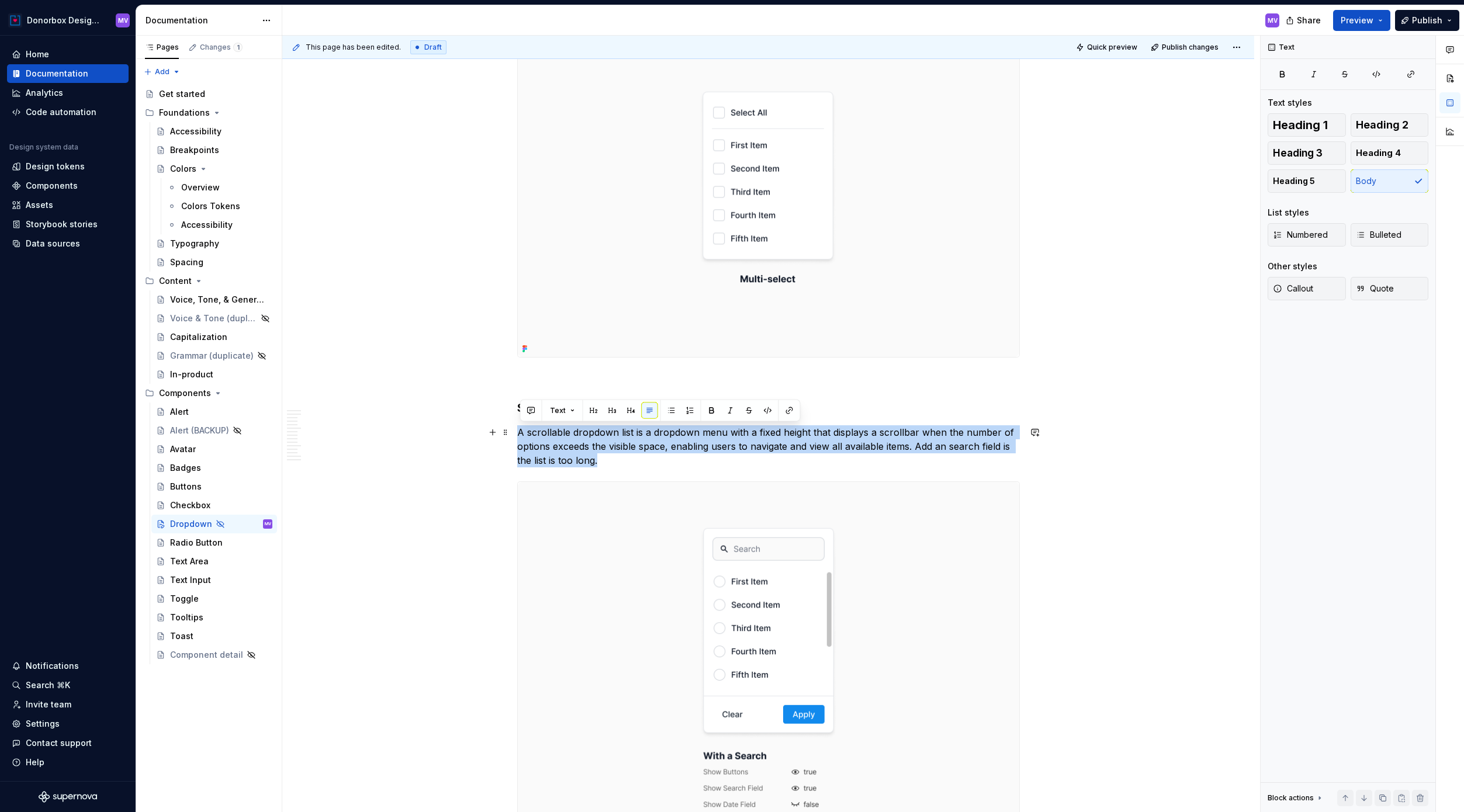
drag, startPoint x: 694, startPoint y: 454, endPoint x: 518, endPoint y: 432, distance: 177.4
copy p "A scrollable dropdown list is a dropdown menu with a fixed height that displays…"
click at [607, 459] on p "A scrollable dropdown list is a dropdown menu with a fixed height that displays…" at bounding box center [768, 446] width 502 height 42
drag, startPoint x: 610, startPoint y: 462, endPoint x: 518, endPoint y: 433, distance: 96.5
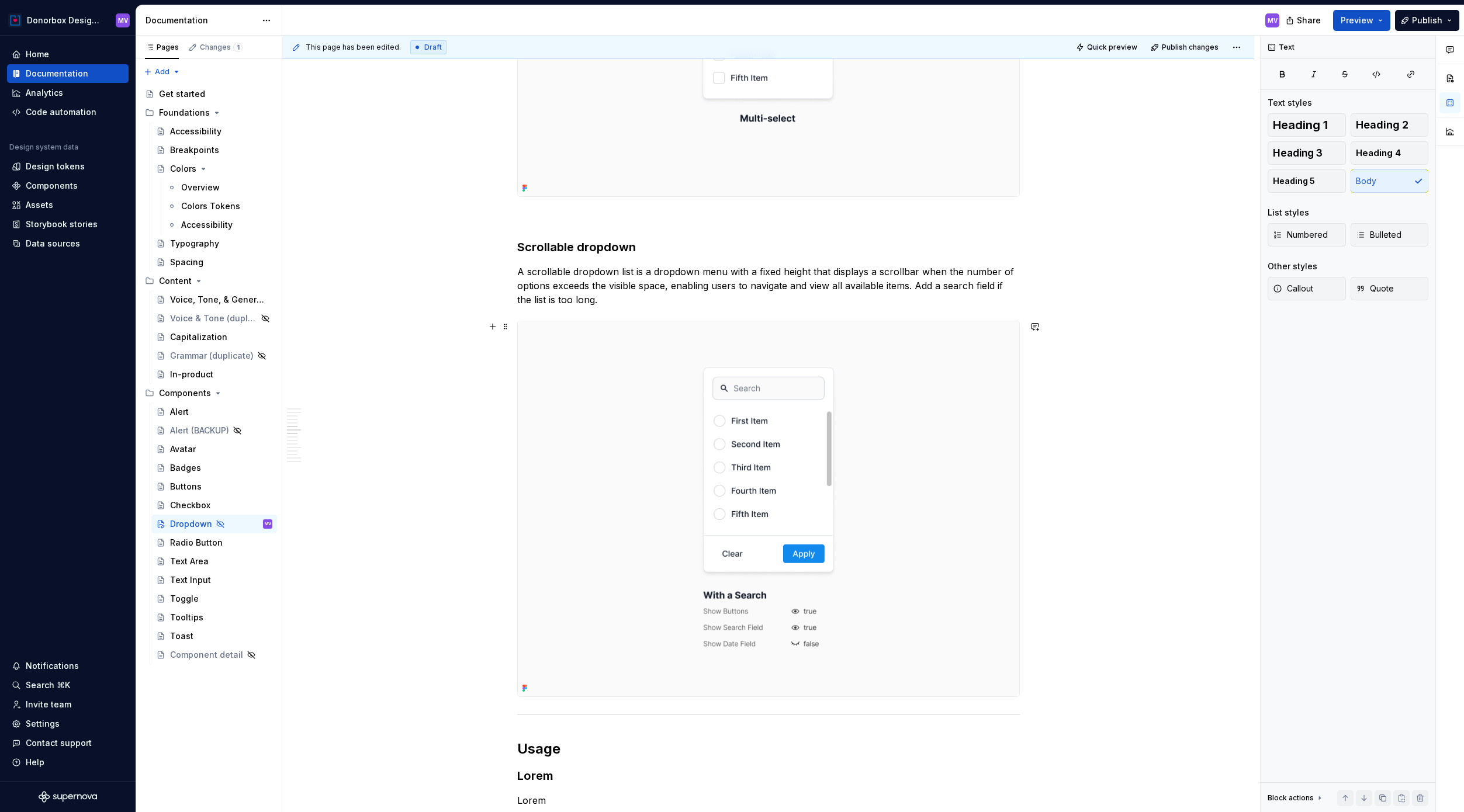
scroll to position [2192, 0]
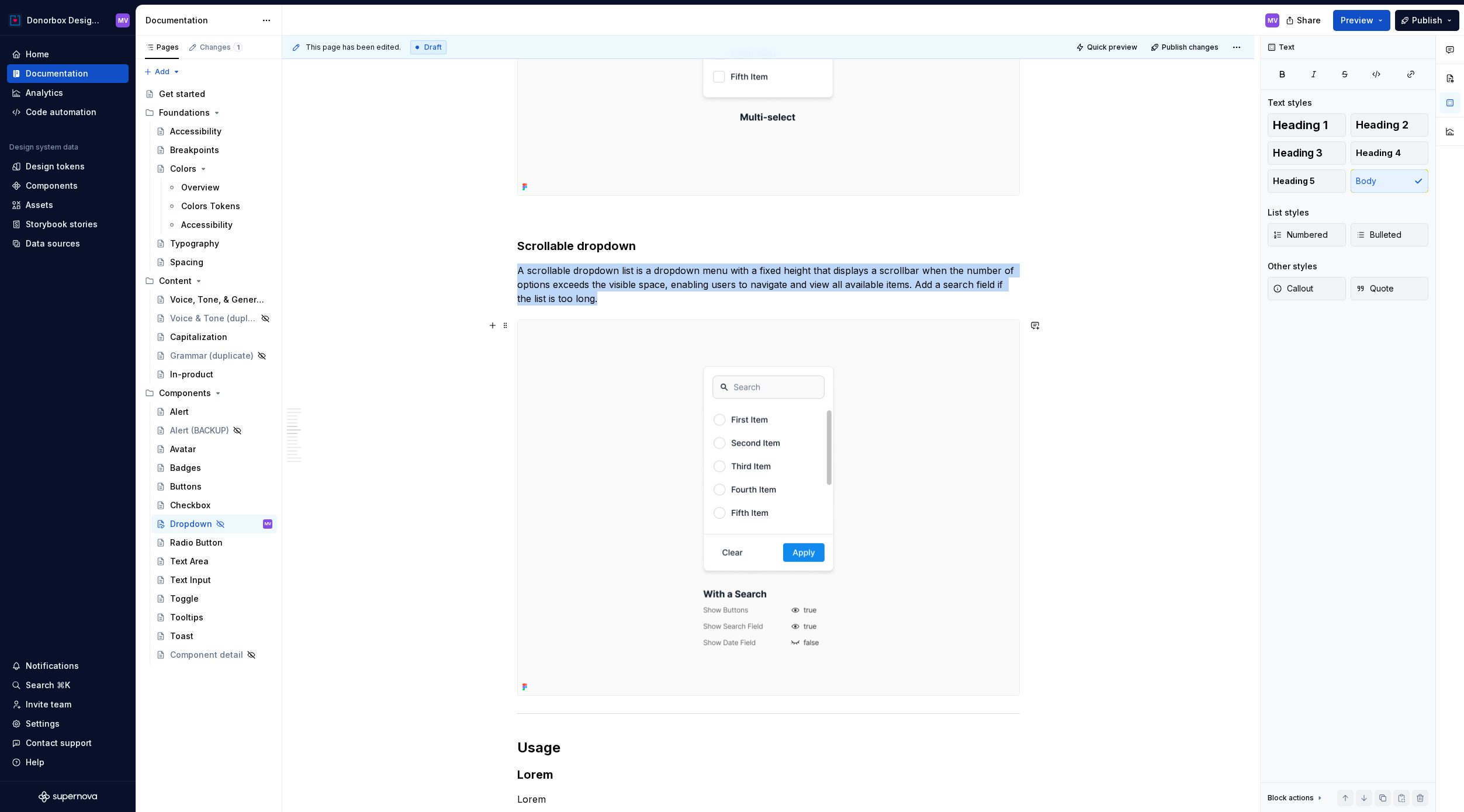
click at [779, 555] on img at bounding box center [768, 508] width 502 height 376
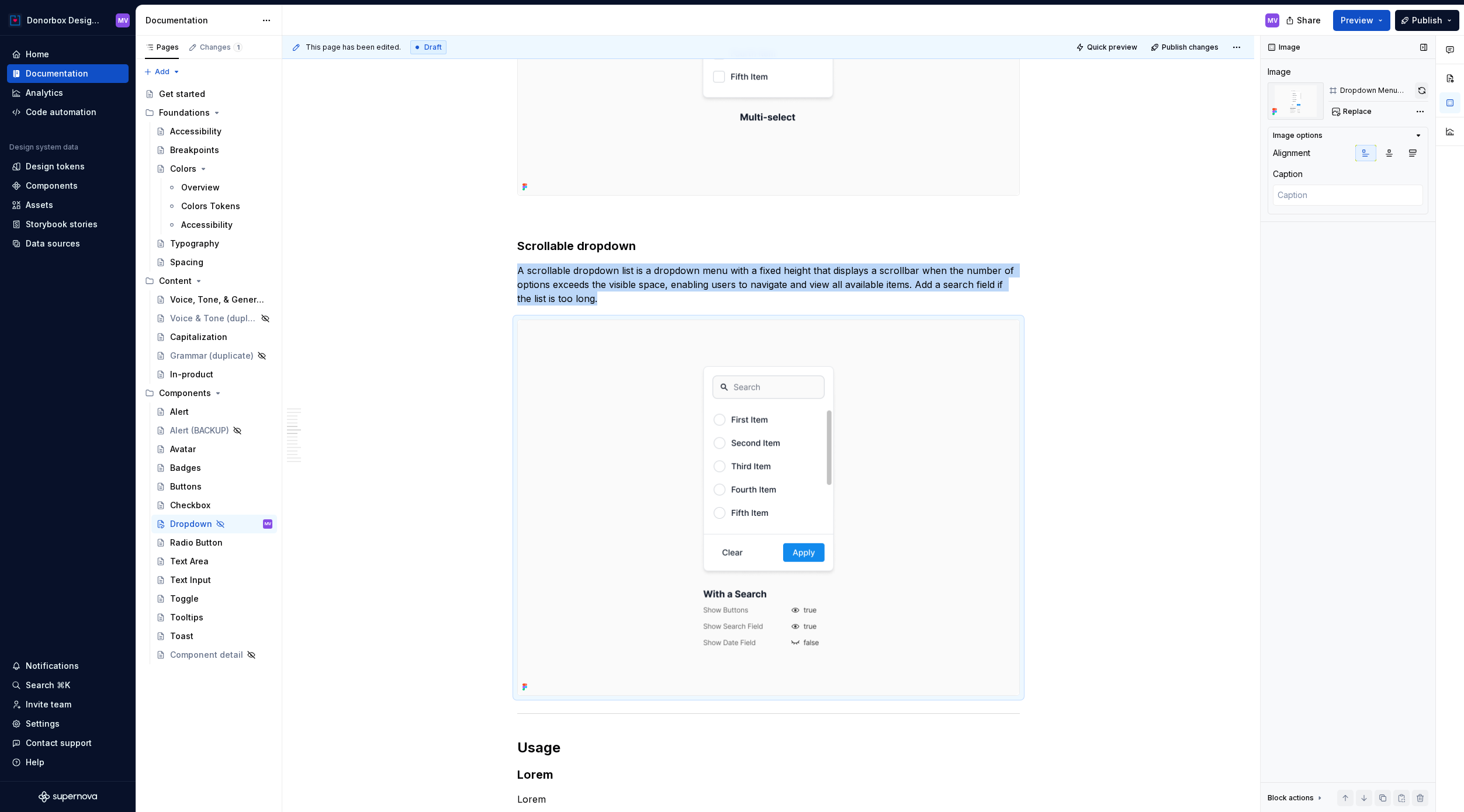
click at [1110, 93] on button "button" at bounding box center [1421, 90] width 13 height 16
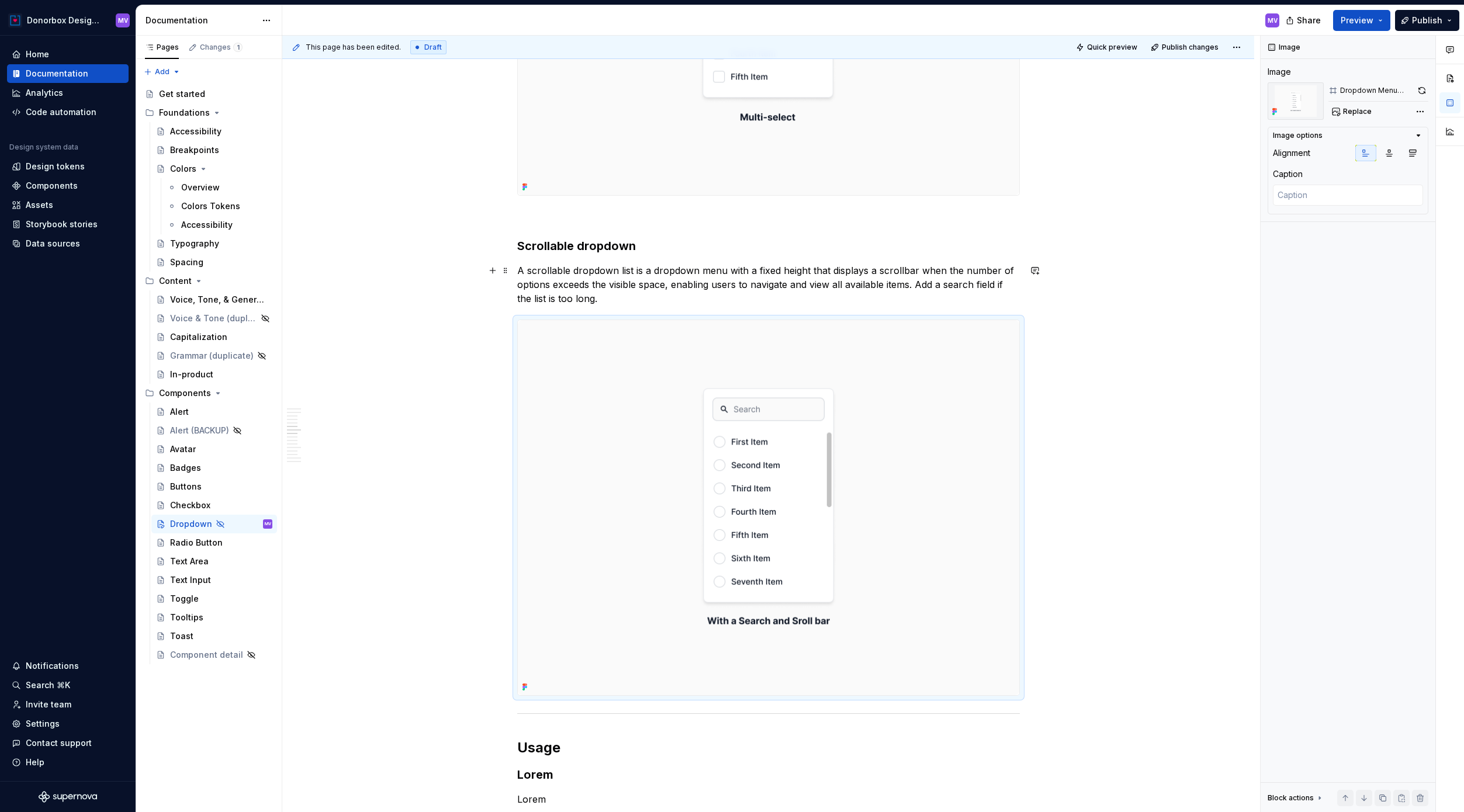
click at [832, 290] on p "A scrollable dropdown list is a dropdown menu with a fixed height that displays…" at bounding box center [768, 285] width 502 height 42
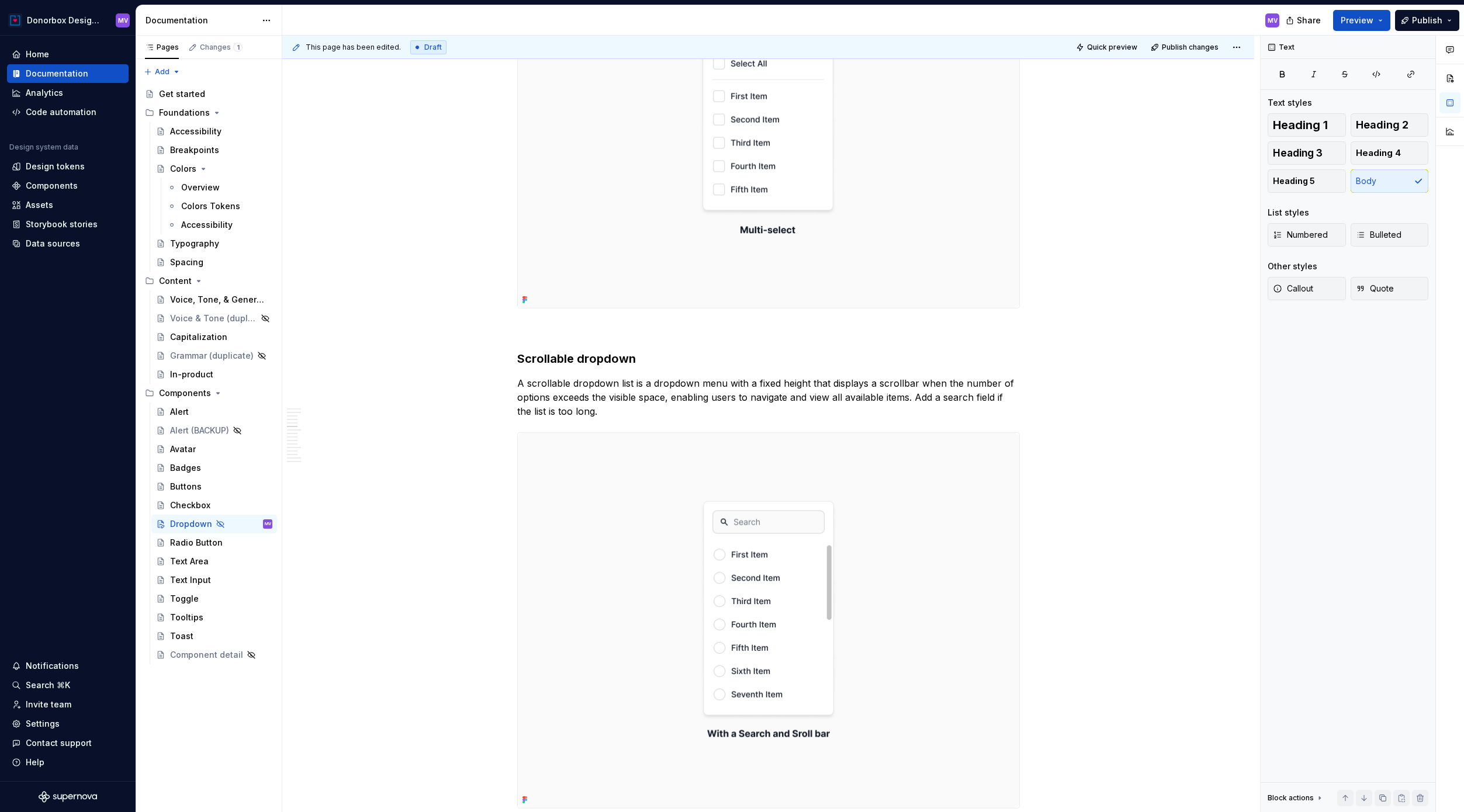
scroll to position [2090, 0]
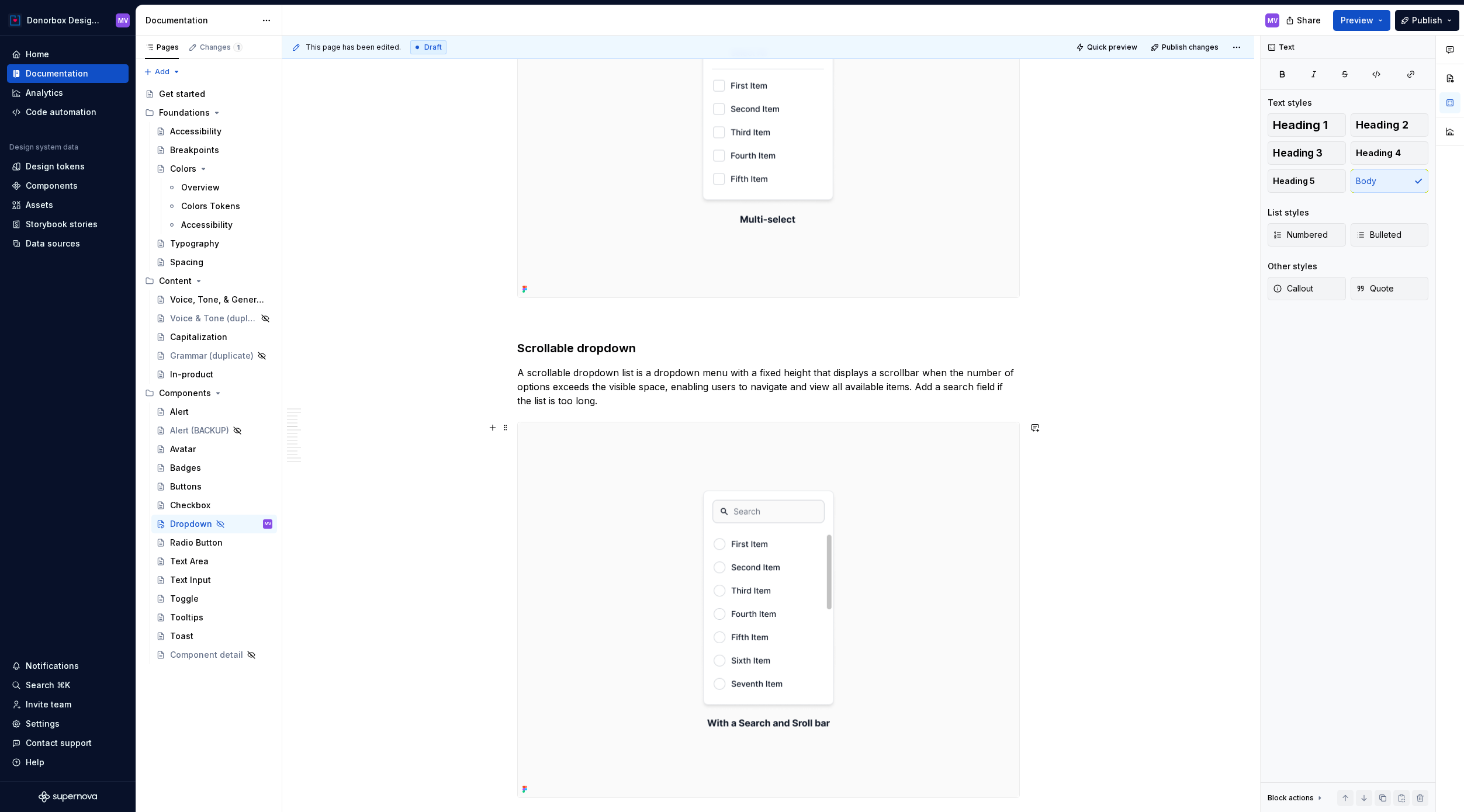
click at [764, 587] on img at bounding box center [768, 610] width 502 height 376
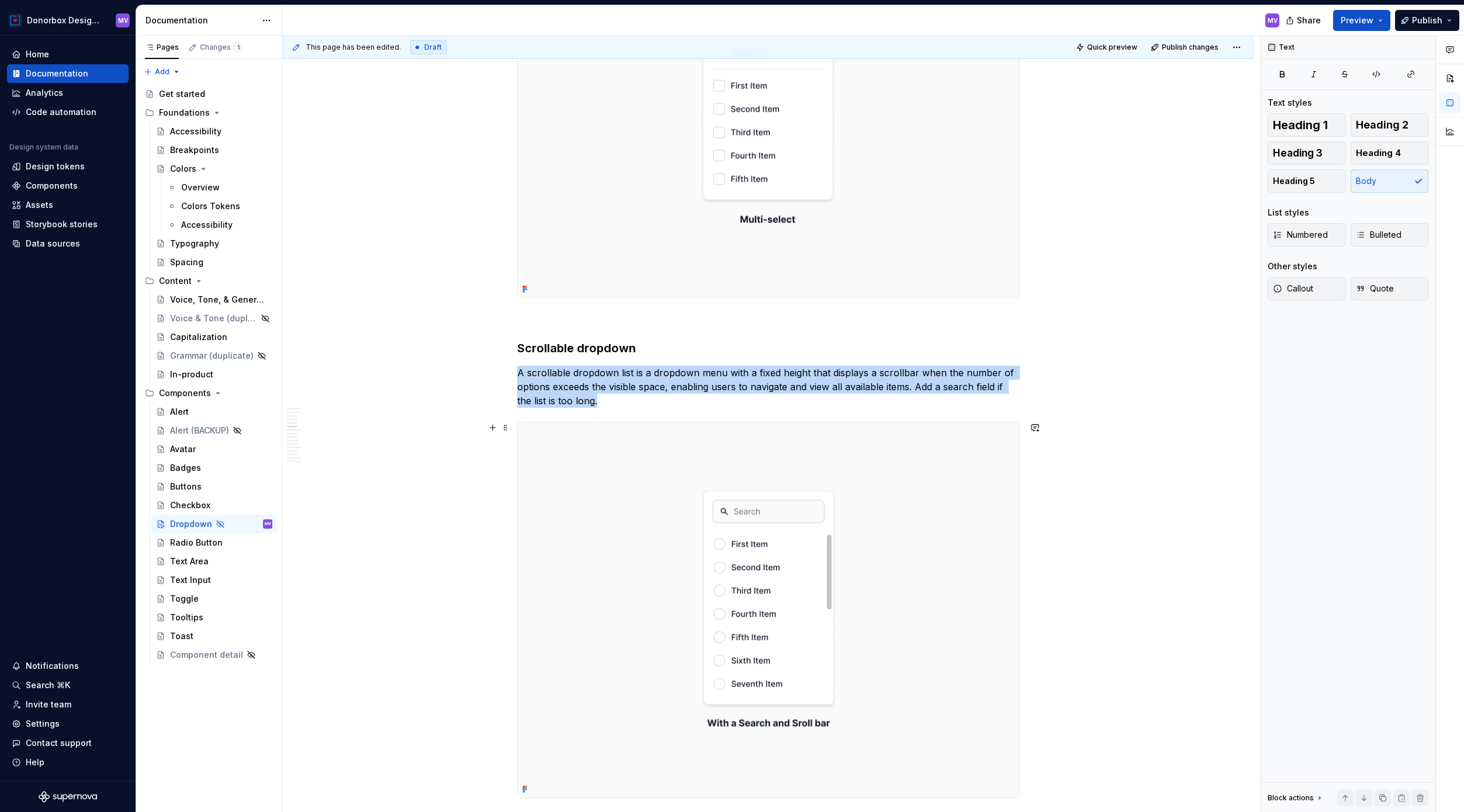
click at [764, 587] on img at bounding box center [768, 610] width 502 height 376
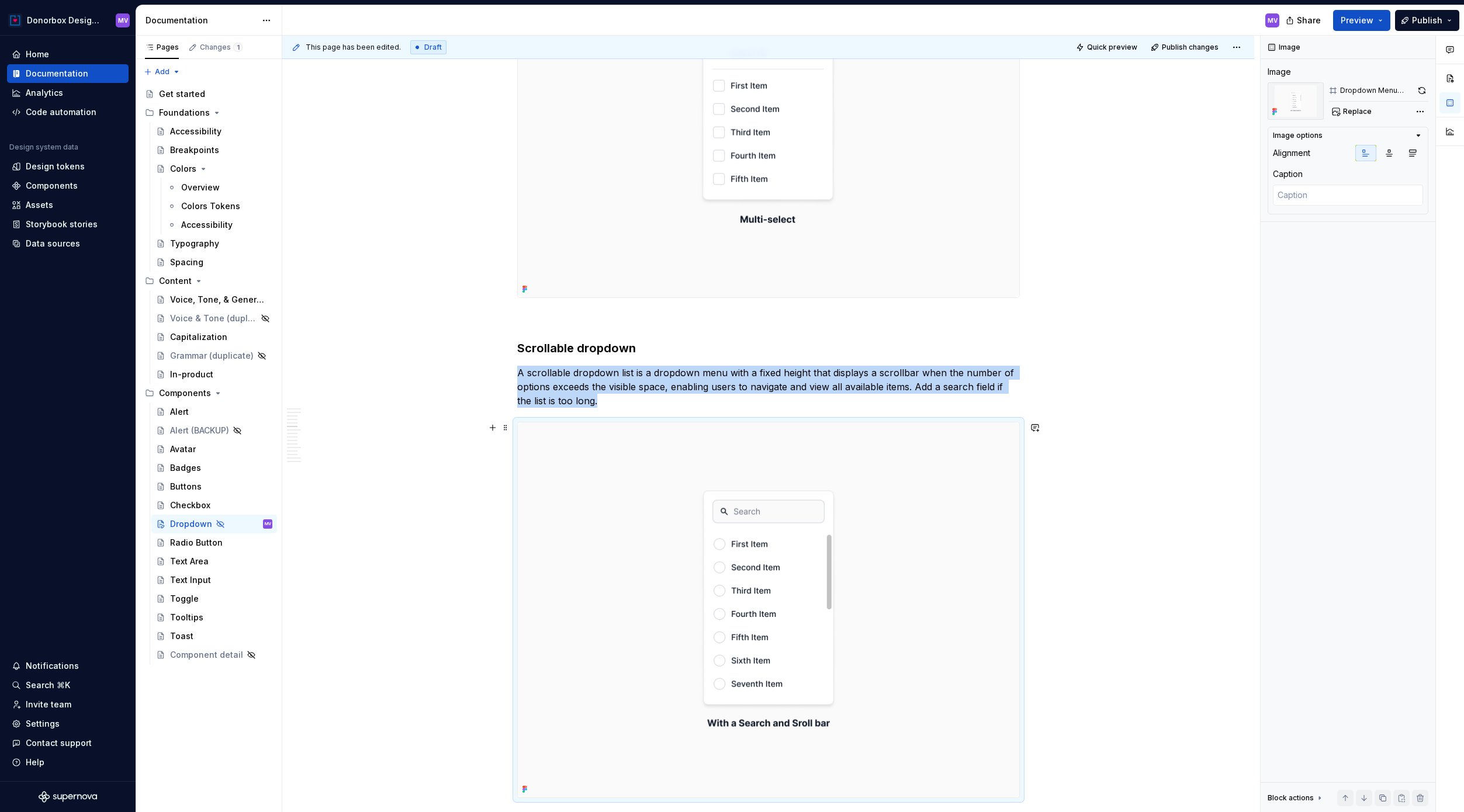
click at [764, 587] on img at bounding box center [768, 610] width 502 height 376
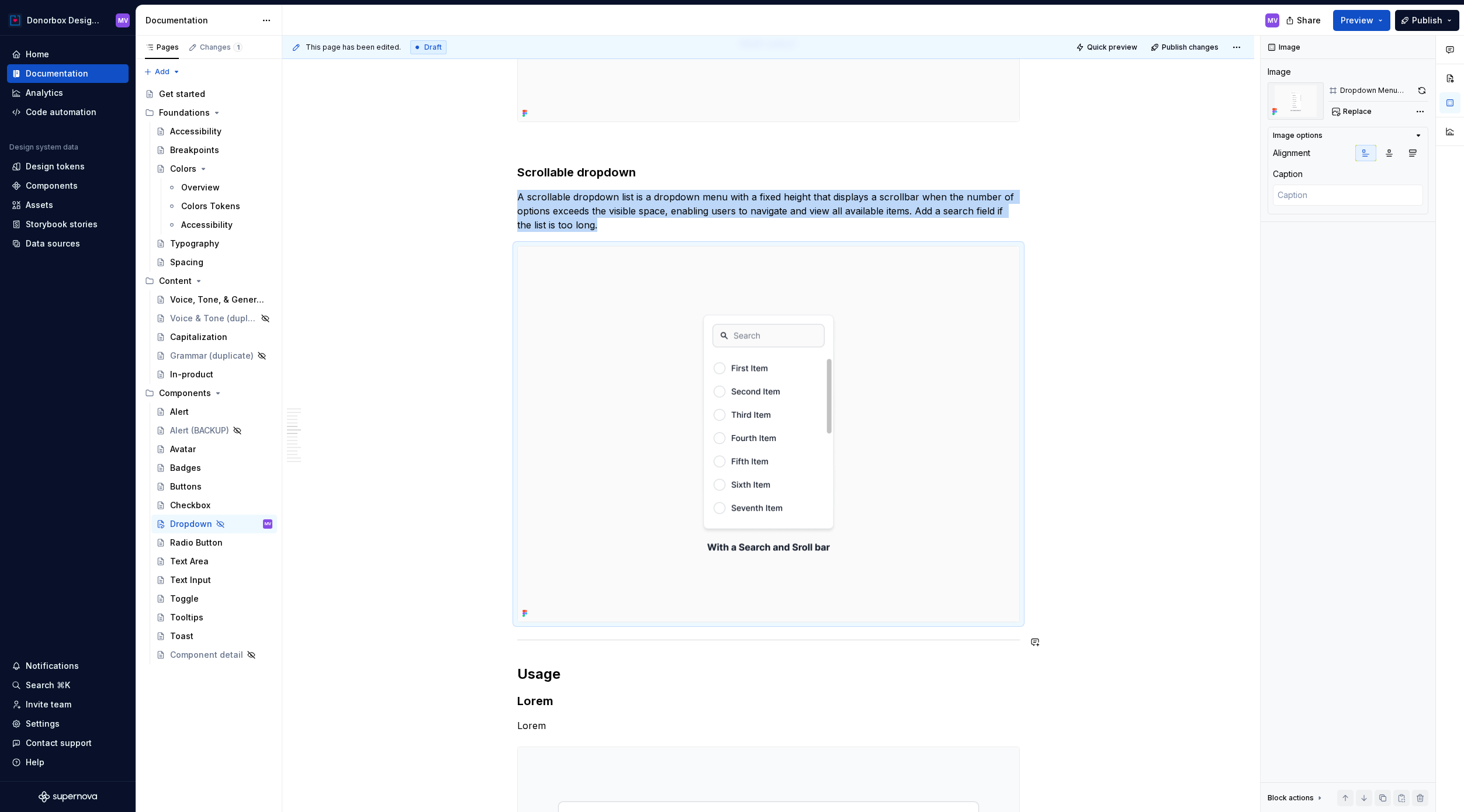
scroll to position [2309, 0]
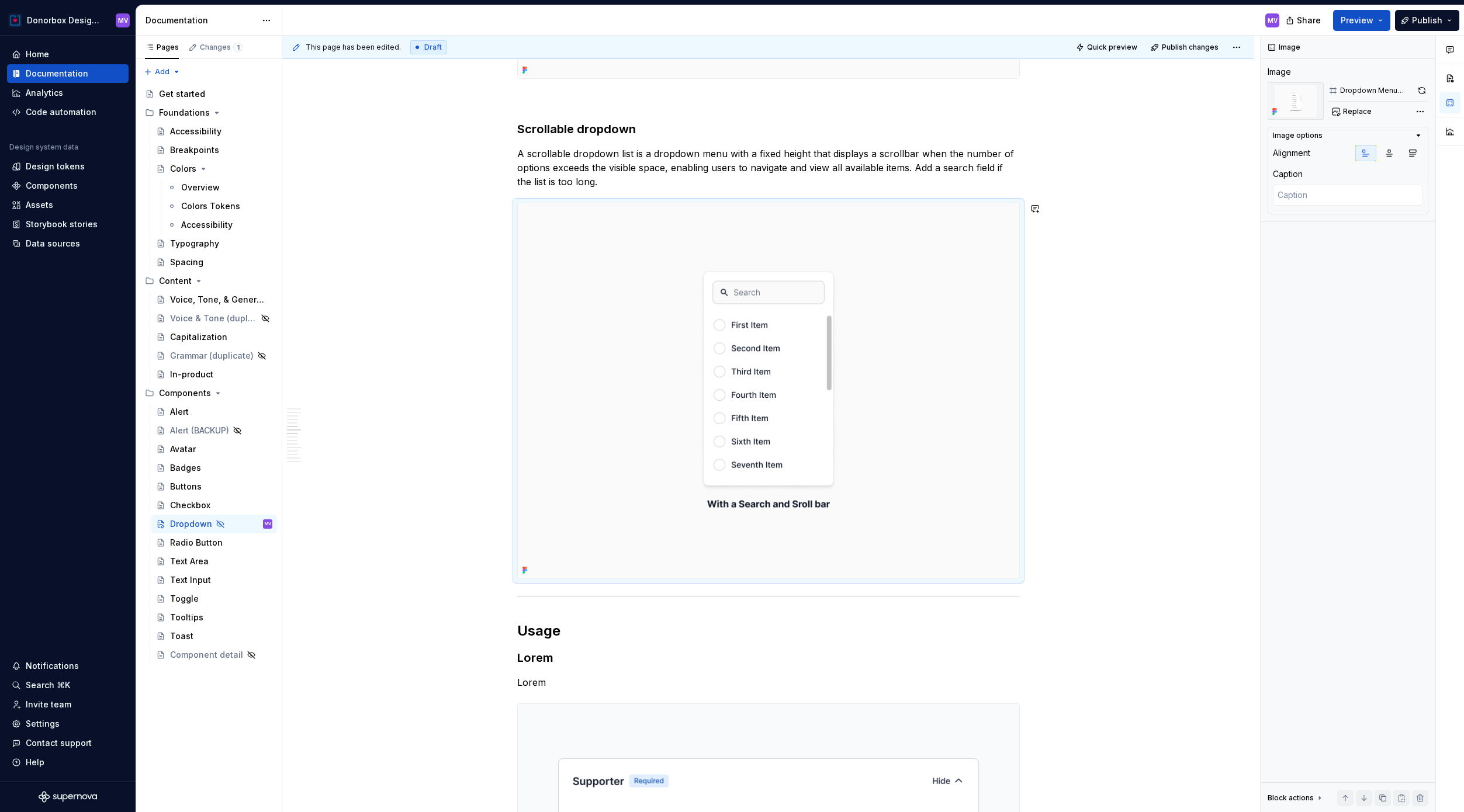
click at [673, 191] on div "**********" at bounding box center [768, 657] width 502 height 5449
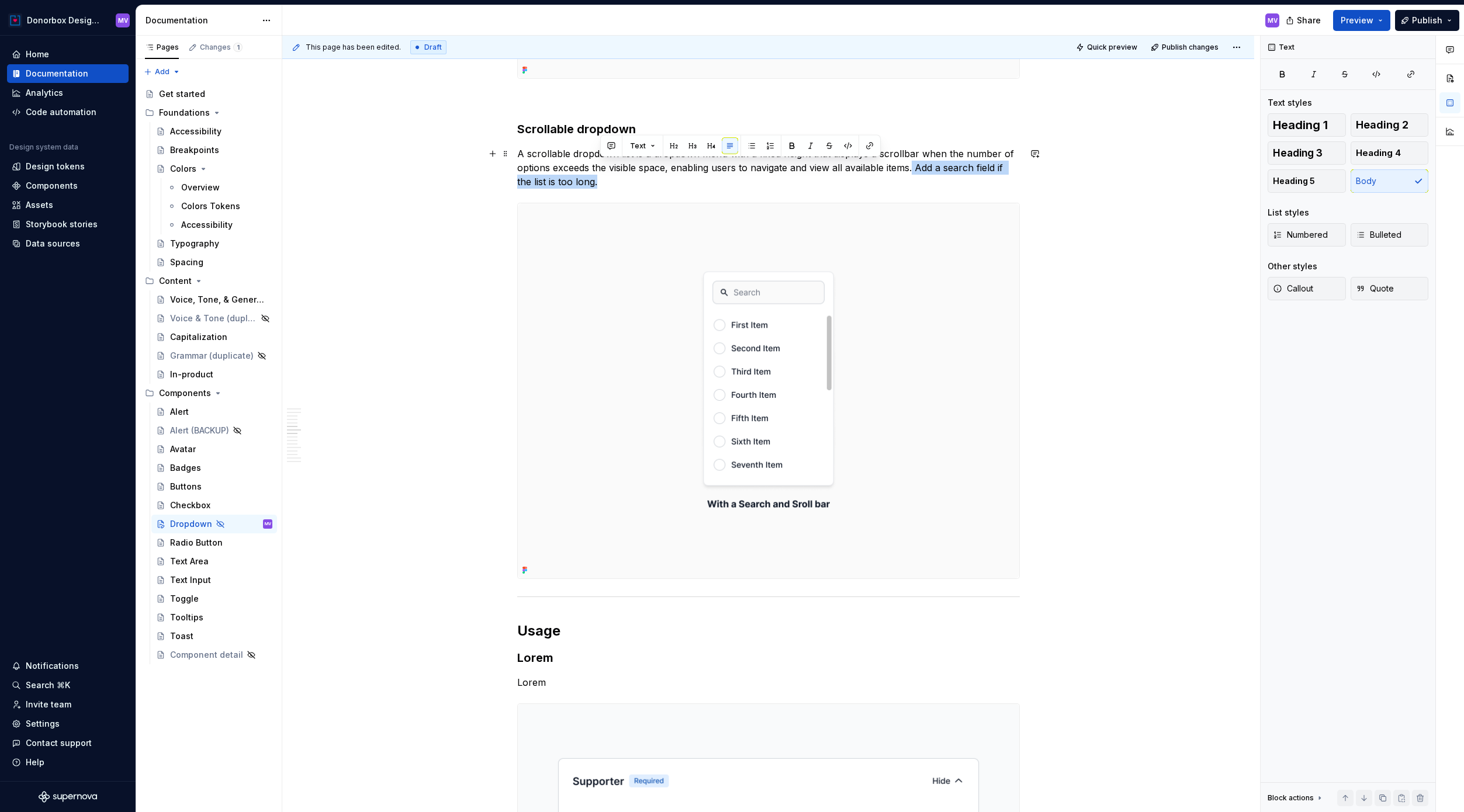
drag, startPoint x: 916, startPoint y: 166, endPoint x: 951, endPoint y: 185, distance: 39.8
click at [951, 186] on p "A scrollable dropdown list is a dropdown menu with a fixed height that displays…" at bounding box center [768, 168] width 502 height 42
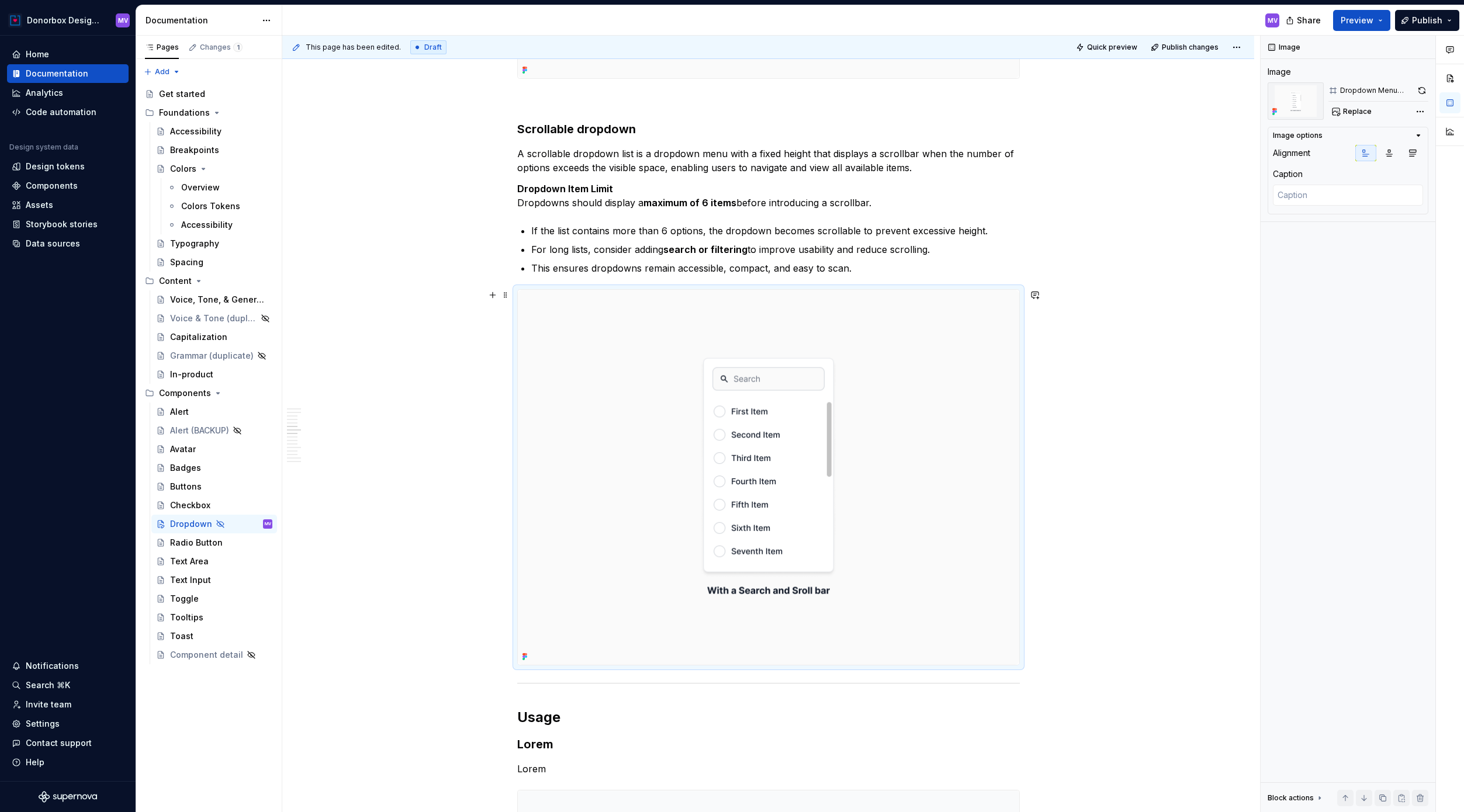
click at [739, 383] on img at bounding box center [768, 478] width 502 height 376
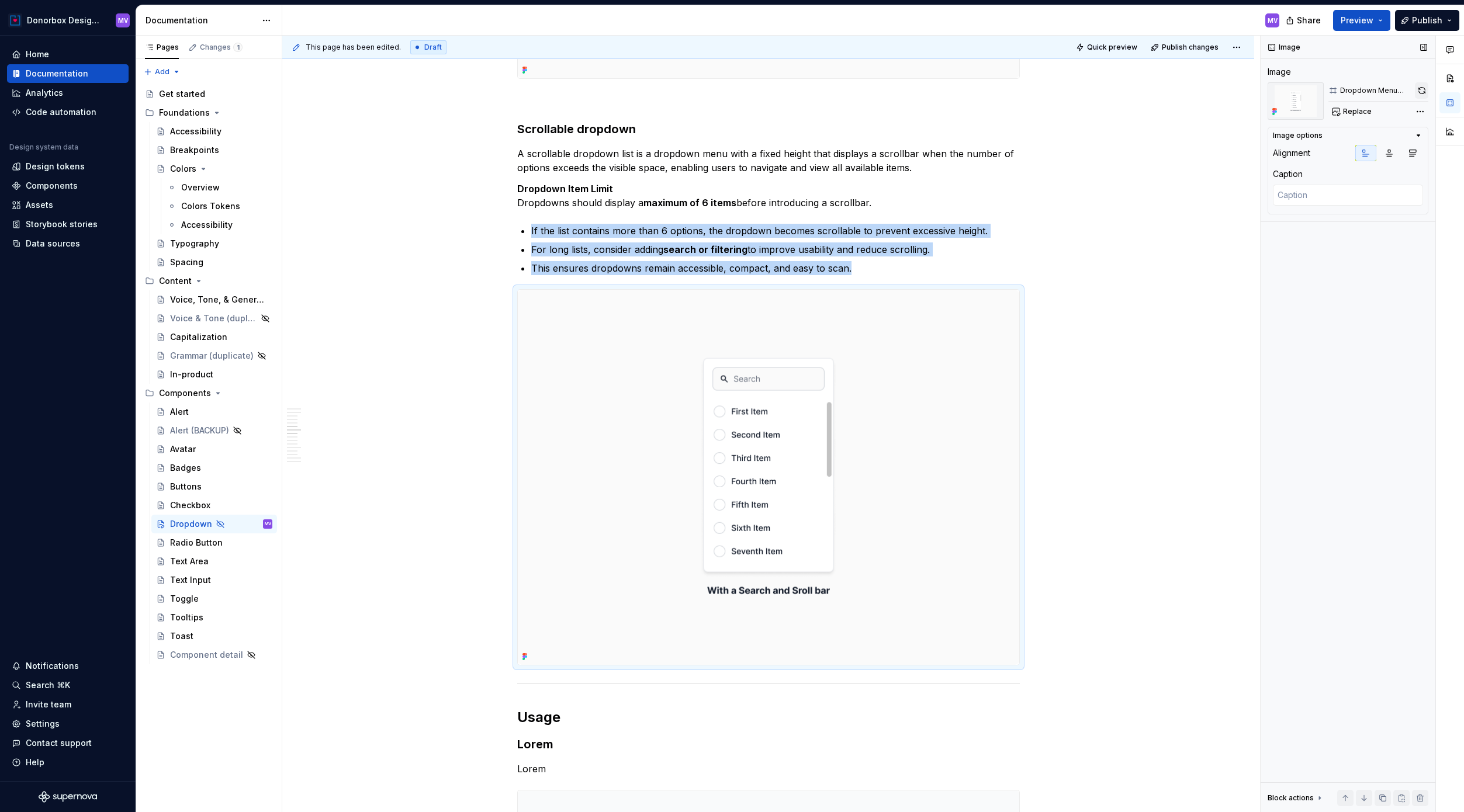
click at [1110, 92] on button "button" at bounding box center [1421, 90] width 13 height 16
click at [1013, 367] on img at bounding box center [768, 478] width 502 height 376
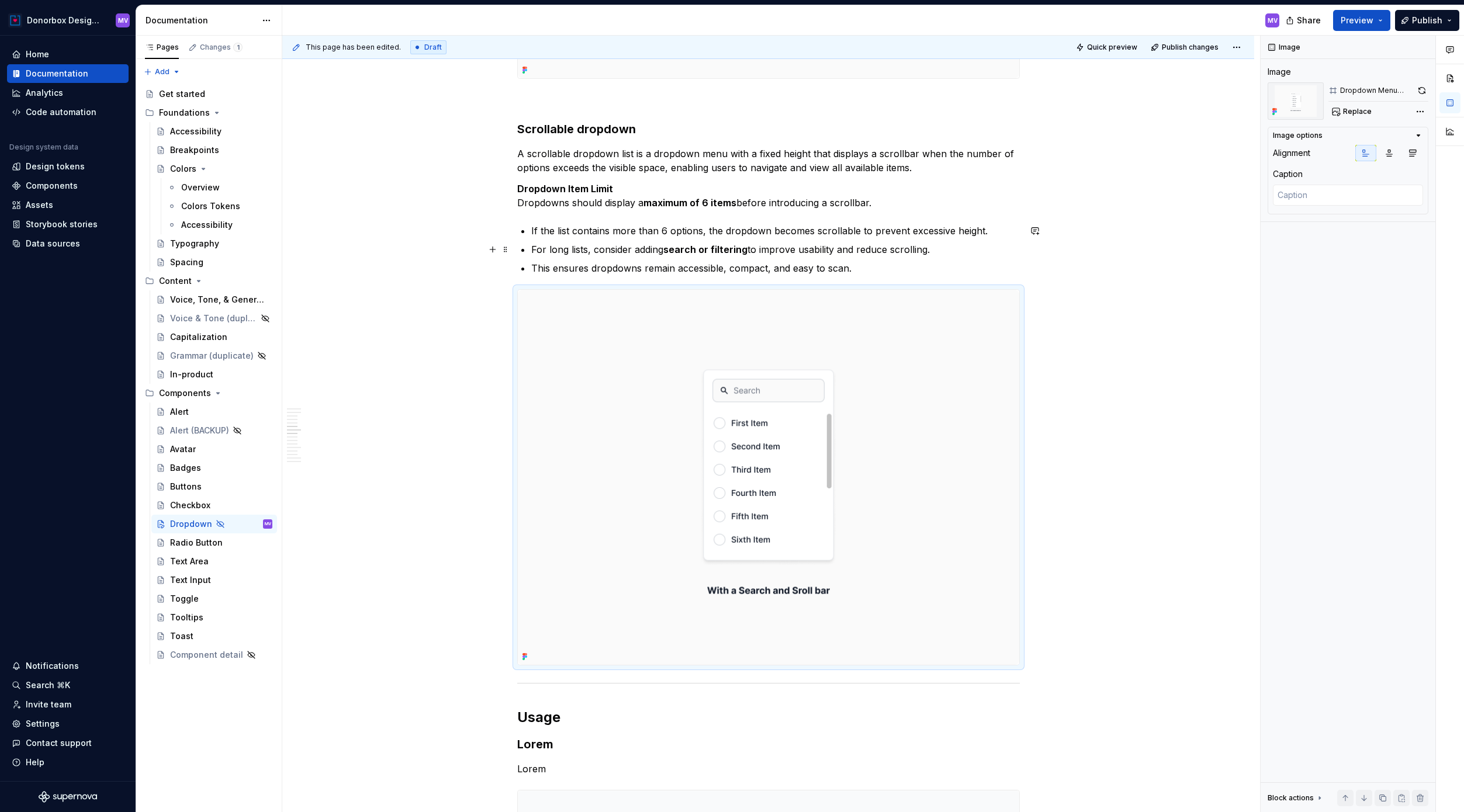
click at [740, 248] on strong "search or filtering" at bounding box center [705, 249] width 84 height 12
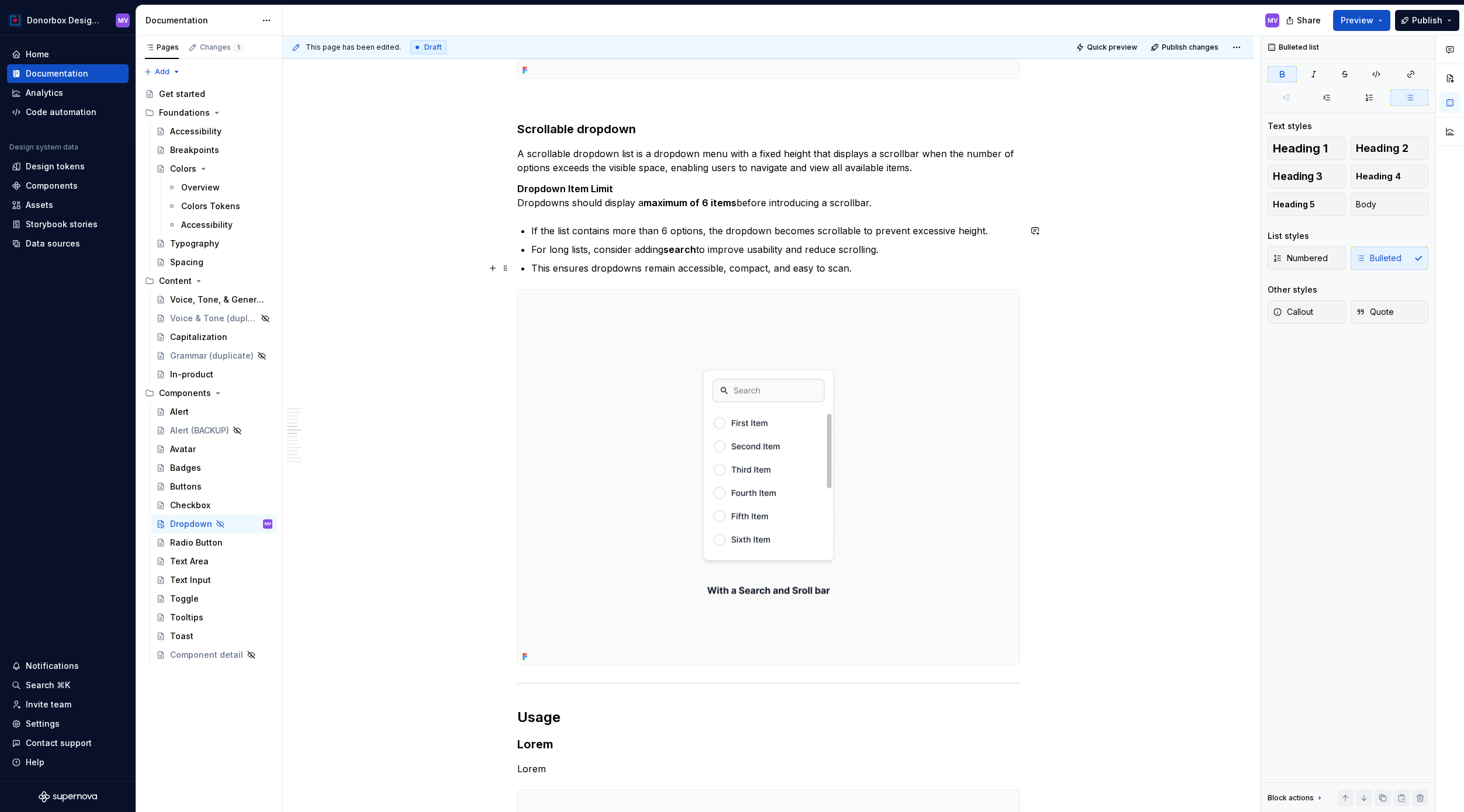
click at [884, 269] on p "This ensures dropdowns remain accessible, compact, and easy to scan." at bounding box center [775, 268] width 488 height 14
click at [558, 203] on p "Dropdown Item Limit Dropdowns should display a maximum of 6 items before introd…" at bounding box center [768, 196] width 502 height 28
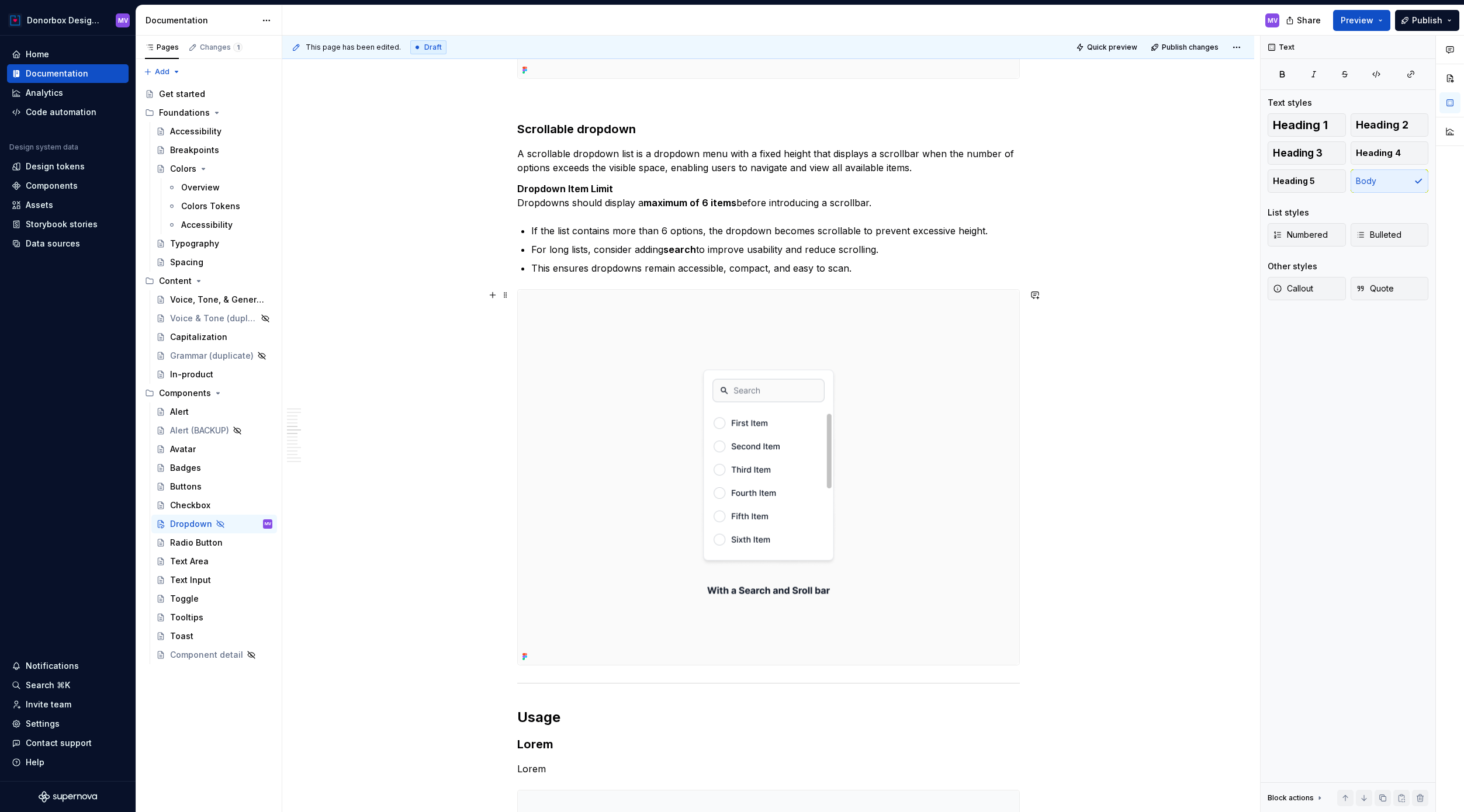
click at [1101, 416] on div "**********" at bounding box center [767, 815] width 972 height 5821
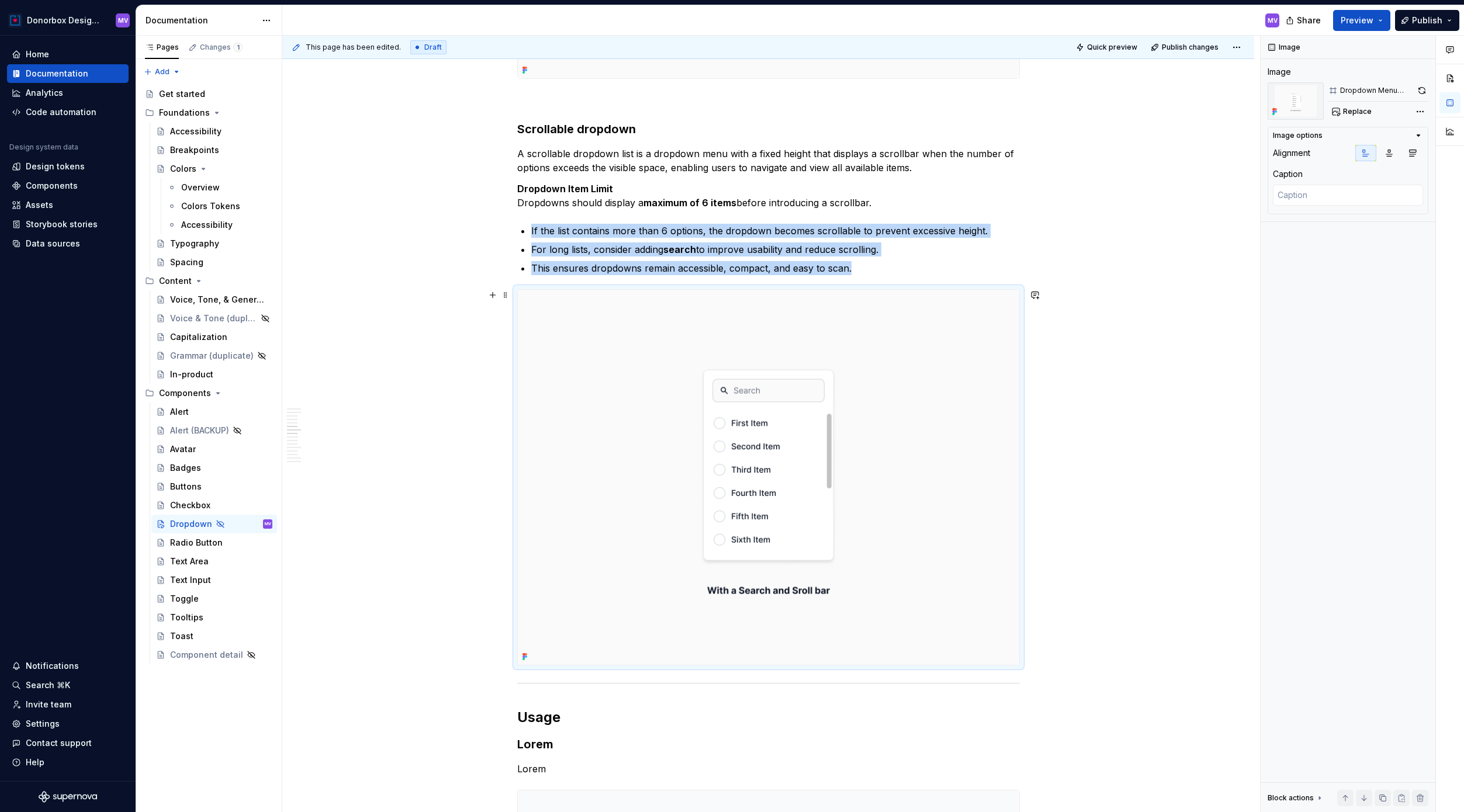
click at [1101, 416] on div "**********" at bounding box center [767, 815] width 972 height 5821
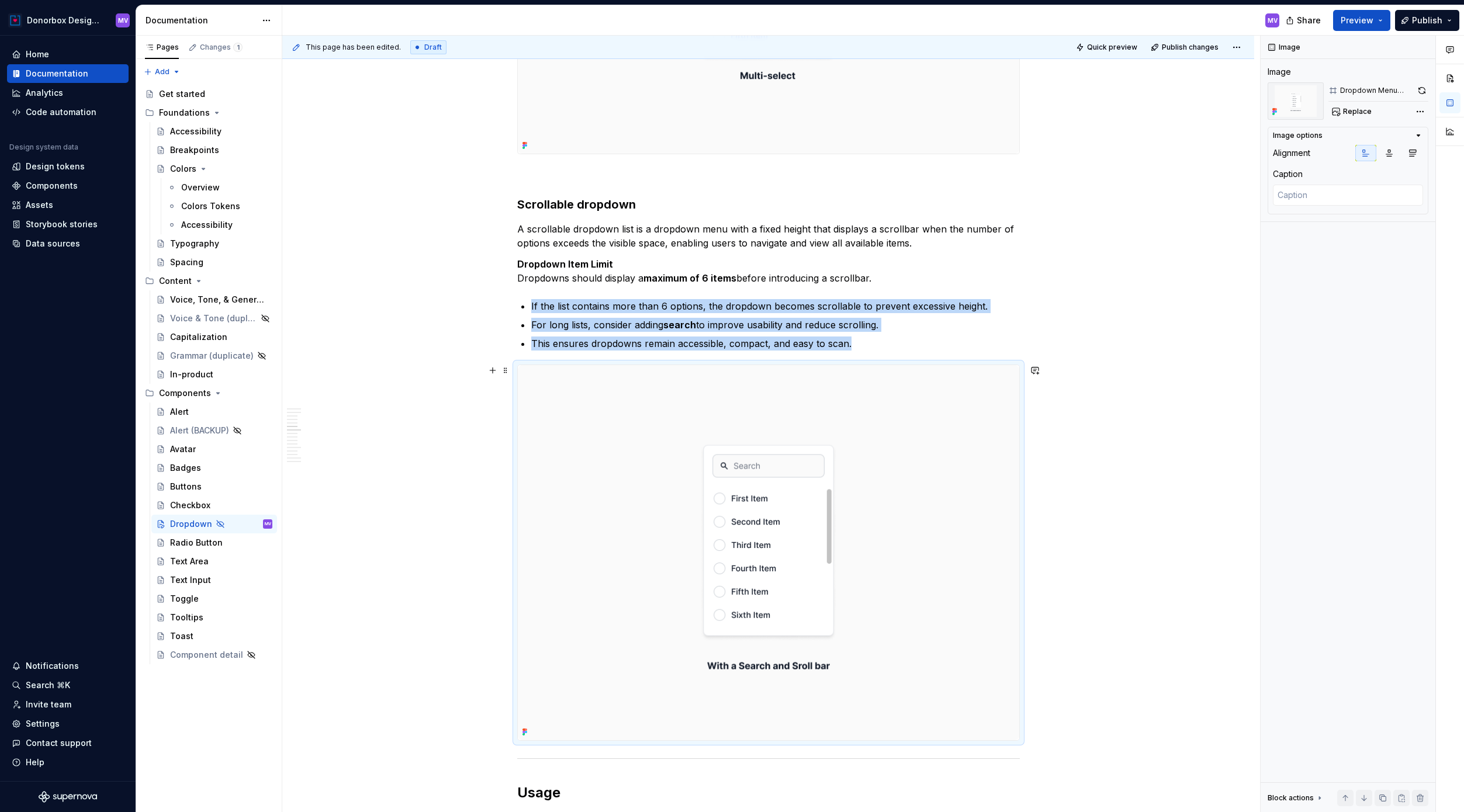
scroll to position [2221, 0]
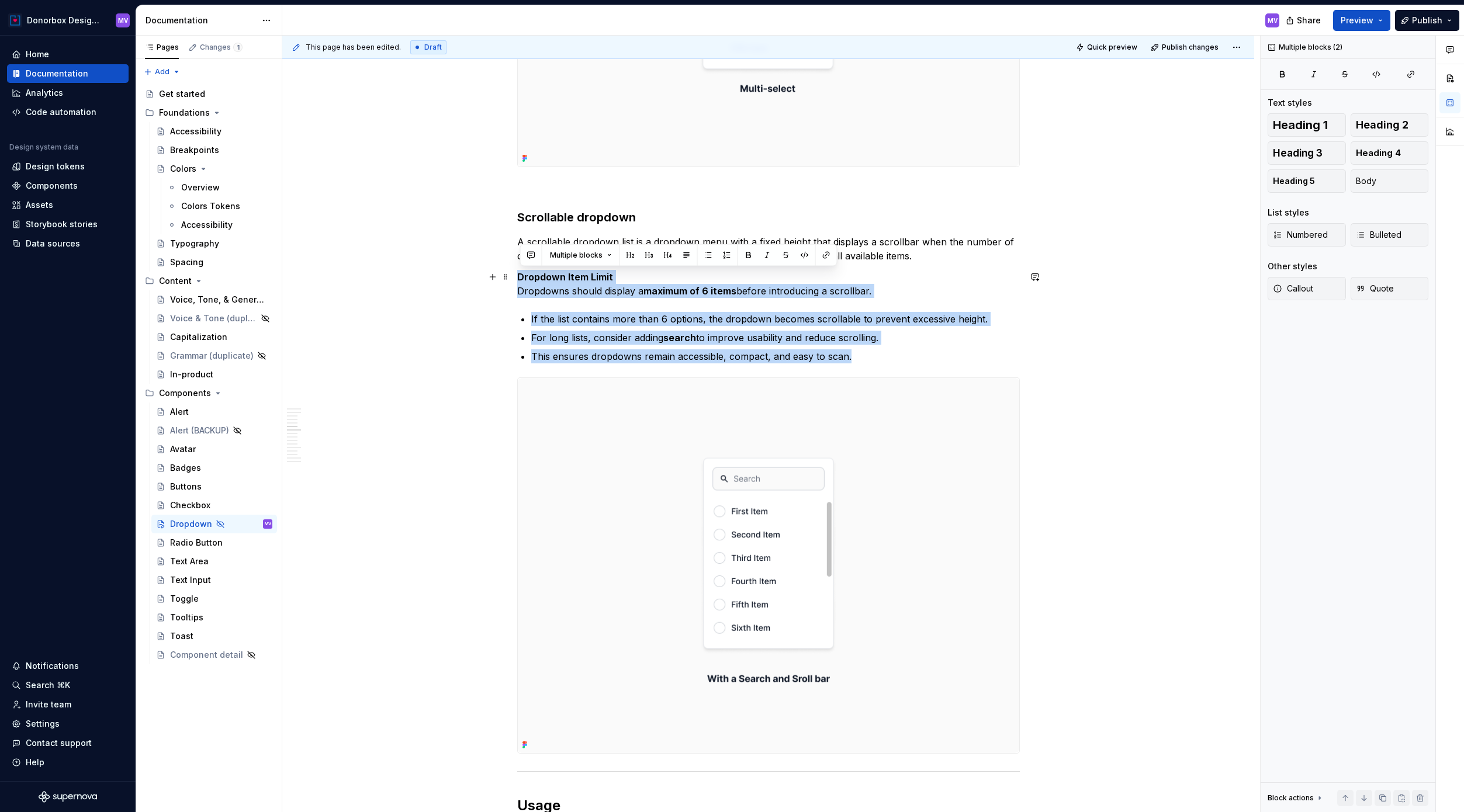
drag, startPoint x: 865, startPoint y: 353, endPoint x: 516, endPoint y: 280, distance: 356.6
copy div "Dropdown Item Limit Dropdowns should display a maximum of 6 items before introd…"
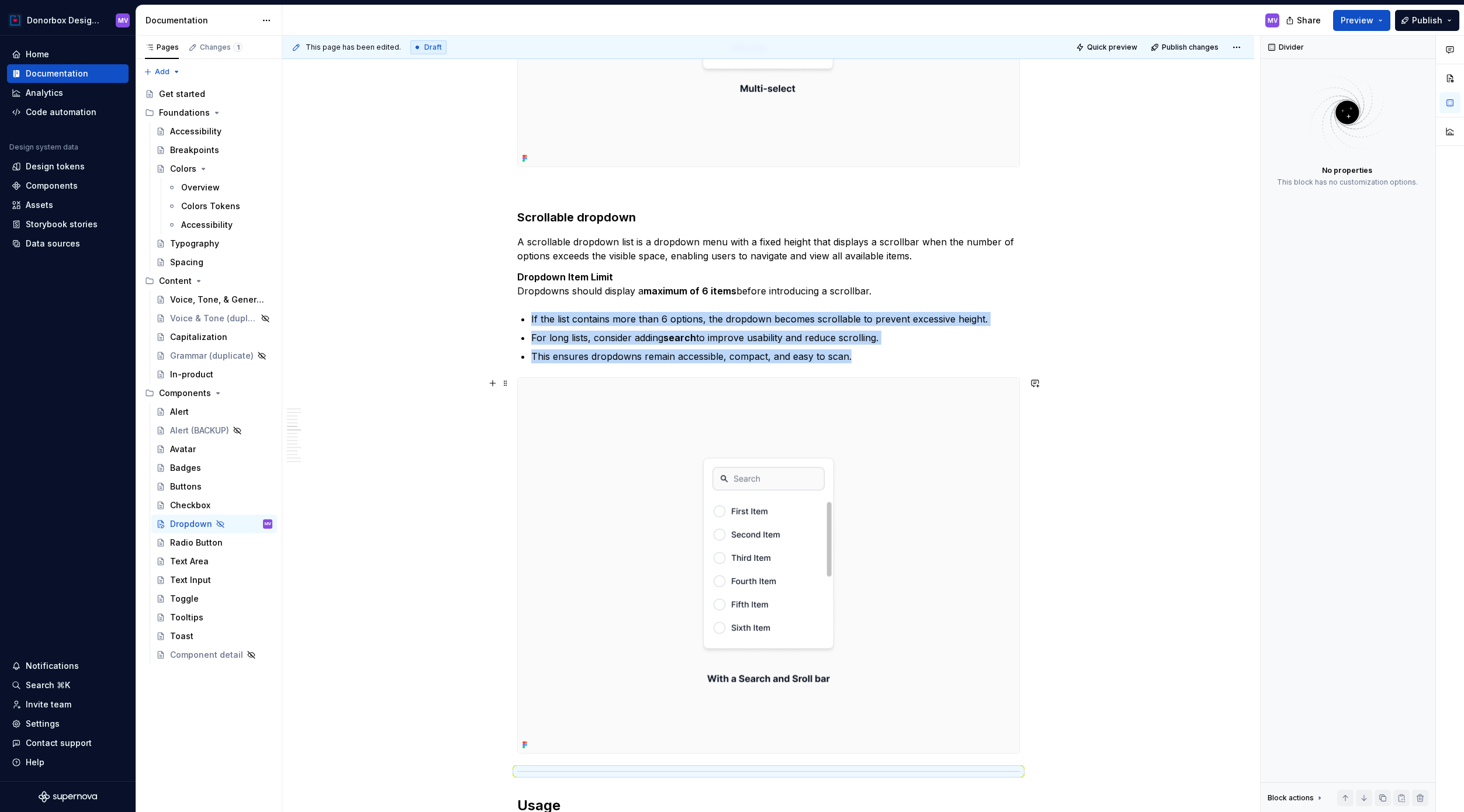
click at [1015, 638] on img at bounding box center [768, 566] width 502 height 376
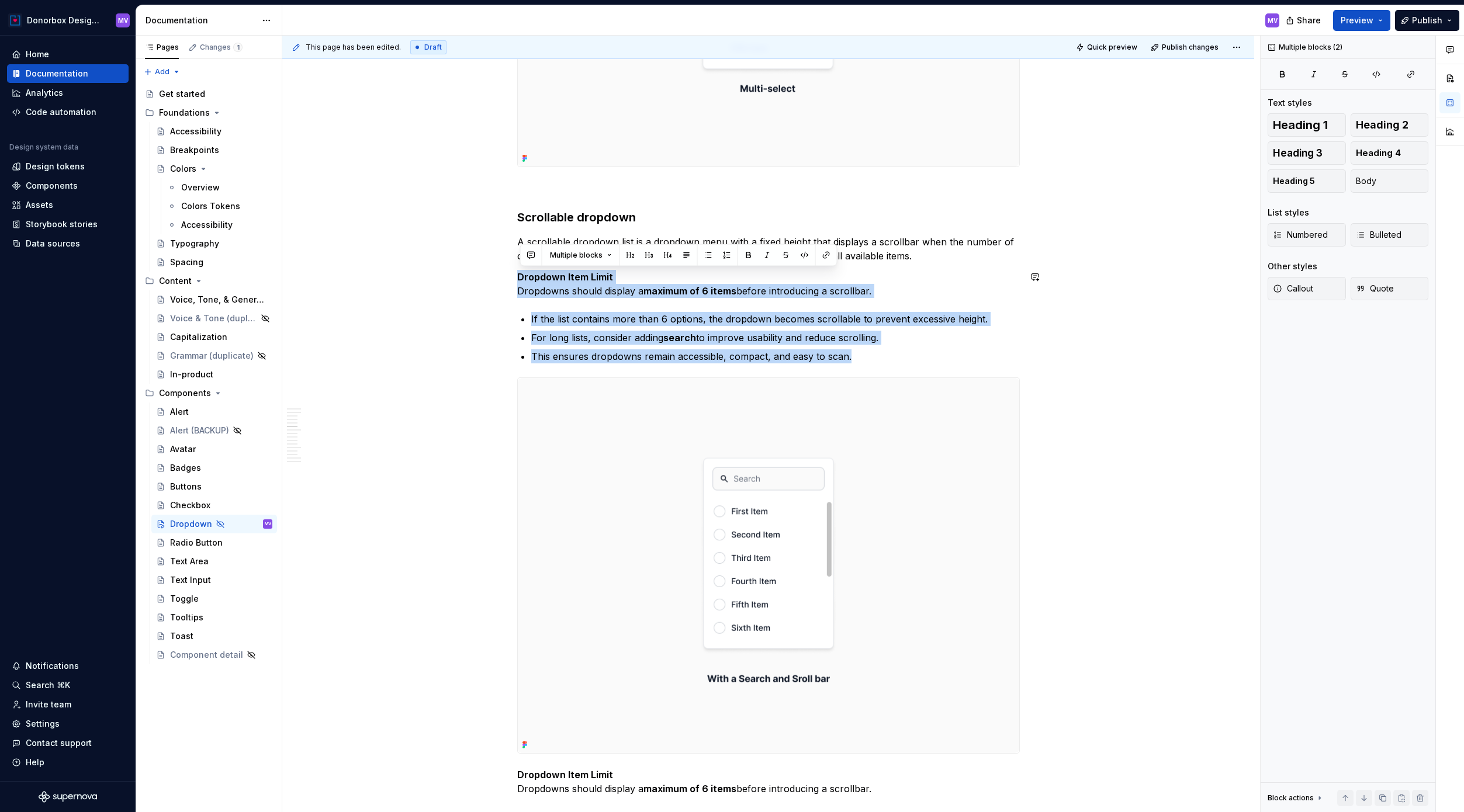
drag, startPoint x: 883, startPoint y: 349, endPoint x: 507, endPoint y: 265, distance: 385.3
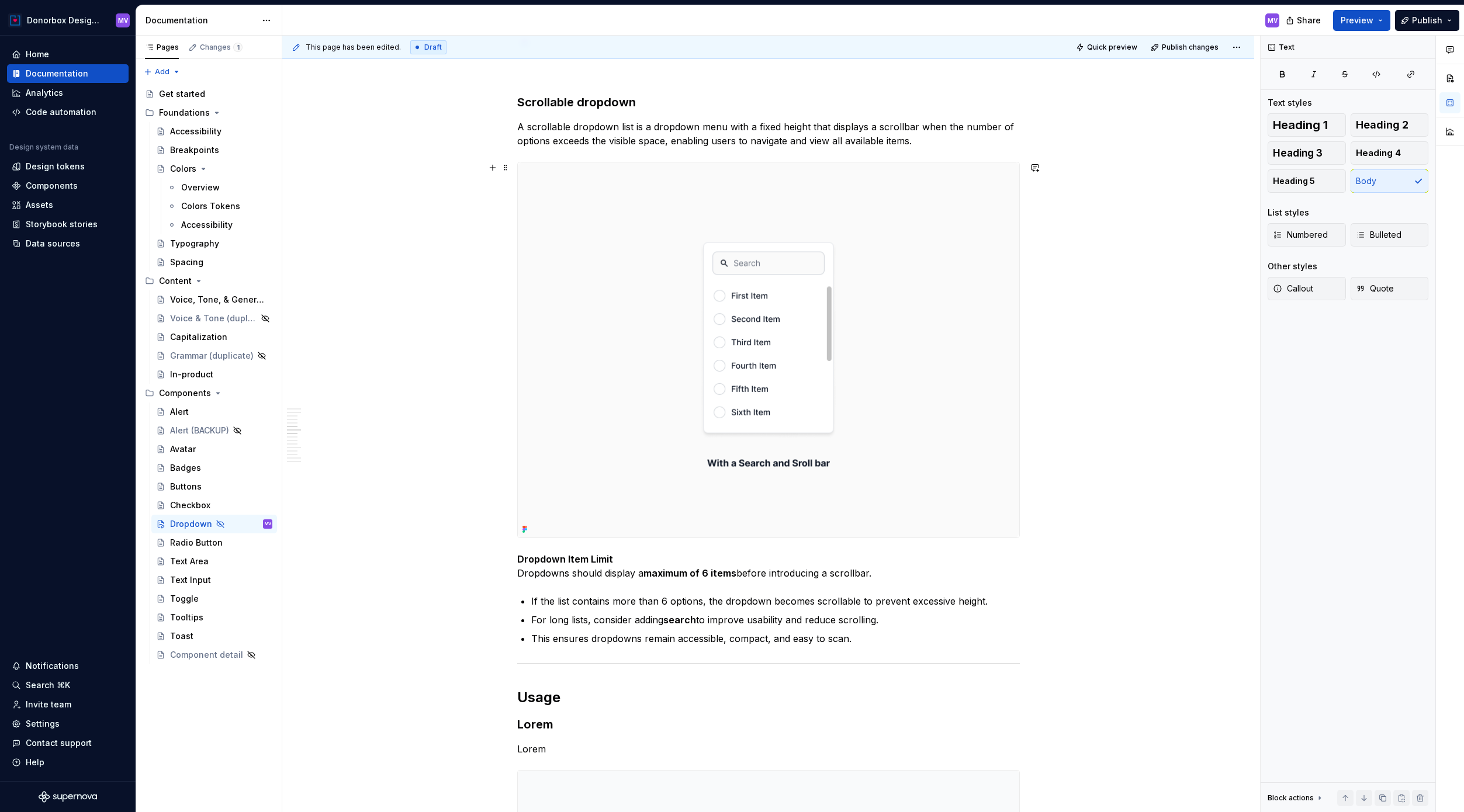
scroll to position [2337, 0]
drag, startPoint x: 622, startPoint y: 558, endPoint x: 515, endPoint y: 559, distance: 107.0
click at [515, 559] on div "**********" at bounding box center [767, 790] width 972 height 5828
click at [613, 536] on button "button" at bounding box center [612, 536] width 16 height 16
click at [636, 562] on p "Dropdown Item Limit Dropdowns should display a maximum of 6 items before introd…" at bounding box center [768, 565] width 502 height 28
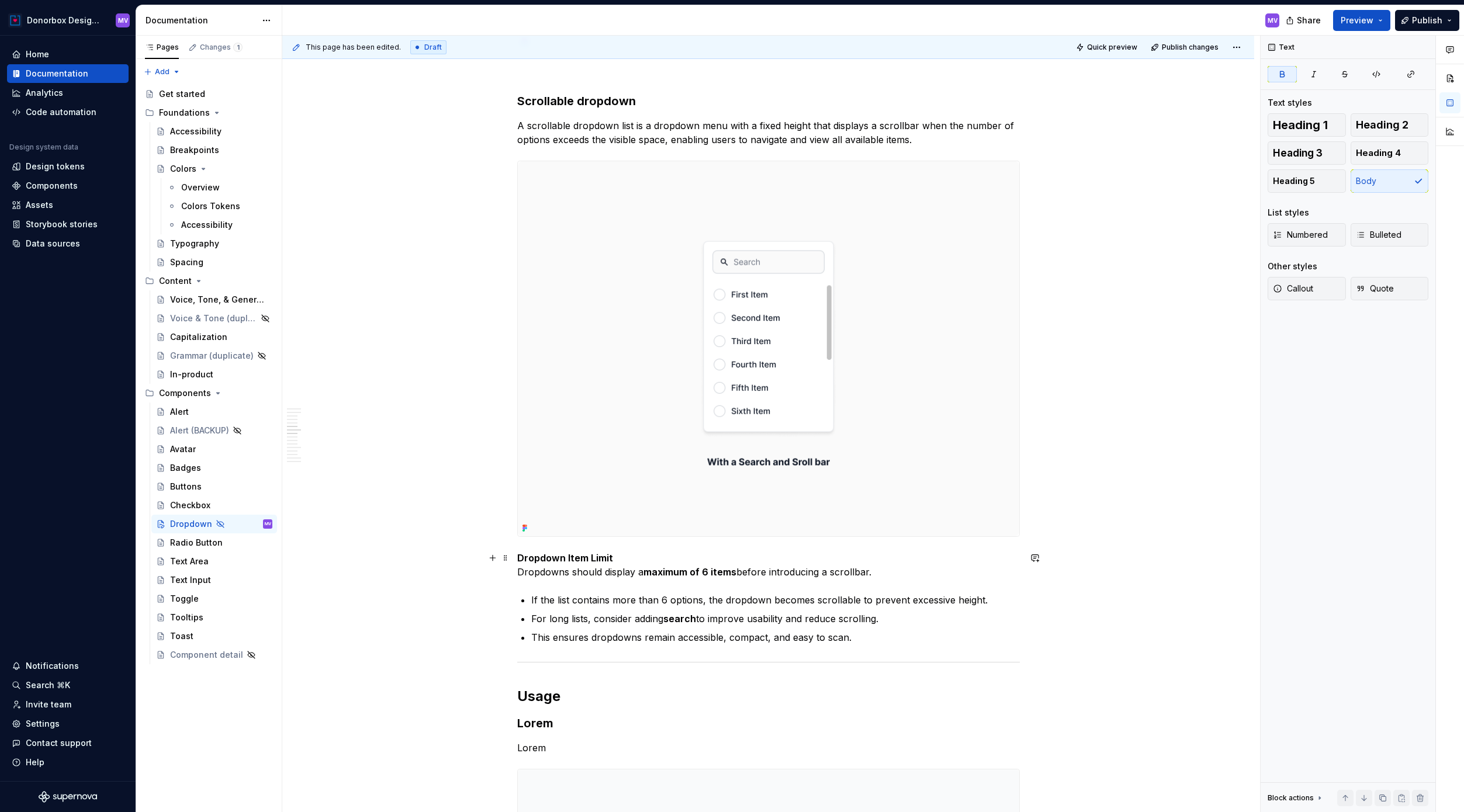
click at [624, 555] on p "Dropdown Item Limit Dropdowns should display a maximum of 6 items before introd…" at bounding box center [768, 565] width 502 height 28
drag, startPoint x: 632, startPoint y: 559, endPoint x: 511, endPoint y: 558, distance: 121.0
click at [517, 558] on div "**********" at bounding box center [768, 683] width 502 height 5556
click at [631, 534] on button "button" at bounding box center [628, 536] width 16 height 16
click at [539, 572] on p "Dropdown Item Limit Dropdowns should display a maximum of 6 items before introd…" at bounding box center [768, 565] width 502 height 28
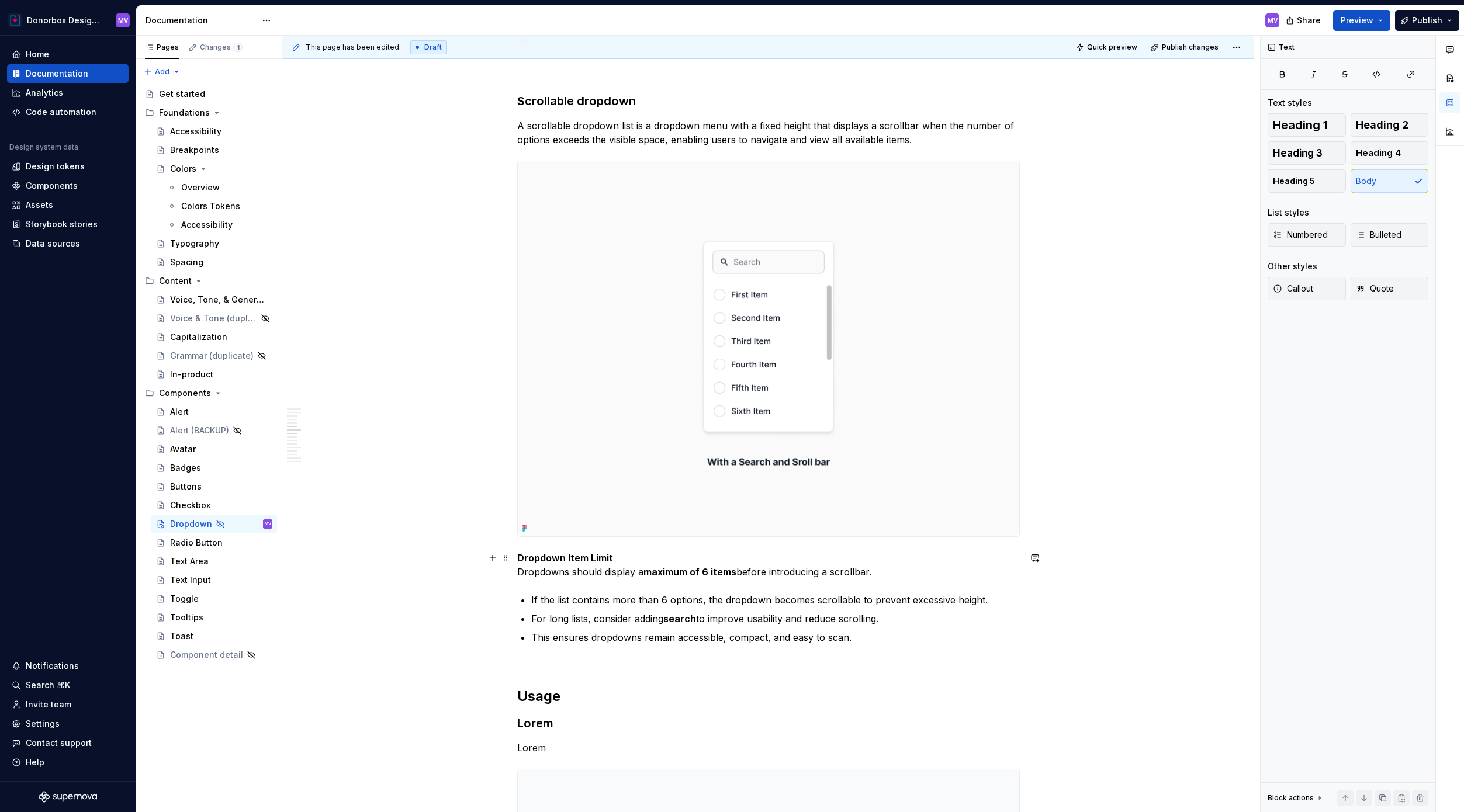
click at [624, 560] on p "Dropdown Item Limit Dropdowns should display a maximum of 6 items before introd…" at bounding box center [768, 565] width 502 height 28
drag, startPoint x: 887, startPoint y: 576, endPoint x: 516, endPoint y: 576, distance: 371.0
click at [516, 576] on div "**********" at bounding box center [767, 790] width 972 height 5828
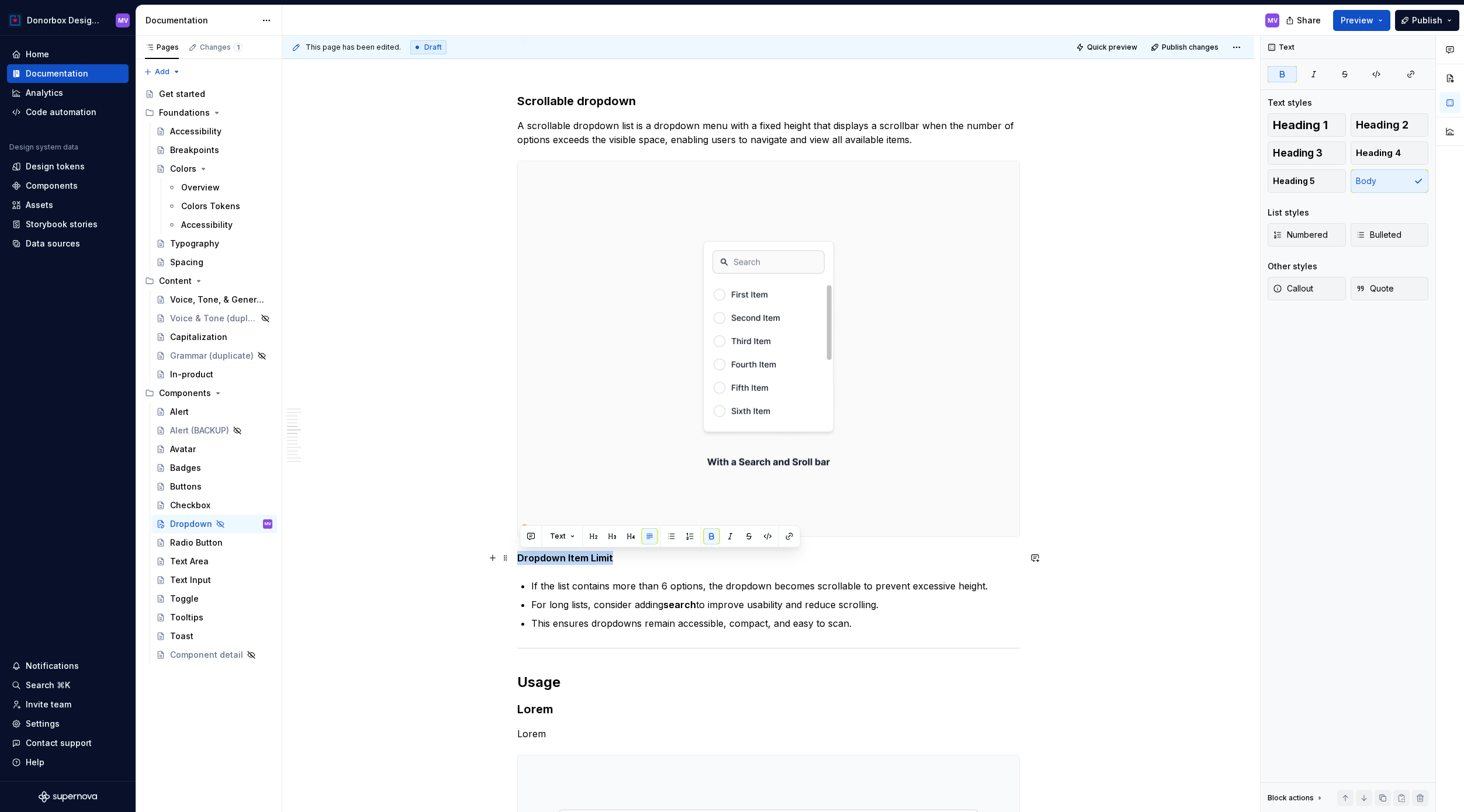
drag, startPoint x: 623, startPoint y: 555, endPoint x: 521, endPoint y: 555, distance: 102.0
click at [521, 555] on p "Dropdown Item Limit" at bounding box center [768, 558] width 502 height 14
click at [611, 534] on button "button" at bounding box center [612, 536] width 16 height 16
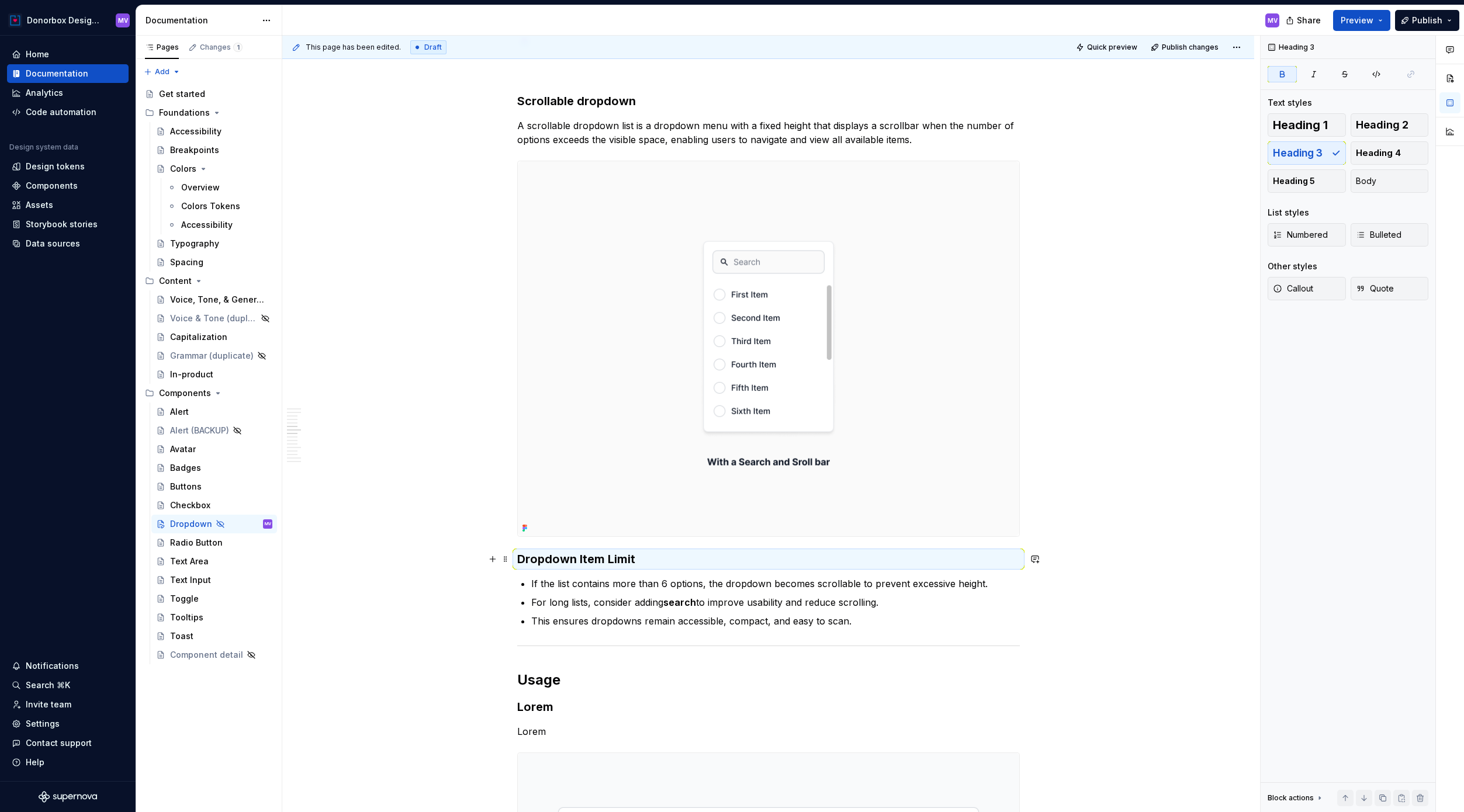
click at [656, 562] on h3 "Dropdown Item Limit" at bounding box center [768, 559] width 502 height 16
click at [642, 559] on h3 "Dropdown Item Limit" at bounding box center [768, 559] width 502 height 16
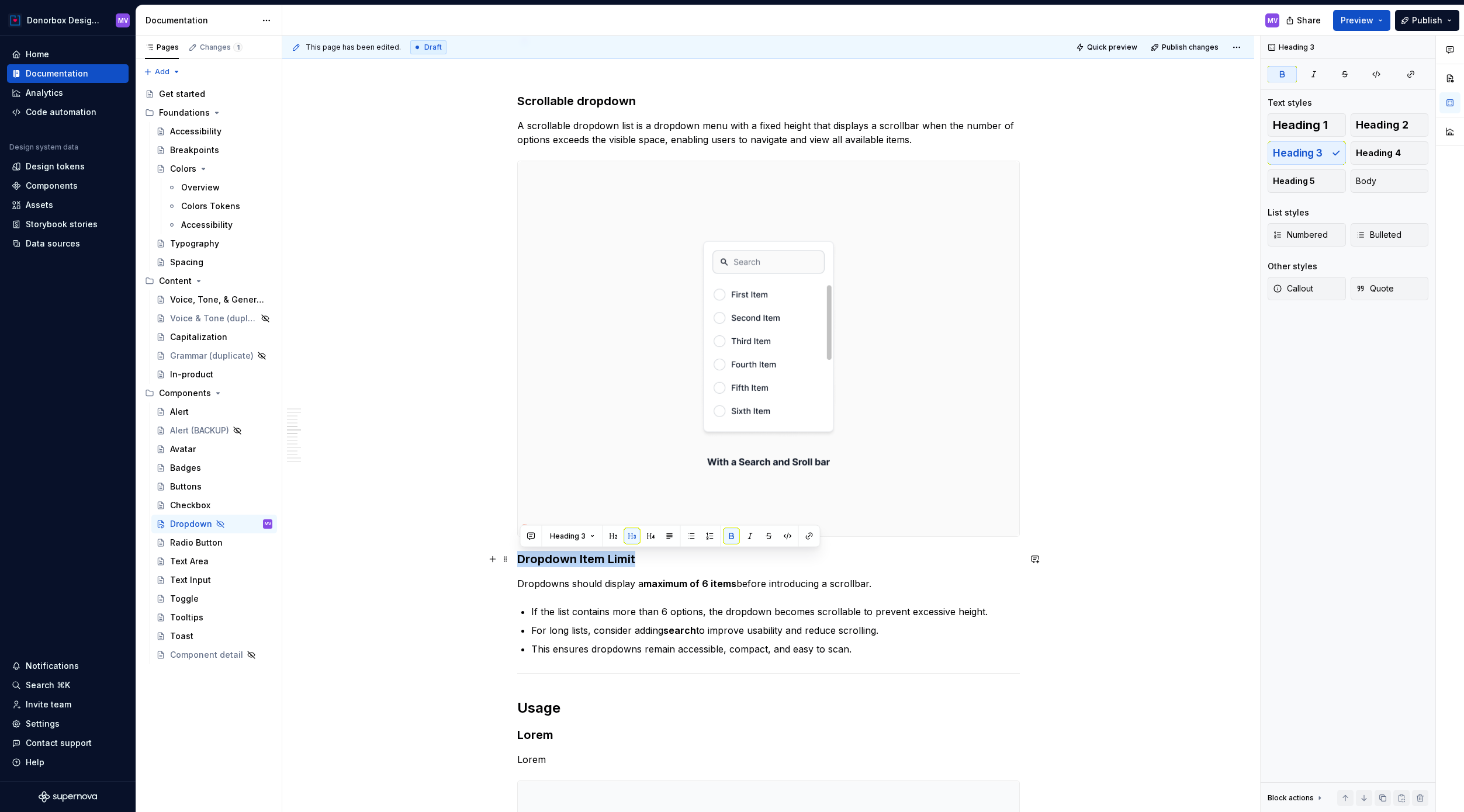
drag, startPoint x: 652, startPoint y: 560, endPoint x: 518, endPoint y: 560, distance: 134.0
click at [518, 560] on div "**********" at bounding box center [767, 797] width 972 height 5840
click at [652, 539] on button "button" at bounding box center [650, 536] width 16 height 16
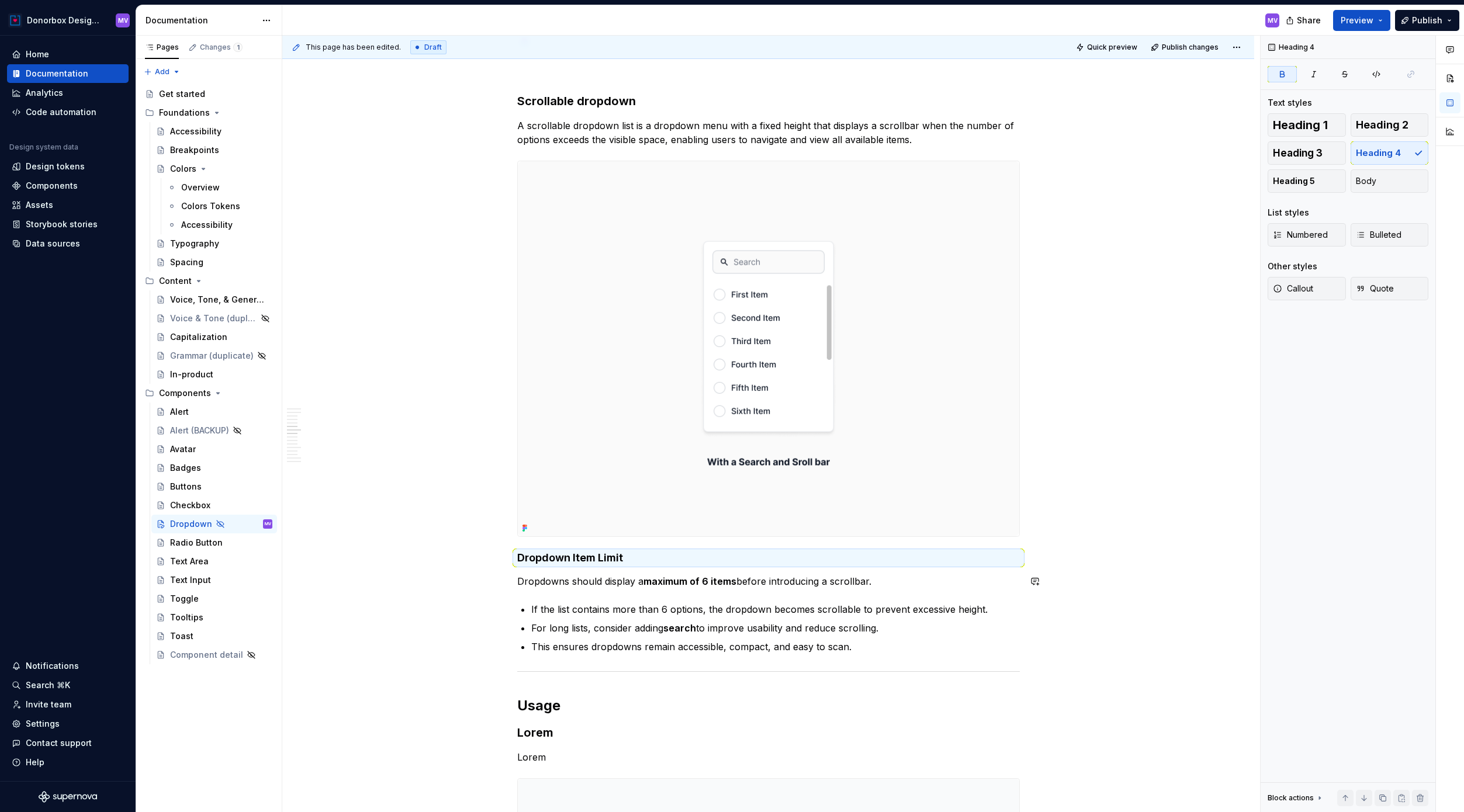
click at [586, 593] on div "**********" at bounding box center [768, 680] width 502 height 5551
click at [466, 601] on div "**********" at bounding box center [767, 795] width 972 height 5837
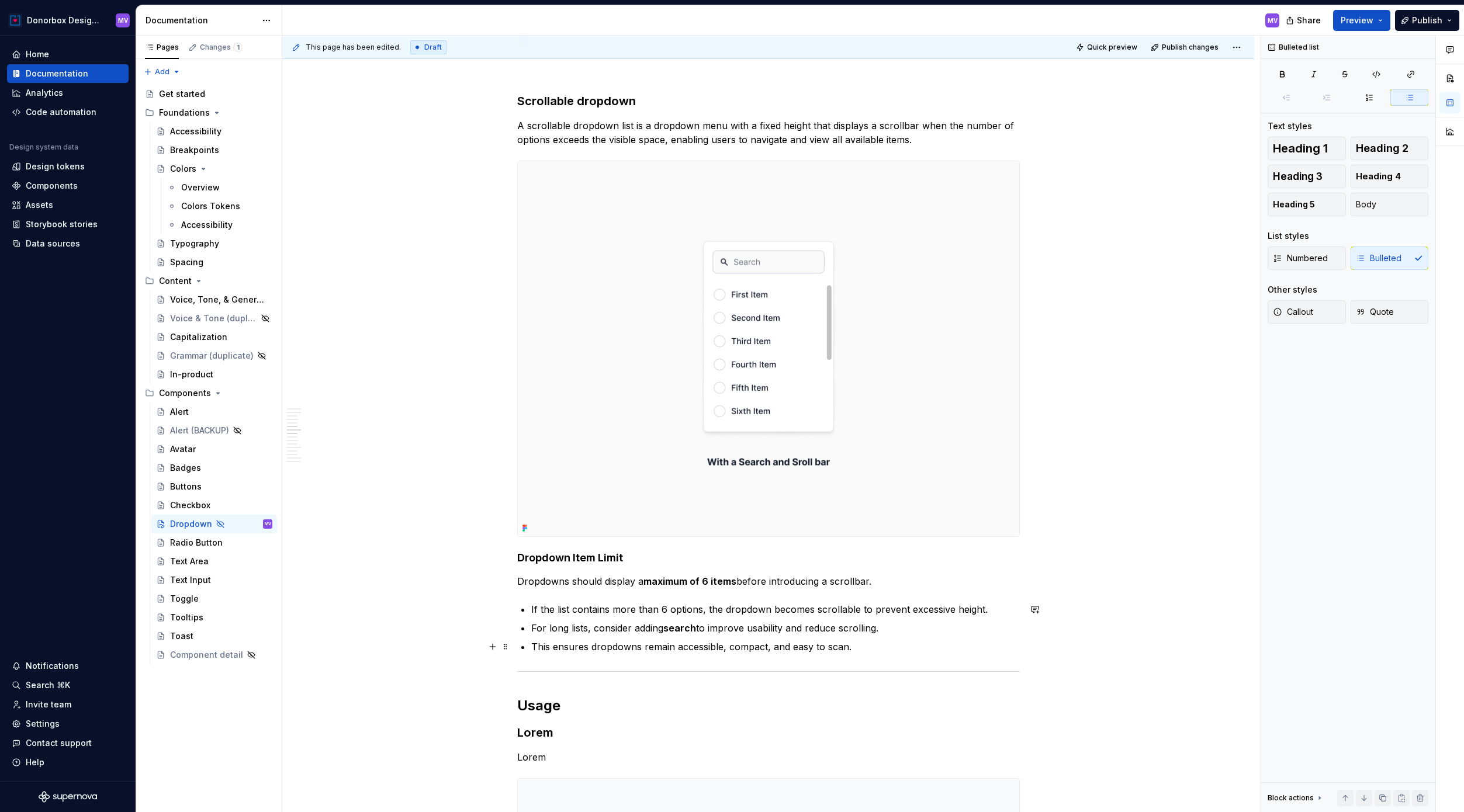
click at [859, 638] on p "This ensures dropdowns remain accessible, compact, and easy to scan." at bounding box center [775, 647] width 488 height 14
drag, startPoint x: 859, startPoint y: 647, endPoint x: 534, endPoint y: 644, distance: 325.0
click at [534, 638] on p "This ensures dropdowns remain accessible, compact, and easy to scan." at bounding box center [775, 647] width 488 height 14
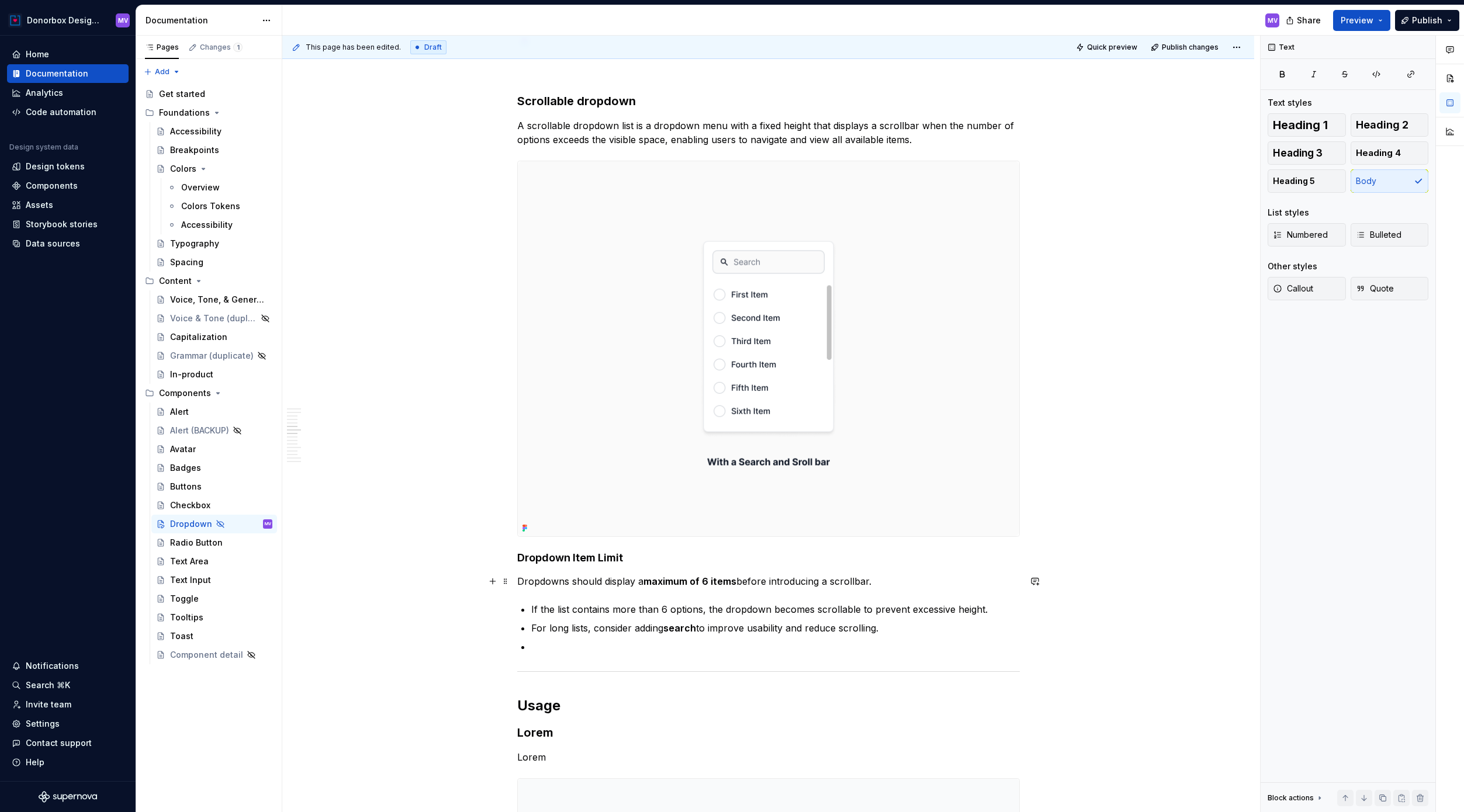
click at [892, 581] on p "Dropdowns should display a maximum of 6 items before introducing a scrollbar." at bounding box center [768, 581] width 502 height 14
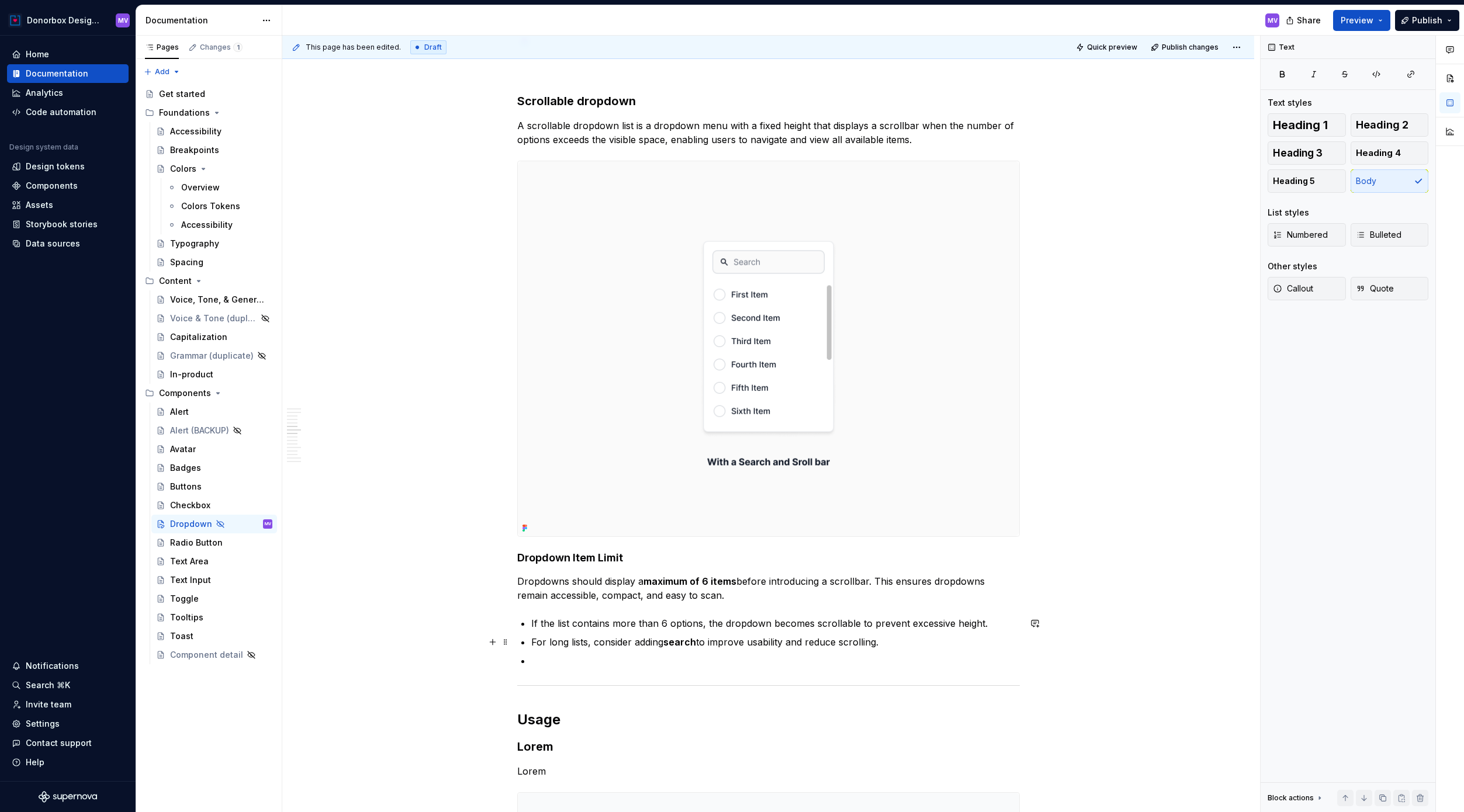
click at [558, 638] on ul "If the list contains more than 6 options, the dropdown becomes scrollable to pr…" at bounding box center [775, 642] width 488 height 51
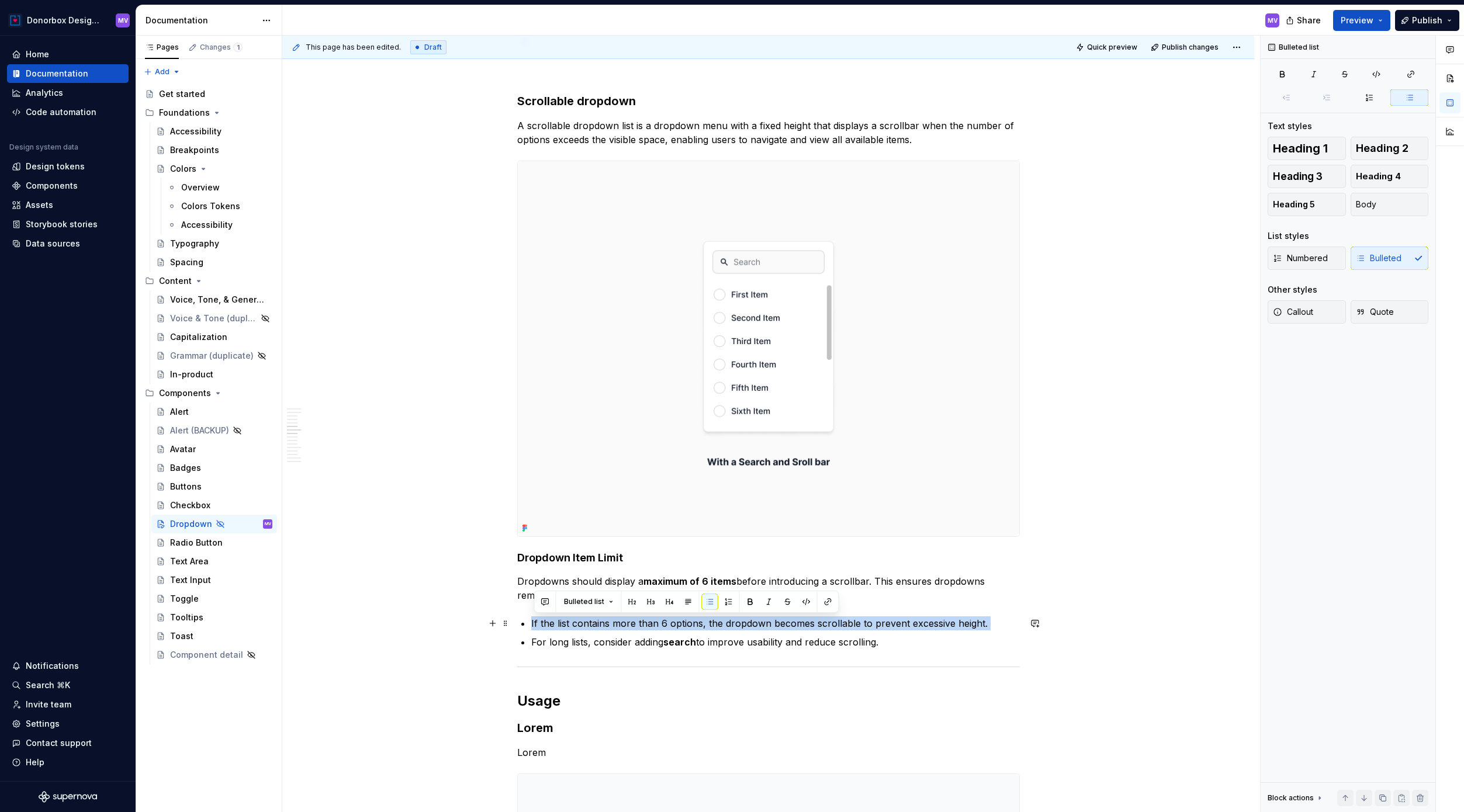
drag, startPoint x: 532, startPoint y: 642, endPoint x: 527, endPoint y: 621, distance: 21.6
click at [527, 621] on div "**********" at bounding box center [768, 678] width 502 height 5547
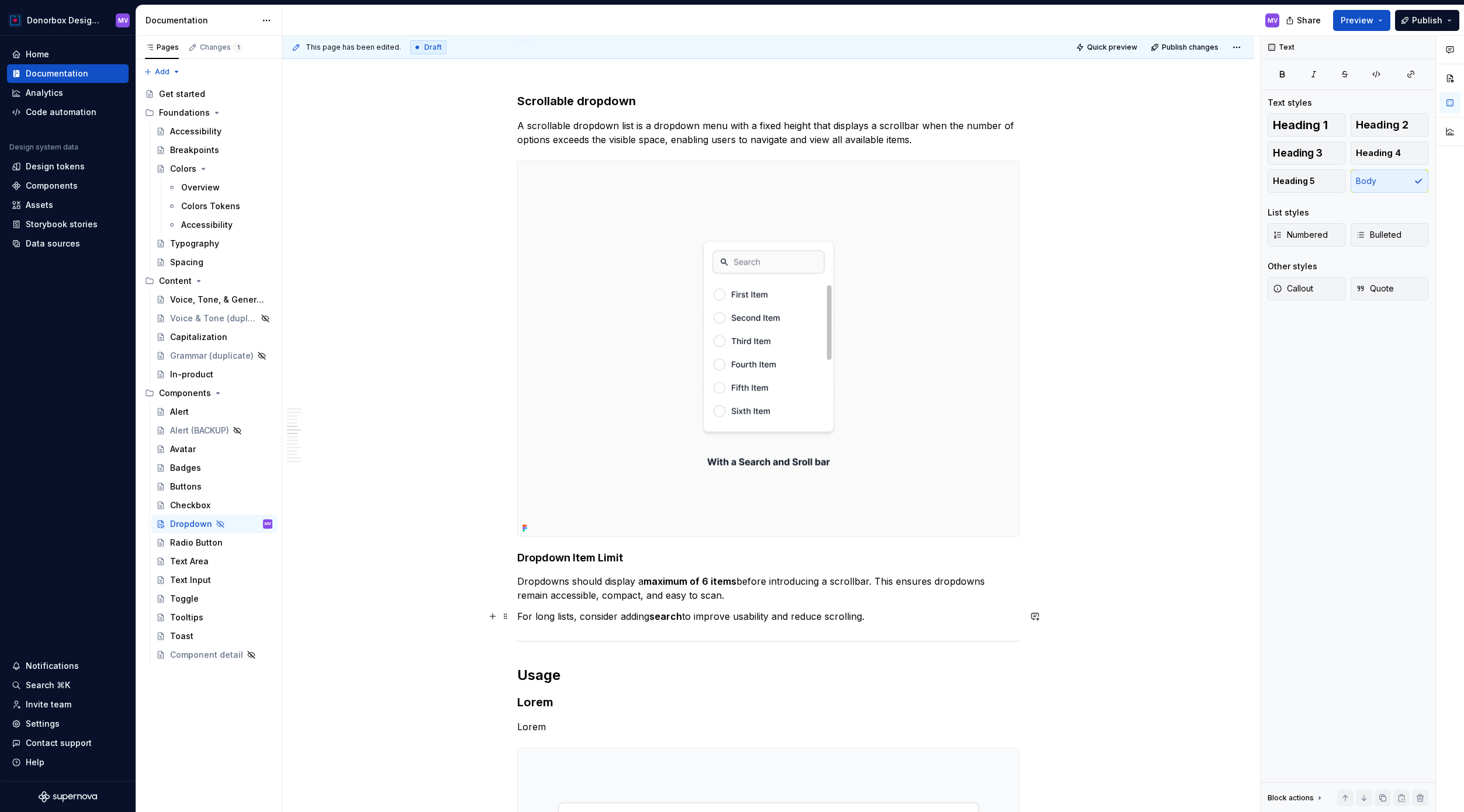
click at [880, 614] on p "For long lists, consider adding search to improve usability and reduce scrollin…" at bounding box center [768, 616] width 502 height 14
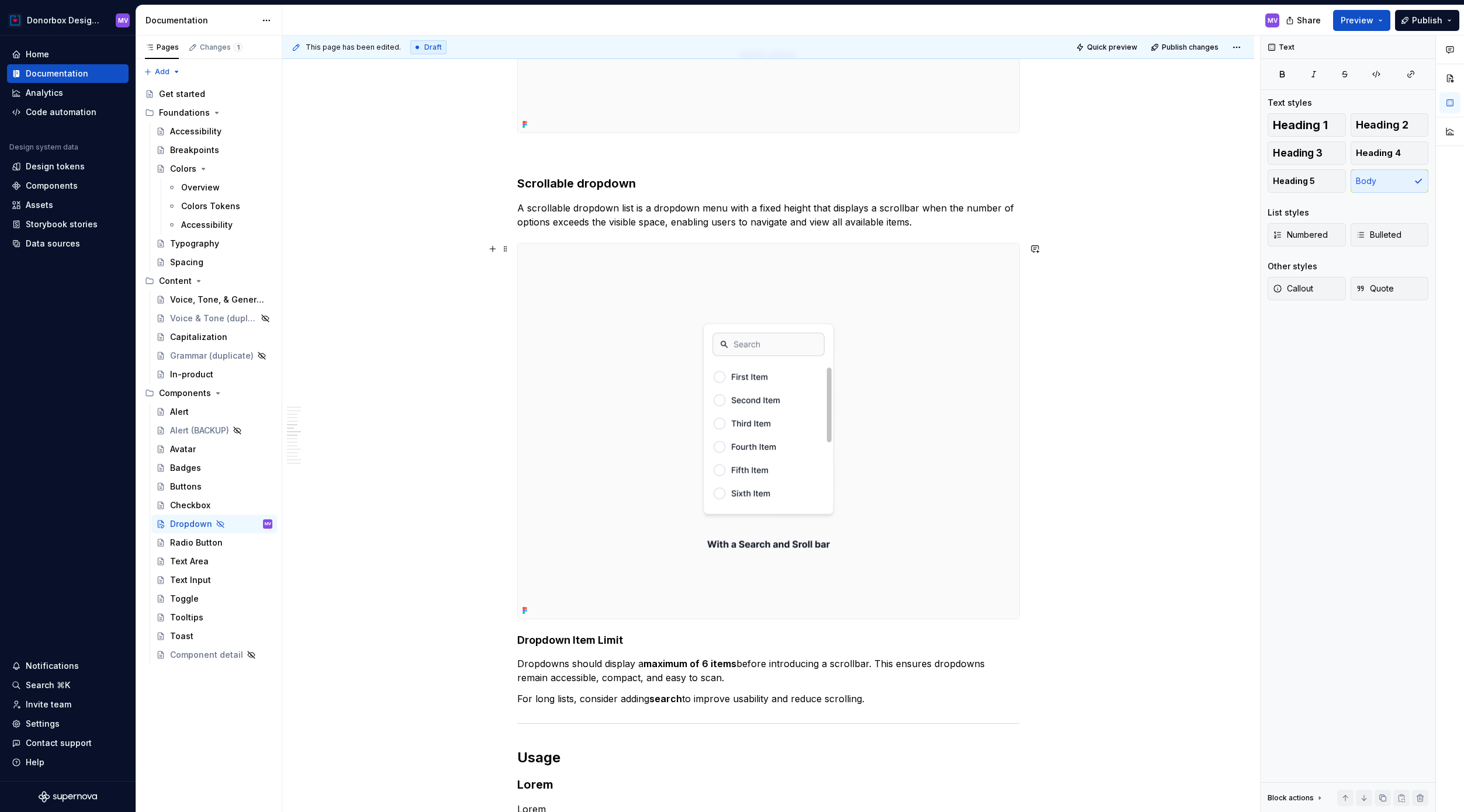
scroll to position [2256, 0]
drag, startPoint x: 880, startPoint y: 696, endPoint x: 519, endPoint y: 658, distance: 363.0
copy div "Dropdowns should display a maximum of 6 items before introducing a scrollbar. T…"
click at [894, 215] on p "A scrollable dropdown list is a dropdown menu with a fixed height that displays…" at bounding box center [768, 213] width 502 height 28
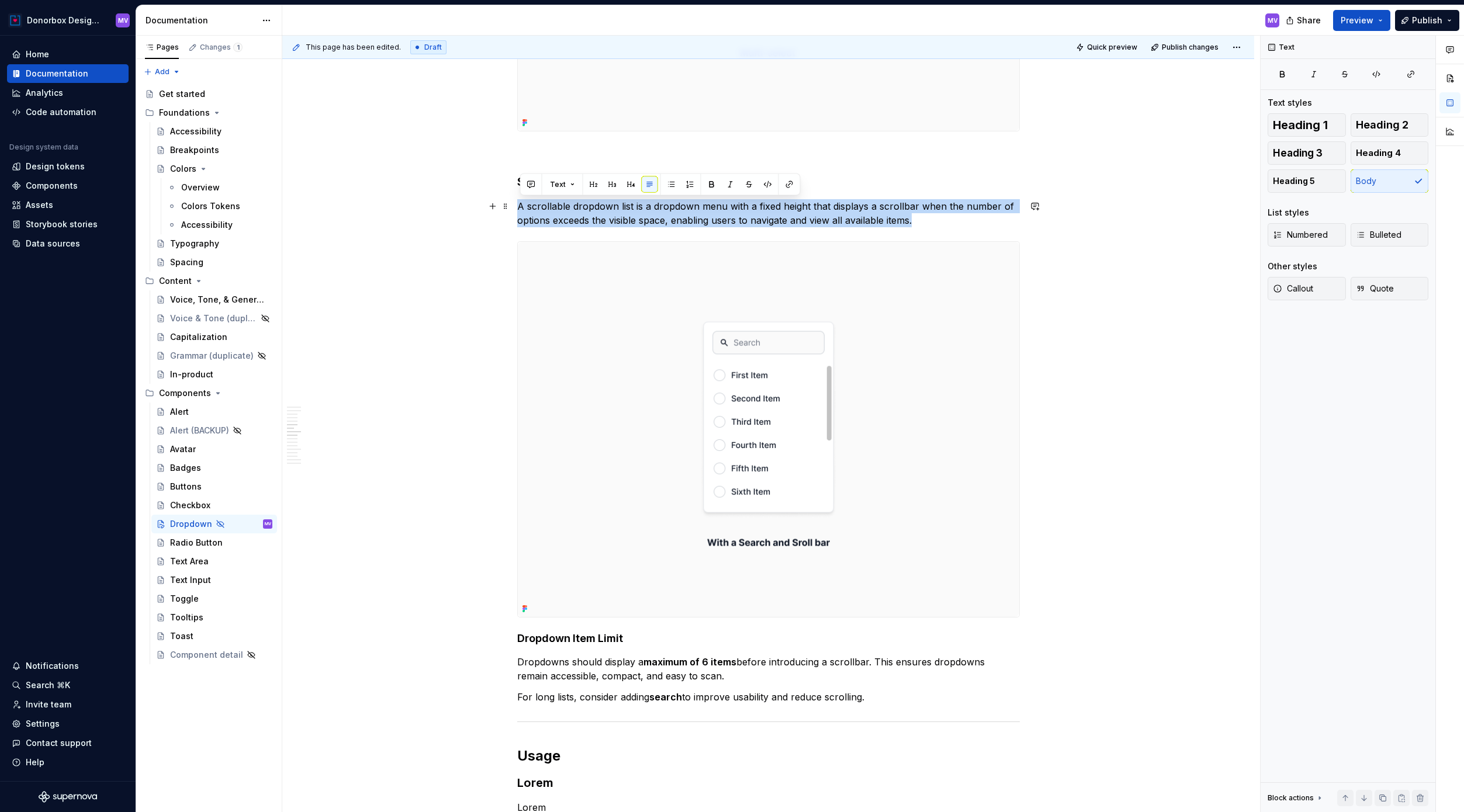
drag, startPoint x: 929, startPoint y: 219, endPoint x: 516, endPoint y: 205, distance: 413.2
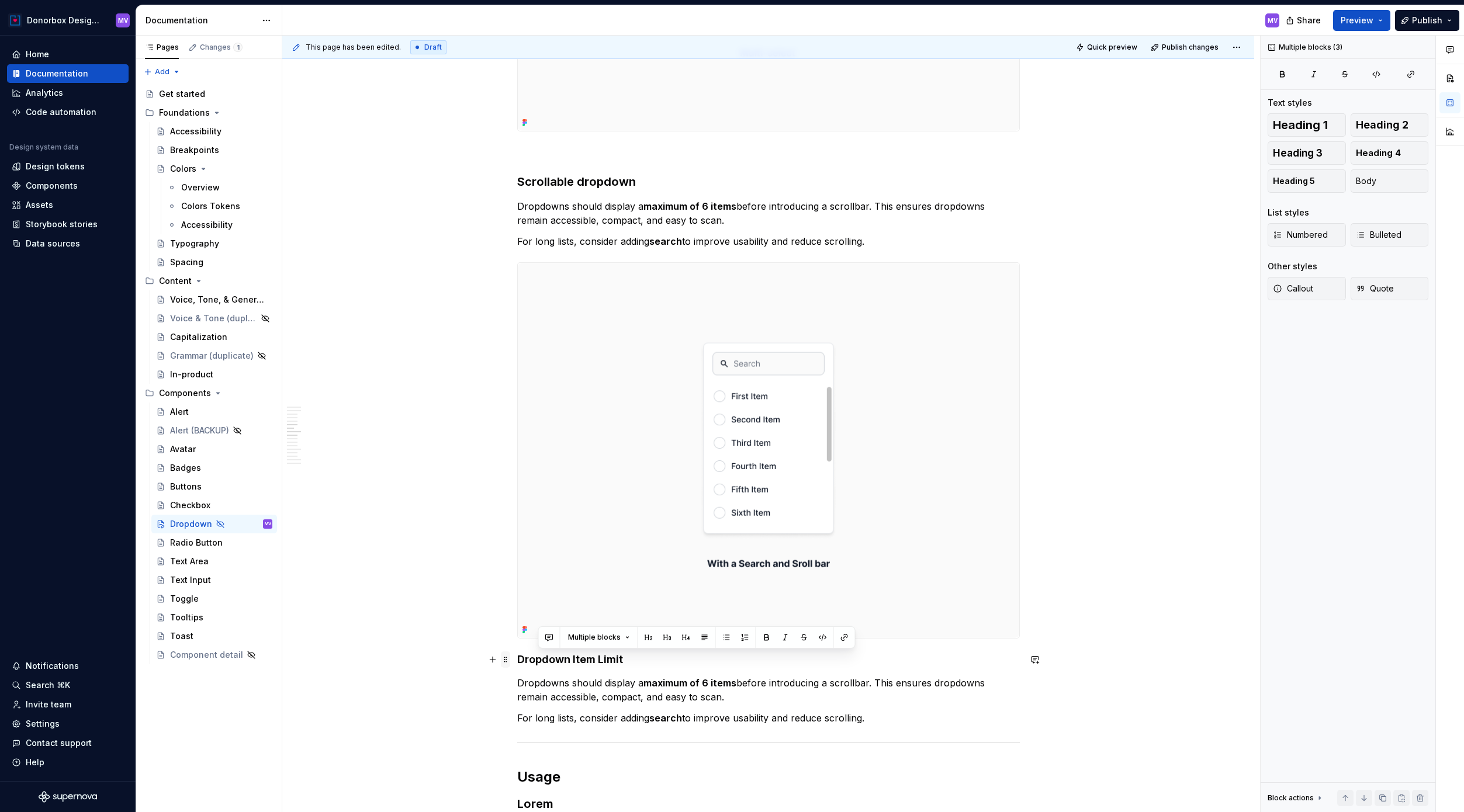
drag, startPoint x: 891, startPoint y: 719, endPoint x: 511, endPoint y: 661, distance: 384.4
click at [517, 638] on div "**********" at bounding box center [768, 764] width 502 height 5556
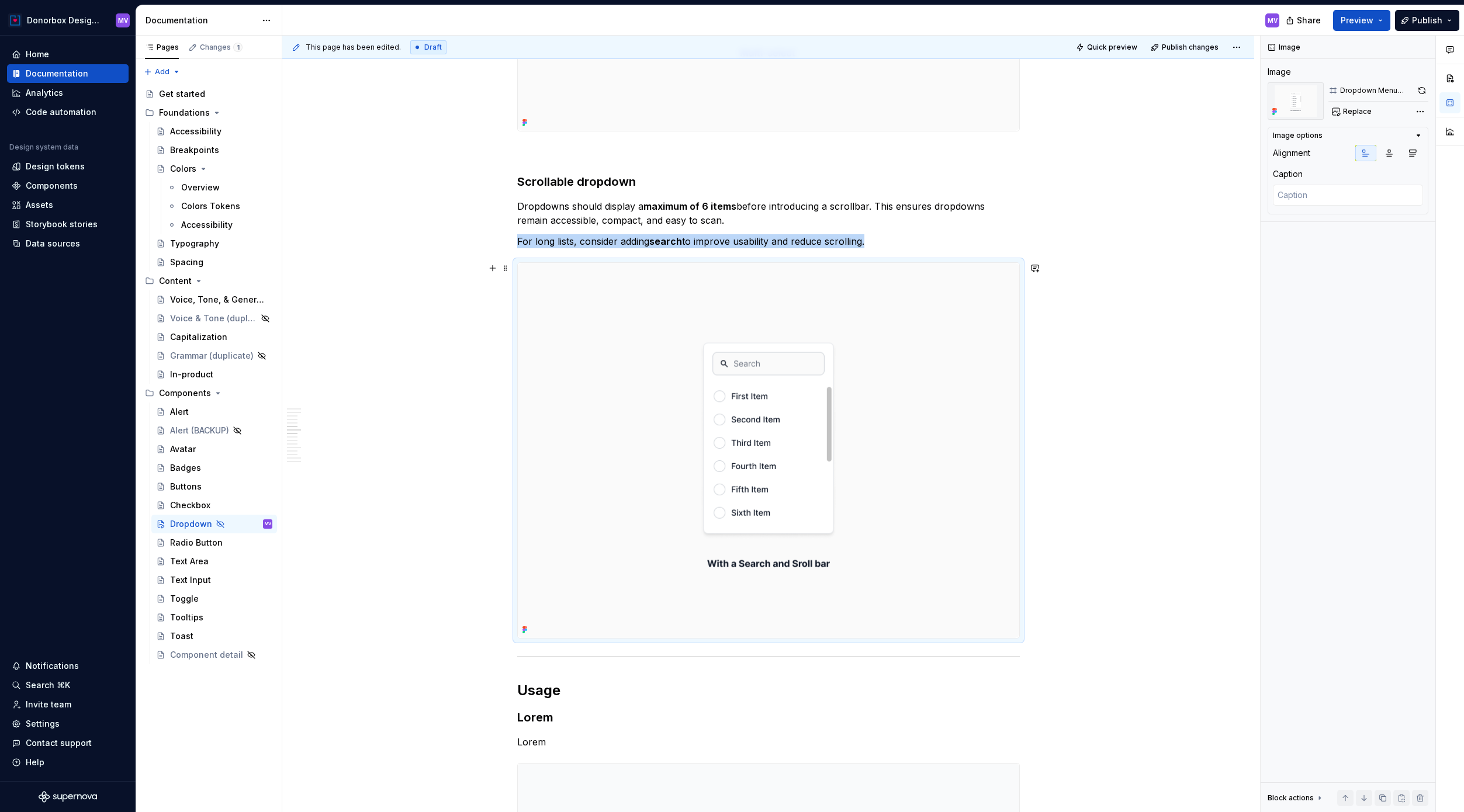
click at [1034, 611] on div "**********" at bounding box center [767, 828] width 972 height 5741
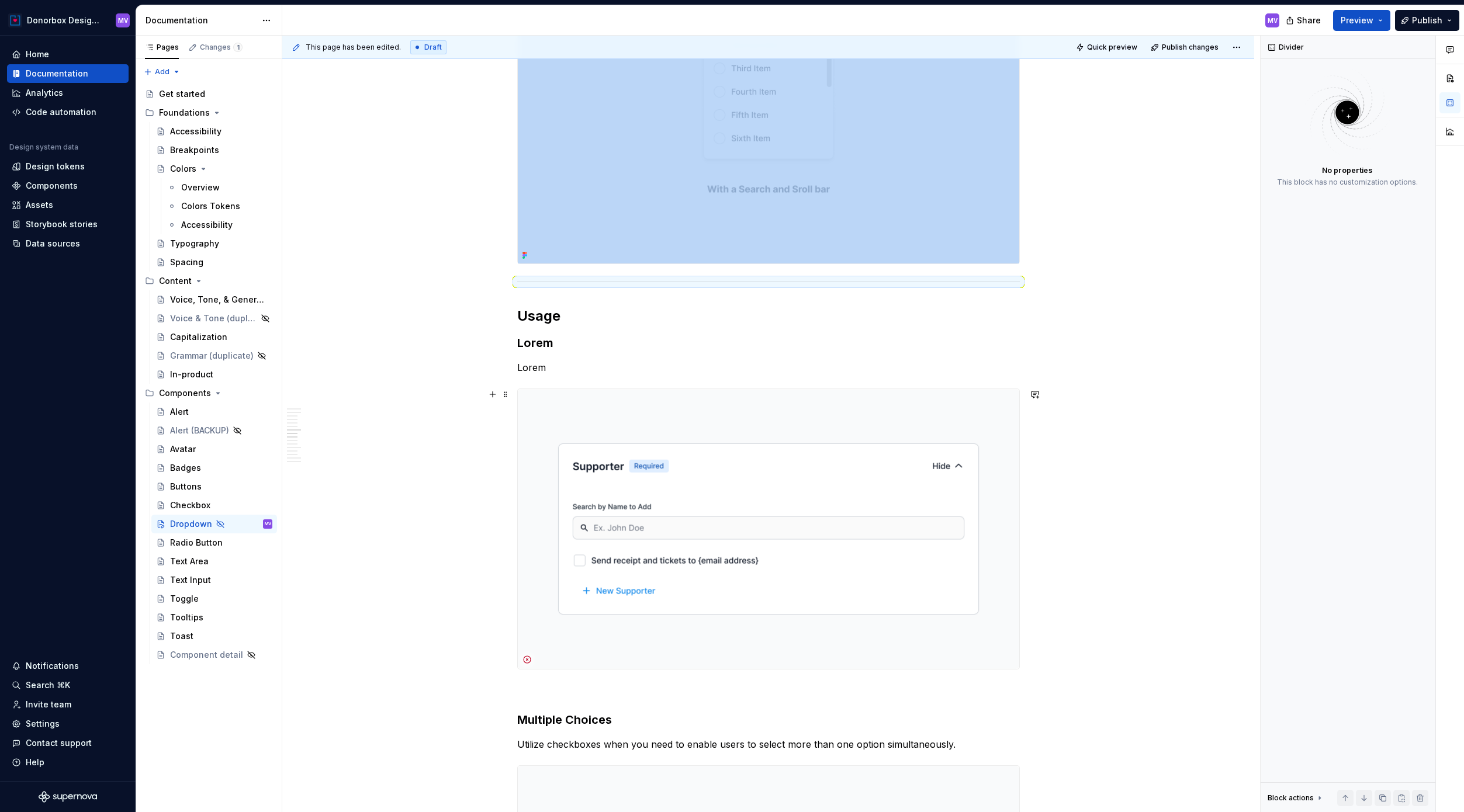
scroll to position [2622, 0]
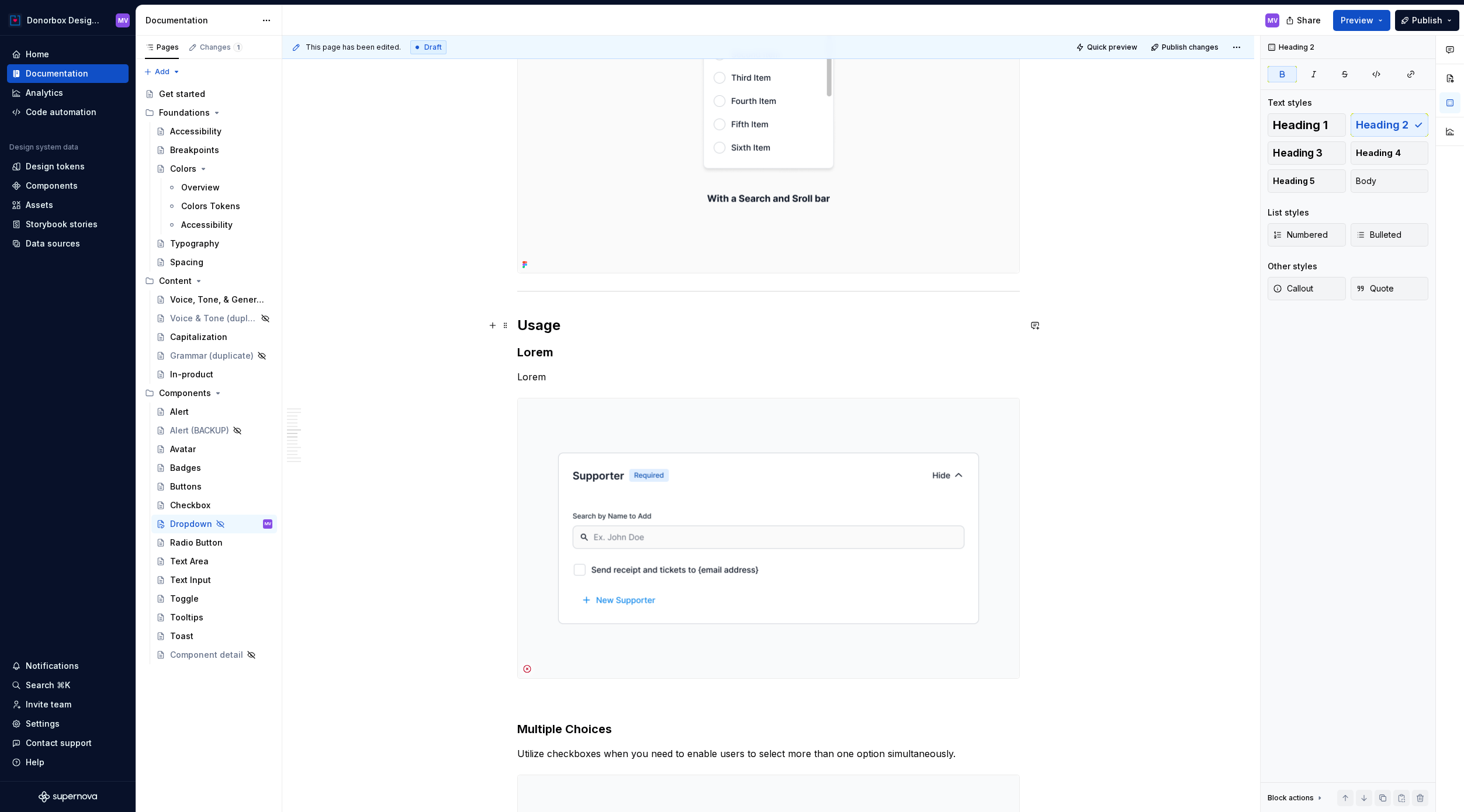
click at [554, 327] on strong "Usage" at bounding box center [539, 325] width 43 height 17
type textarea "*"
